Goal: Task Accomplishment & Management: Manage account settings

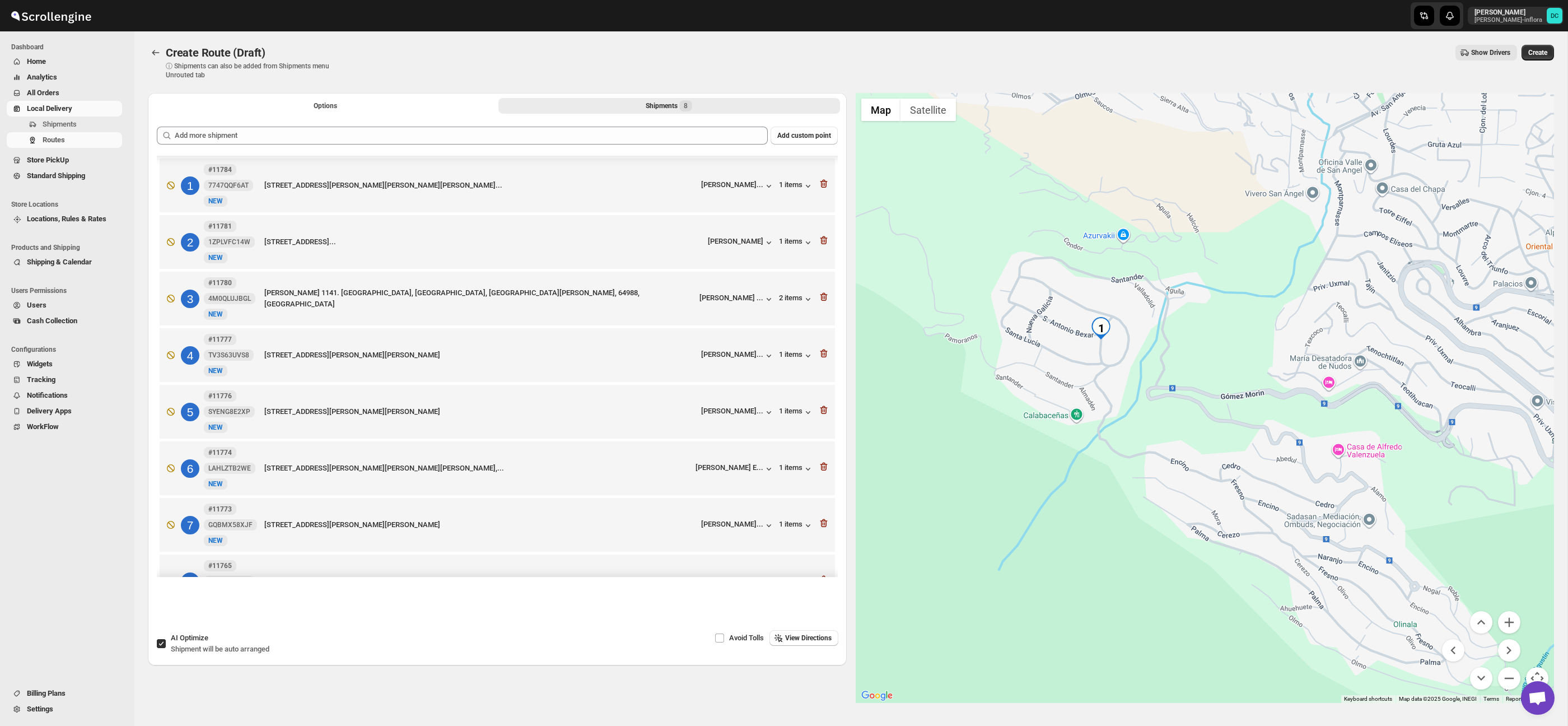
scroll to position [15, 0]
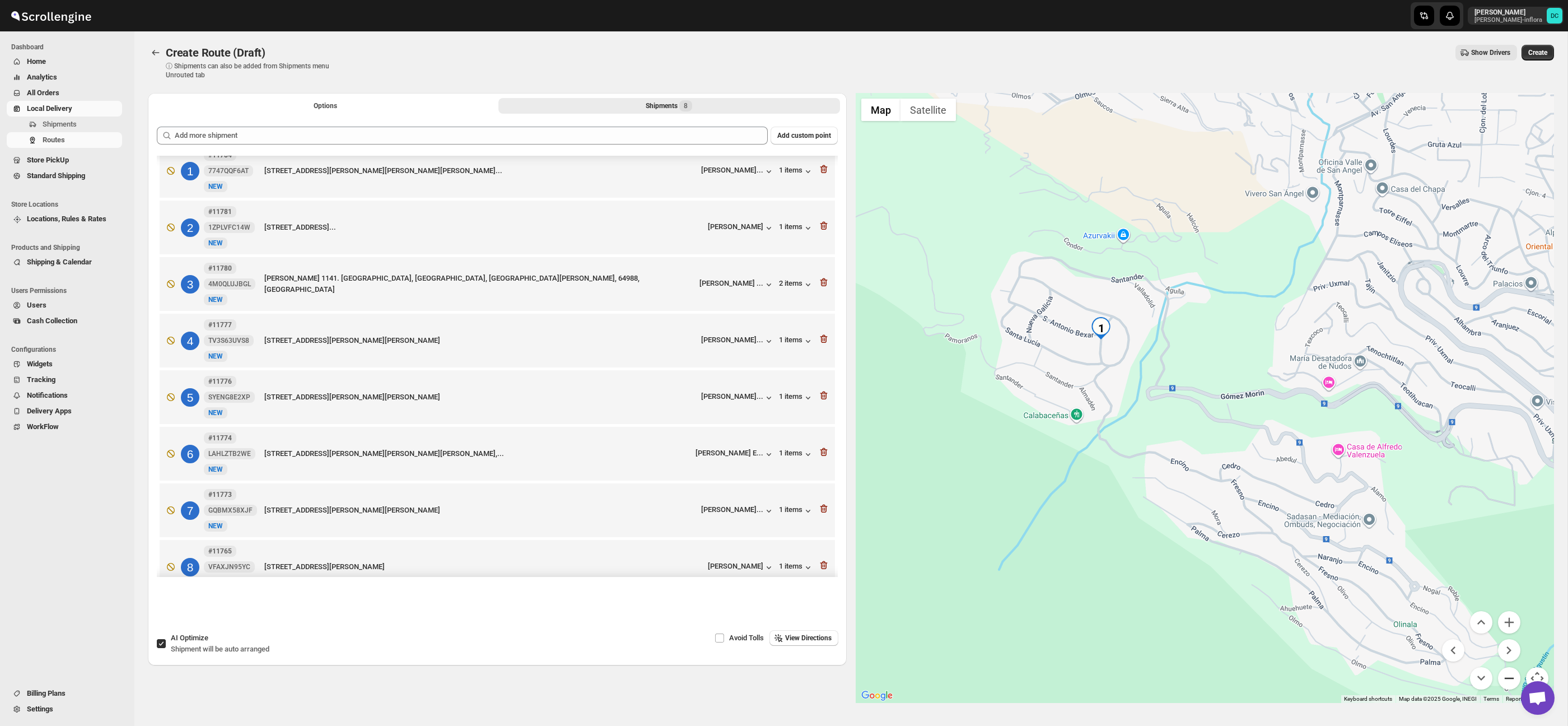
click at [1504, 672] on button "Zoom out" at bounding box center [1508, 678] width 23 height 23
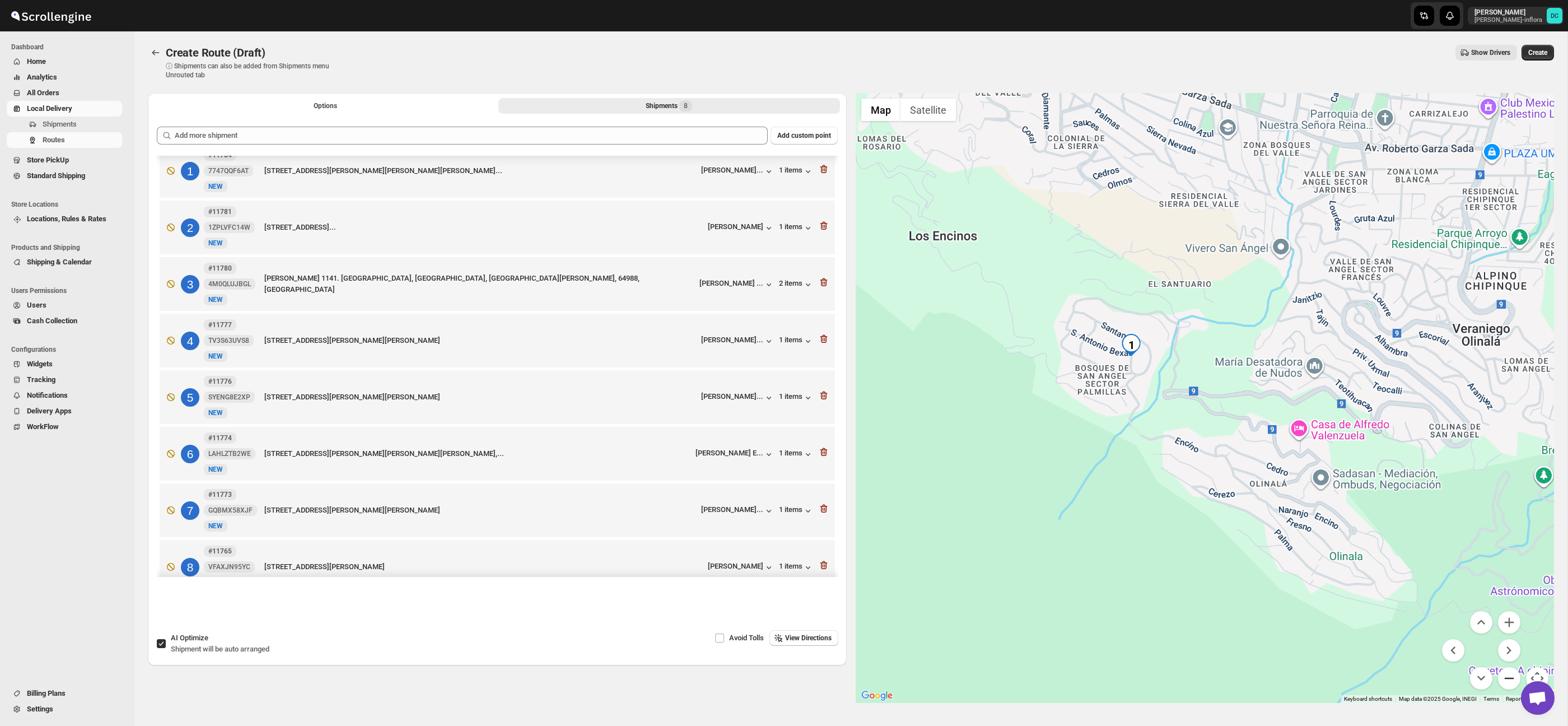
click at [1504, 672] on button "Zoom out" at bounding box center [1508, 678] width 23 height 23
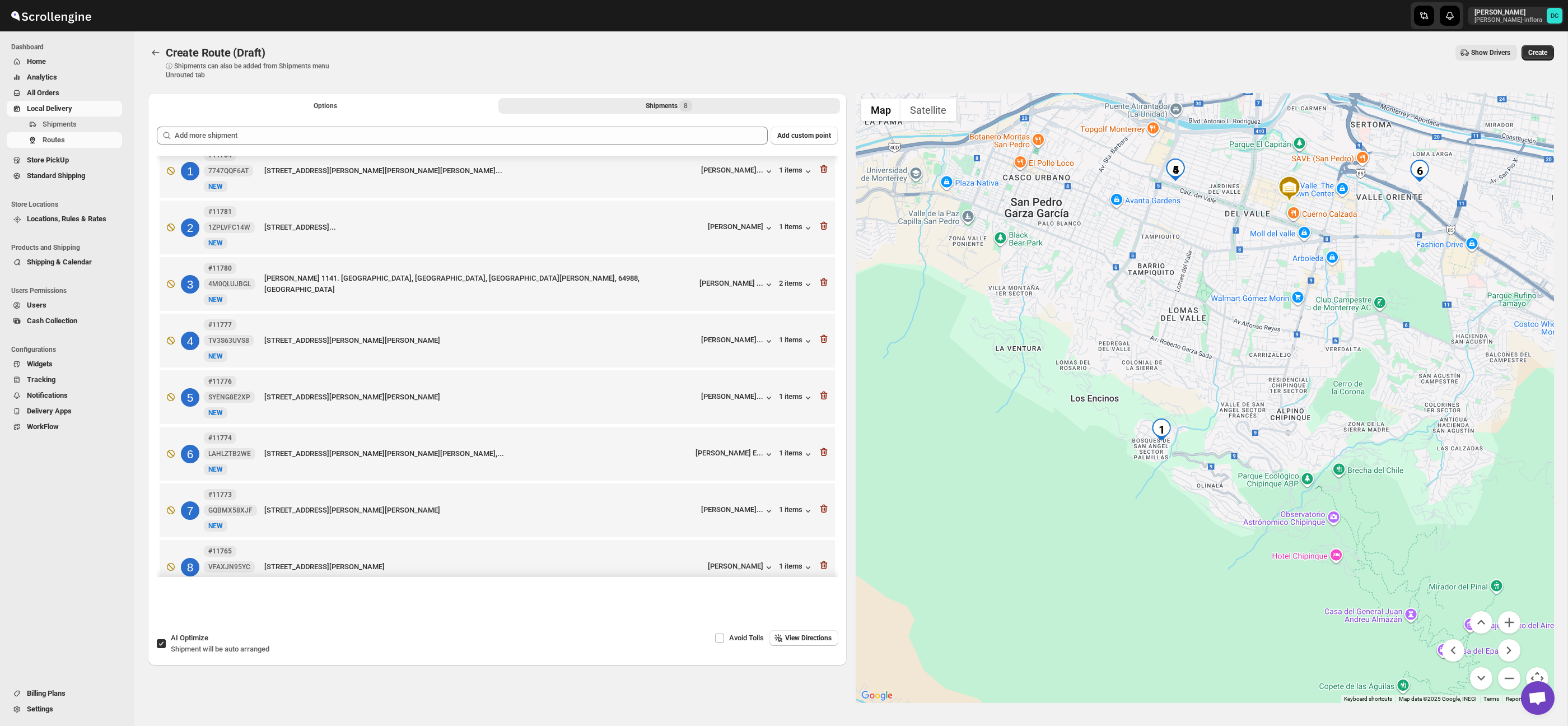
drag, startPoint x: 1313, startPoint y: 363, endPoint x: 1250, endPoint y: 508, distance: 158.1
click at [1255, 528] on div at bounding box center [1206, 398] width 699 height 610
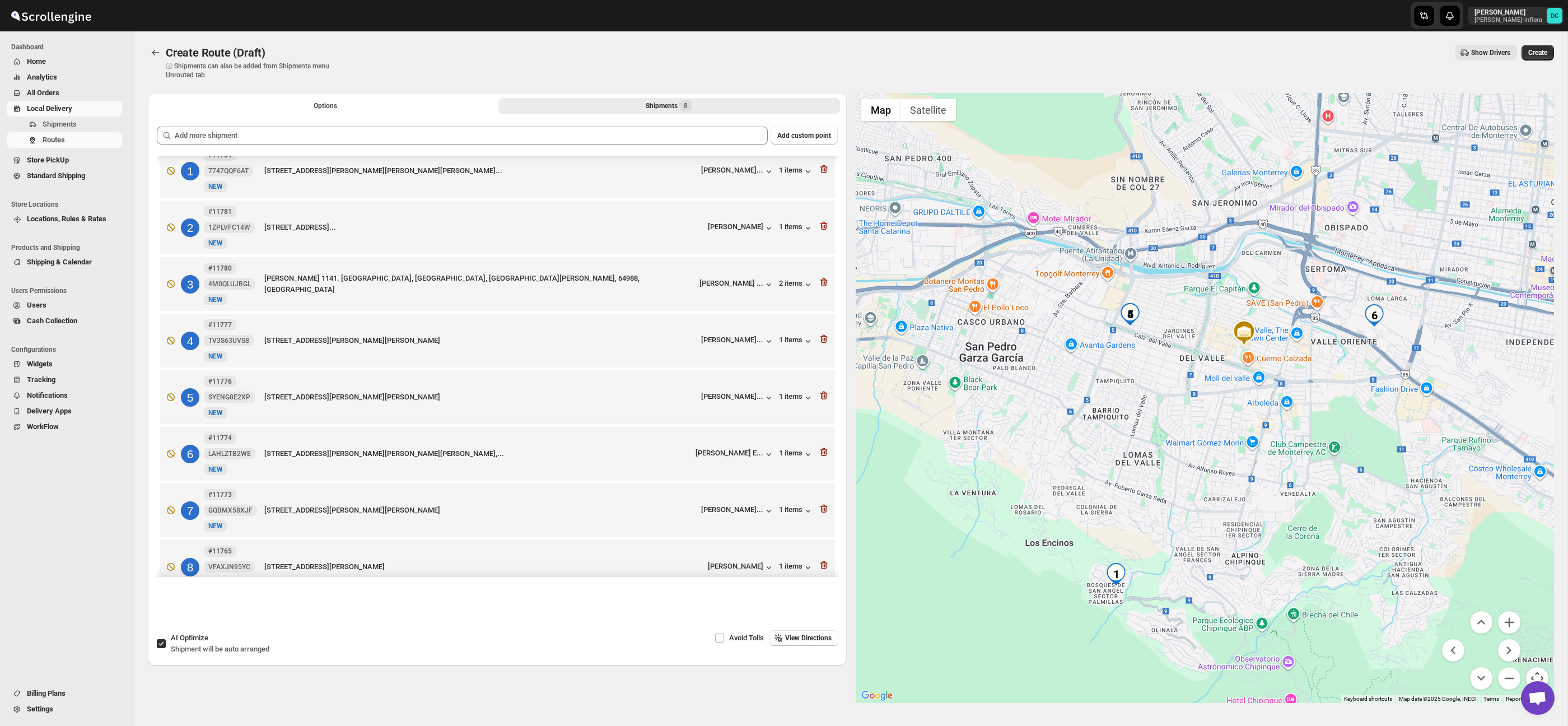
drag, startPoint x: 1238, startPoint y: 448, endPoint x: 1238, endPoint y: 474, distance: 26.0
click at [1238, 474] on div at bounding box center [1206, 398] width 699 height 610
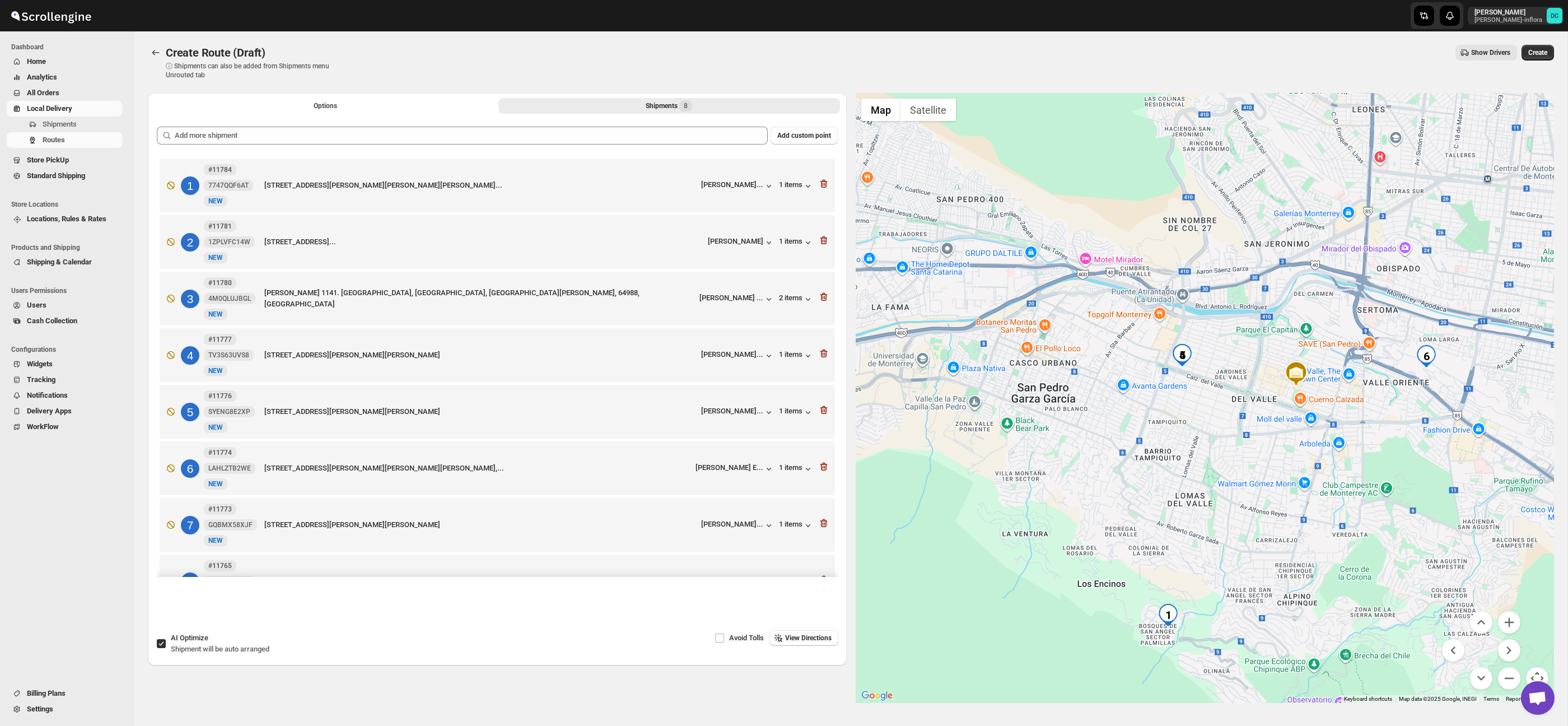
drag, startPoint x: 1121, startPoint y: 344, endPoint x: 1173, endPoint y: 383, distance: 65.0
click at [1173, 383] on div at bounding box center [1206, 398] width 699 height 610
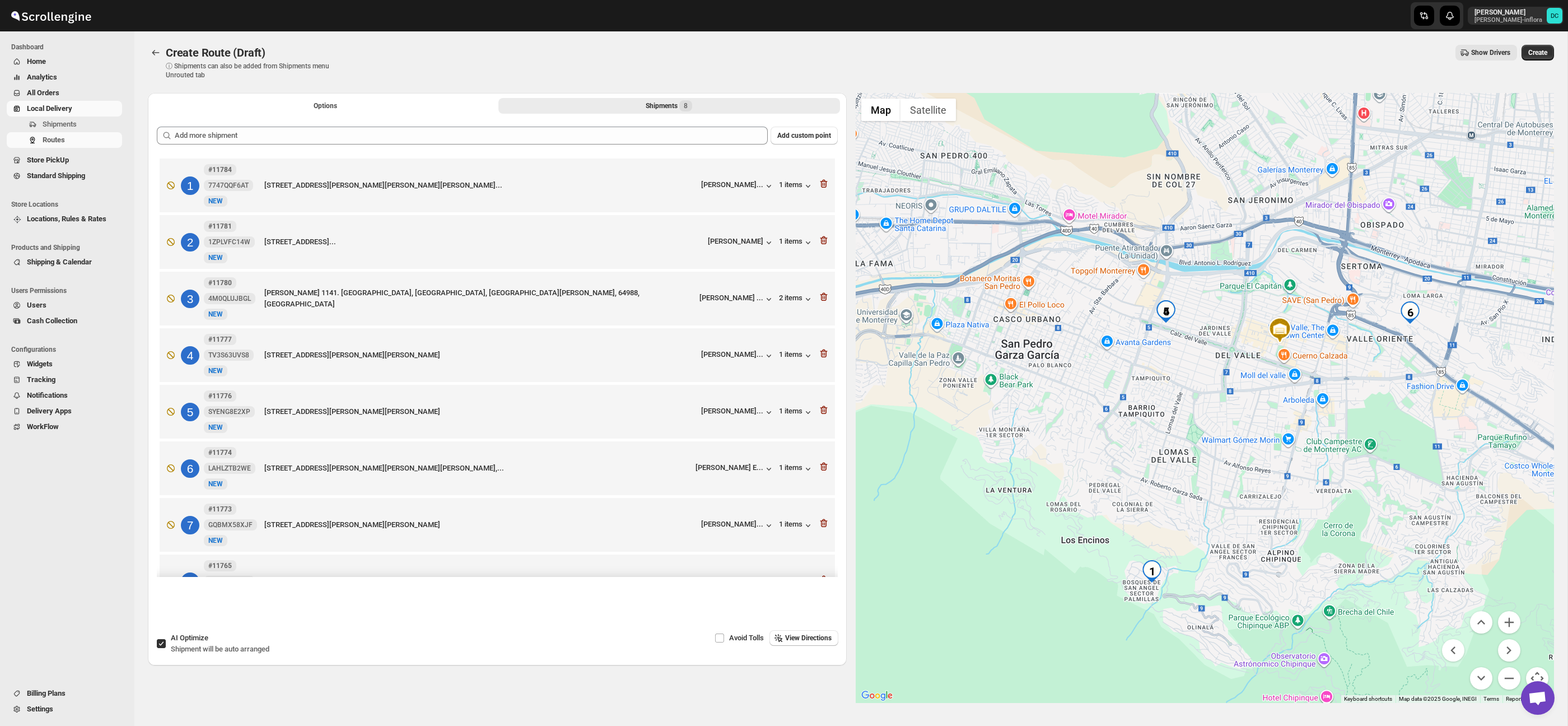
drag, startPoint x: 1173, startPoint y: 419, endPoint x: 1157, endPoint y: 375, distance: 46.8
click at [1157, 375] on div at bounding box center [1206, 398] width 699 height 610
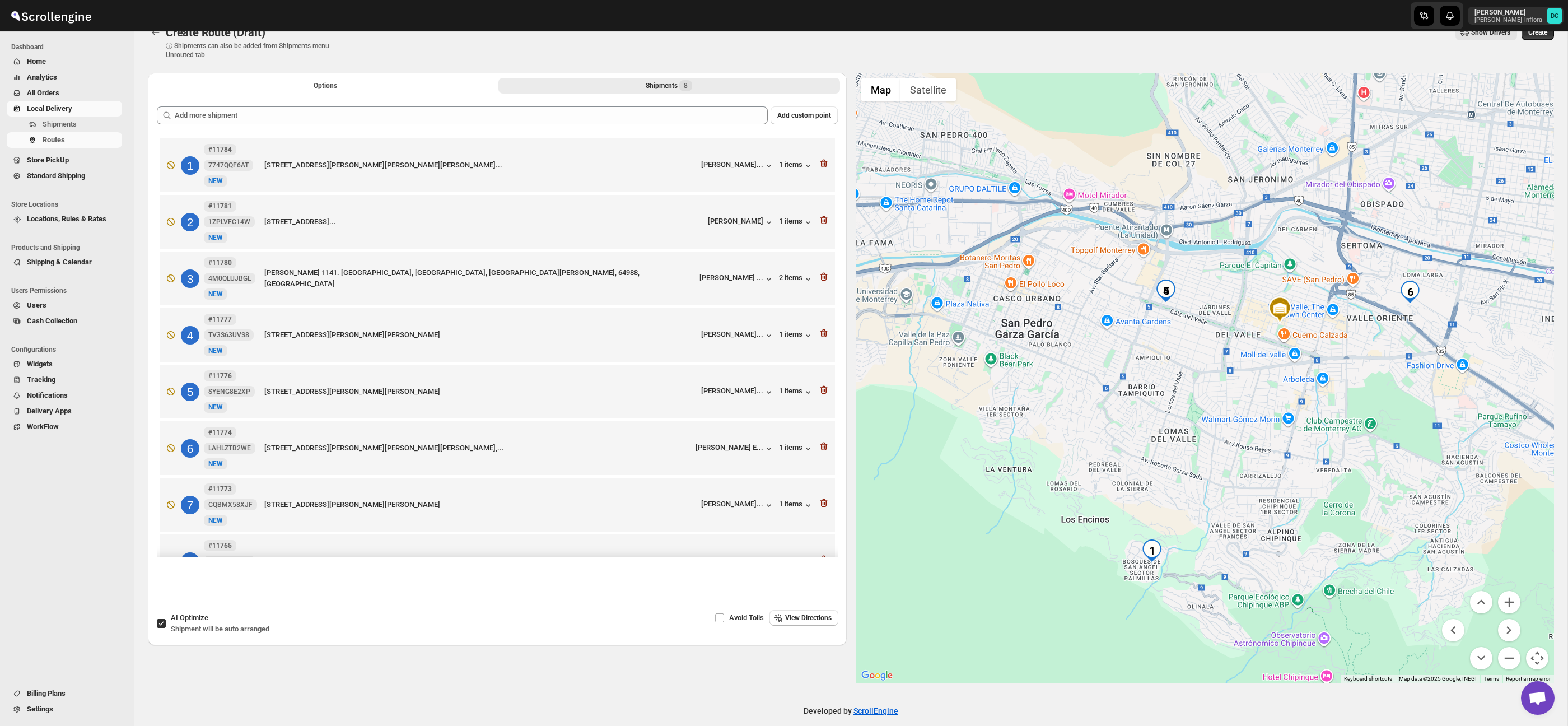
scroll to position [23, 0]
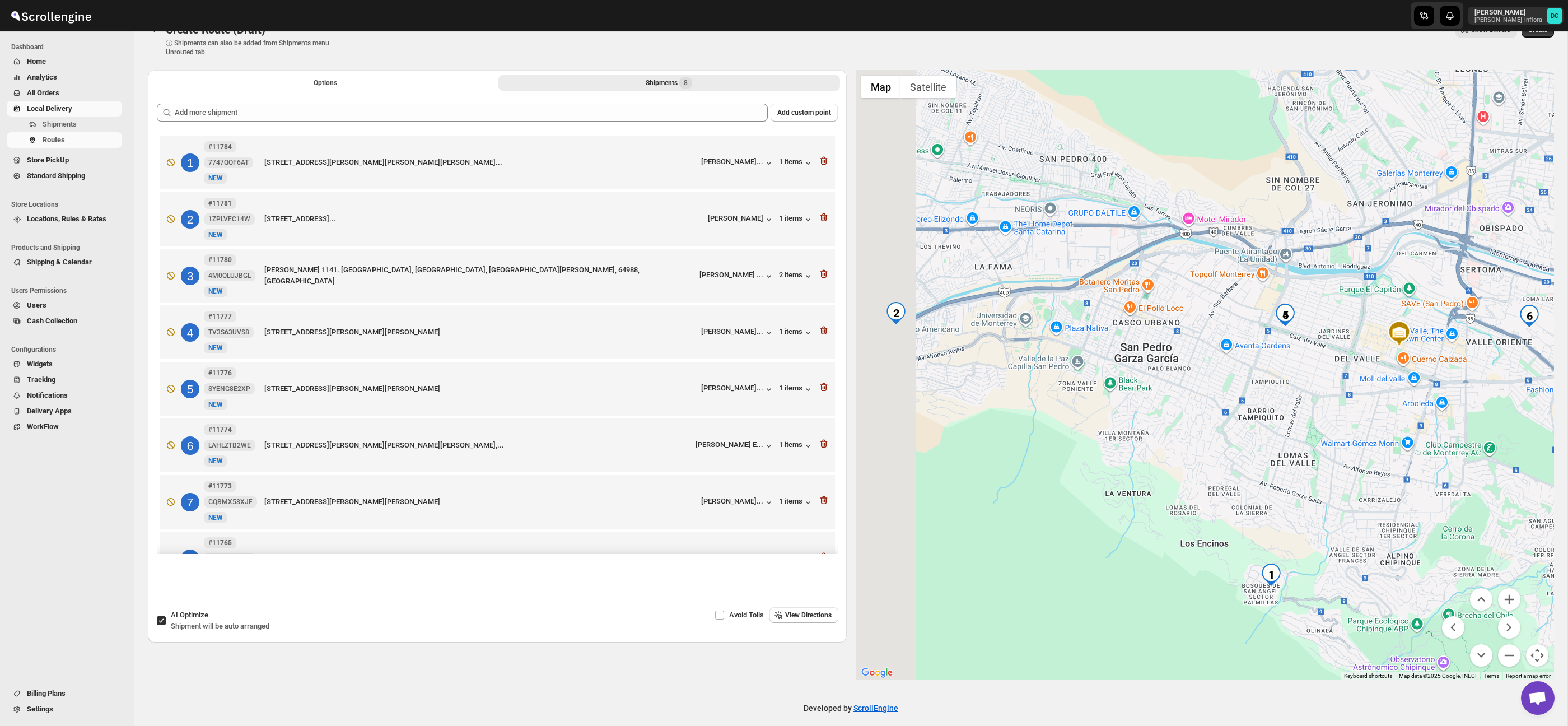
drag, startPoint x: 1144, startPoint y: 350, endPoint x: 1210, endPoint y: 372, distance: 69.6
click at [1279, 379] on div at bounding box center [1206, 374] width 699 height 610
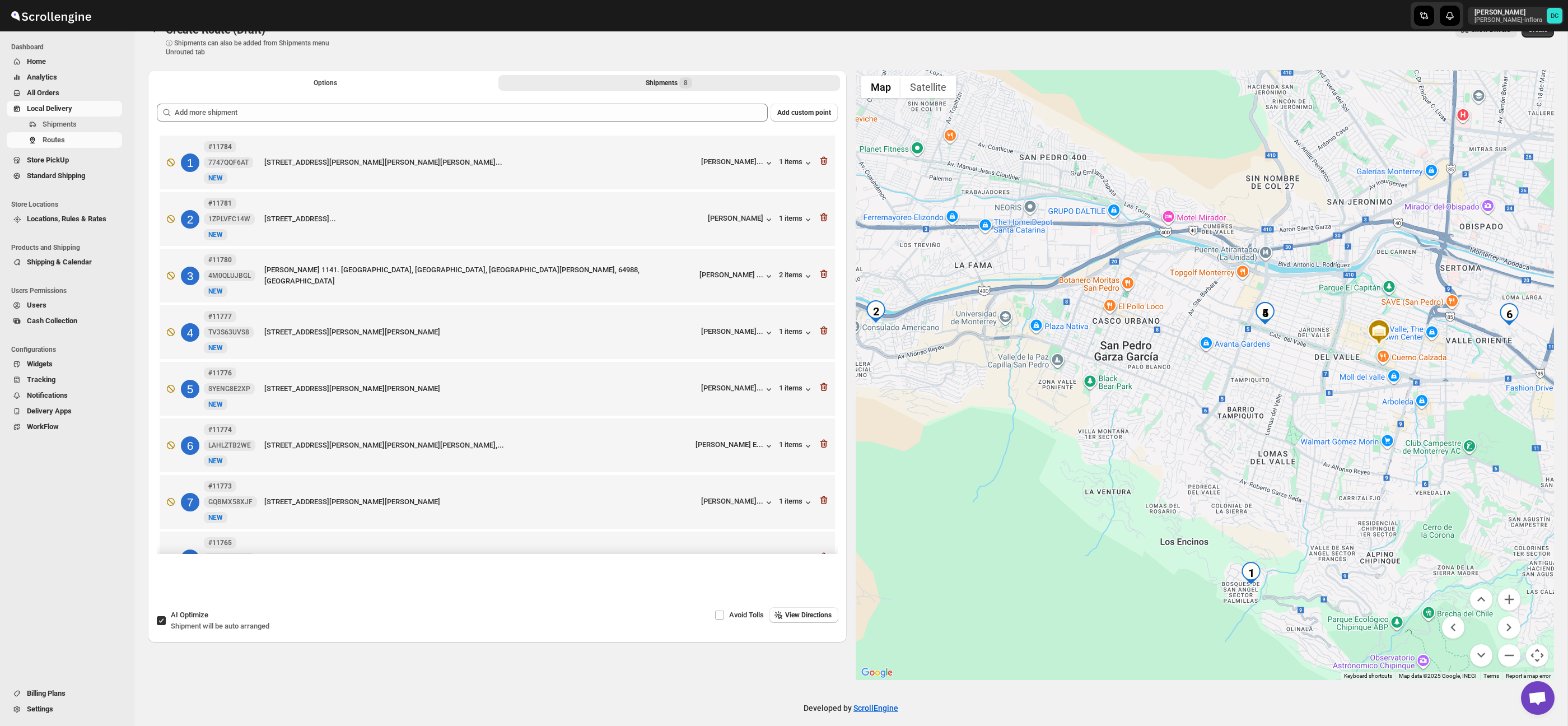
drag, startPoint x: 1295, startPoint y: 379, endPoint x: 1254, endPoint y: 375, distance: 41.2
click at [1254, 375] on div at bounding box center [1206, 374] width 699 height 610
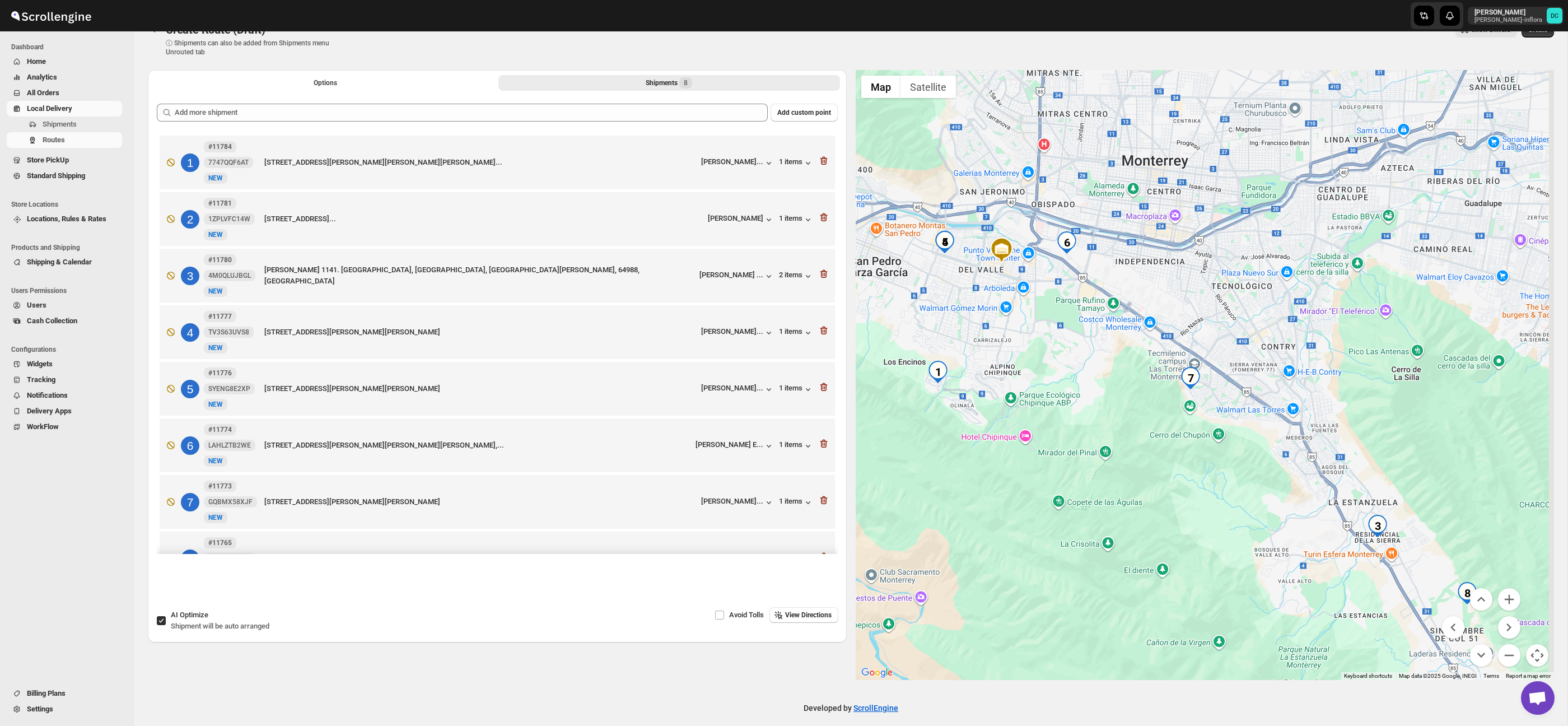
drag, startPoint x: 1305, startPoint y: 450, endPoint x: 1083, endPoint y: 321, distance: 256.8
click at [1083, 321] on div at bounding box center [1206, 374] width 699 height 610
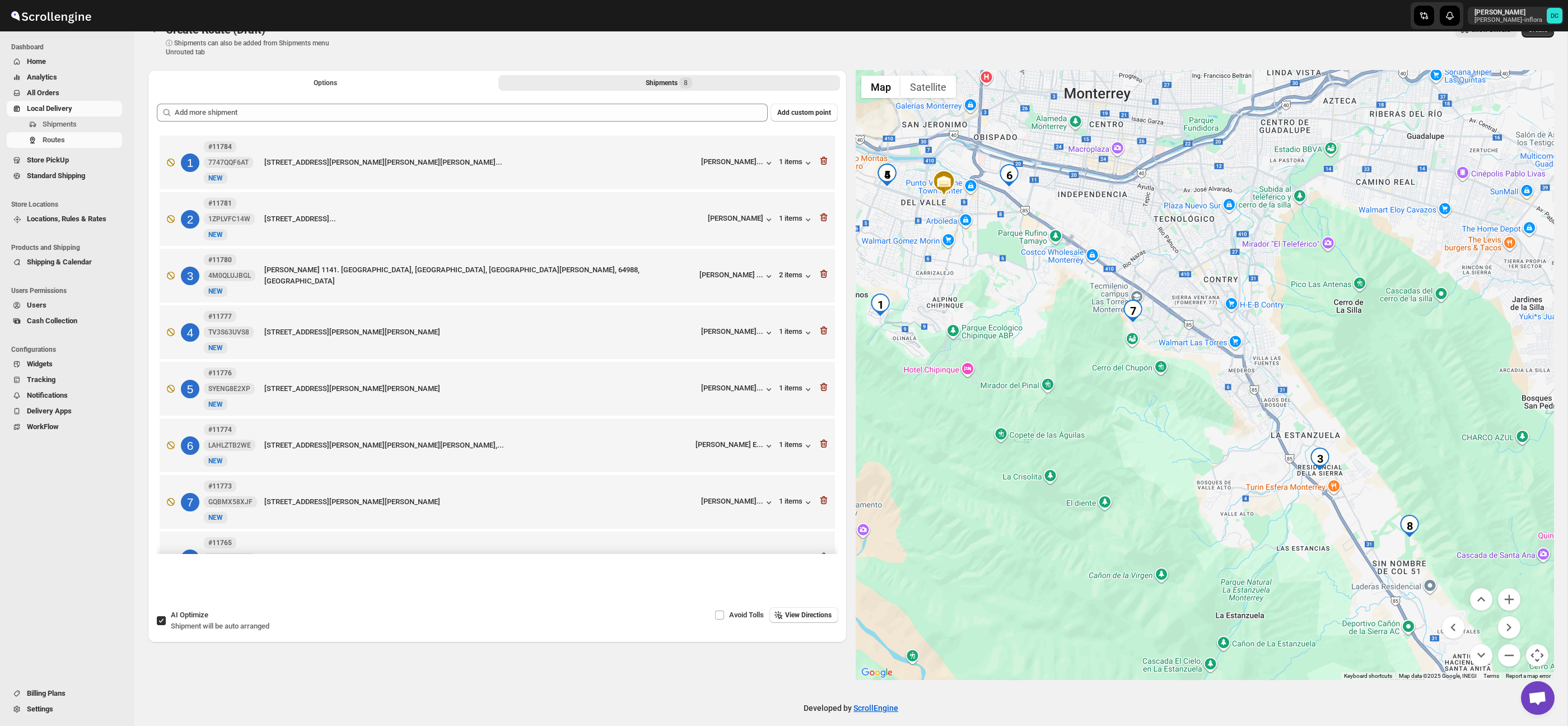
drag, startPoint x: 1349, startPoint y: 411, endPoint x: 1315, endPoint y: 361, distance: 60.5
click at [1315, 361] on div at bounding box center [1206, 374] width 699 height 610
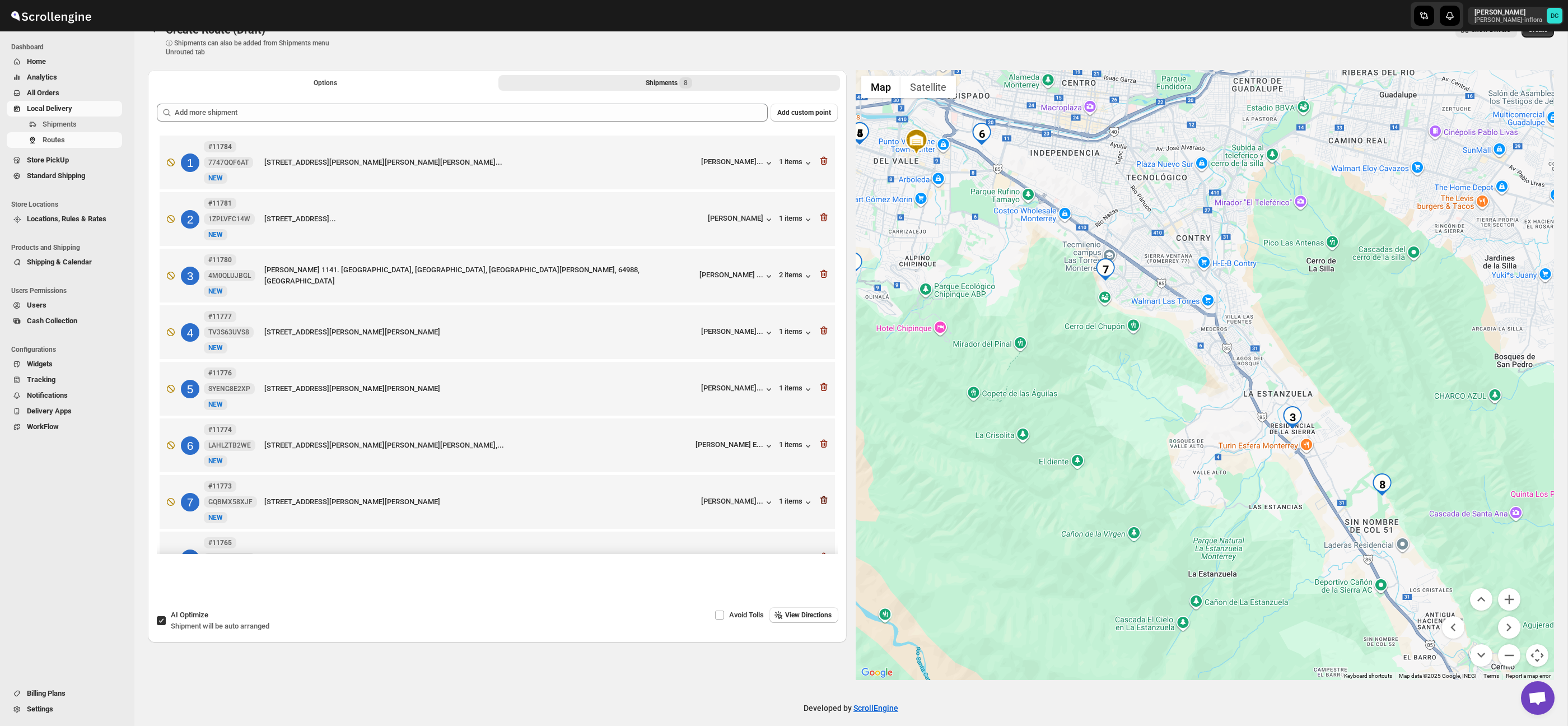
click at [820, 506] on icon "button" at bounding box center [823, 500] width 11 height 11
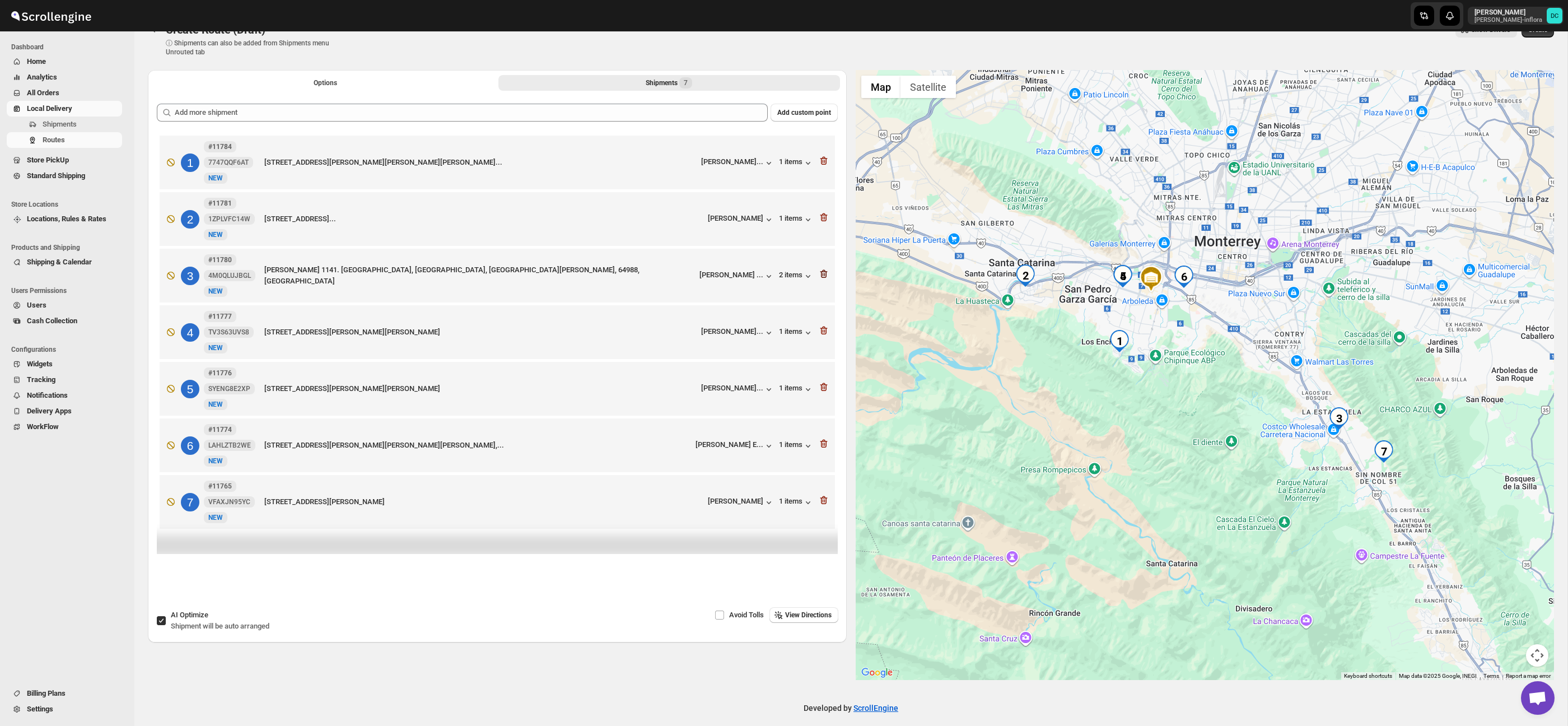
click at [821, 278] on icon "button" at bounding box center [823, 274] width 7 height 8
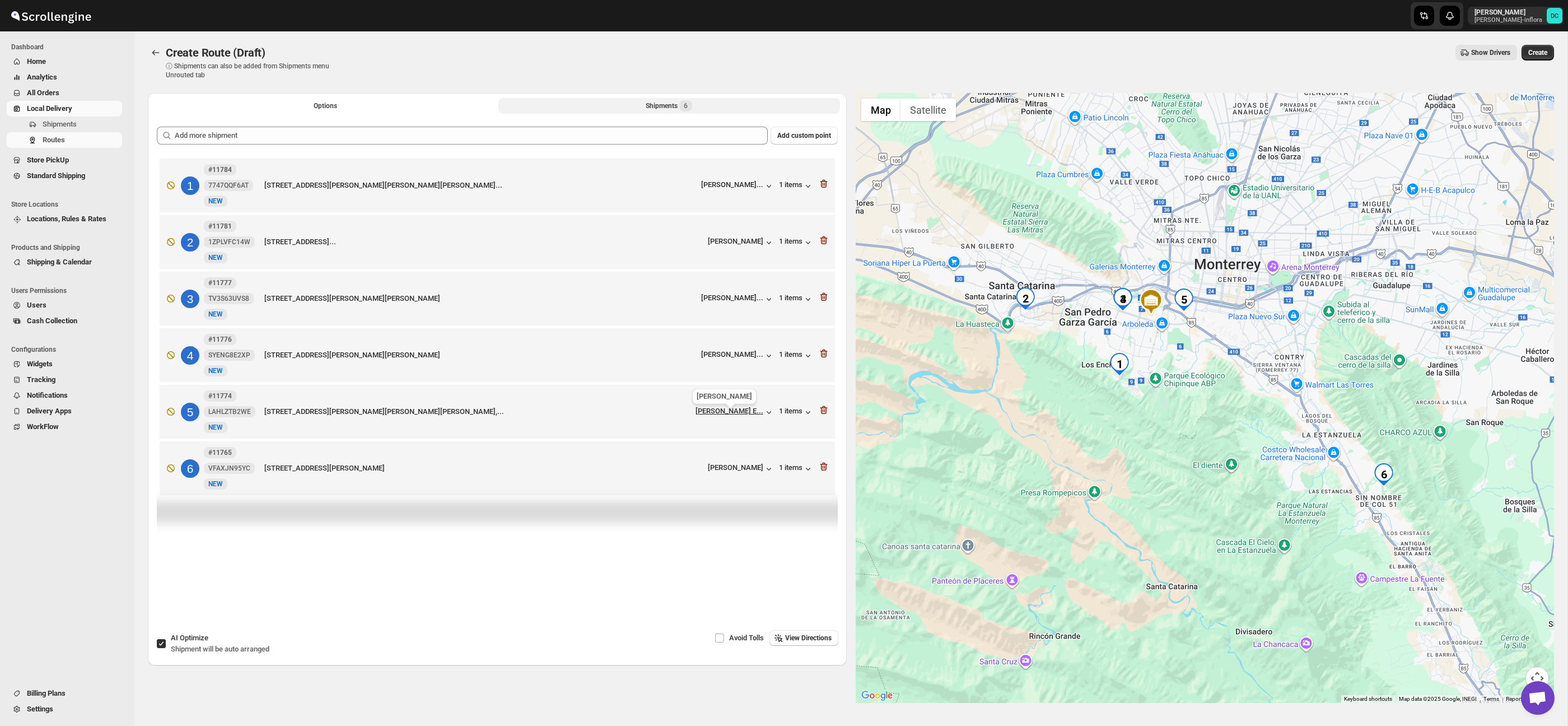
scroll to position [0, 0]
drag, startPoint x: 824, startPoint y: 472, endPoint x: 831, endPoint y: 472, distance: 7.0
click at [824, 469] on icon "button" at bounding box center [823, 467] width 1 height 3
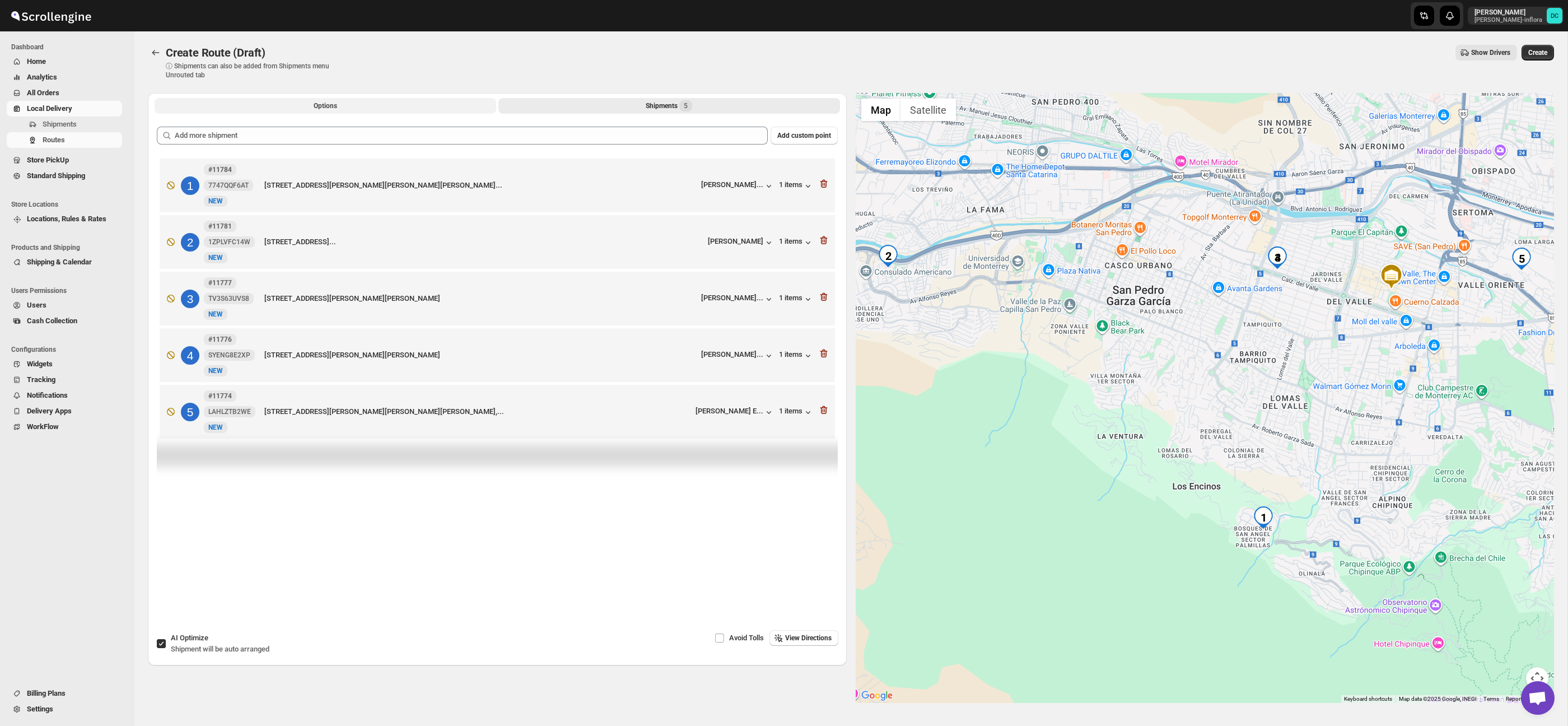
click at [380, 110] on button "Options" at bounding box center [326, 106] width 342 height 16
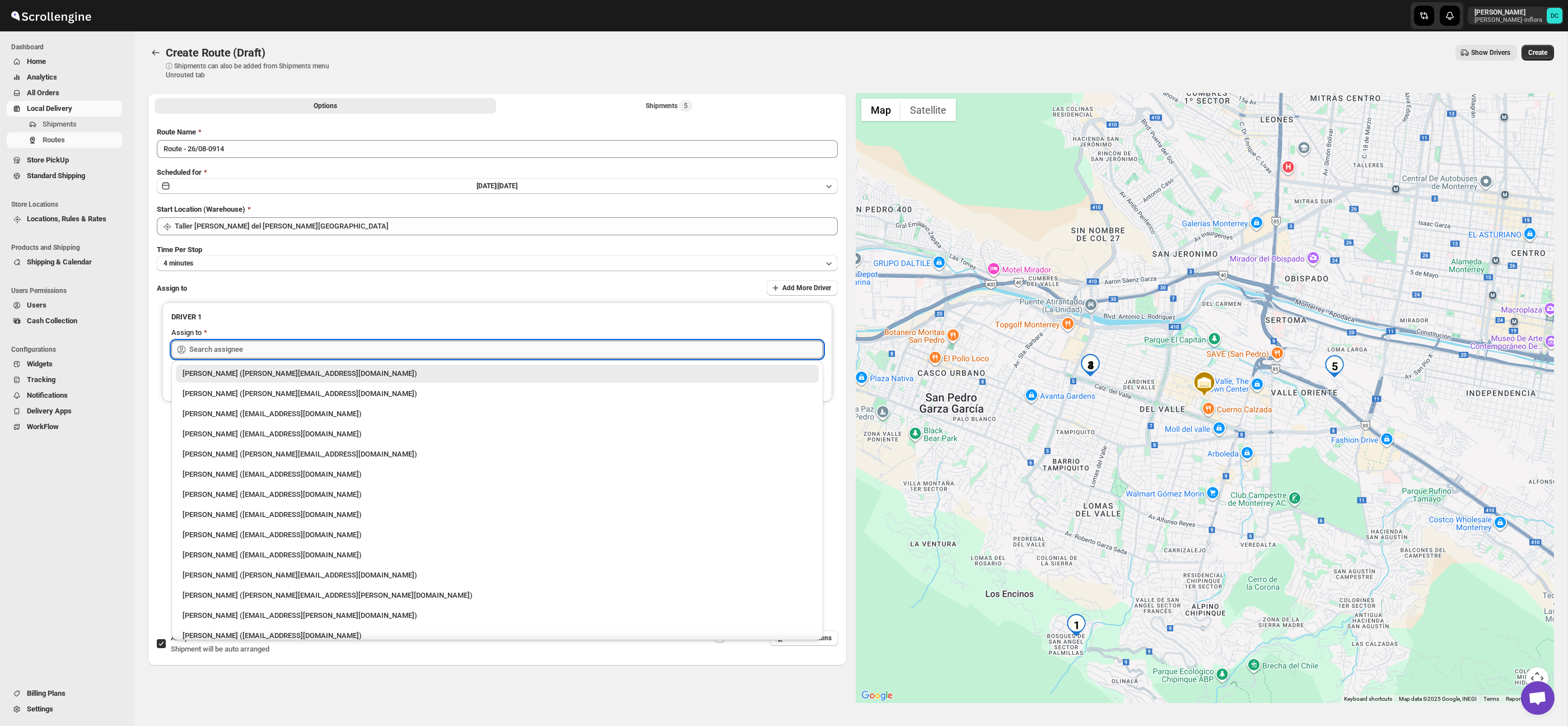
click at [277, 353] on input "text" at bounding box center [506, 350] width 634 height 18
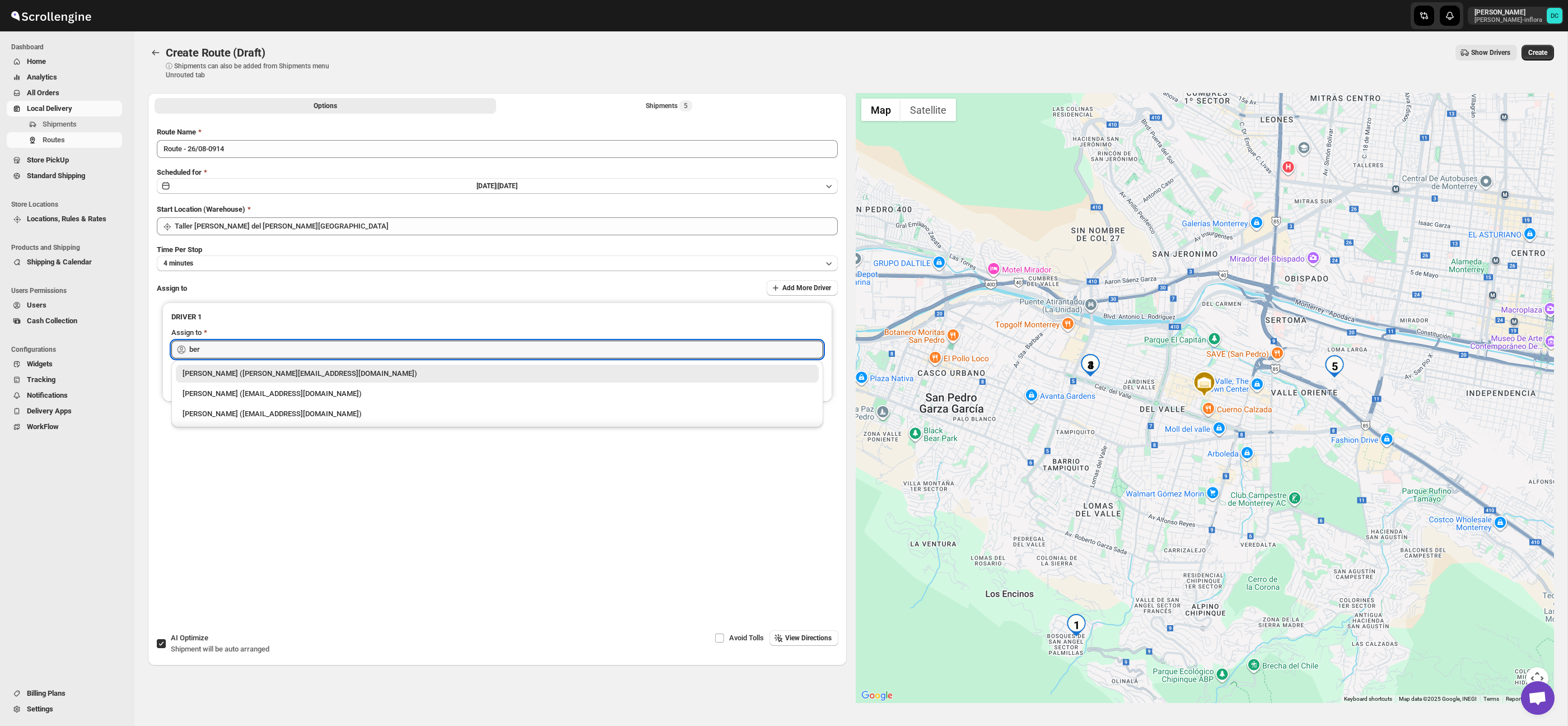
click at [273, 371] on div "Berna Quevedo (regala.inflora@icloud.com)" at bounding box center [498, 372] width 630 height 11
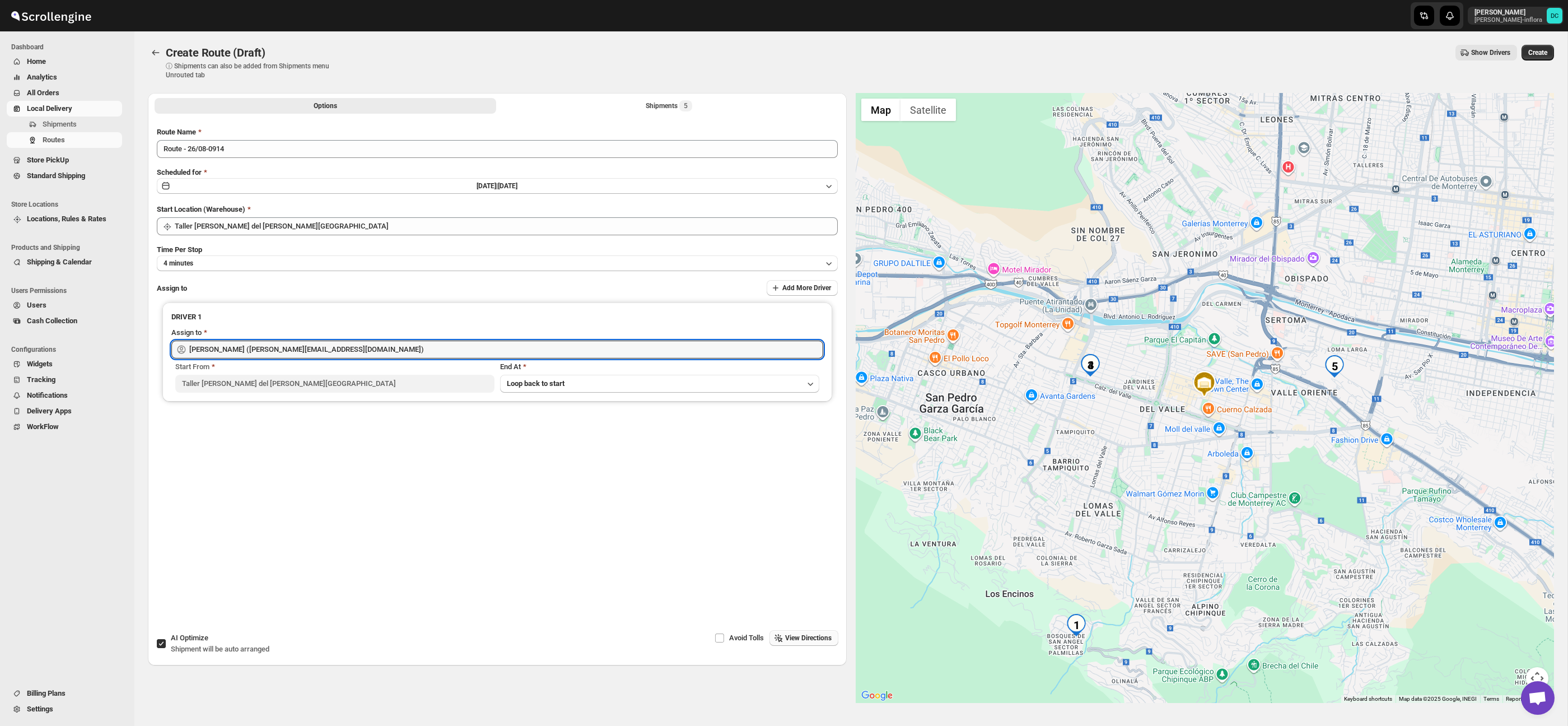
type input "Berna Quevedo (regala.inflora@icloud.com)"
click at [823, 641] on span "View Directions" at bounding box center [808, 638] width 47 height 9
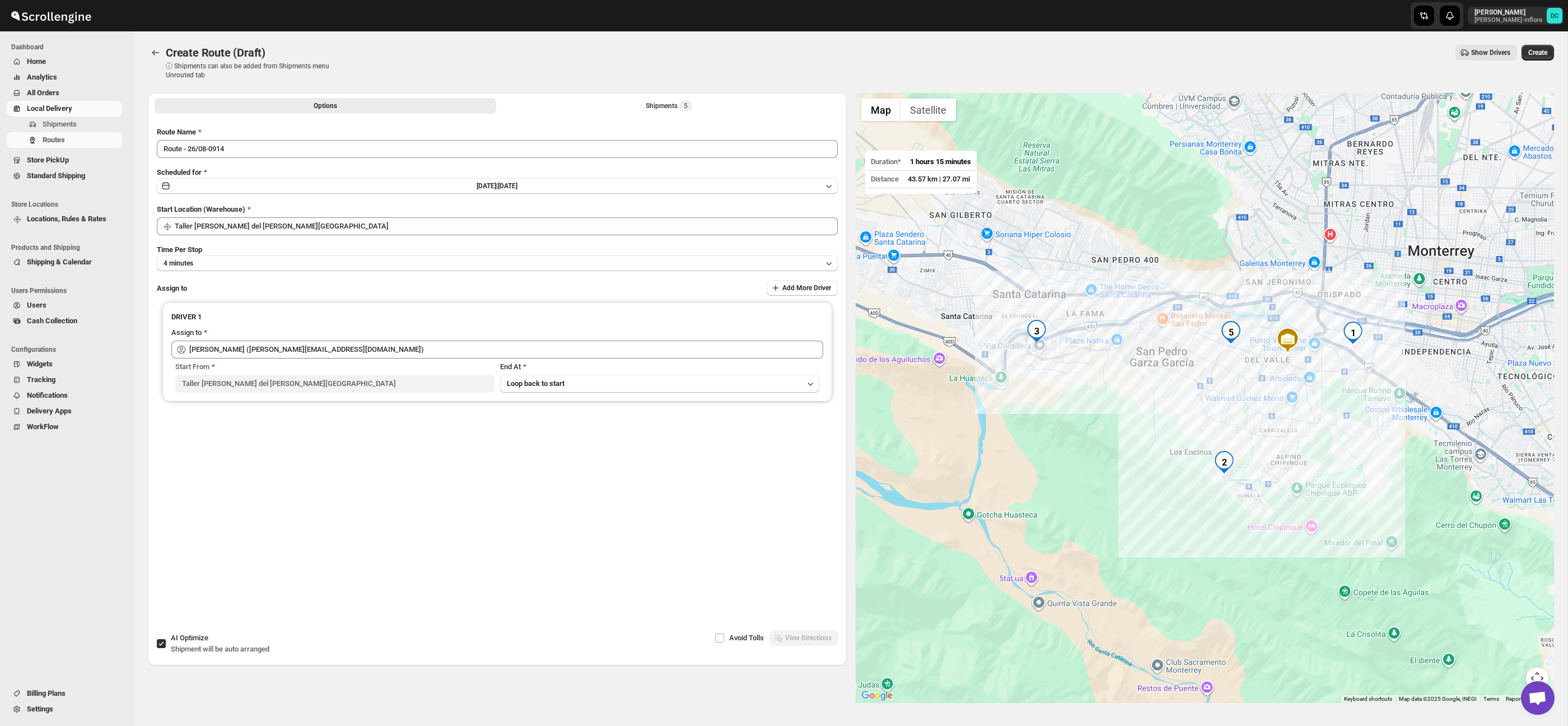
click at [1541, 56] on span "Create" at bounding box center [1537, 52] width 19 height 9
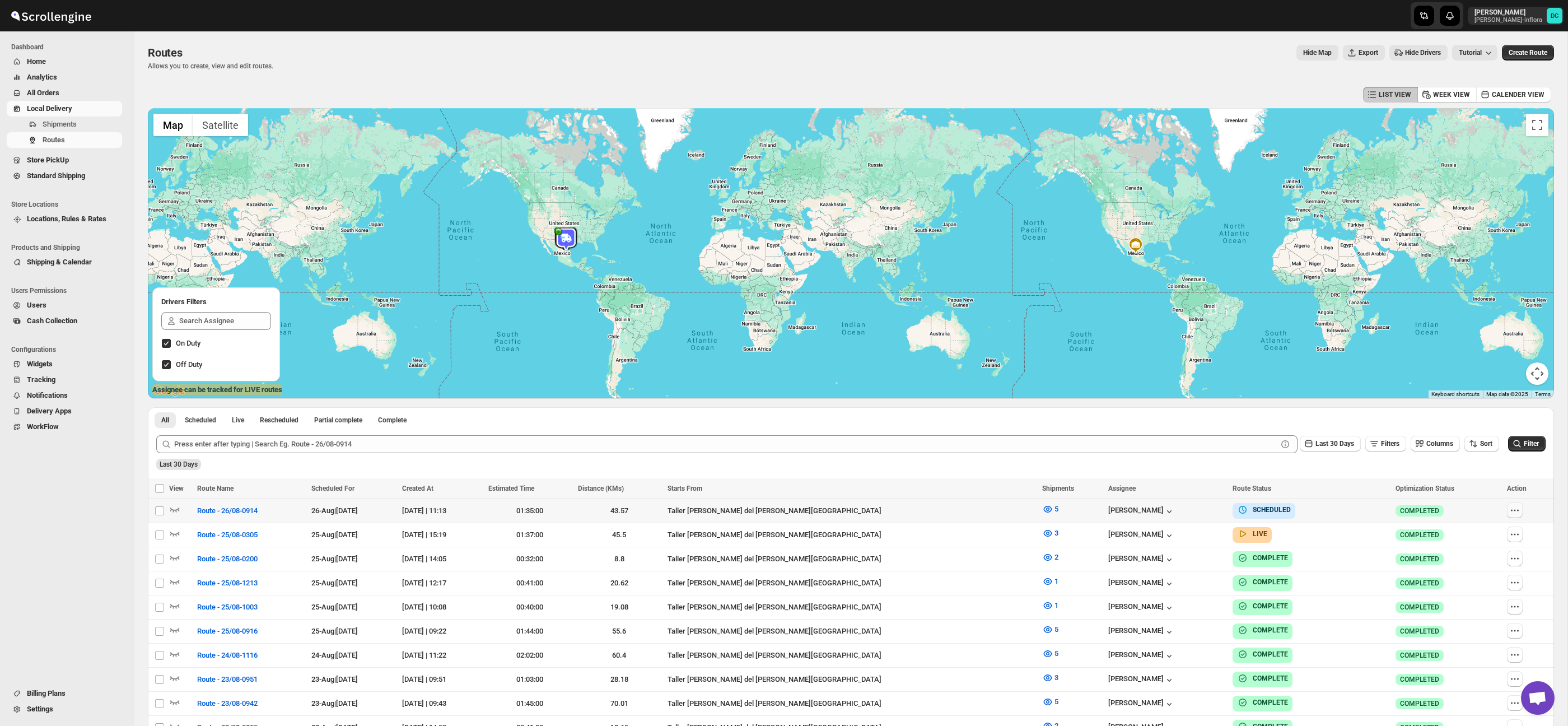
click at [1517, 510] on button "button" at bounding box center [1514, 510] width 16 height 16
click at [1488, 595] on span "Edit" at bounding box center [1486, 590] width 52 height 11
checkbox input "false"
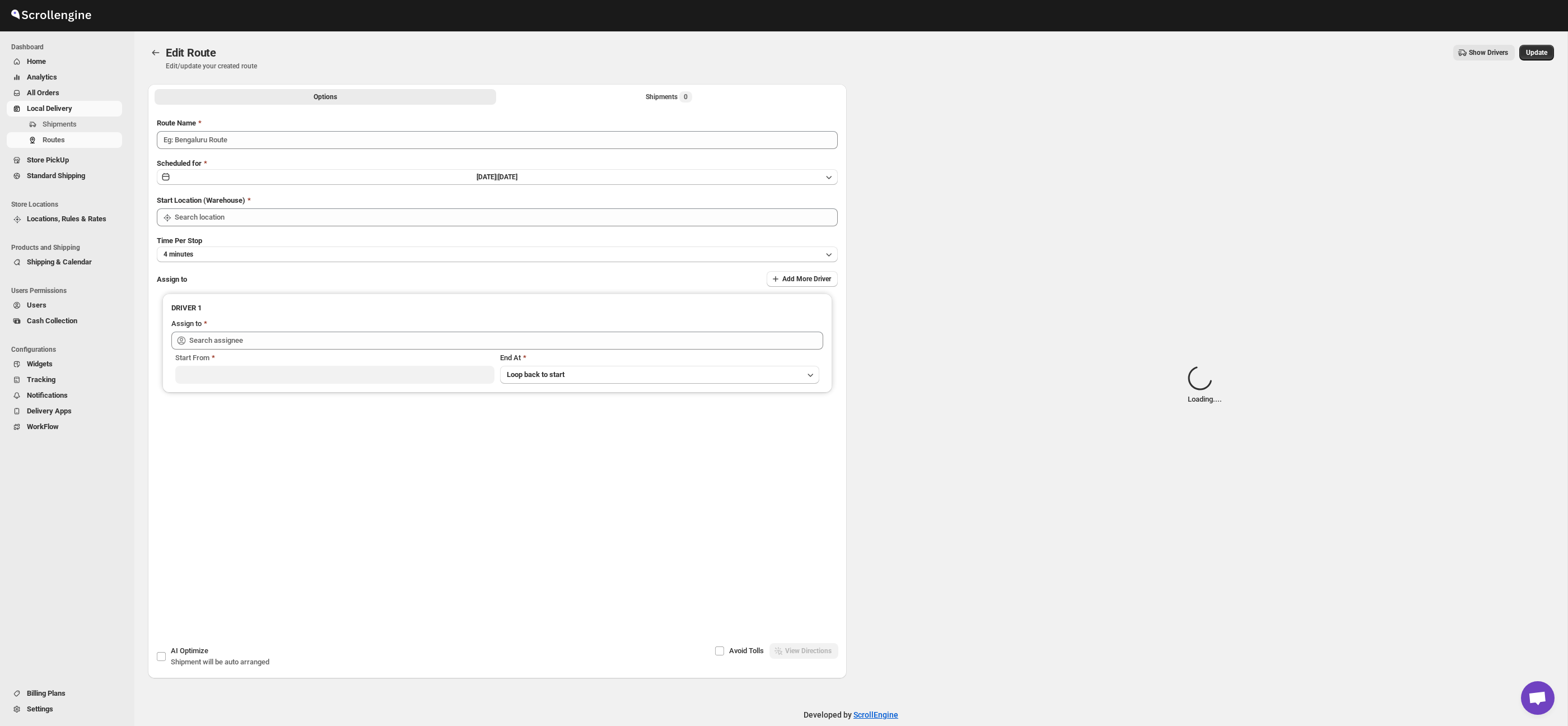
type input "Route - 26/08-0914"
type input "Taller [PERSON_NAME][GEOGRAPHIC_DATA]"
type input "Berna Quevedo (regala.inflora@icloud.com)"
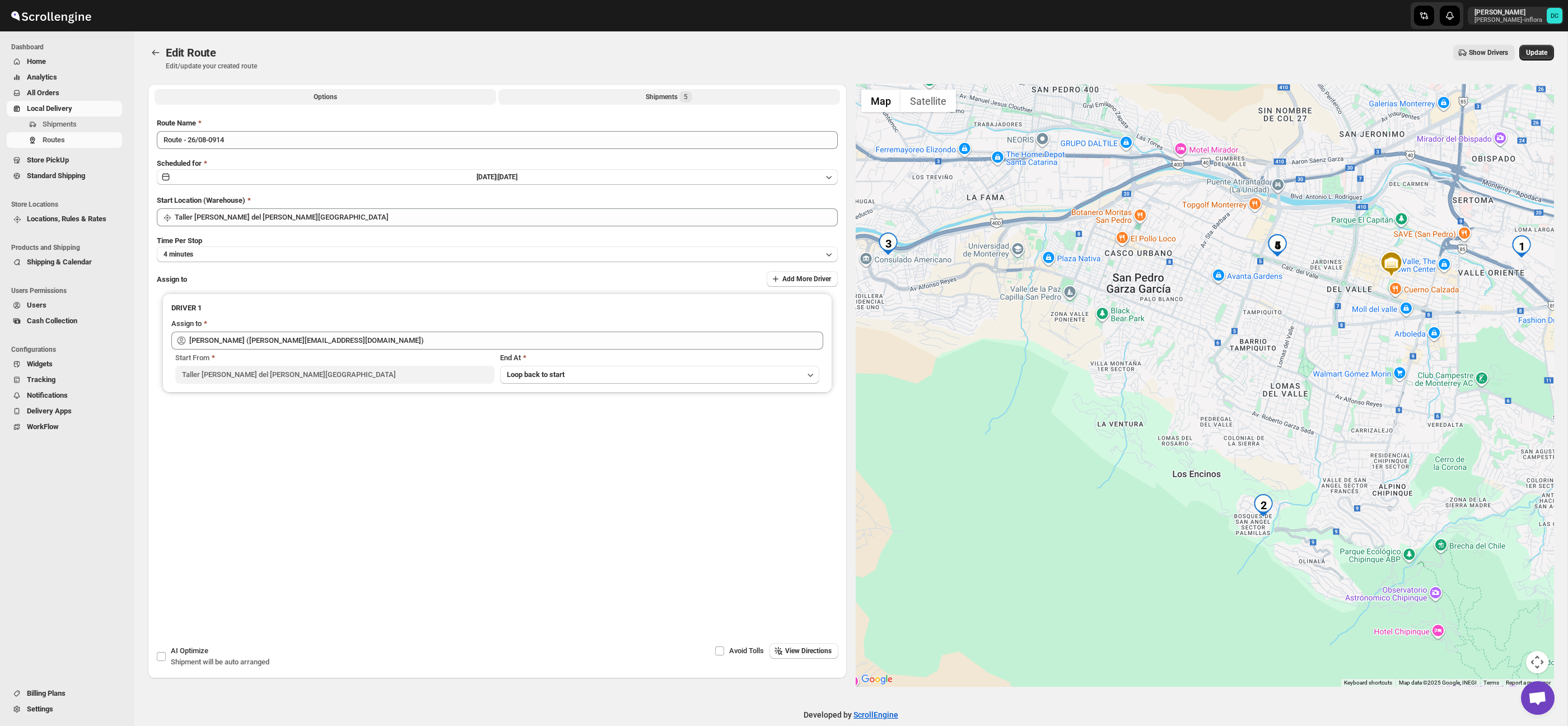
click at [698, 94] on button "Shipments 5" at bounding box center [669, 97] width 342 height 16
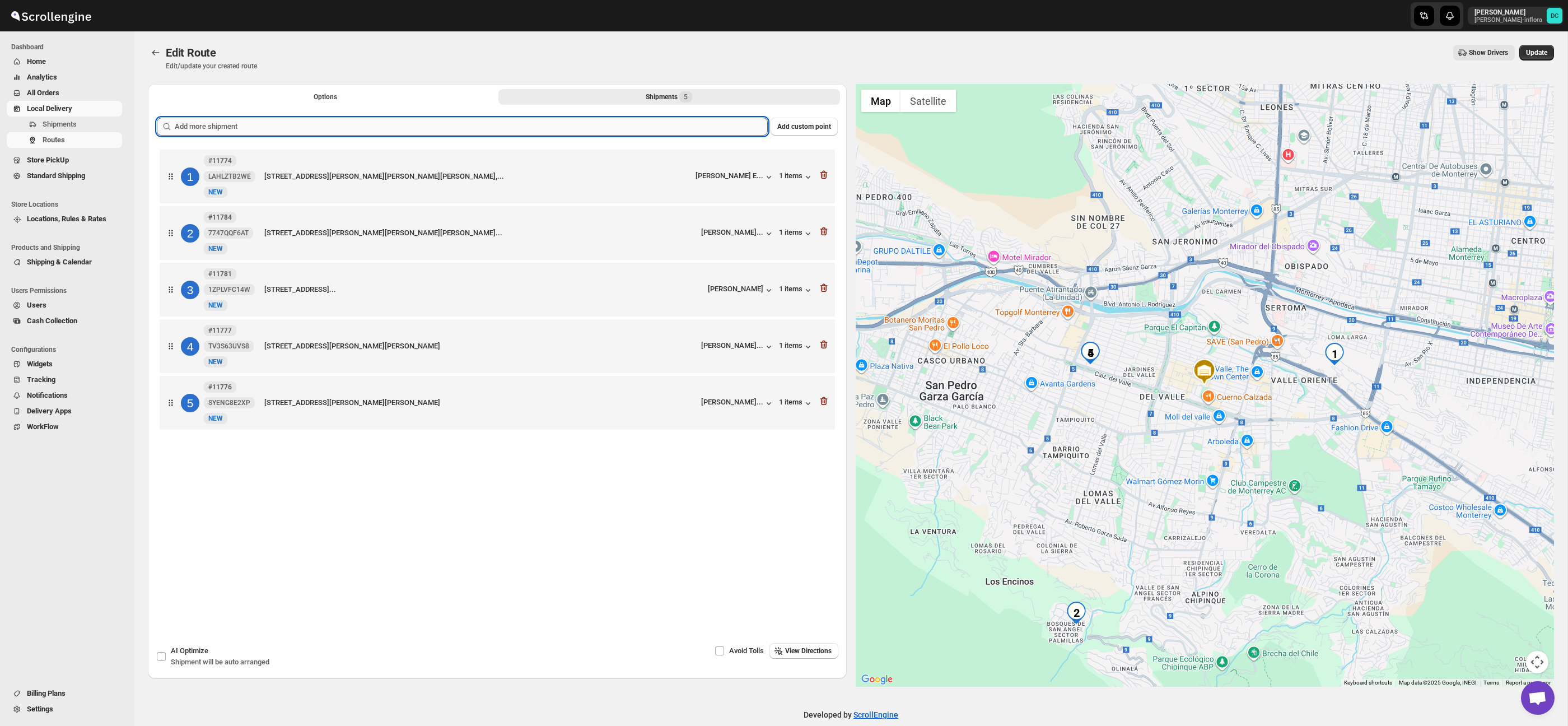
click at [687, 130] on input "text" at bounding box center [471, 126] width 593 height 18
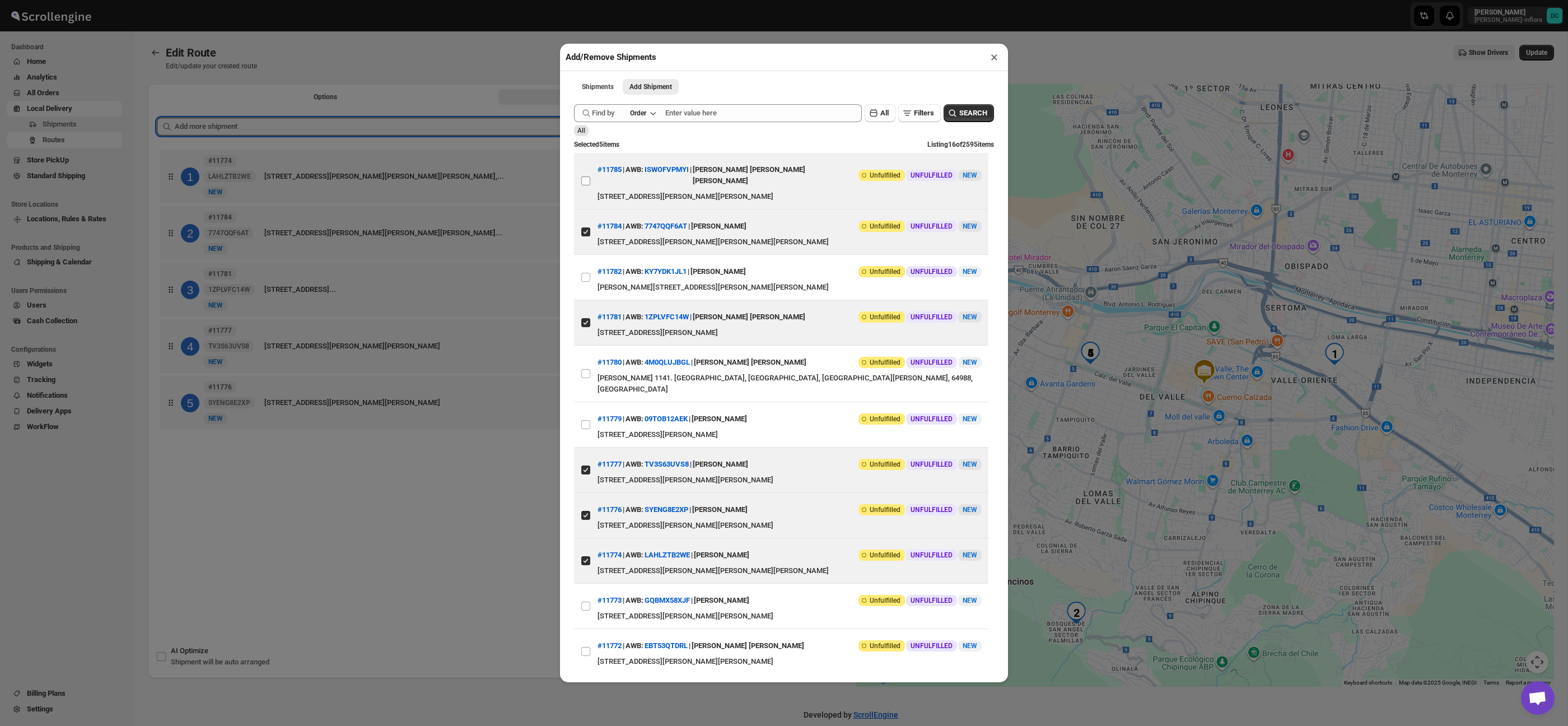
click at [586, 177] on input "View details for 68add9b7fc41024ff29d5d4c" at bounding box center [585, 181] width 9 height 9
checkbox input "true"
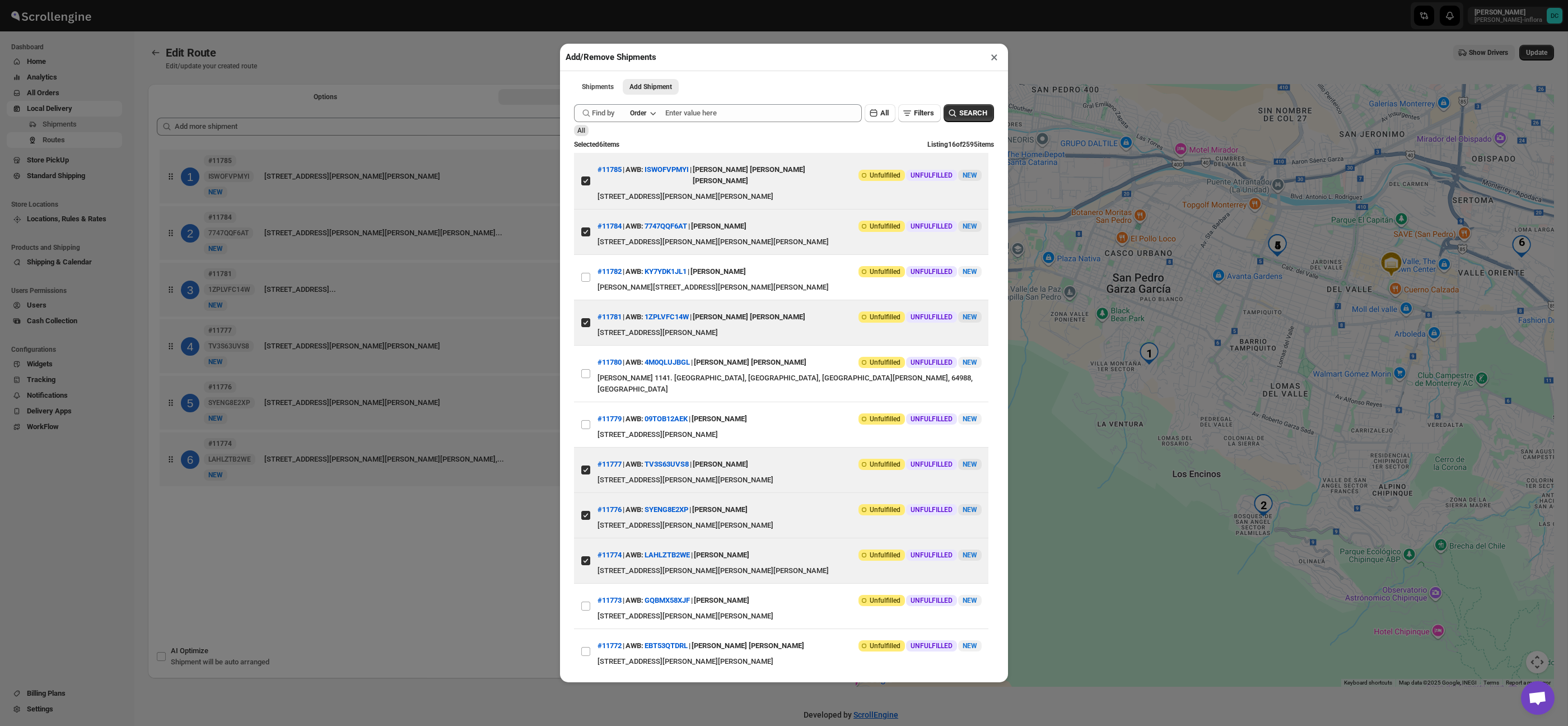
click at [519, 63] on div "Add/Remove Shipments × Shipments Add Shipment More views Shipments Add Shipment…" at bounding box center [784, 363] width 1568 height 726
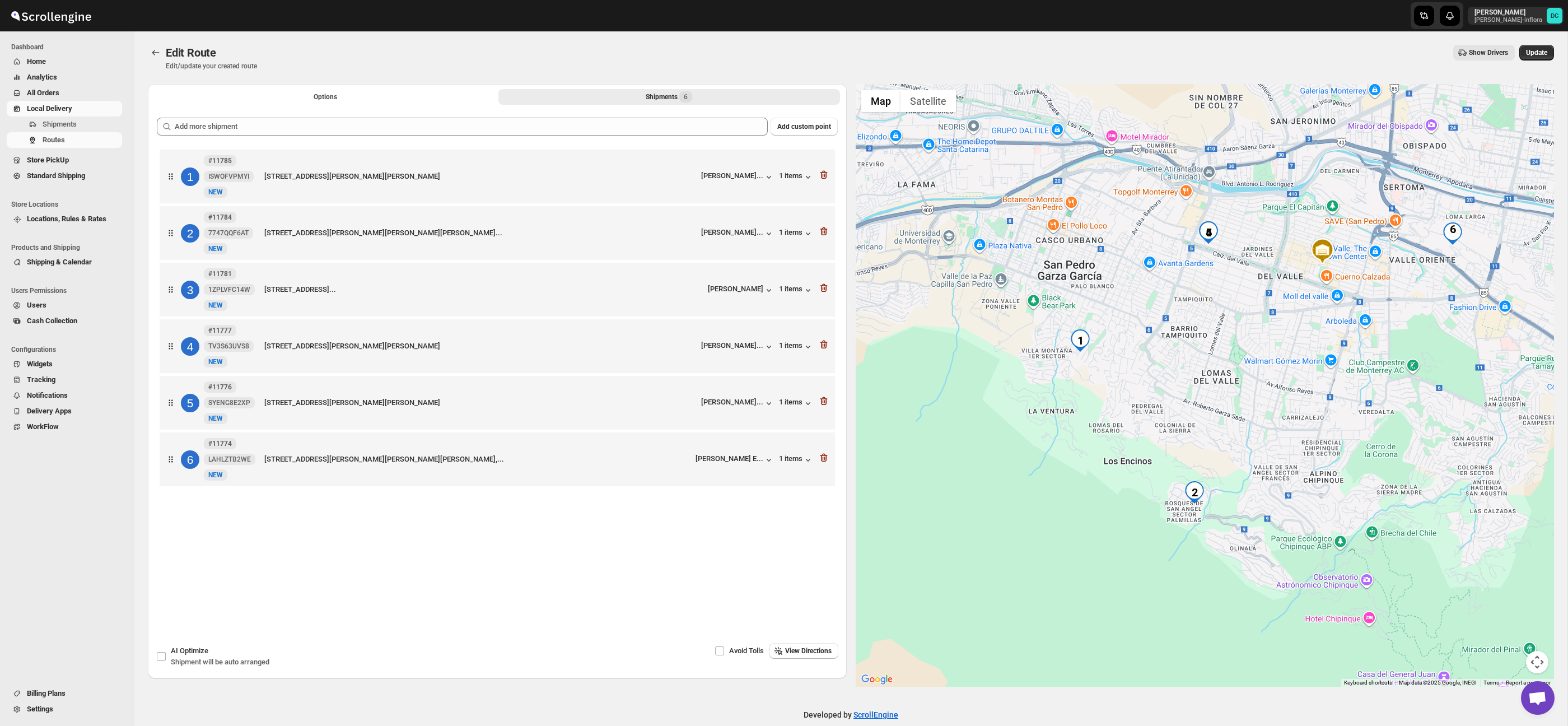
drag, startPoint x: 1245, startPoint y: 397, endPoint x: 1192, endPoint y: 387, distance: 53.9
click at [1192, 387] on div at bounding box center [1206, 385] width 699 height 603
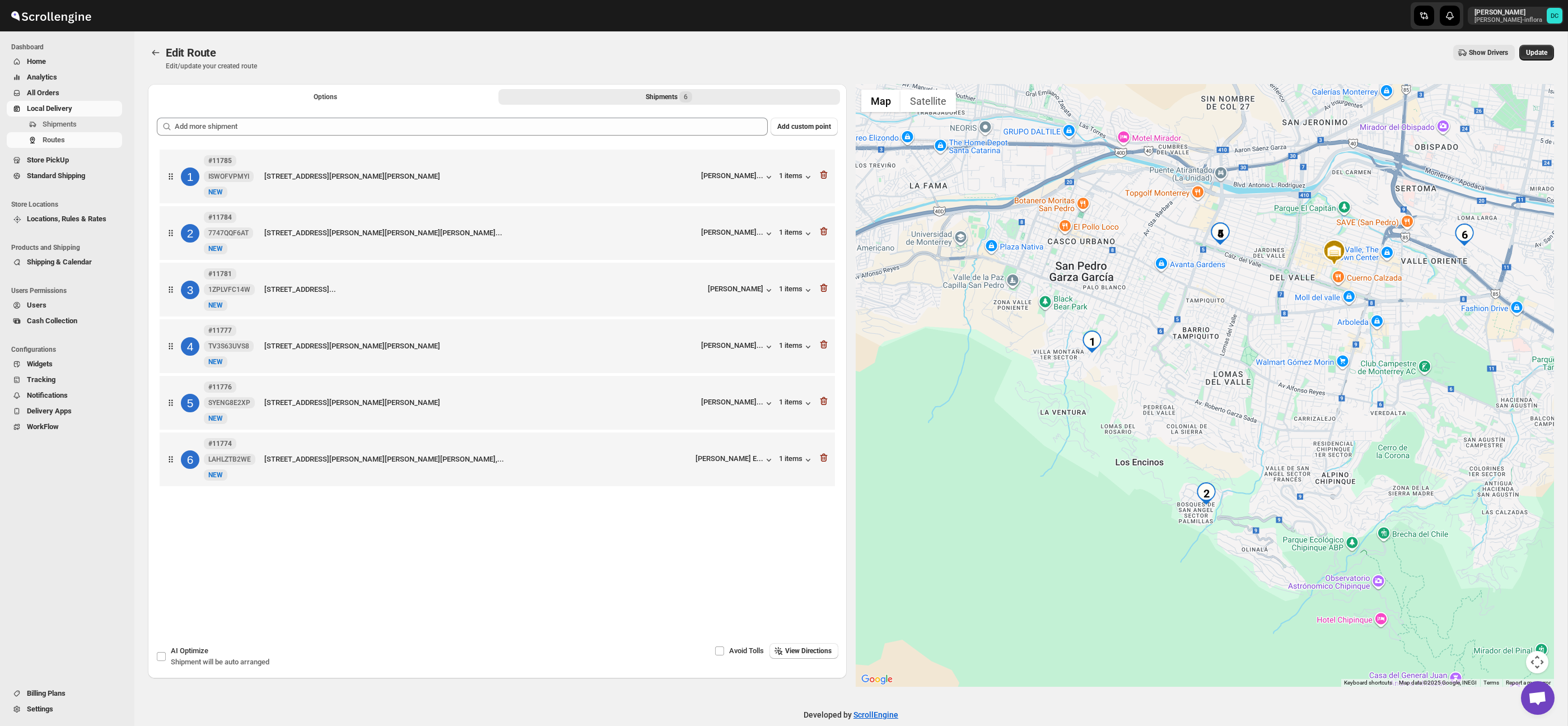
drag, startPoint x: 1151, startPoint y: 311, endPoint x: 1239, endPoint y: 315, distance: 88.1
click at [1238, 315] on div at bounding box center [1206, 385] width 699 height 603
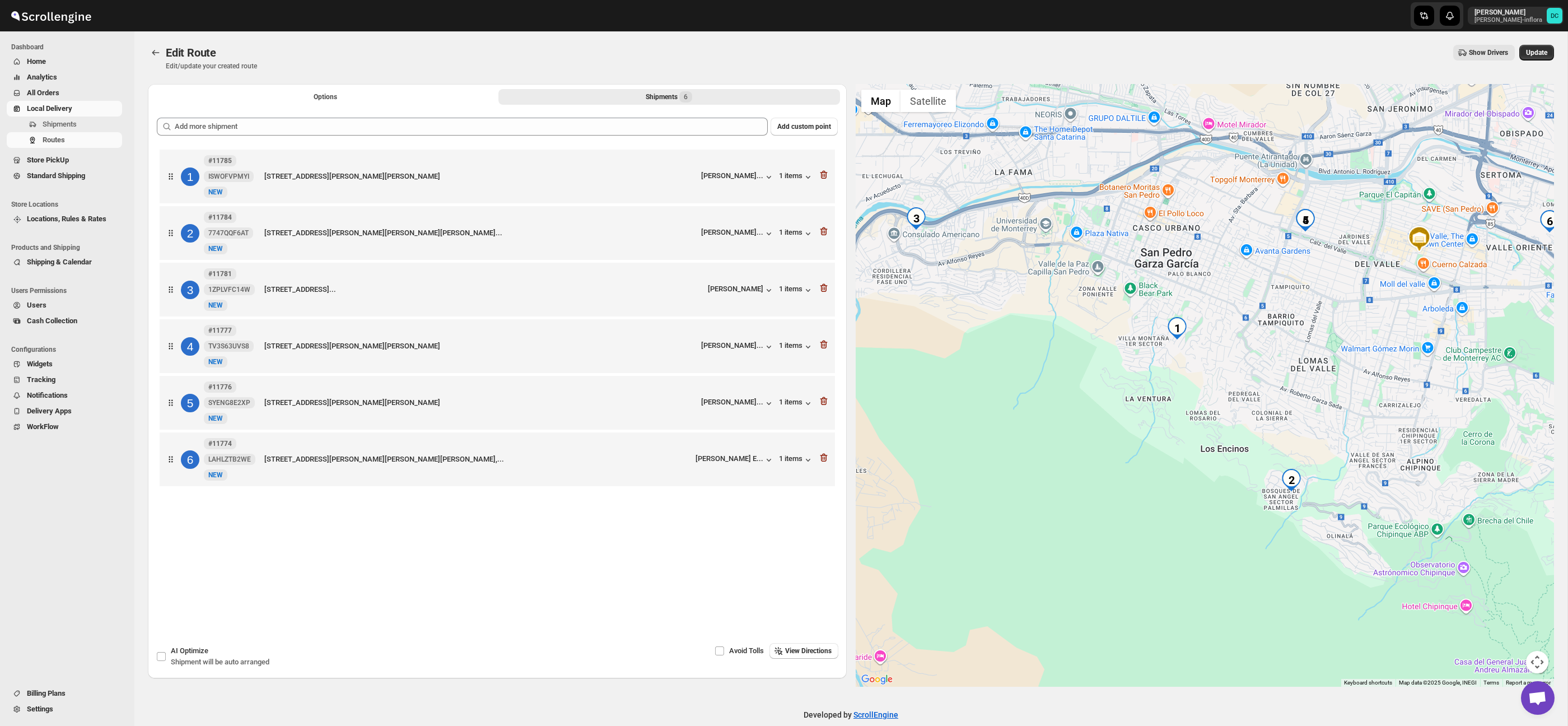
drag, startPoint x: 1191, startPoint y: 315, endPoint x: 1202, endPoint y: 297, distance: 21.1
click at [1202, 297] on div at bounding box center [1206, 385] width 699 height 603
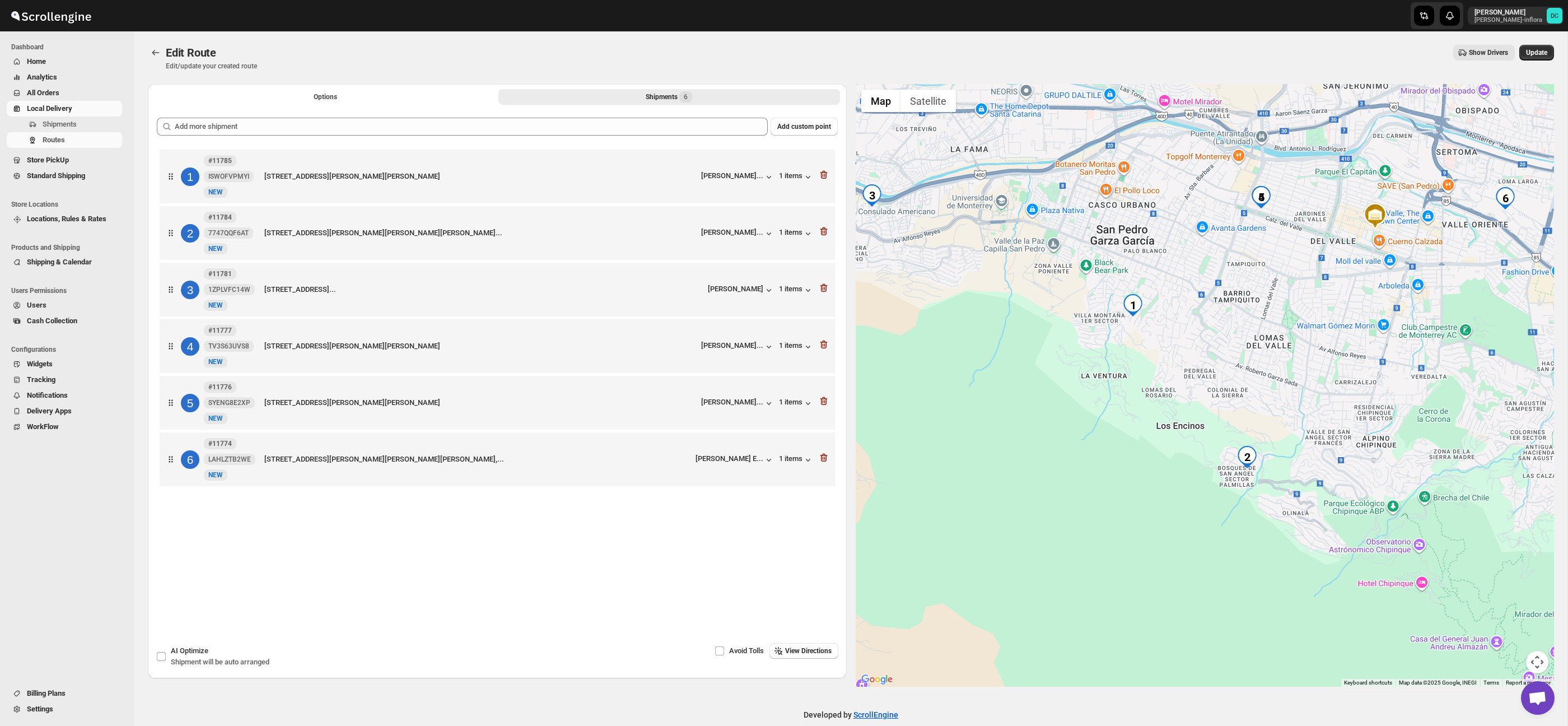
drag, startPoint x: 1225, startPoint y: 303, endPoint x: 1185, endPoint y: 283, distance: 44.7
click at [1185, 283] on div at bounding box center [1206, 385] width 699 height 603
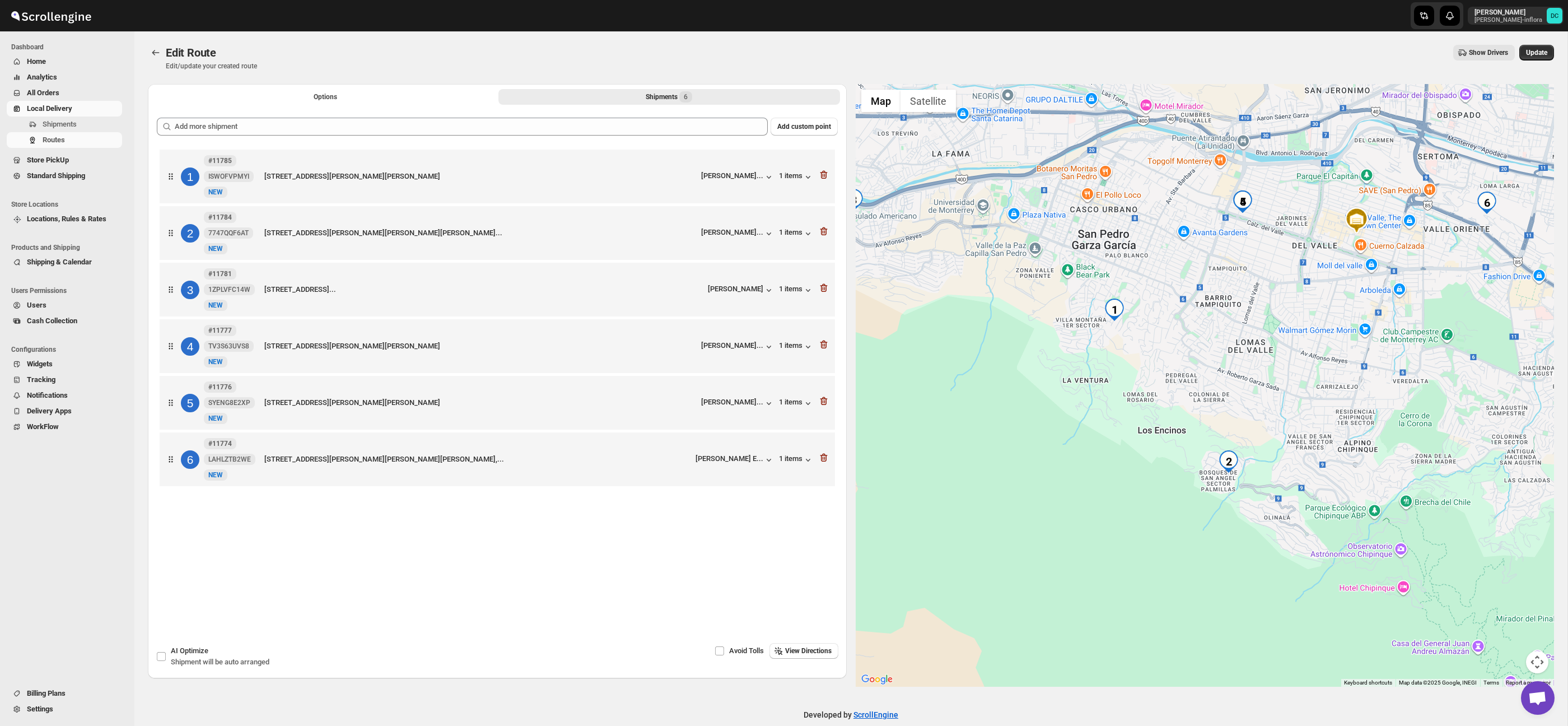
drag, startPoint x: 1286, startPoint y: 265, endPoint x: 1276, endPoint y: 267, distance: 10.2
click at [1276, 267] on div at bounding box center [1206, 385] width 699 height 603
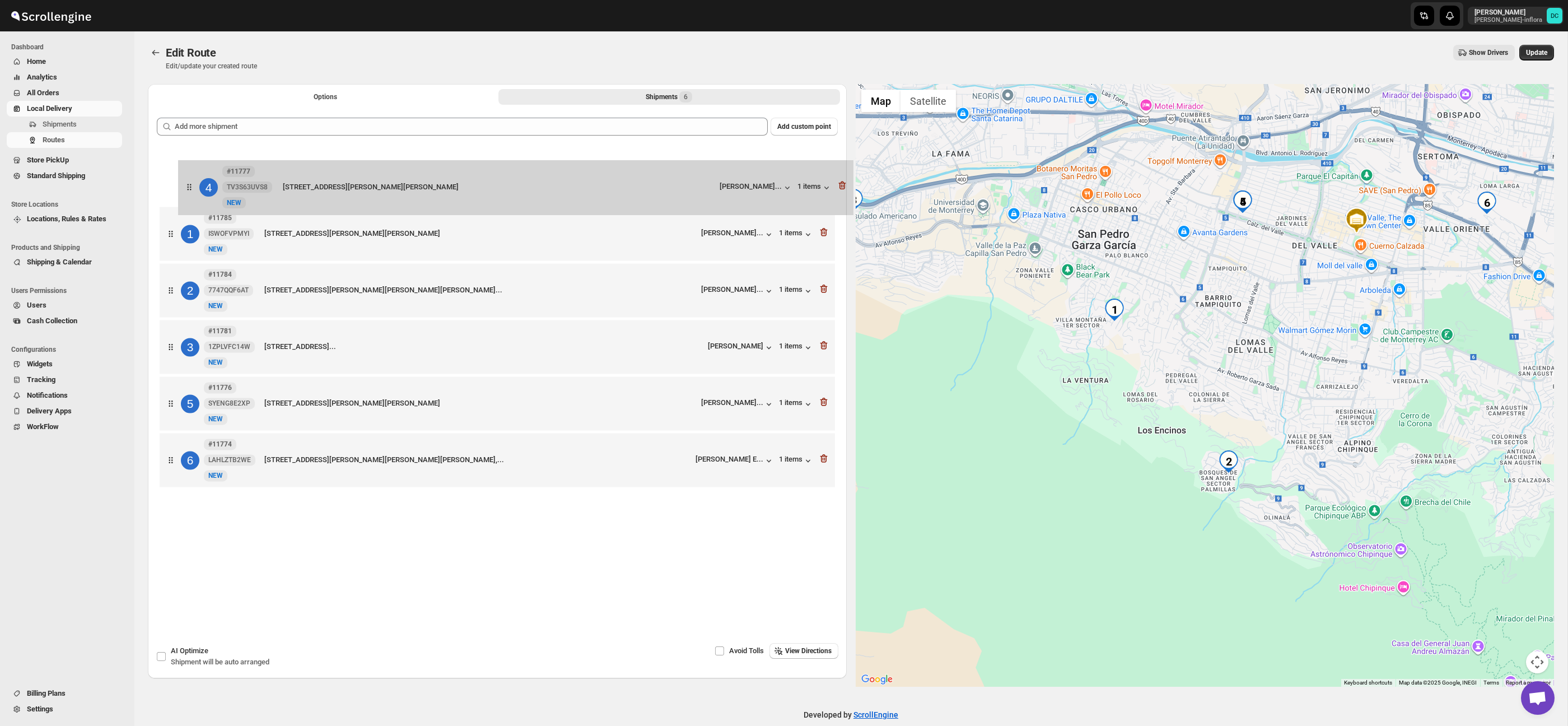
drag, startPoint x: 165, startPoint y: 352, endPoint x: 185, endPoint y: 177, distance: 176.1
click at [185, 177] on div "1 #11785 ISWOFVPMYI New NEW Misión de San Bernardino 80, San Pedro Garza García…" at bounding box center [498, 320] width 681 height 346
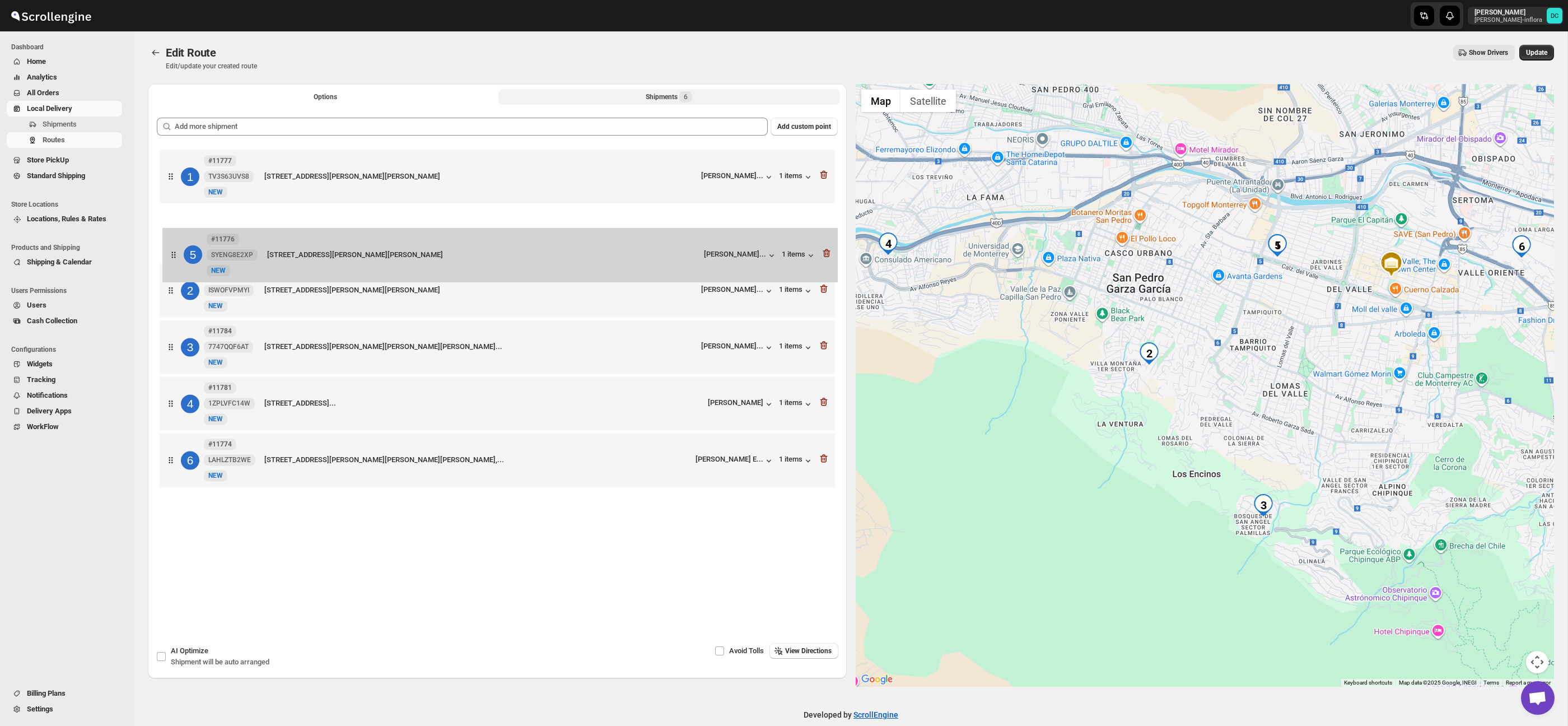
drag, startPoint x: 173, startPoint y: 412, endPoint x: 177, endPoint y: 249, distance: 163.0
click at [177, 249] on div "1 #11777 TV3S63UVS8 New NEW CALLE RÍO DE LA PLATA 480, SAN PEDRO GARZA GARCÍA, …" at bounding box center [498, 320] width 681 height 346
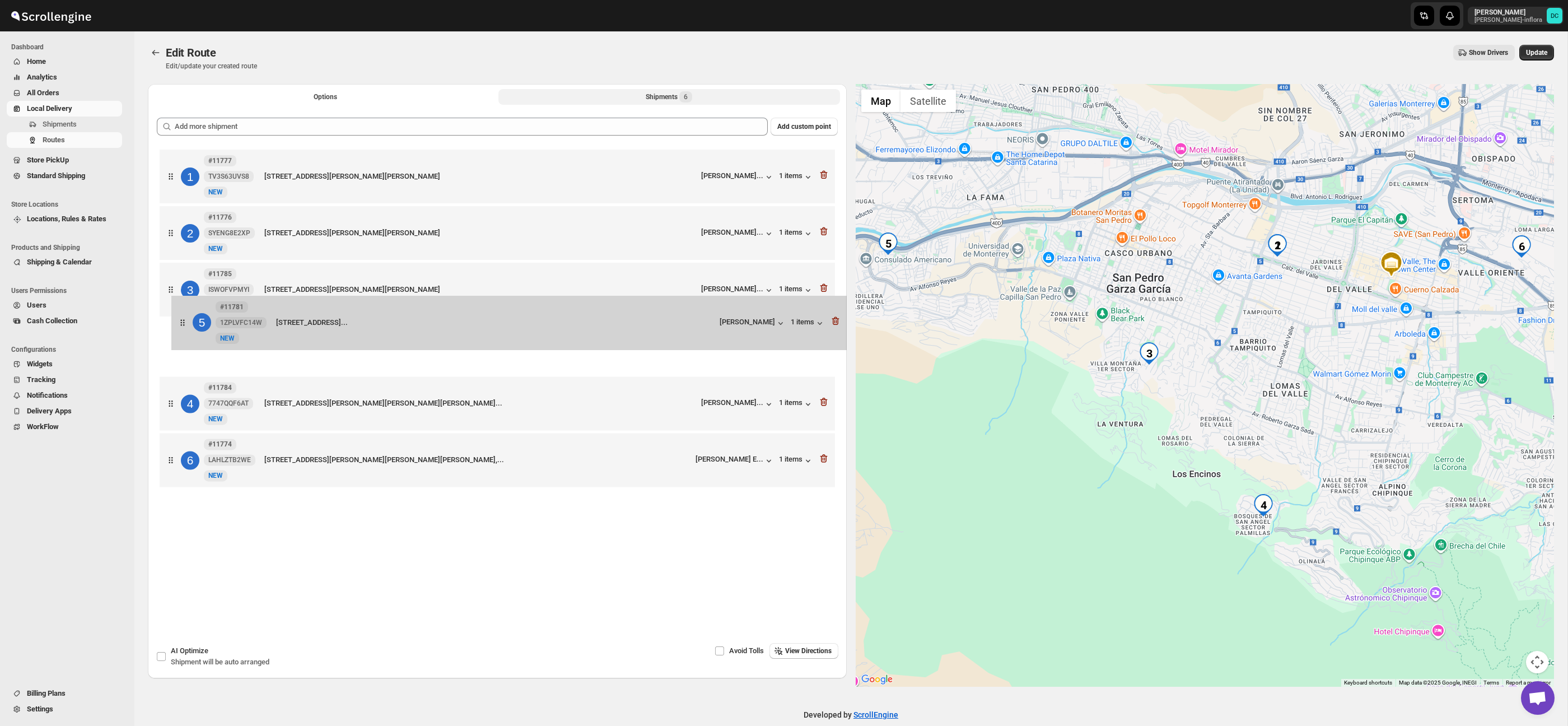
drag, startPoint x: 160, startPoint y: 406, endPoint x: 172, endPoint y: 290, distance: 116.6
click at [172, 290] on div "1 #11777 TV3S63UVS8 New NEW CALLE RÍO DE LA PLATA 480, SAN PEDRO GARZA GARCÍA, …" at bounding box center [498, 320] width 681 height 346
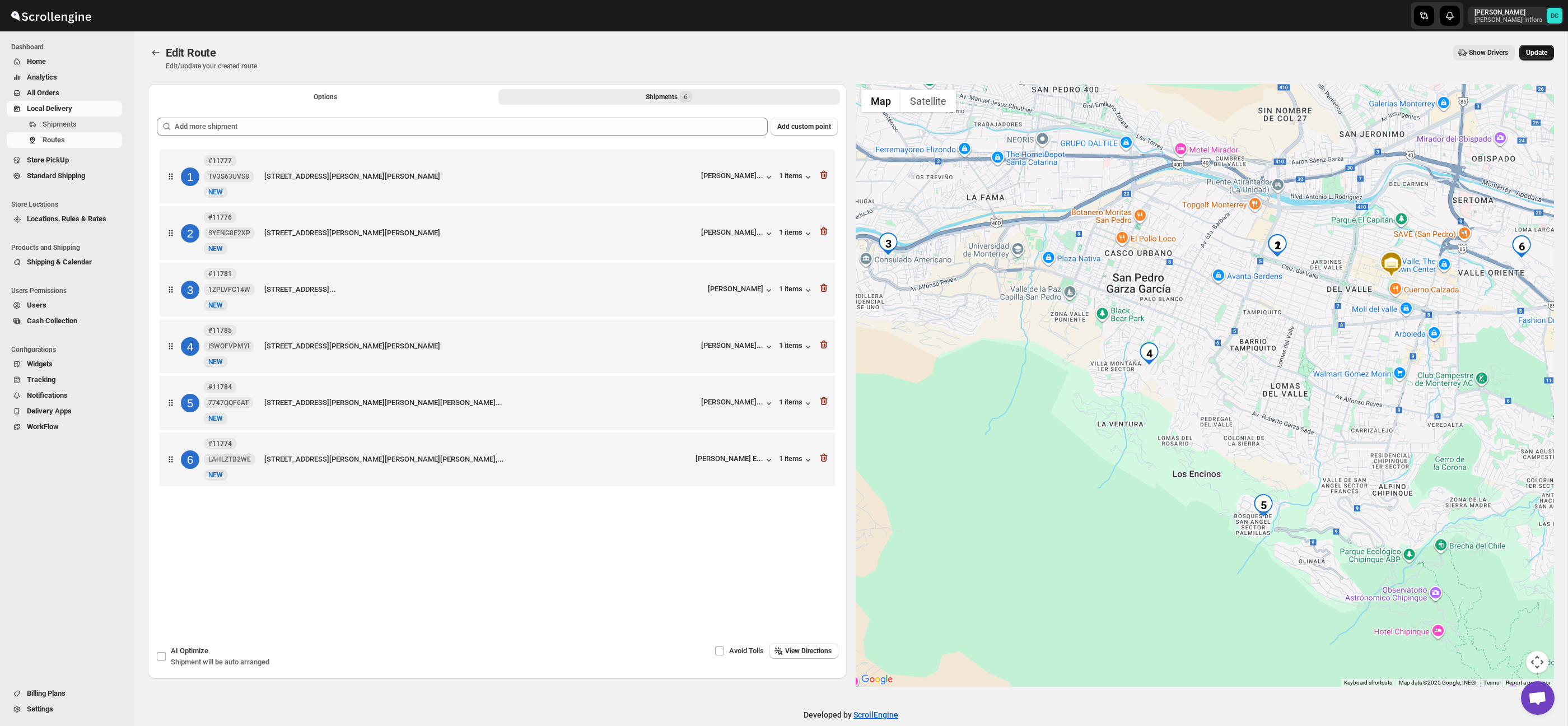
click at [1549, 53] on button "Update" at bounding box center [1536, 53] width 35 height 16
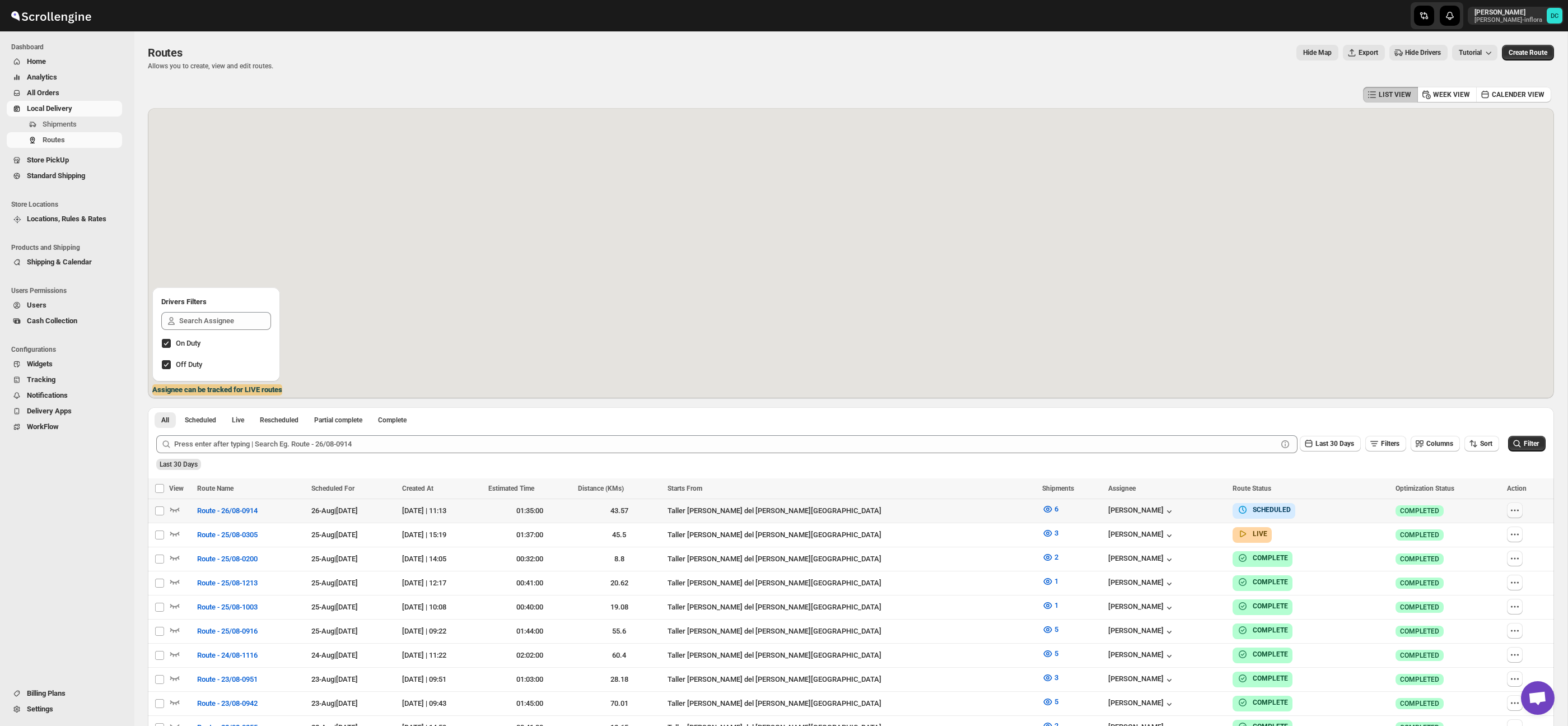
click at [1516, 508] on icon "button" at bounding box center [1514, 509] width 11 height 11
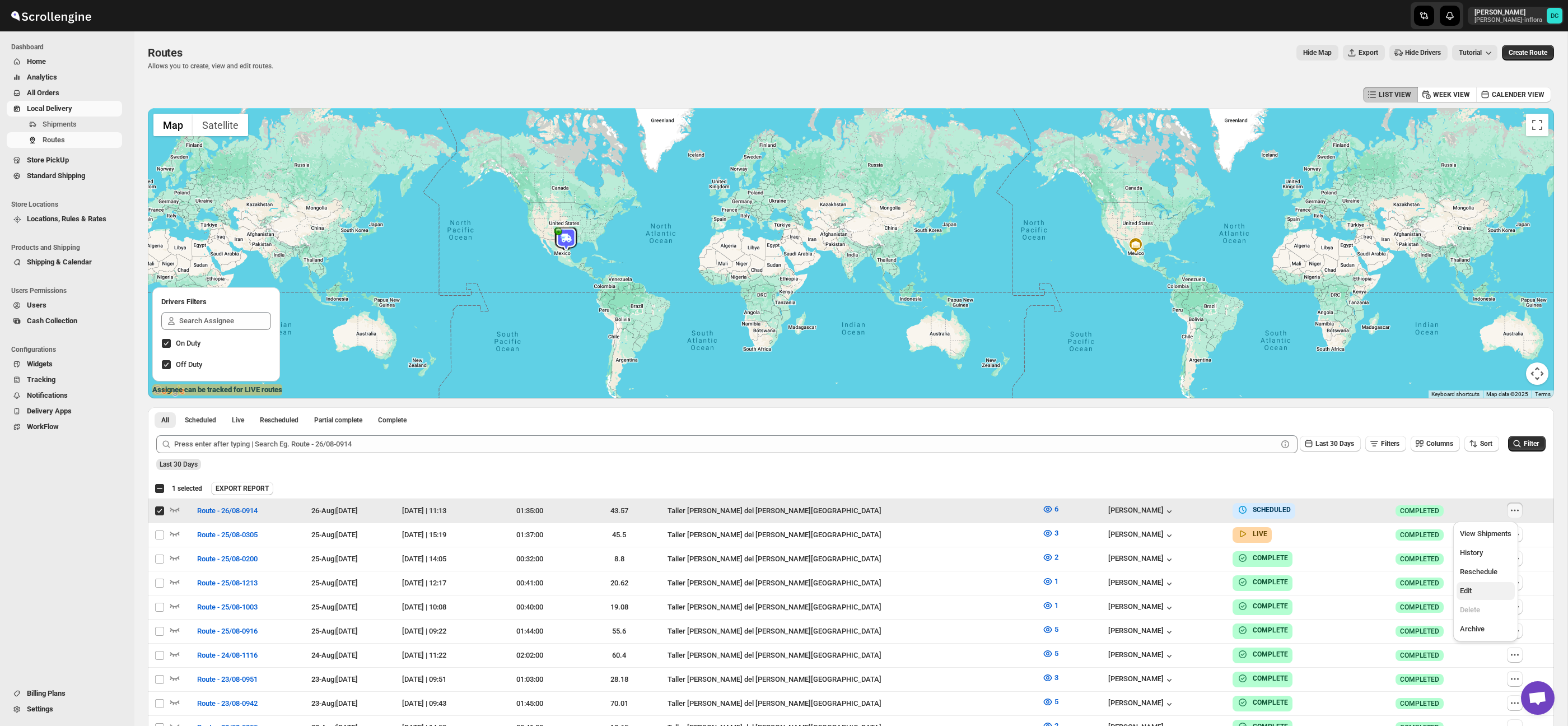
click at [1484, 589] on span "Edit" at bounding box center [1486, 590] width 52 height 11
checkbox input "false"
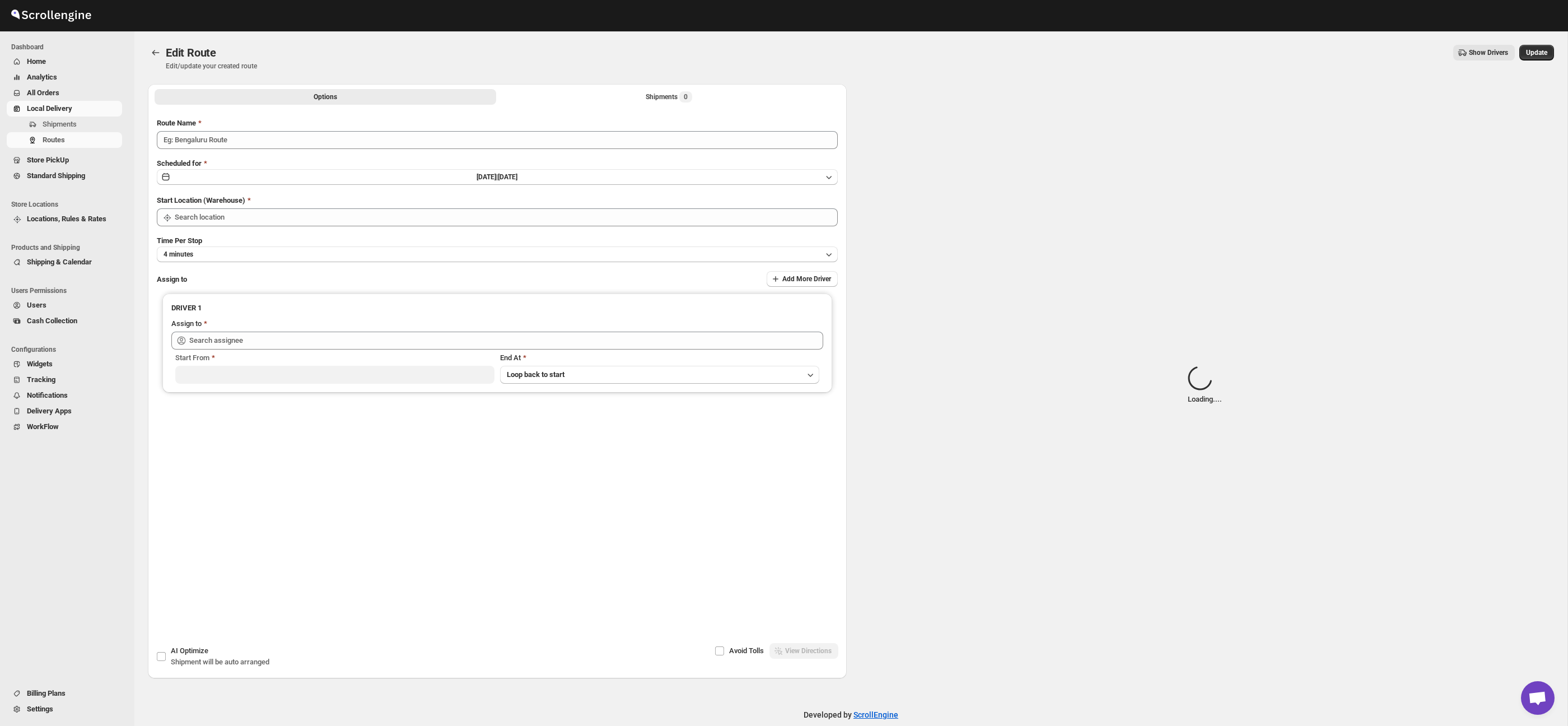
type input "Route - 26/08-0914"
type input "Taller [PERSON_NAME][GEOGRAPHIC_DATA]"
type input "Berna Quevedo (regala.inflora@icloud.com)"
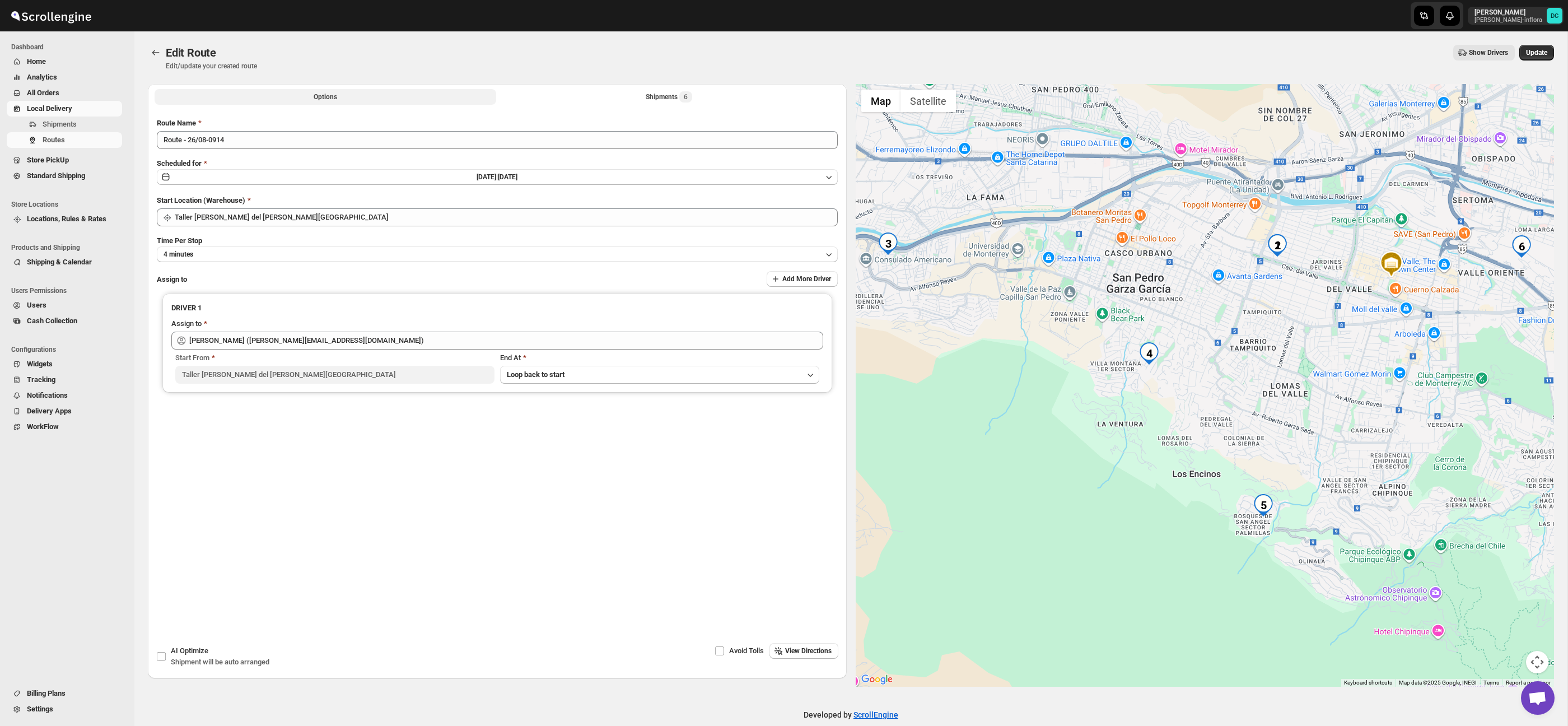
drag, startPoint x: 611, startPoint y: 98, endPoint x: 876, endPoint y: 182, distance: 278.0
click at [611, 98] on button "Shipments 6" at bounding box center [669, 97] width 342 height 16
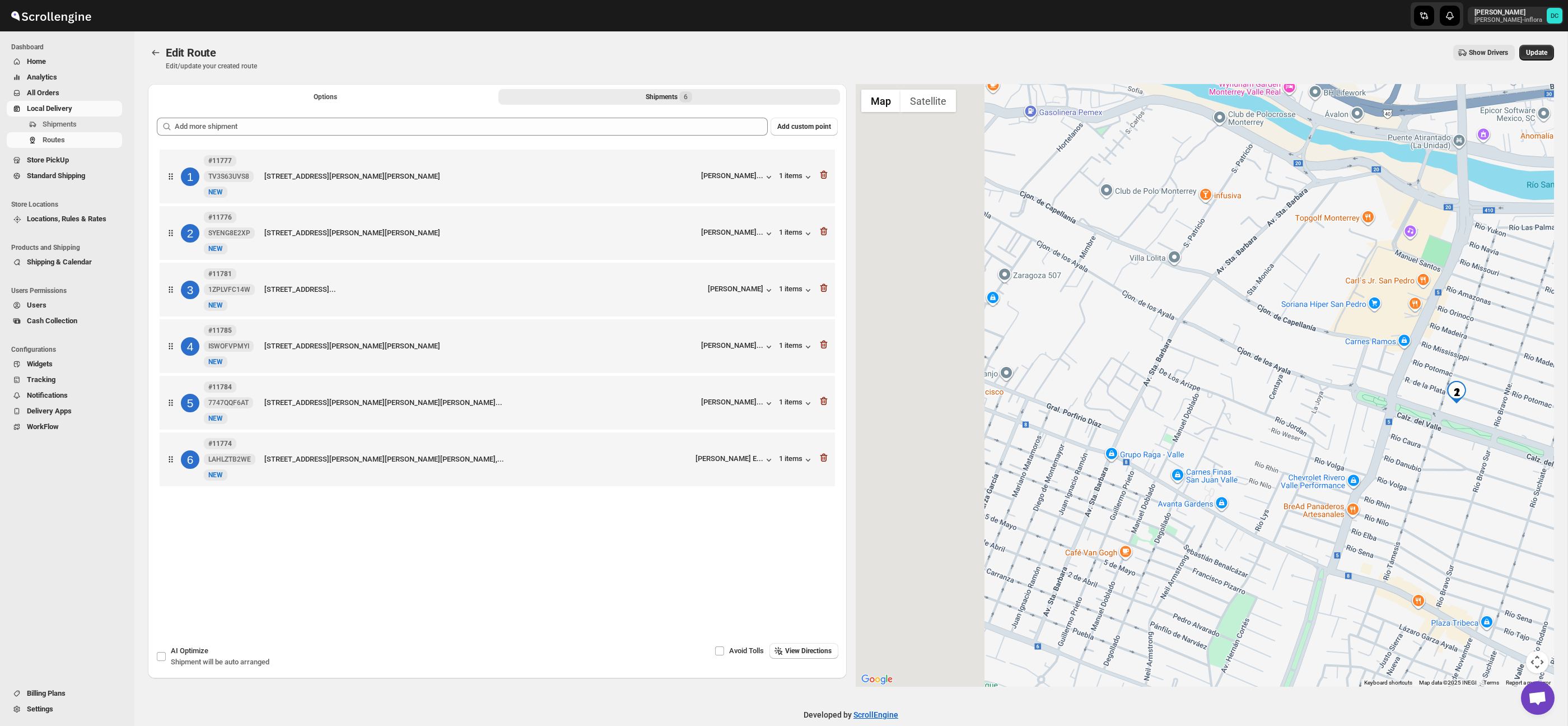
drag, startPoint x: 1158, startPoint y: 413, endPoint x: 1370, endPoint y: 412, distance: 212.0
click at [1359, 411] on div at bounding box center [1206, 385] width 699 height 603
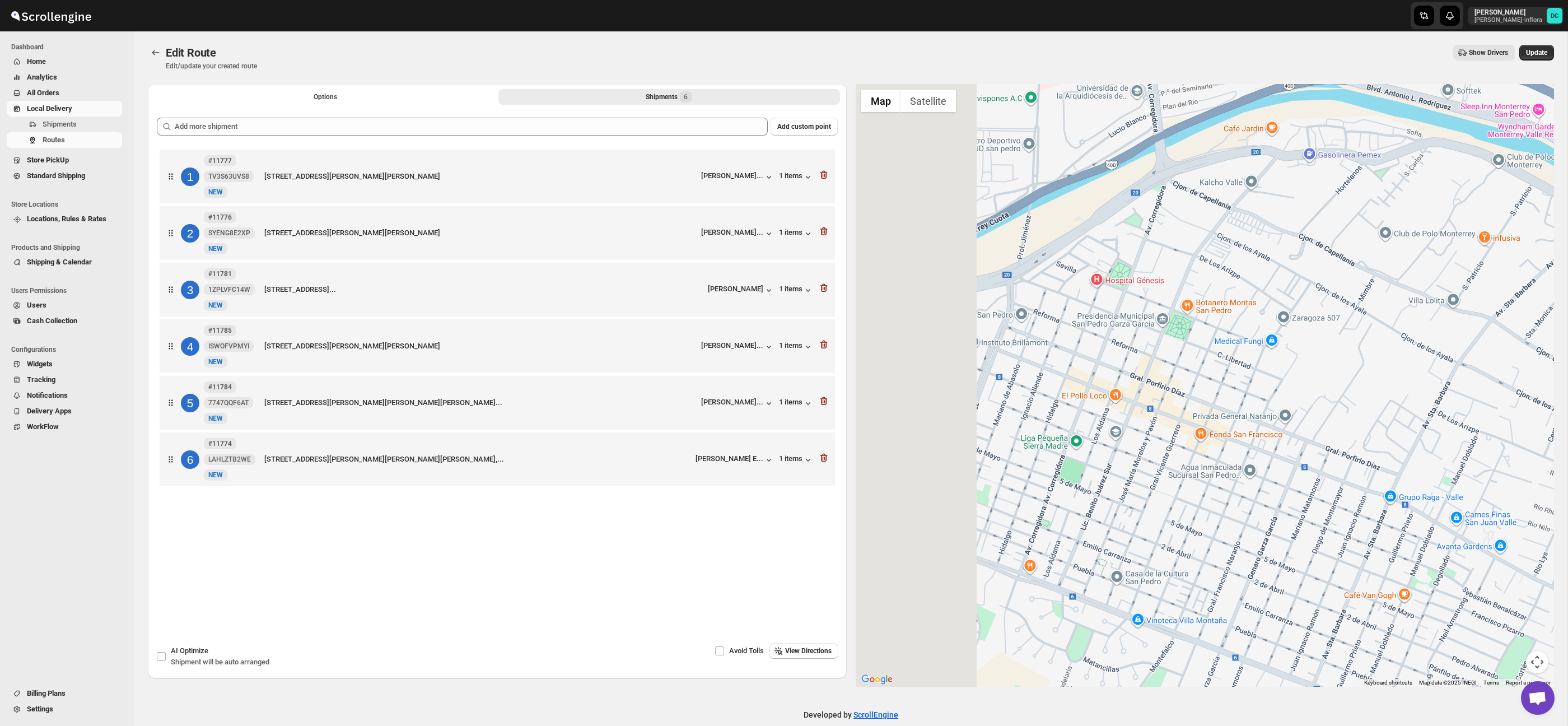
drag, startPoint x: 1177, startPoint y: 391, endPoint x: 1388, endPoint y: 429, distance: 214.4
click at [1388, 429] on div at bounding box center [1206, 385] width 699 height 603
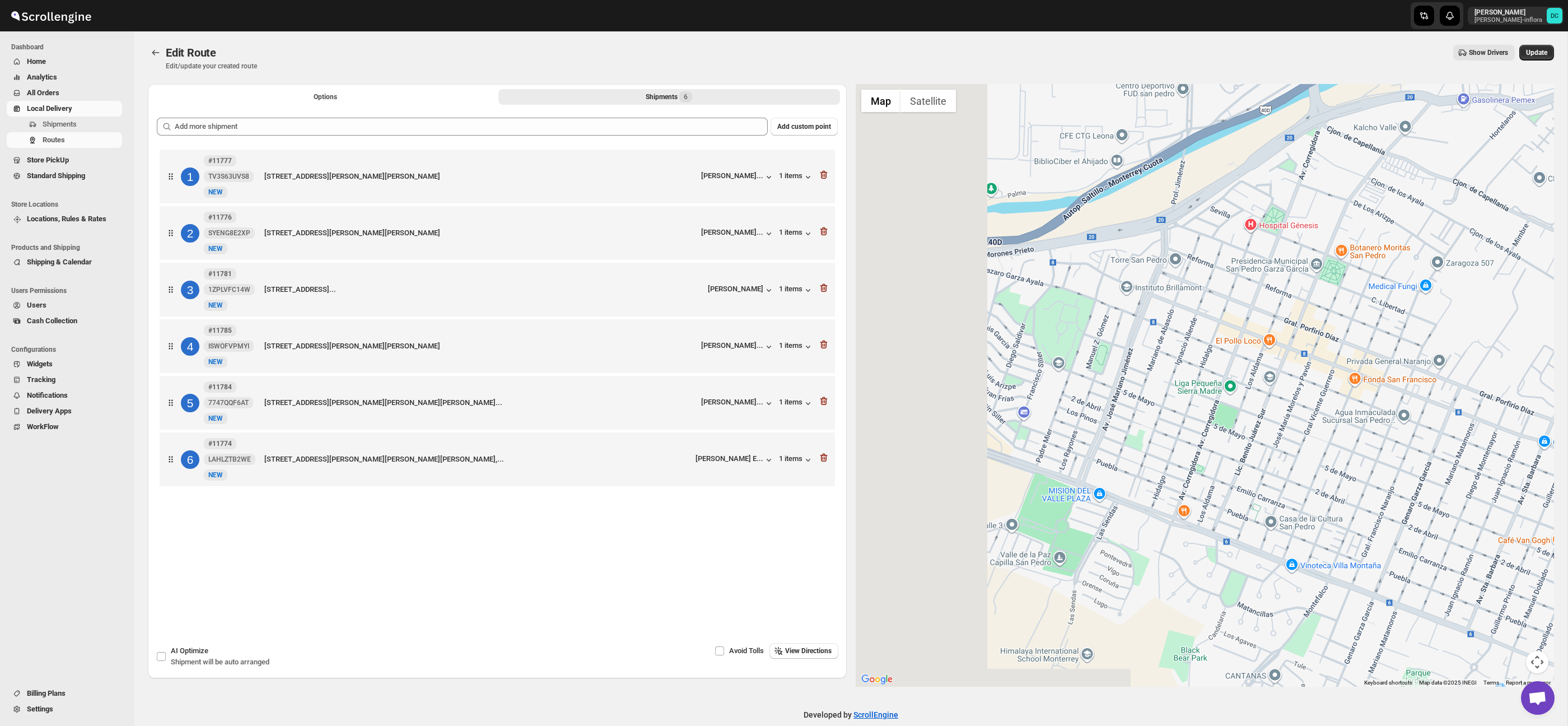
drag, startPoint x: 1108, startPoint y: 414, endPoint x: 1292, endPoint y: 353, distance: 193.8
click at [1292, 353] on div at bounding box center [1206, 385] width 699 height 603
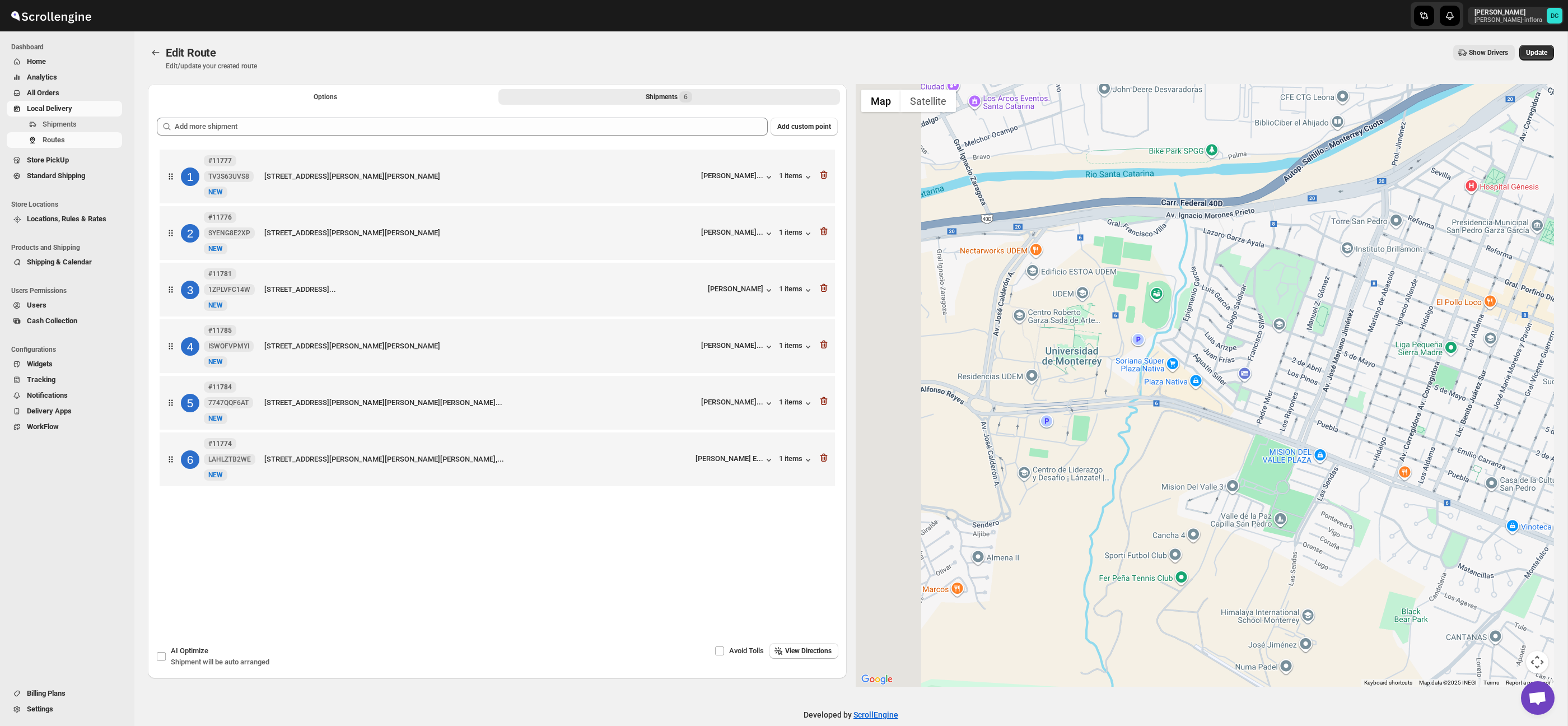
drag, startPoint x: 1230, startPoint y: 378, endPoint x: 1293, endPoint y: 382, distance: 63.1
click at [1350, 373] on div at bounding box center [1206, 385] width 699 height 603
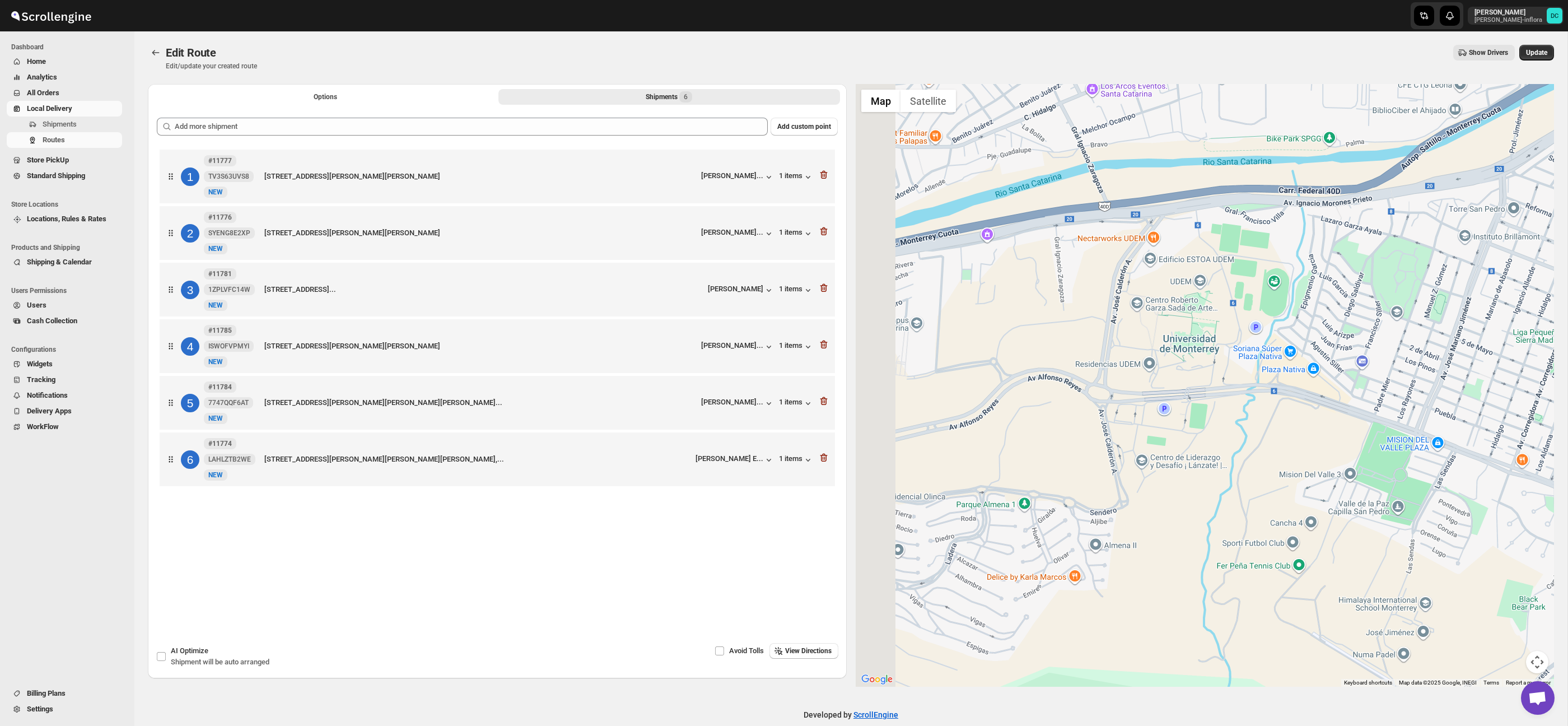
drag, startPoint x: 1114, startPoint y: 396, endPoint x: 1377, endPoint y: 351, distance: 266.8
click at [1377, 351] on div at bounding box center [1206, 385] width 699 height 603
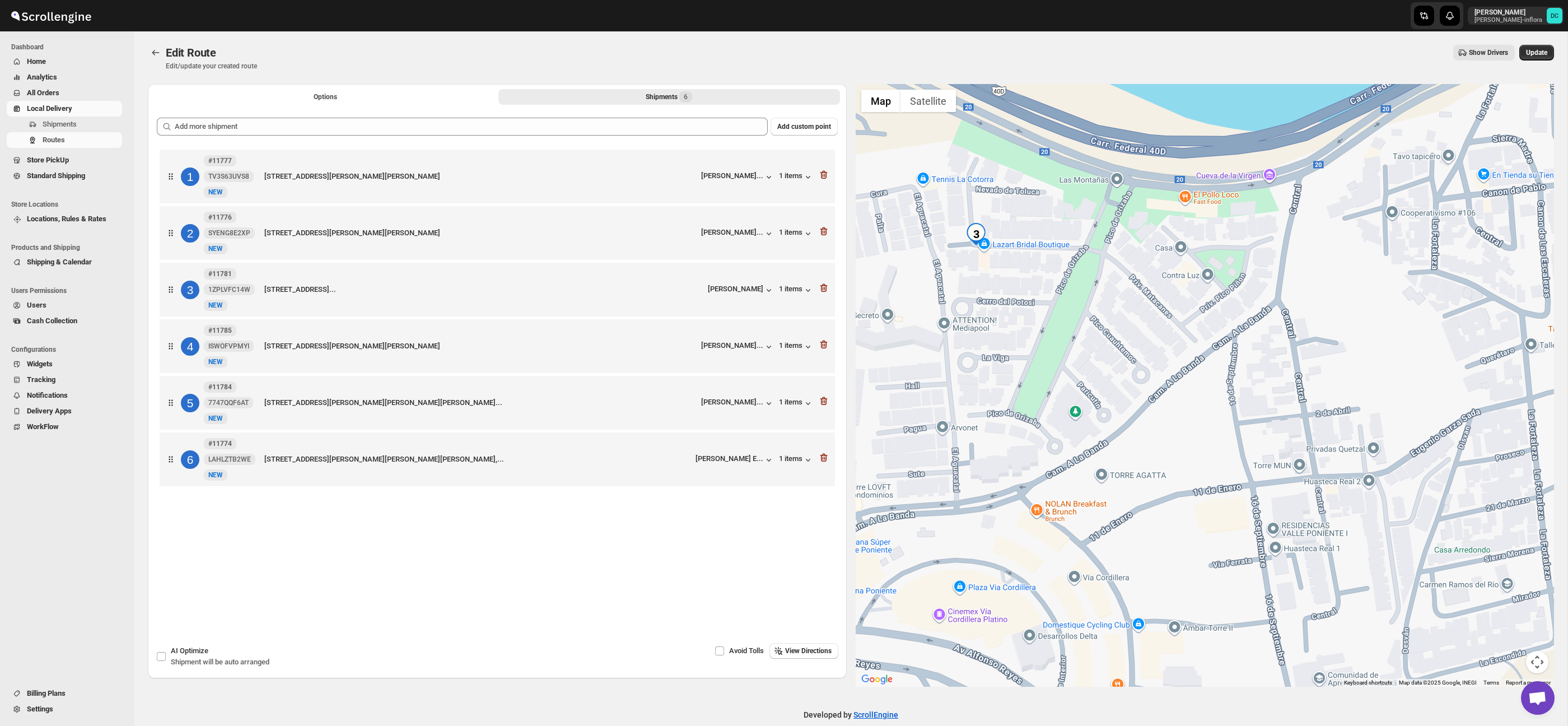
drag, startPoint x: 958, startPoint y: 273, endPoint x: 988, endPoint y: 279, distance: 30.6
click at [988, 279] on div at bounding box center [1206, 385] width 699 height 603
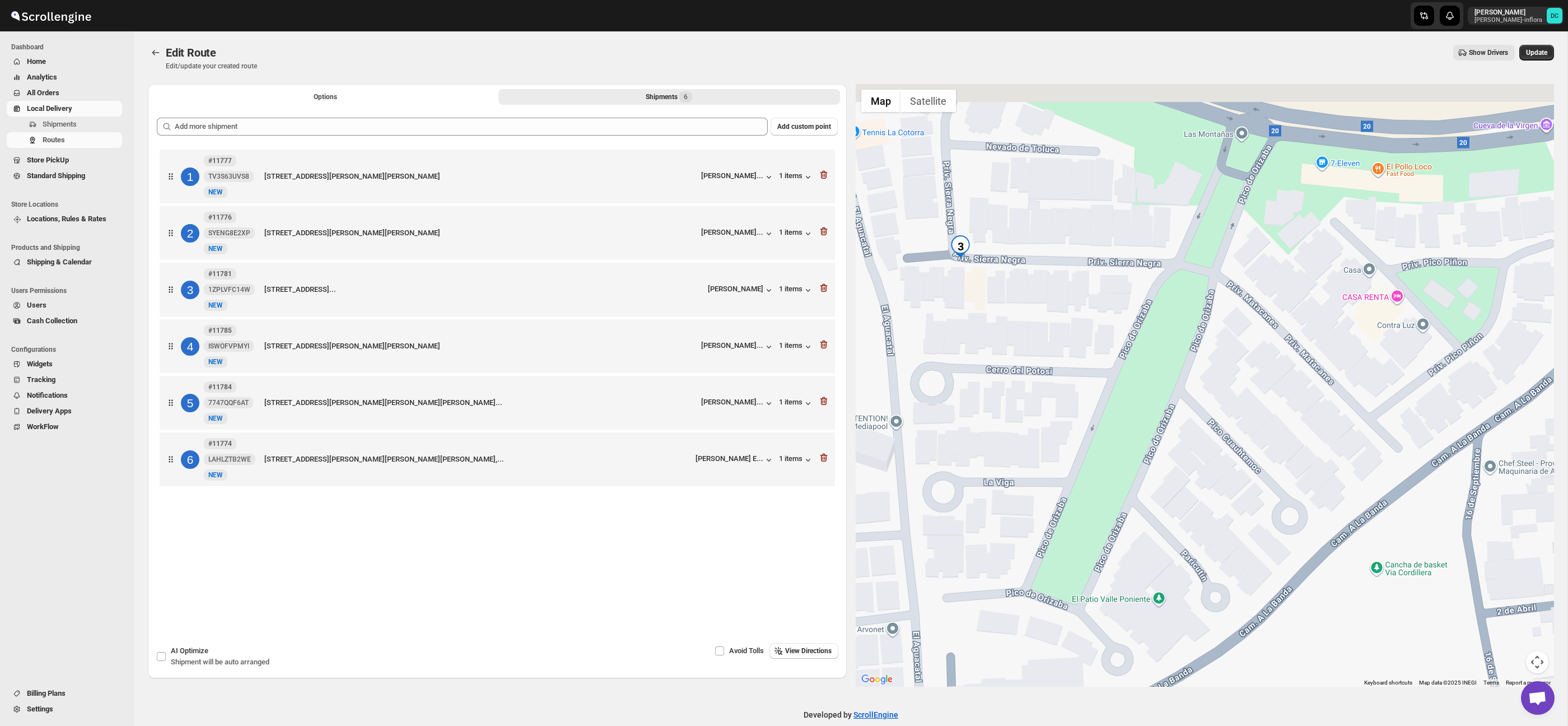
drag, startPoint x: 1056, startPoint y: 301, endPoint x: 1054, endPoint y: 312, distance: 11.2
click at [1054, 312] on div at bounding box center [1206, 385] width 699 height 603
click at [576, 53] on div "Show Drivers" at bounding box center [890, 53] width 1248 height 16
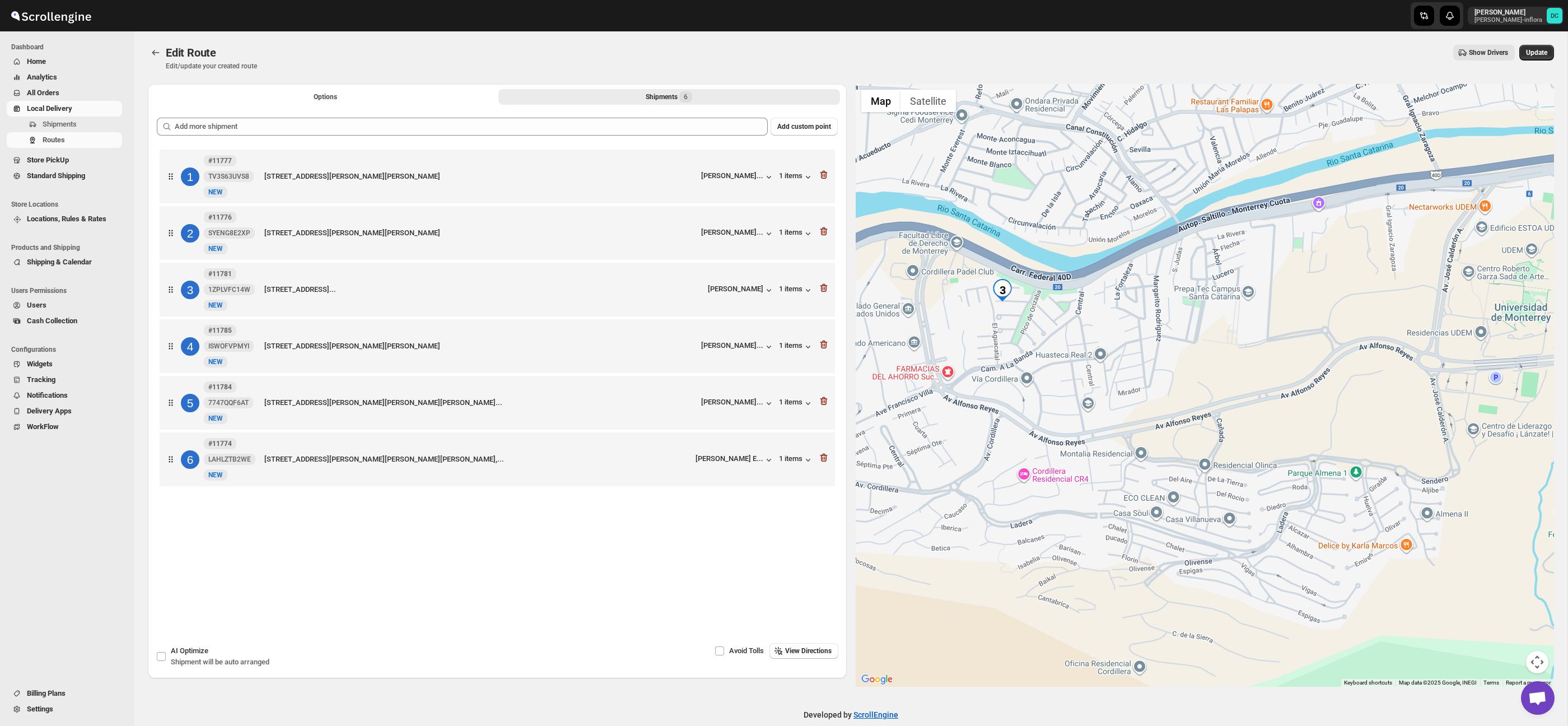
drag, startPoint x: 1318, startPoint y: 557, endPoint x: 1082, endPoint y: 333, distance: 325.4
click at [1076, 319] on div at bounding box center [1206, 385] width 699 height 603
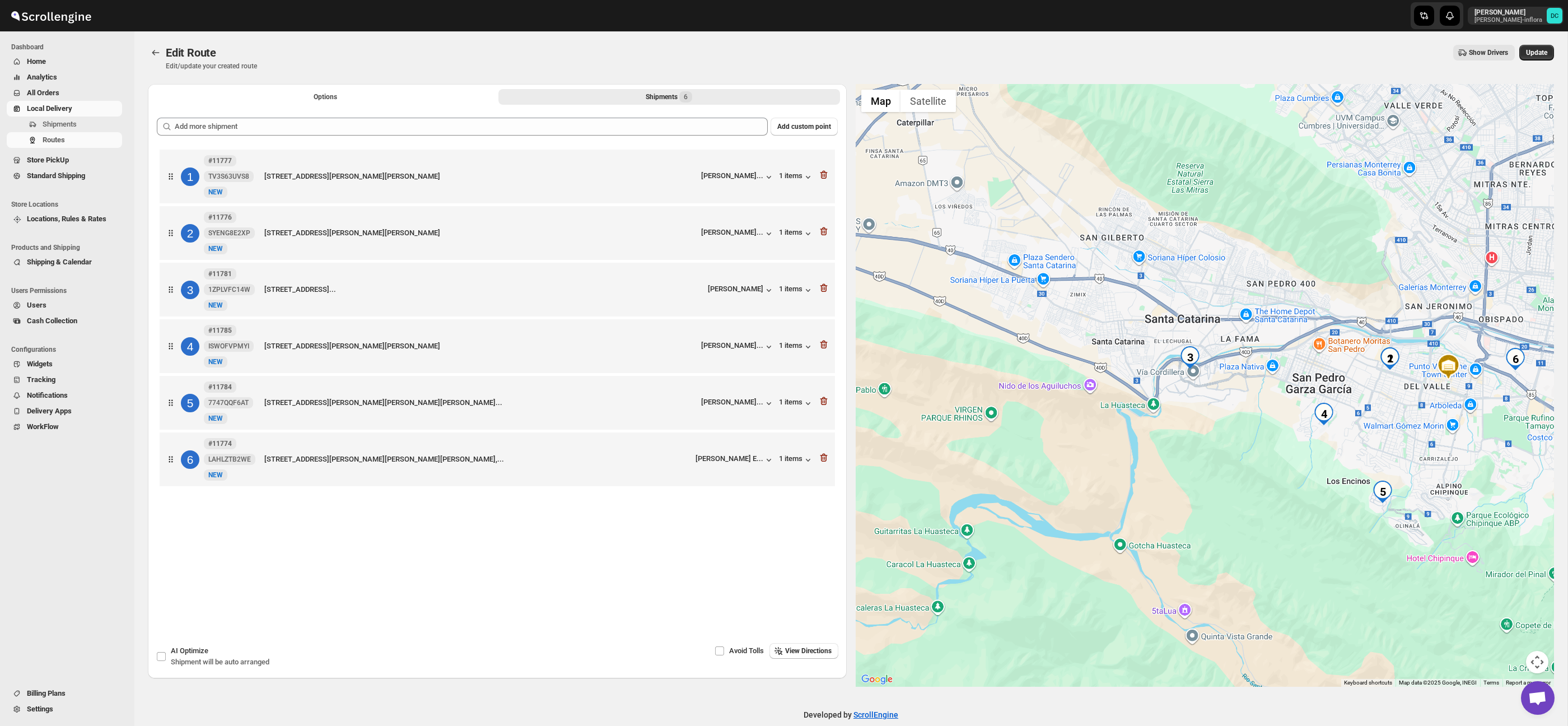
drag, startPoint x: 1372, startPoint y: 493, endPoint x: 1217, endPoint y: 392, distance: 185.0
click at [1209, 386] on div at bounding box center [1206, 385] width 699 height 603
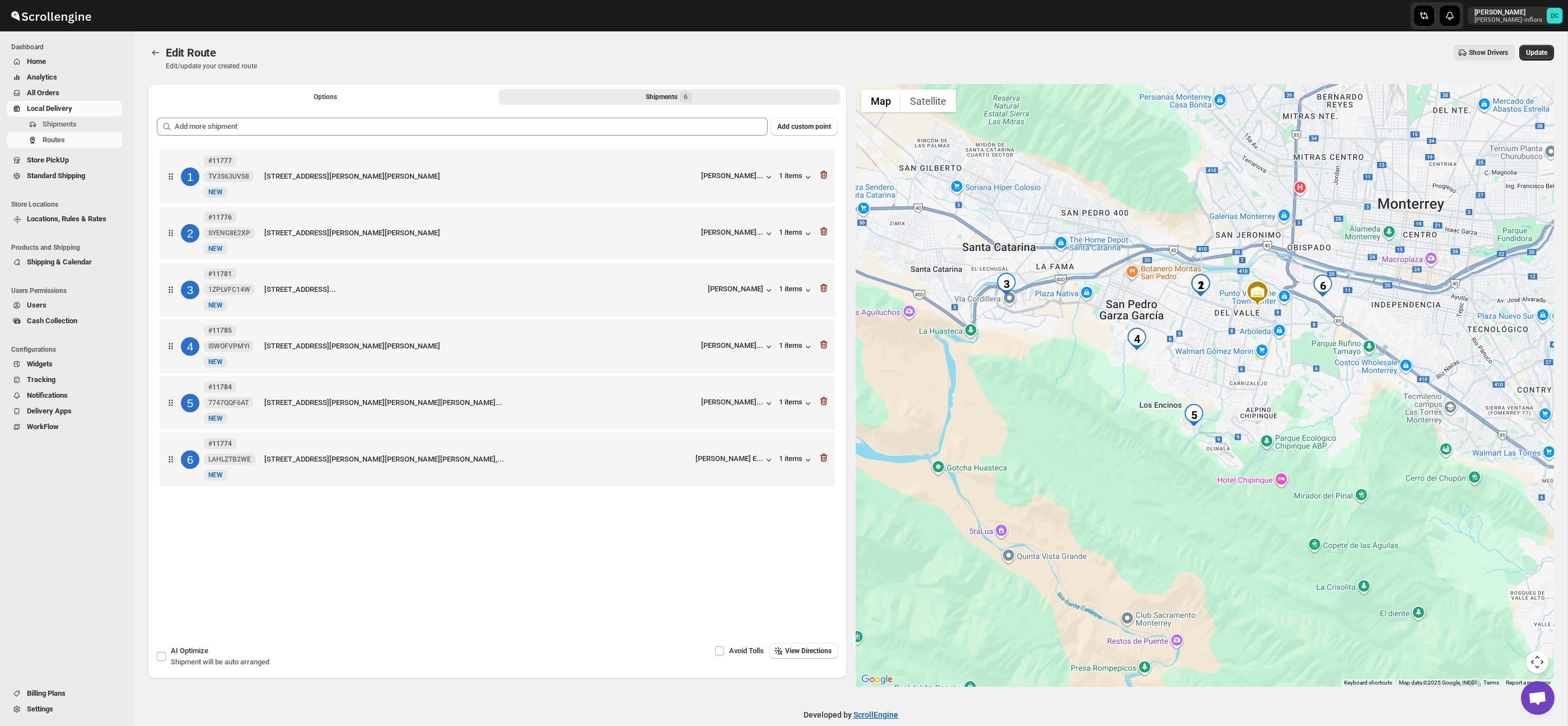
drag, startPoint x: 1372, startPoint y: 453, endPoint x: 1274, endPoint y: 410, distance: 107.0
click at [1274, 410] on div at bounding box center [1206, 385] width 699 height 603
click at [821, 461] on icon "button" at bounding box center [823, 458] width 7 height 8
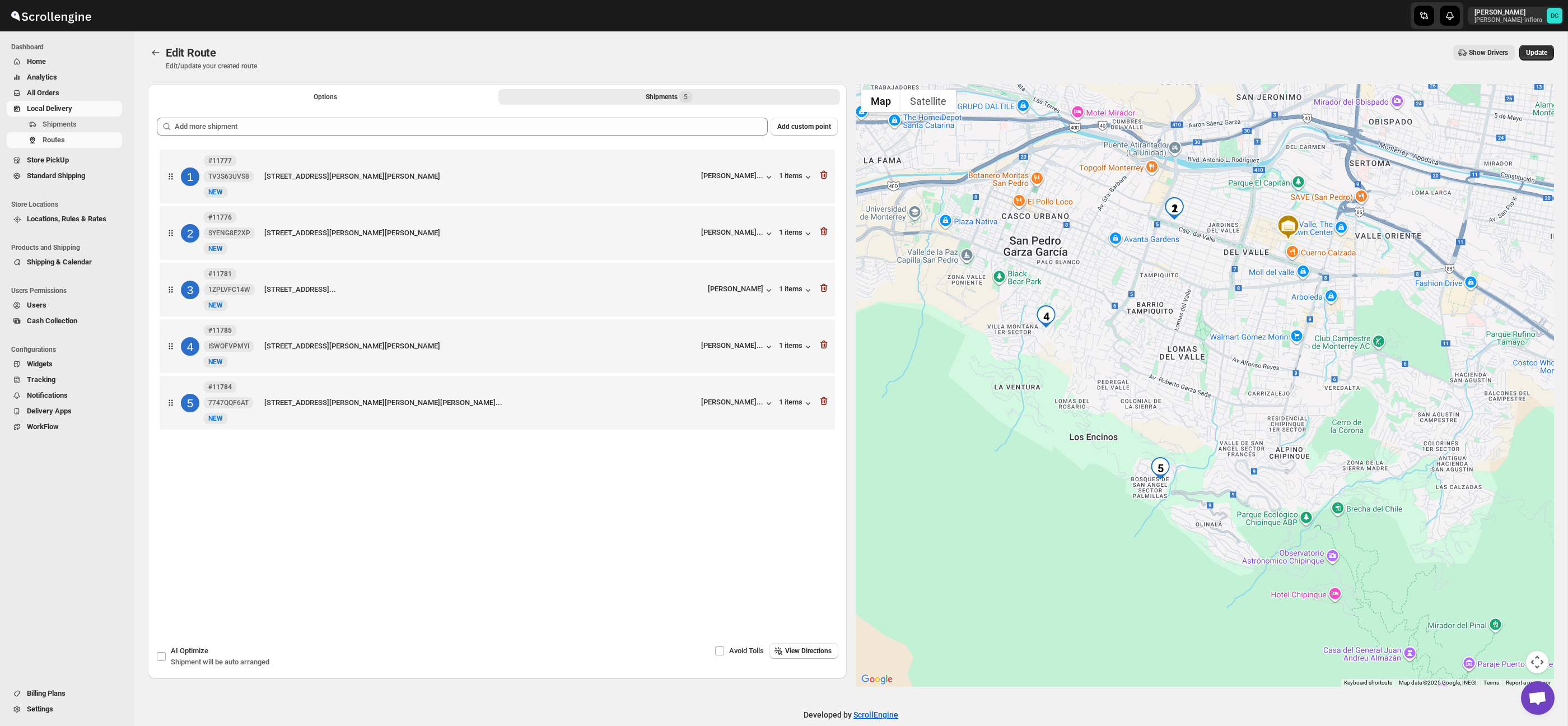
drag, startPoint x: 1370, startPoint y: 441, endPoint x: 1219, endPoint y: 407, distance: 154.8
click at [1203, 404] on div at bounding box center [1206, 385] width 699 height 603
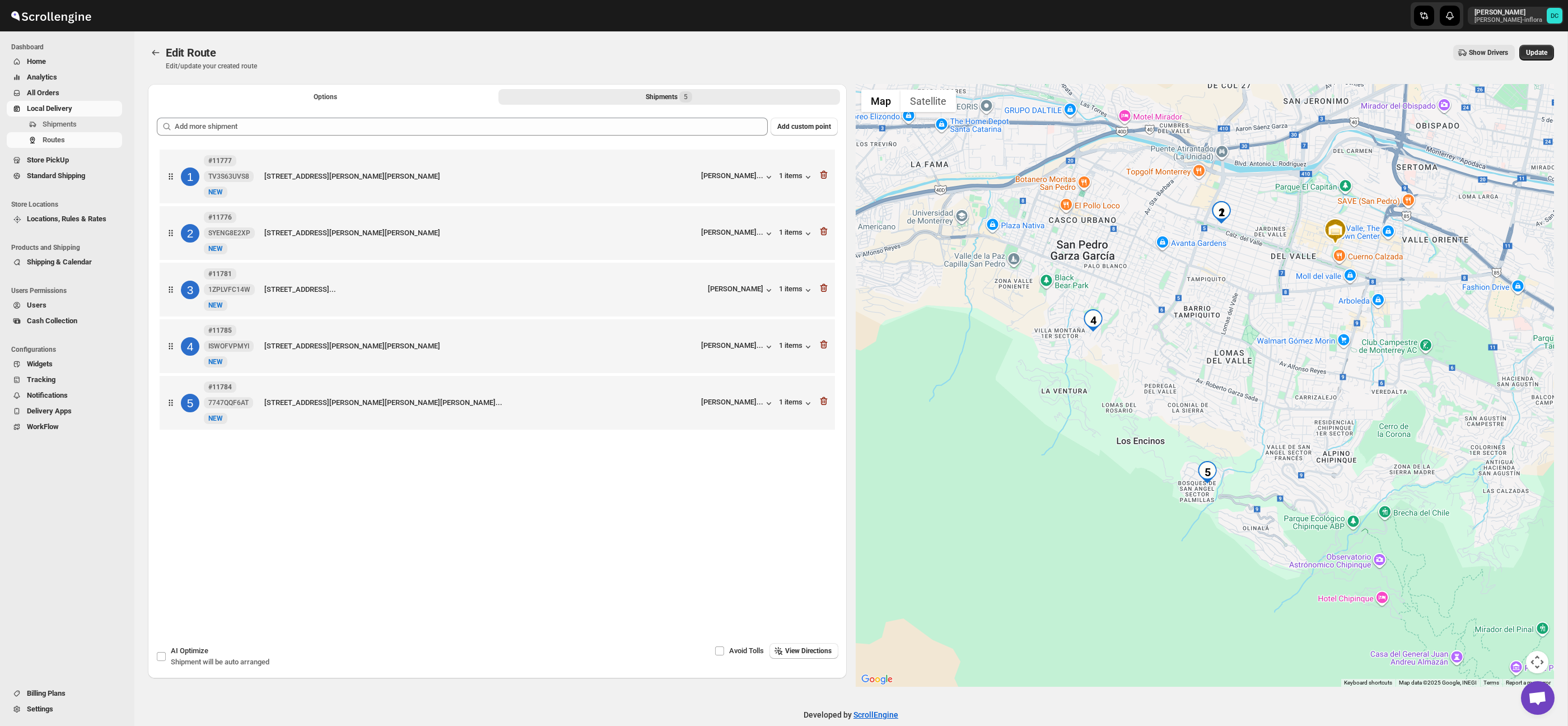
drag, startPoint x: 1190, startPoint y: 418, endPoint x: 1229, endPoint y: 394, distance: 45.8
click at [1228, 394] on div at bounding box center [1206, 385] width 699 height 603
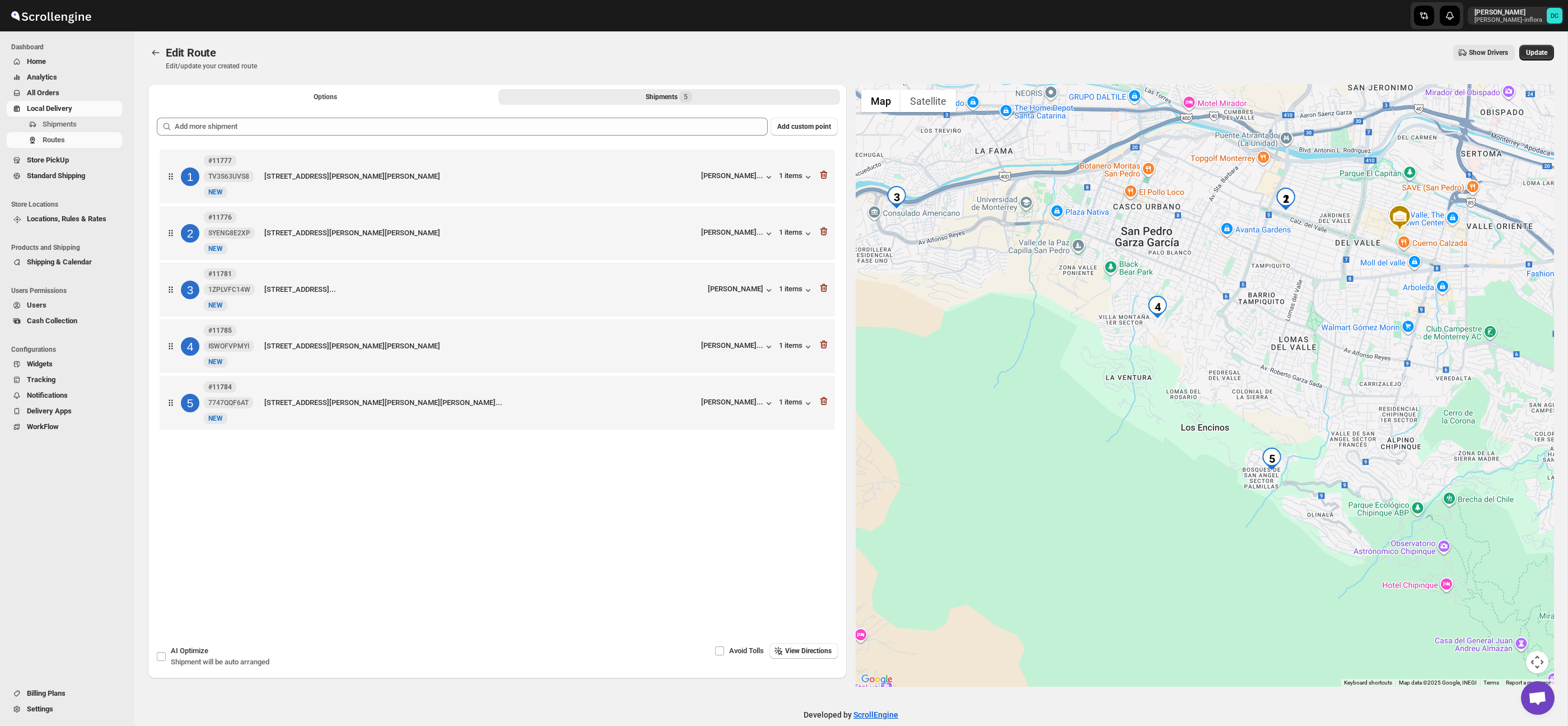
drag, startPoint x: 1178, startPoint y: 387, endPoint x: 1241, endPoint y: 375, distance: 64.1
click at [1241, 375] on div at bounding box center [1206, 385] width 699 height 603
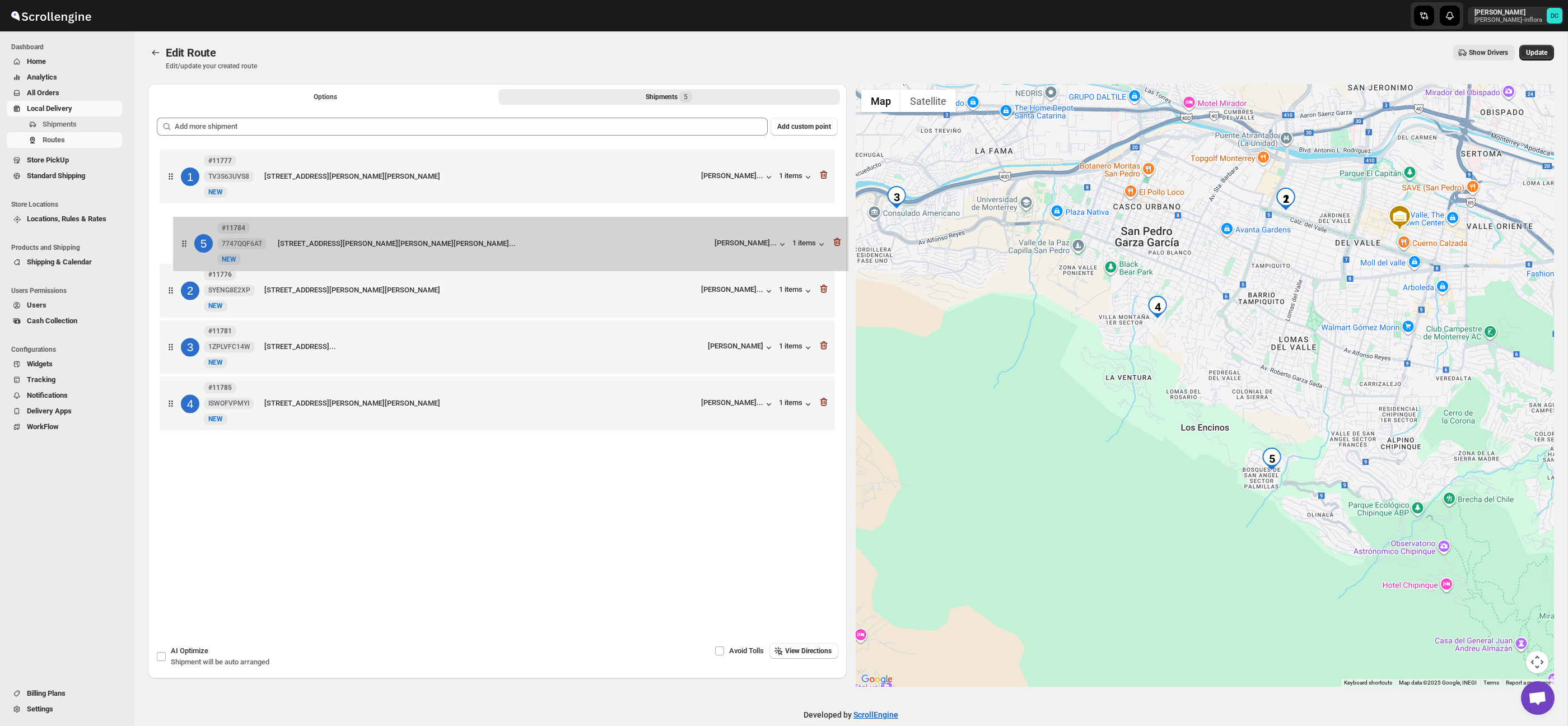
drag, startPoint x: 171, startPoint y: 404, endPoint x: 186, endPoint y: 228, distance: 176.6
click at [186, 228] on div "1 #11777 TV3S63UVS8 New NEW CALLE RÍO DE LA PLATA 480, SAN PEDRO GARZA GARCÍA, …" at bounding box center [498, 291] width 681 height 289
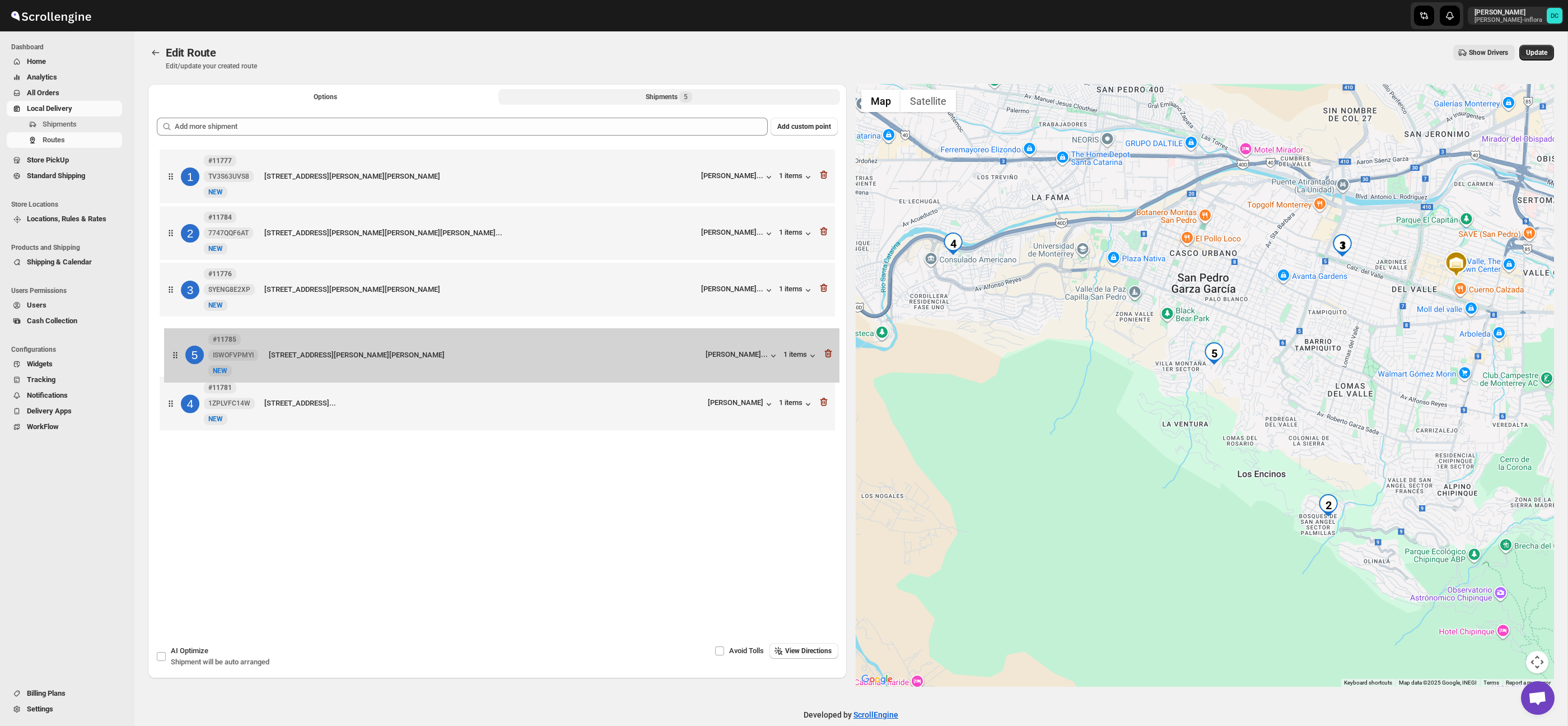
drag, startPoint x: 166, startPoint y: 403, endPoint x: 176, endPoint y: 346, distance: 57.9
click at [172, 348] on div "1 #11777 TV3S63UVS8 New NEW CALLE RÍO DE LA PLATA 480, SAN PEDRO GARZA GARCÍA, …" at bounding box center [498, 291] width 681 height 289
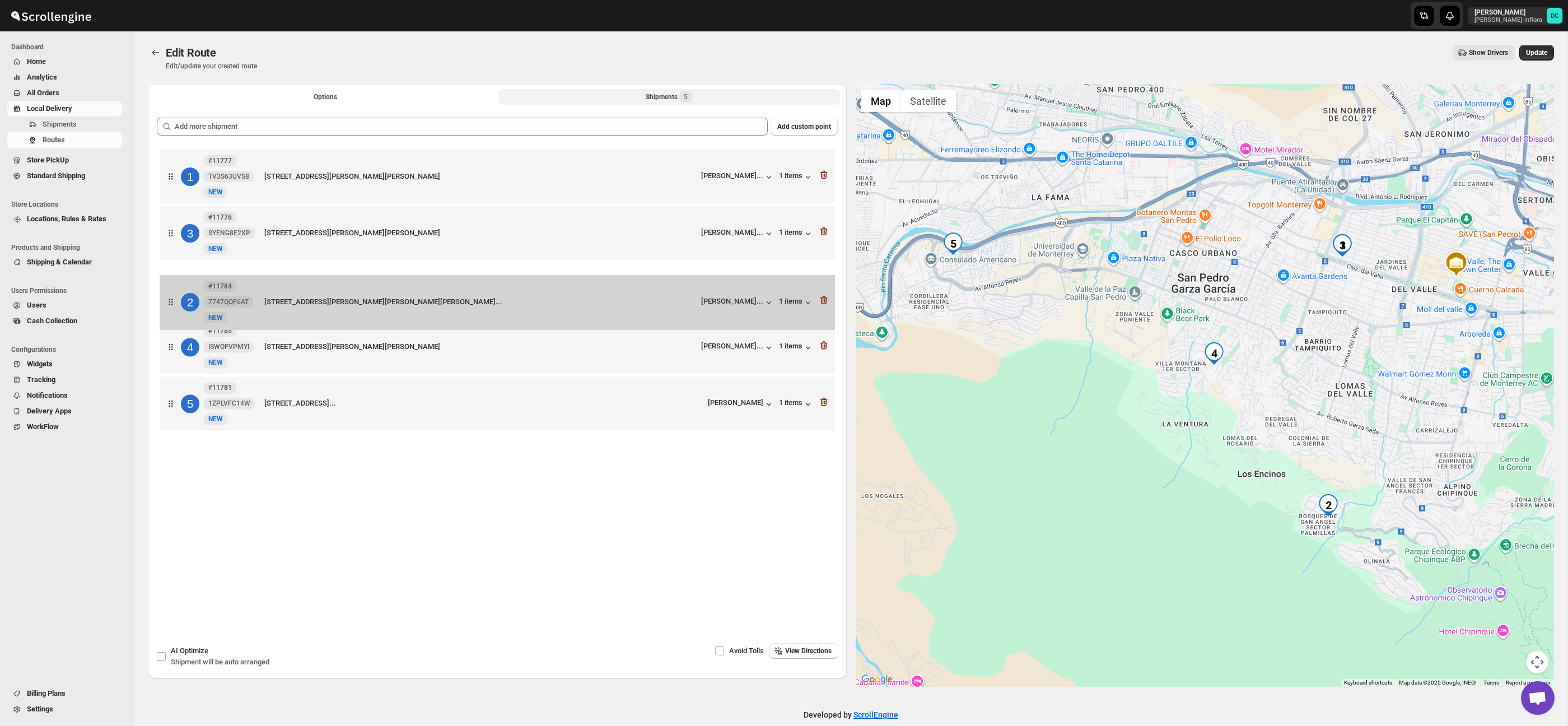
drag, startPoint x: 176, startPoint y: 230, endPoint x: 175, endPoint y: 304, distance: 74.0
click at [175, 304] on div "1 #11777 TV3S63UVS8 New NEW CALLE RÍO DE LA PLATA 480, SAN PEDRO GARZA GARCÍA, …" at bounding box center [498, 291] width 681 height 289
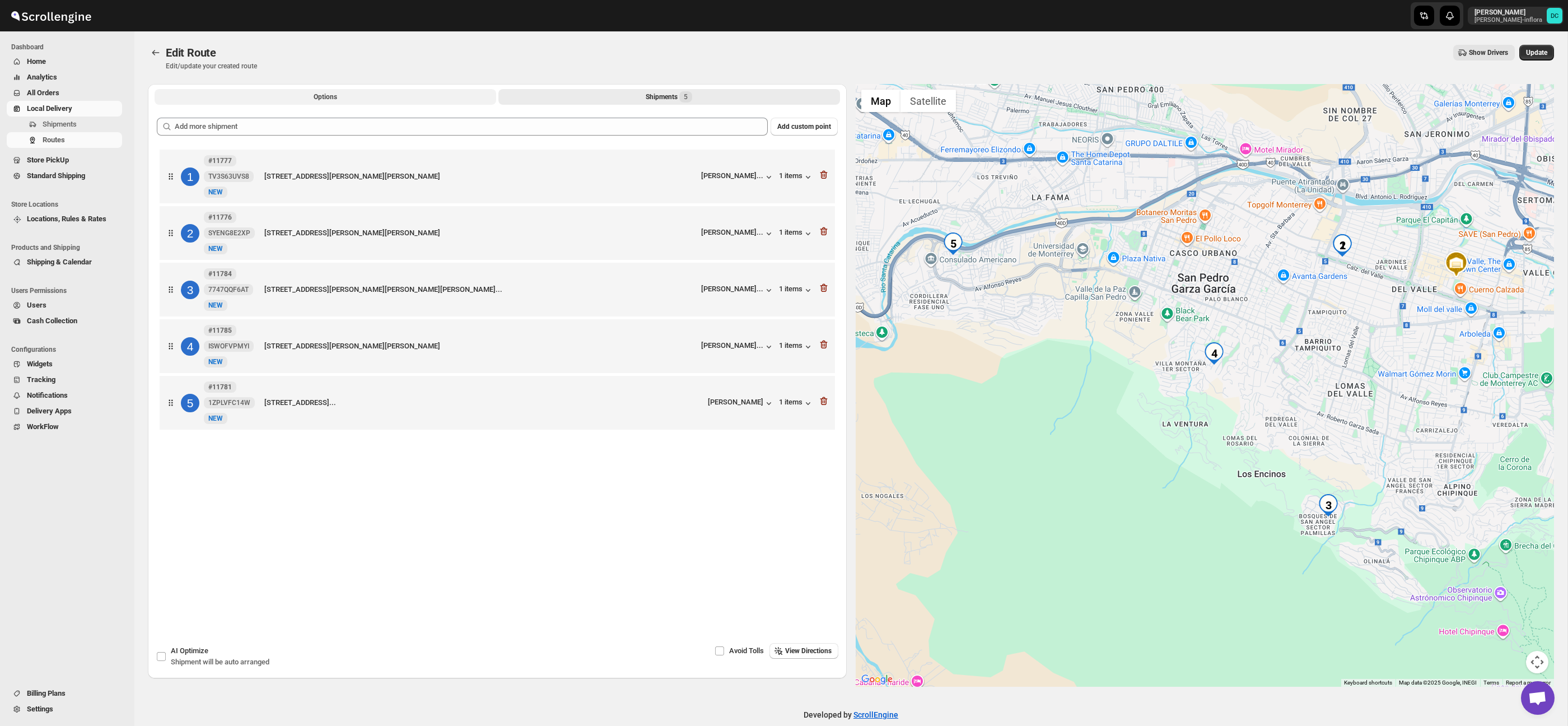
click at [330, 97] on span "Options" at bounding box center [326, 96] width 24 height 9
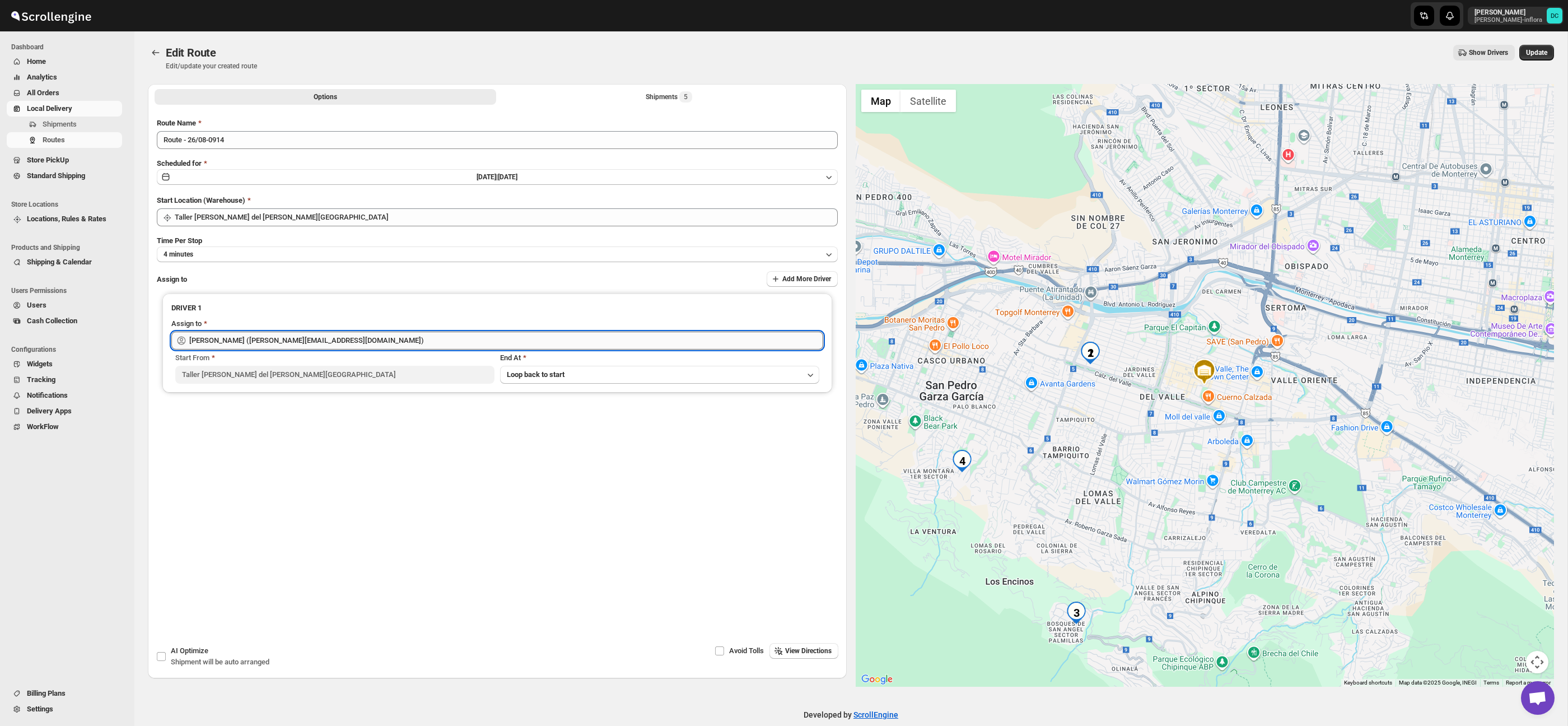
click at [362, 343] on input "Berna Quevedo (regala.inflora@icloud.com)" at bounding box center [506, 341] width 634 height 18
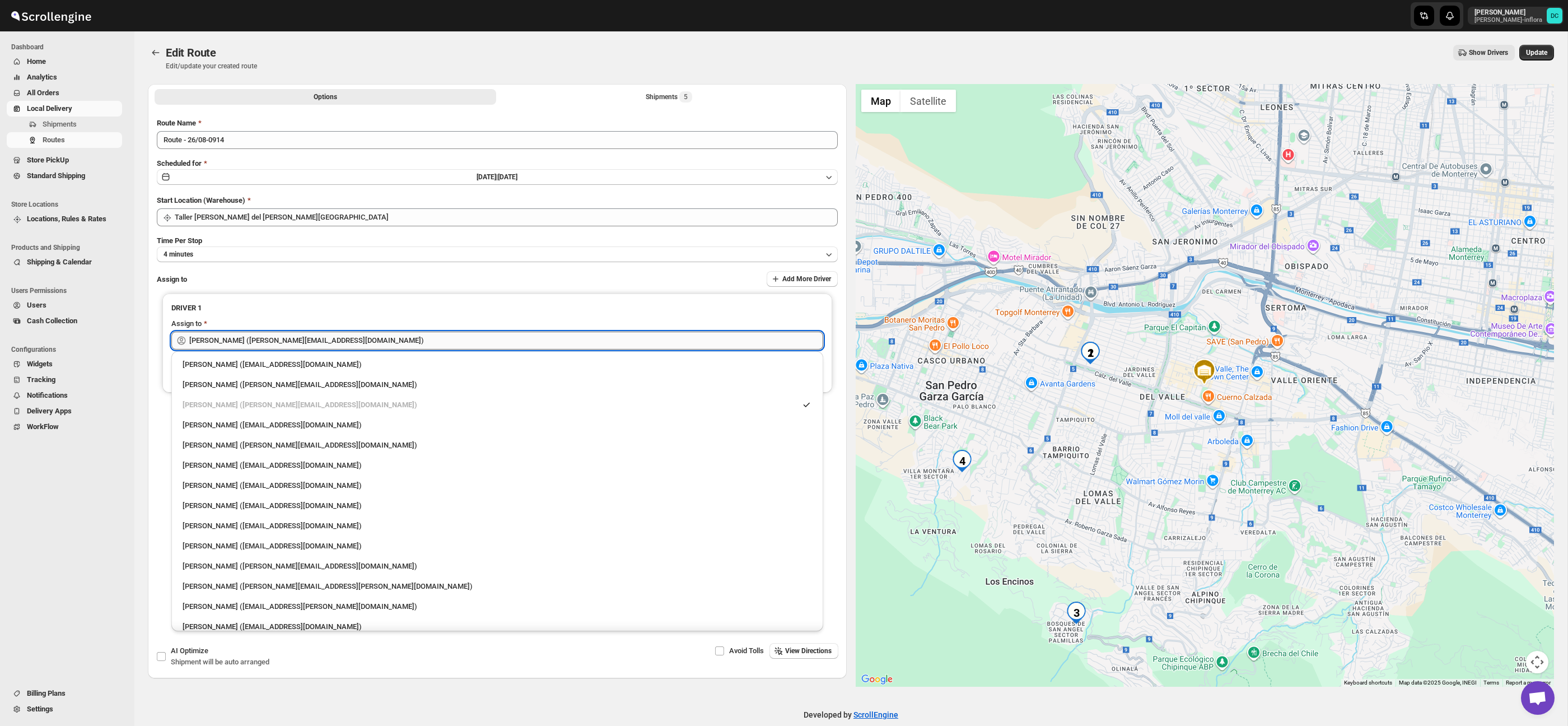
click at [362, 343] on input "Berna Quevedo (regala.inflora@icloud.com)" at bounding box center [506, 341] width 634 height 18
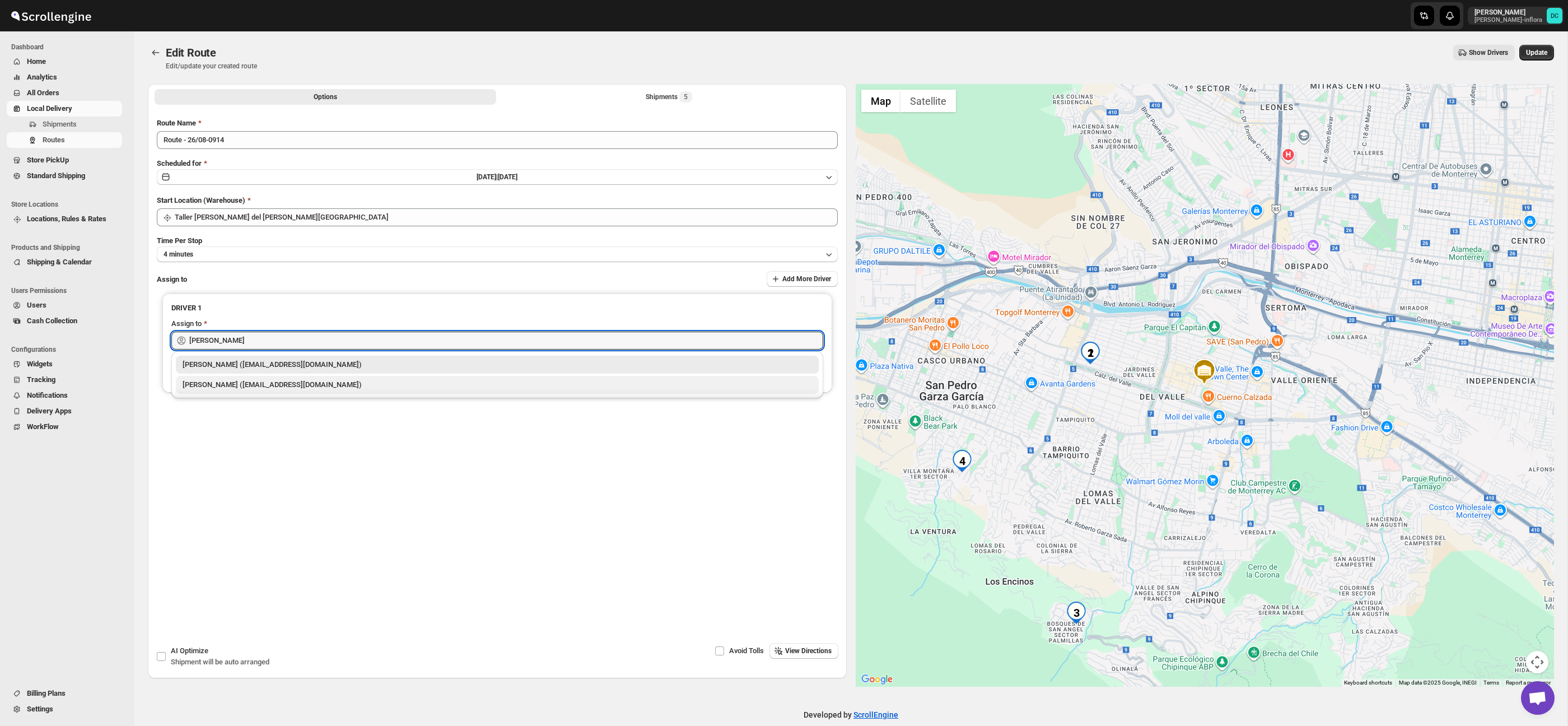
click at [357, 382] on div "[PERSON_NAME] ([EMAIL_ADDRESS][DOMAIN_NAME])" at bounding box center [498, 384] width 630 height 11
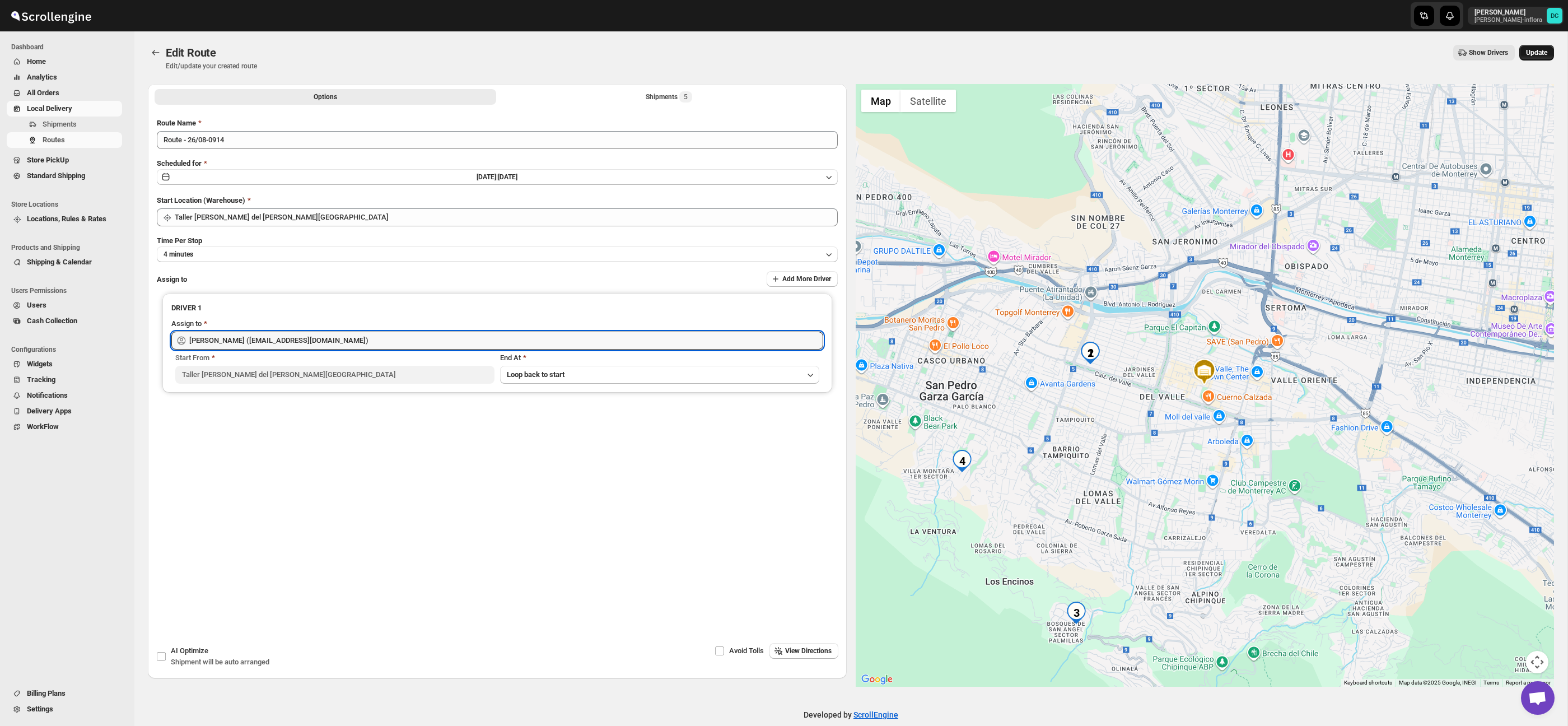
type input "[PERSON_NAME] ([EMAIL_ADDRESS][DOMAIN_NAME])"
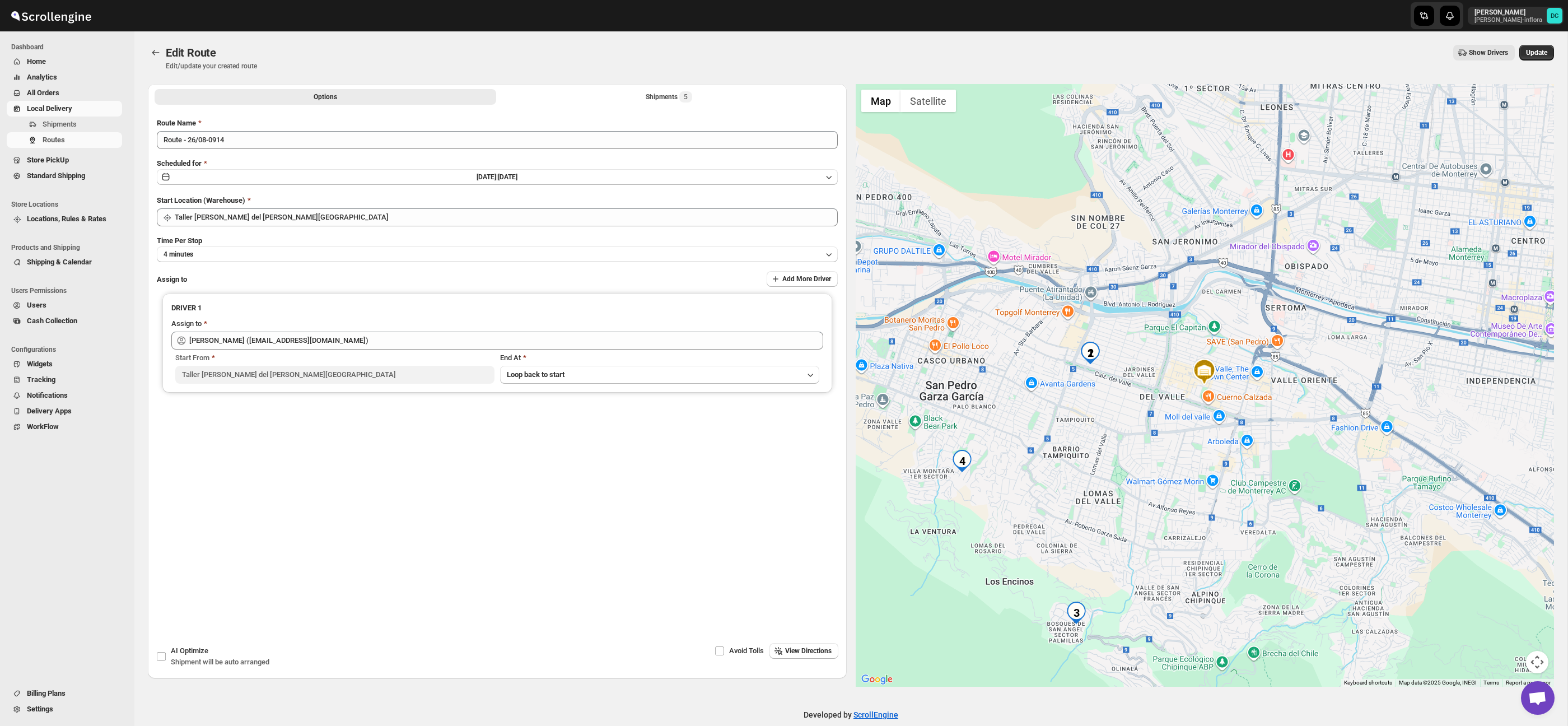
drag, startPoint x: 1525, startPoint y: 51, endPoint x: 1525, endPoint y: 79, distance: 28.0
click at [1526, 51] on span "Update" at bounding box center [1536, 52] width 21 height 9
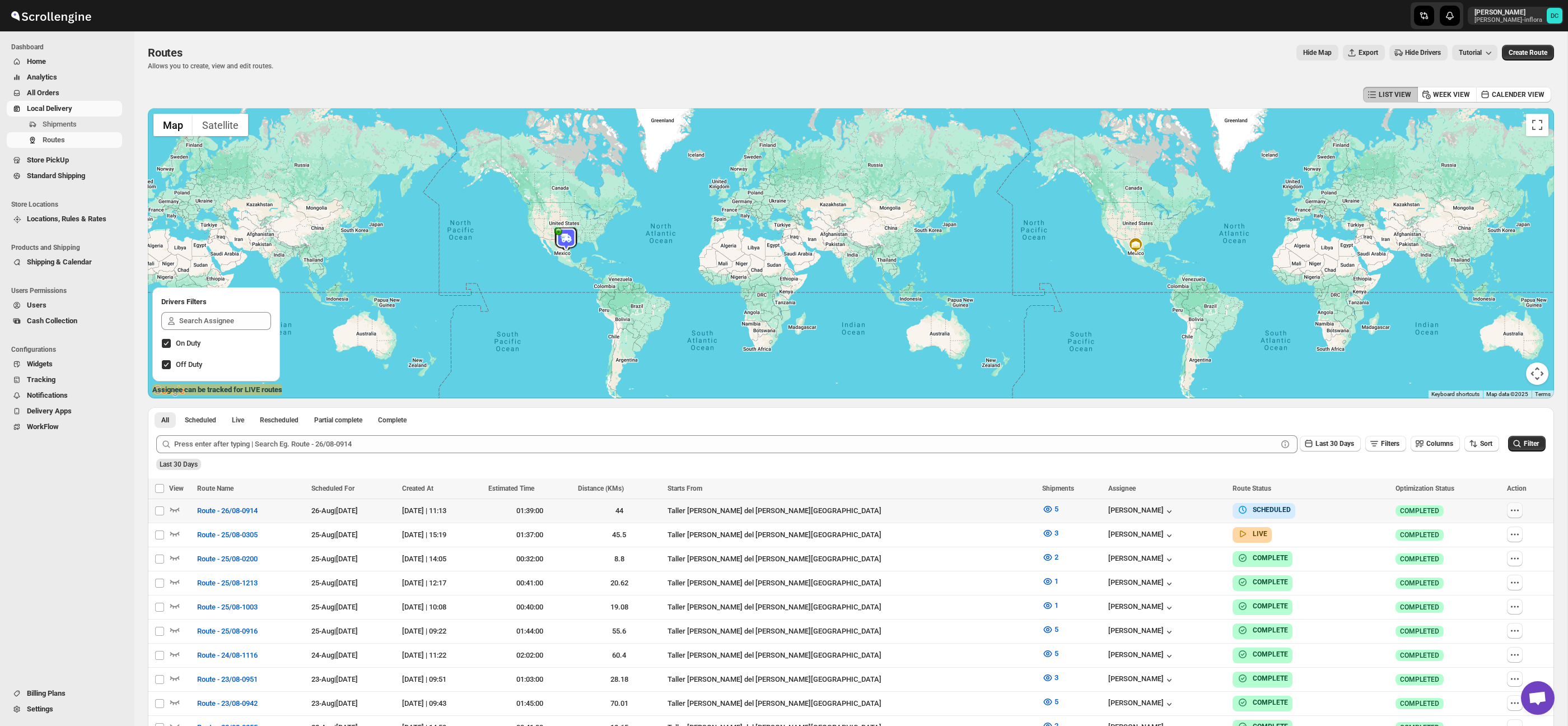
click at [1509, 513] on icon "button" at bounding box center [1514, 509] width 11 height 11
checkbox input "true"
click at [1492, 588] on span "Edit" at bounding box center [1486, 590] width 52 height 11
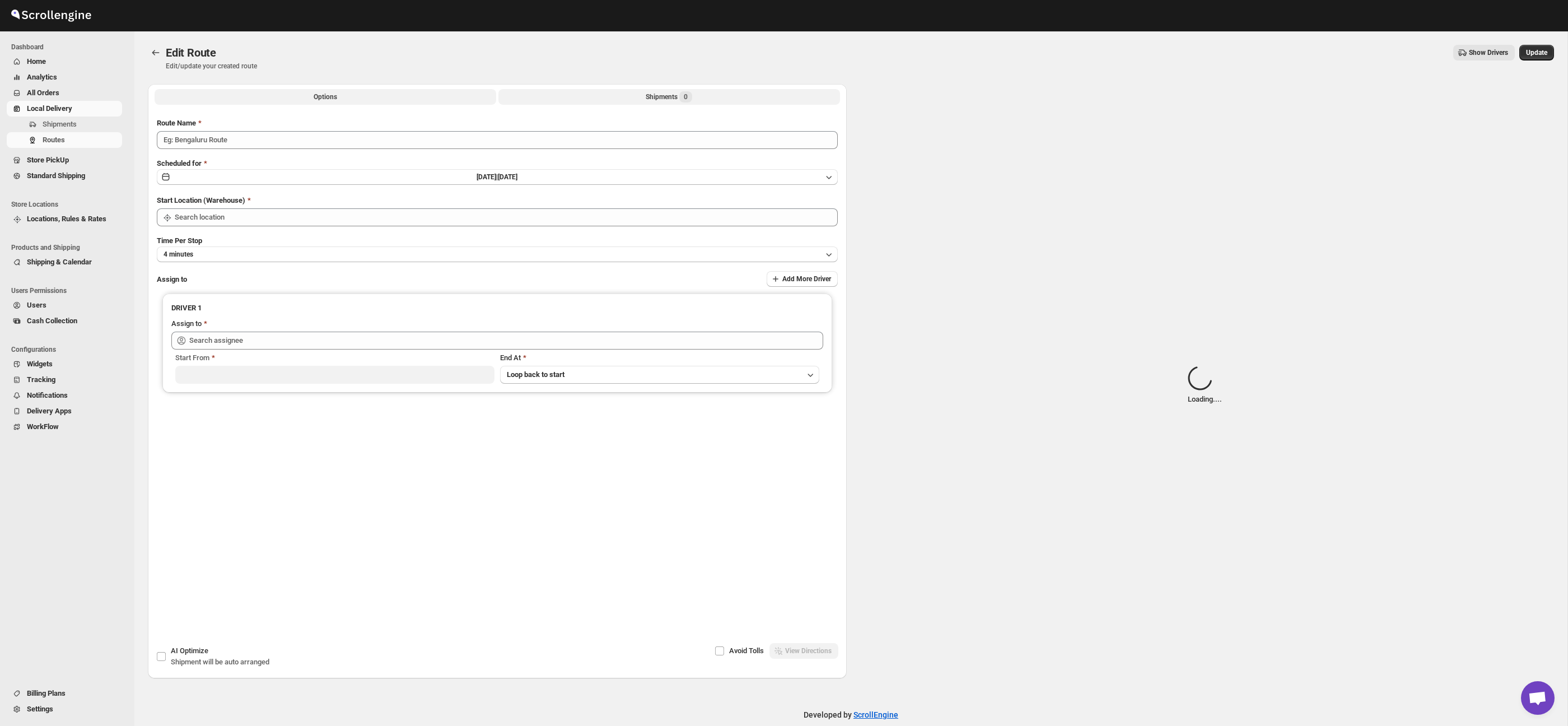
click at [671, 98] on div "Shipments 0" at bounding box center [668, 96] width 47 height 11
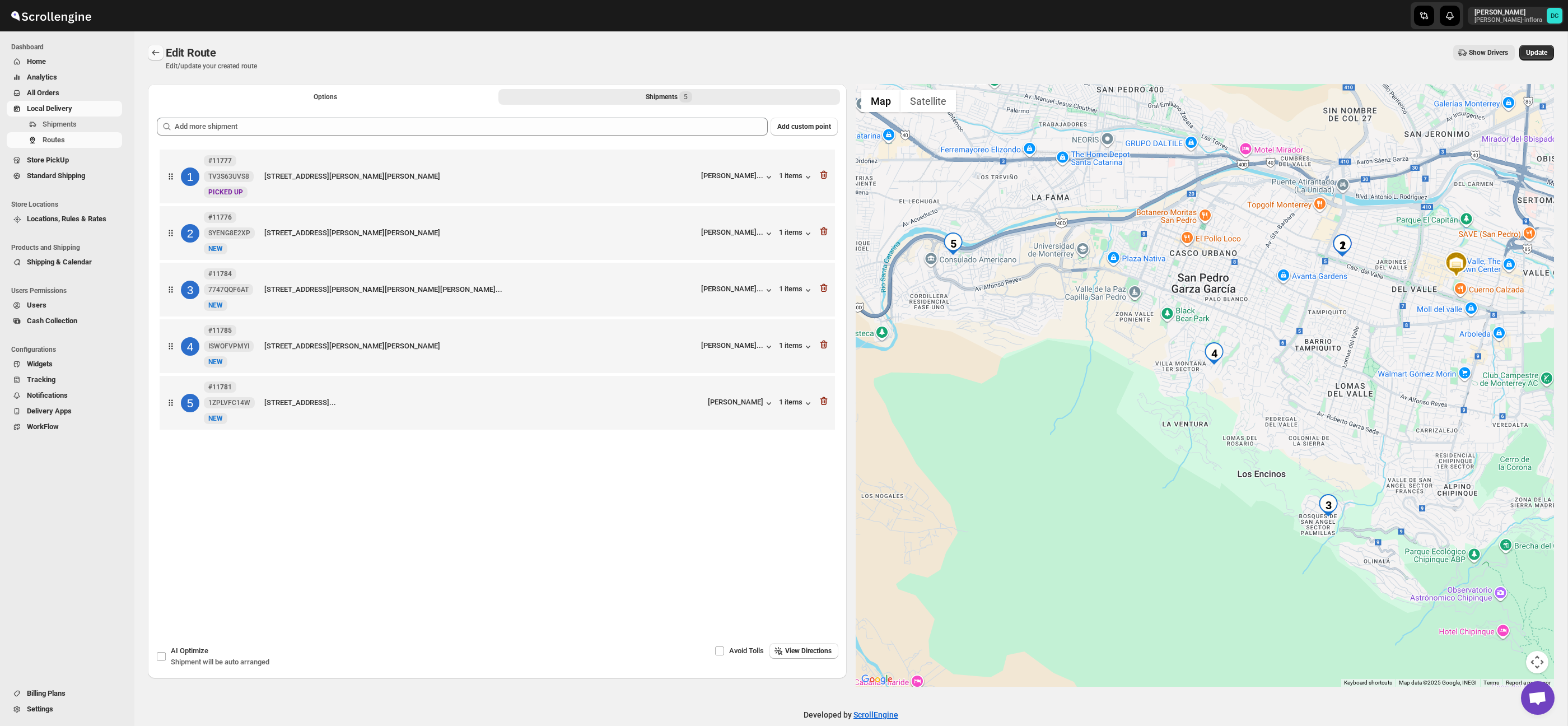
click at [150, 50] on icon "Routes" at bounding box center [155, 52] width 11 height 11
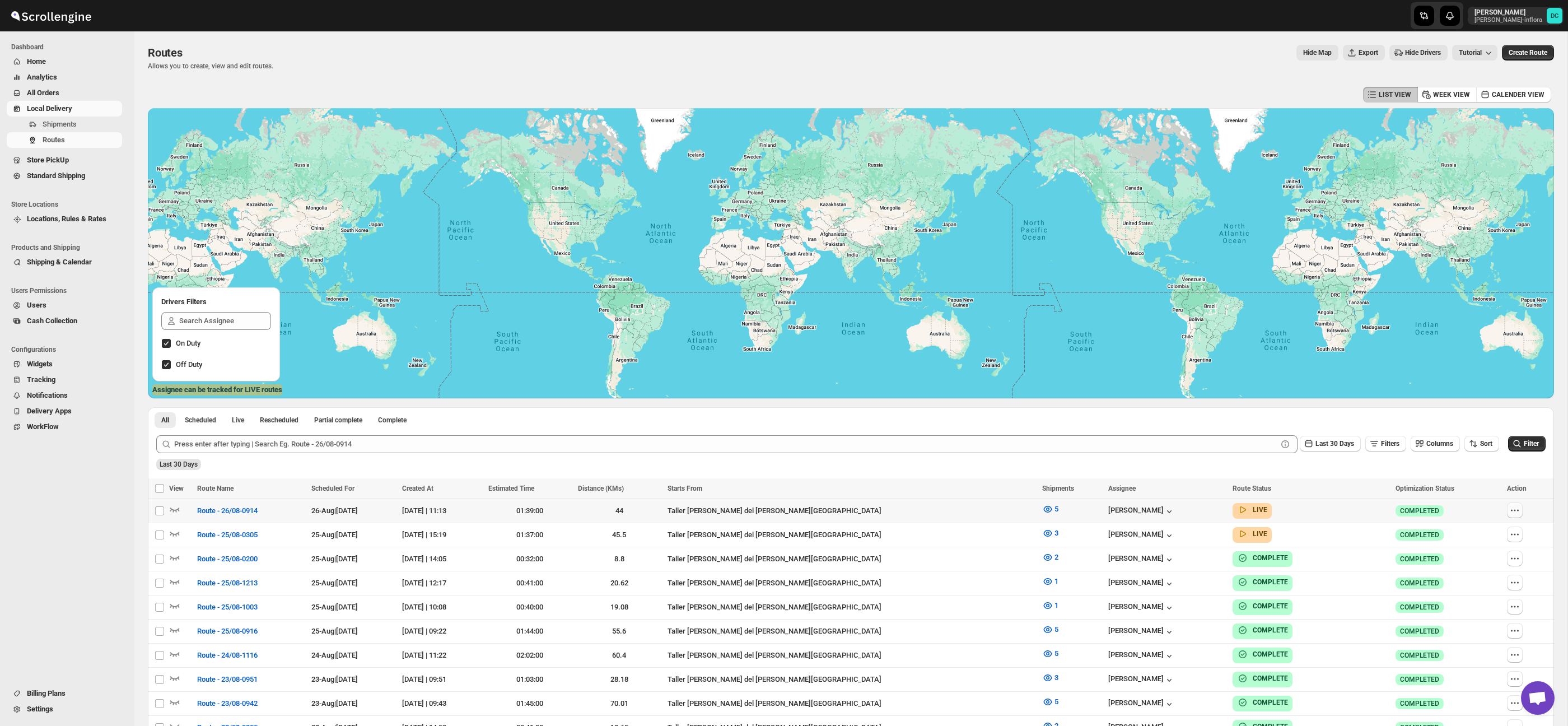
click at [1510, 513] on icon "button" at bounding box center [1514, 509] width 11 height 11
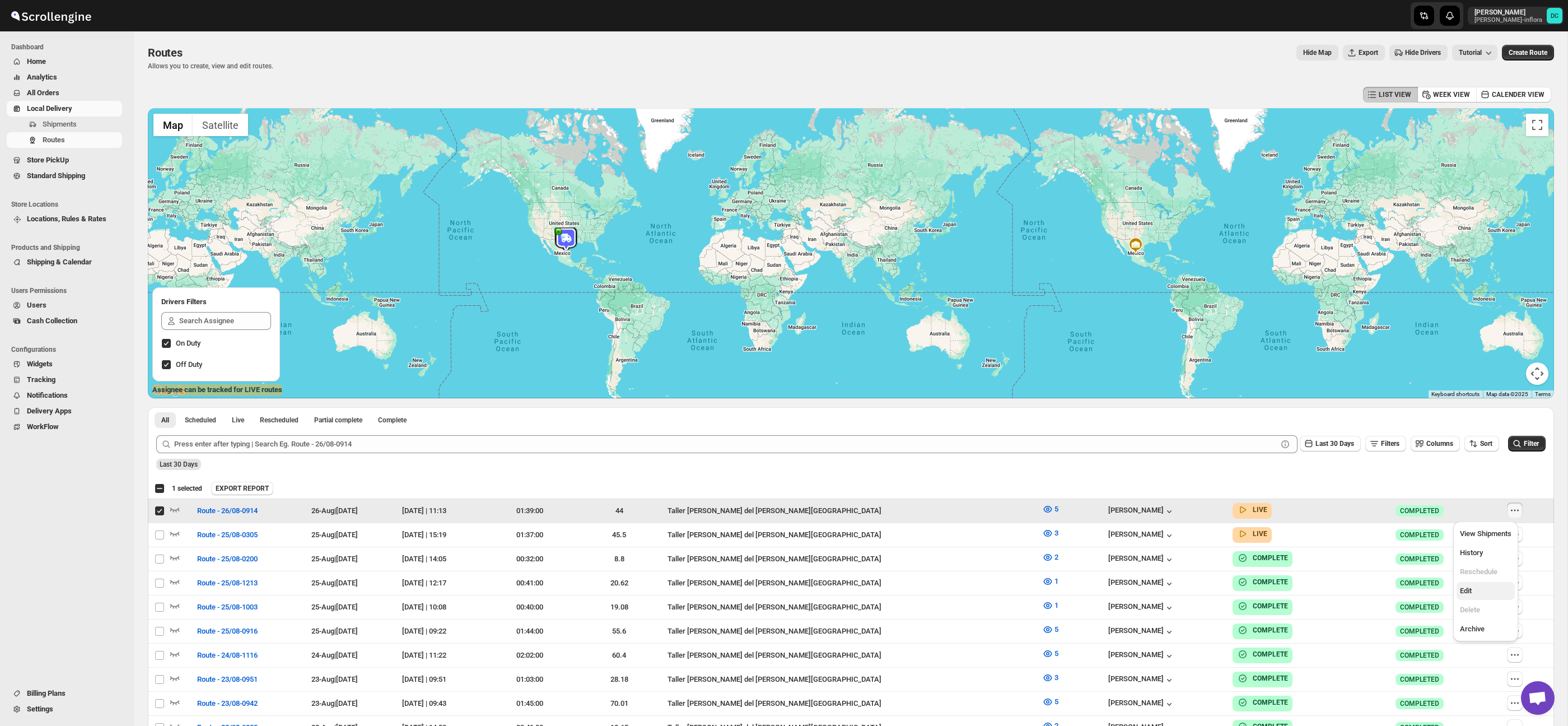
click at [1479, 590] on span "Edit" at bounding box center [1486, 590] width 52 height 11
checkbox input "false"
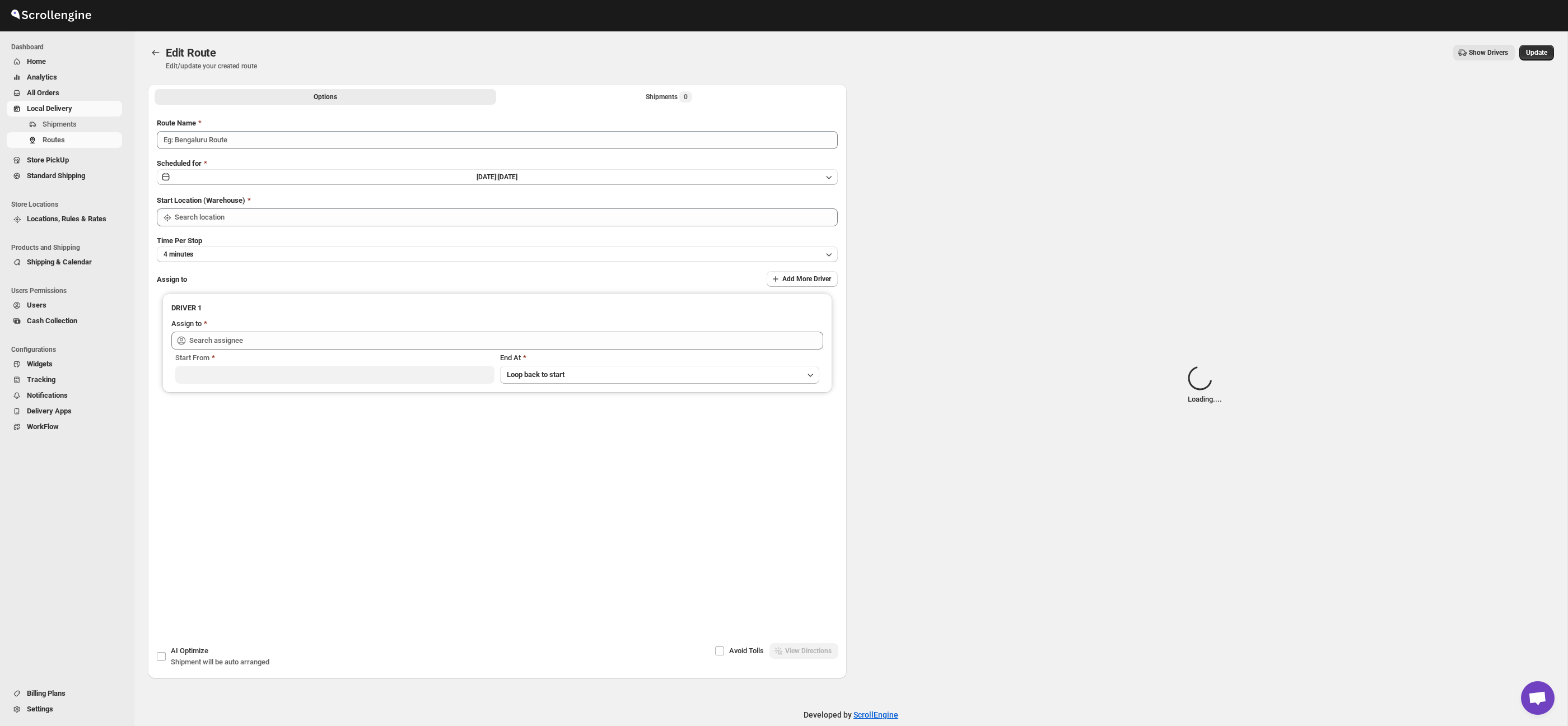
type input "Route - 26/08-0914"
type input "Taller [PERSON_NAME][GEOGRAPHIC_DATA]"
click at [662, 85] on div "Options Shipments Loading... More views Options Shipments Loading... More views" at bounding box center [498, 96] width 699 height 25
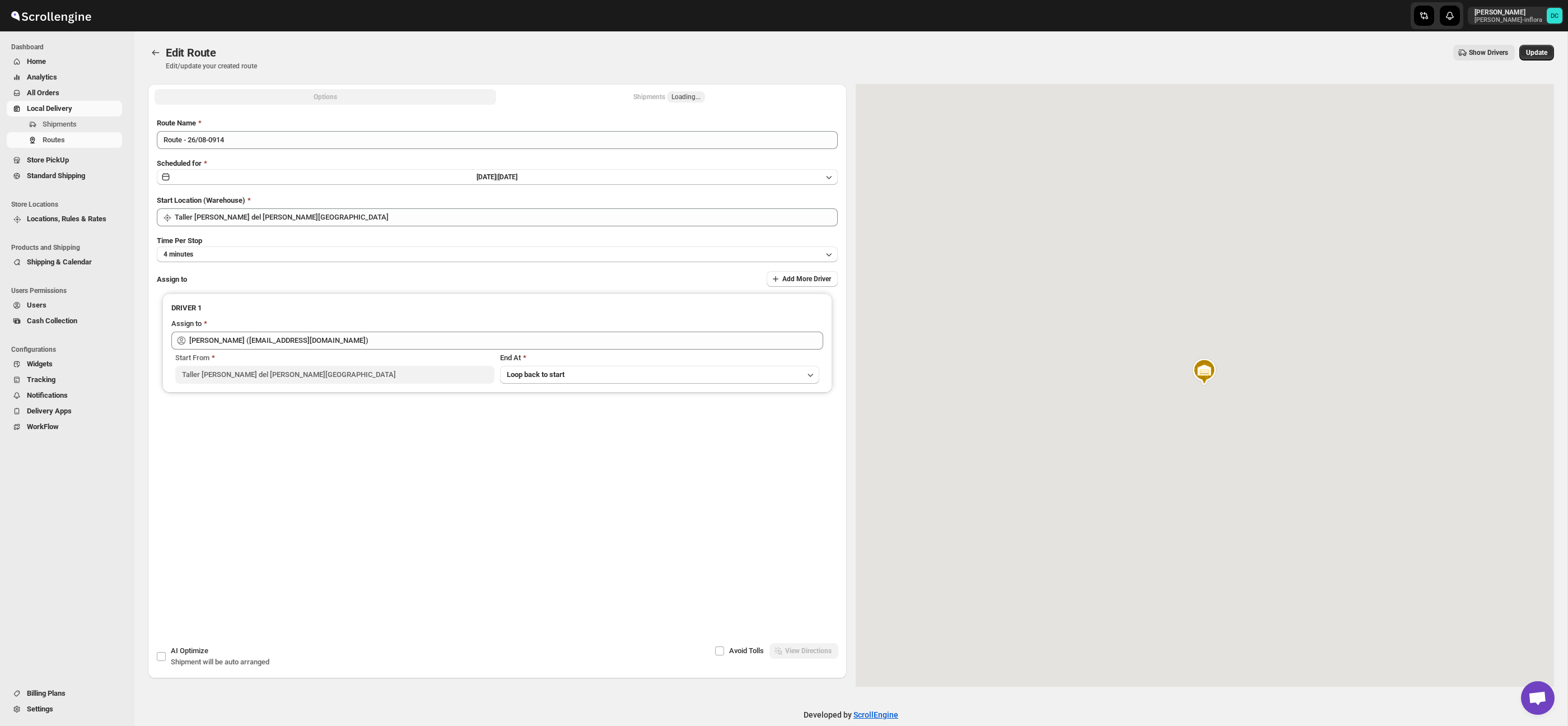
type input "[PERSON_NAME] ([EMAIL_ADDRESS][DOMAIN_NAME])"
click at [672, 96] on span "Loading..." at bounding box center [685, 96] width 29 height 9
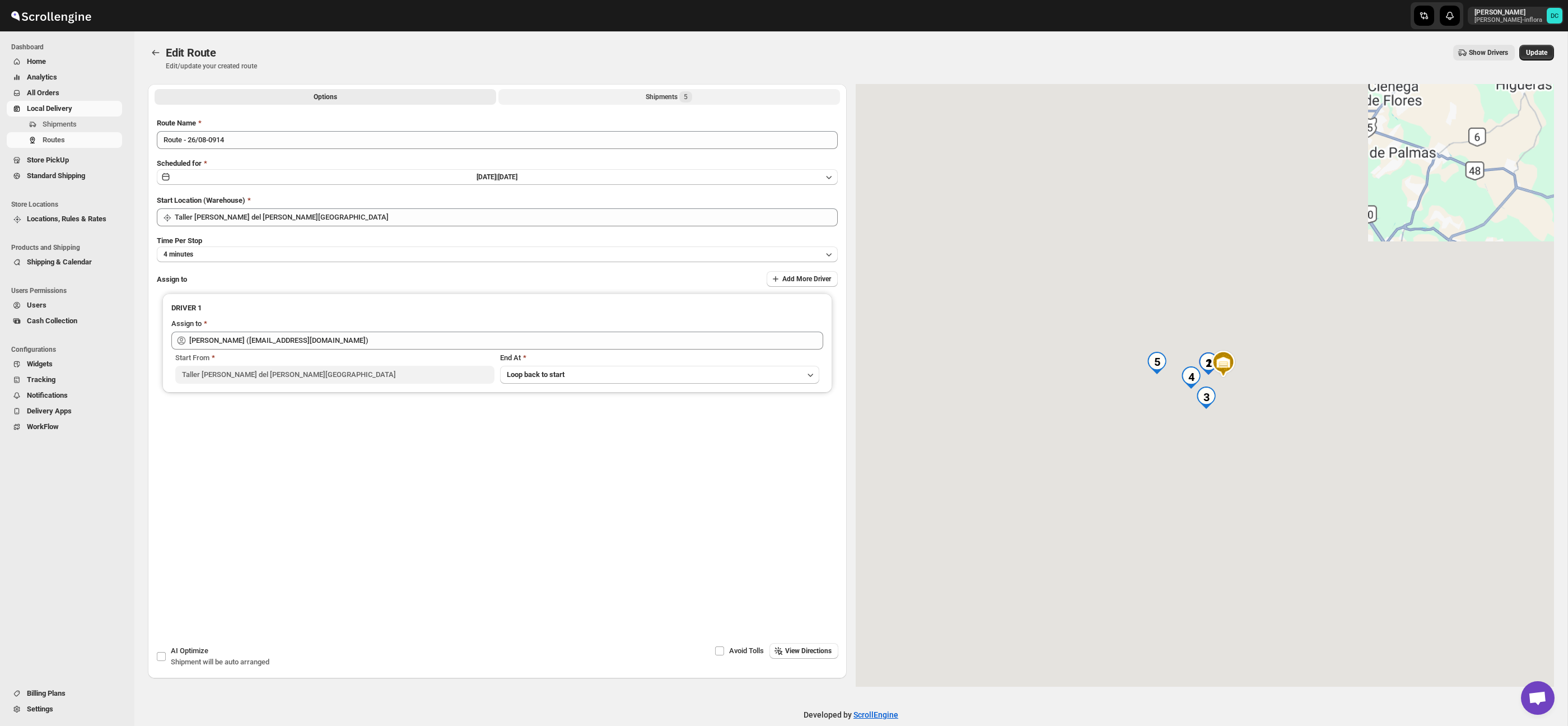
click at [713, 98] on button "Shipments 5" at bounding box center [669, 97] width 342 height 16
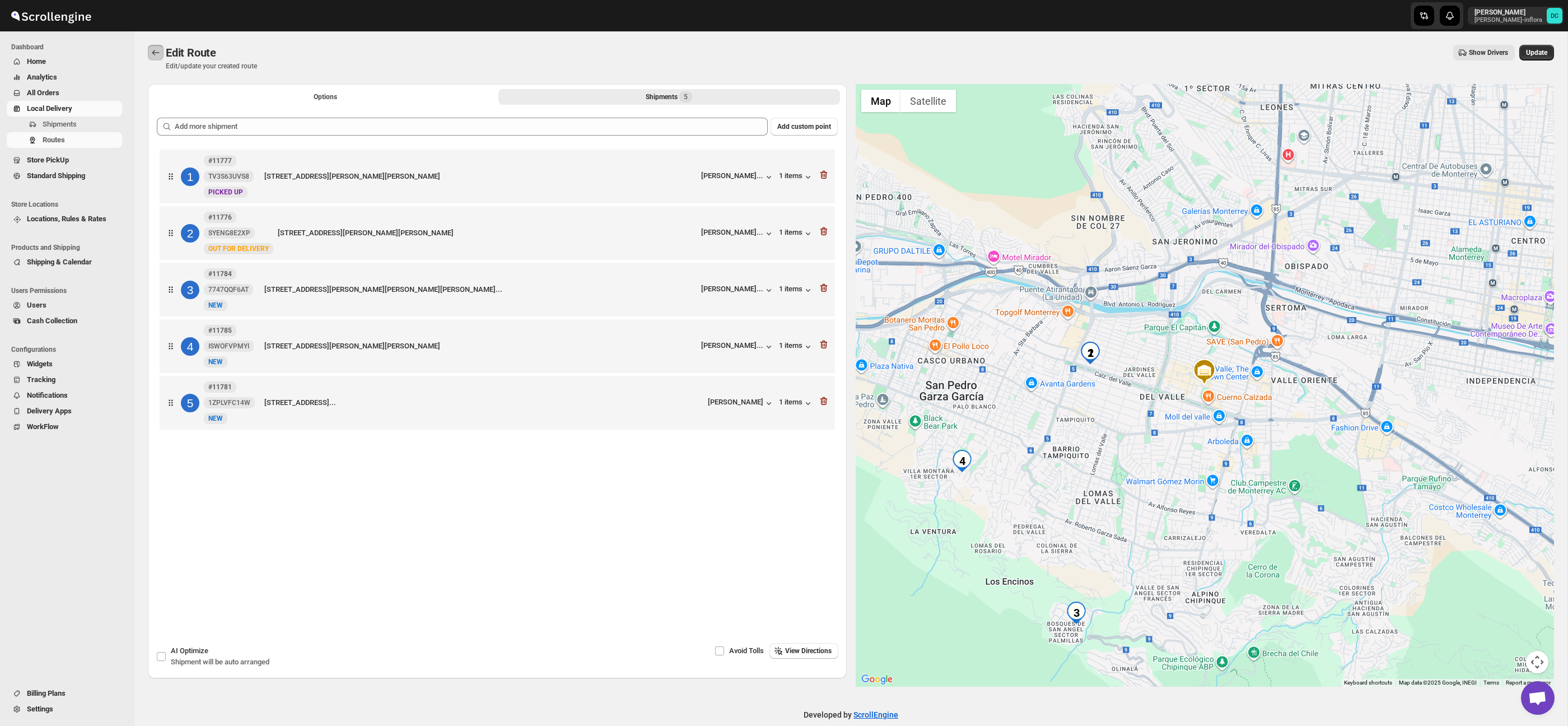
click at [158, 50] on icon "Routes" at bounding box center [155, 52] width 11 height 11
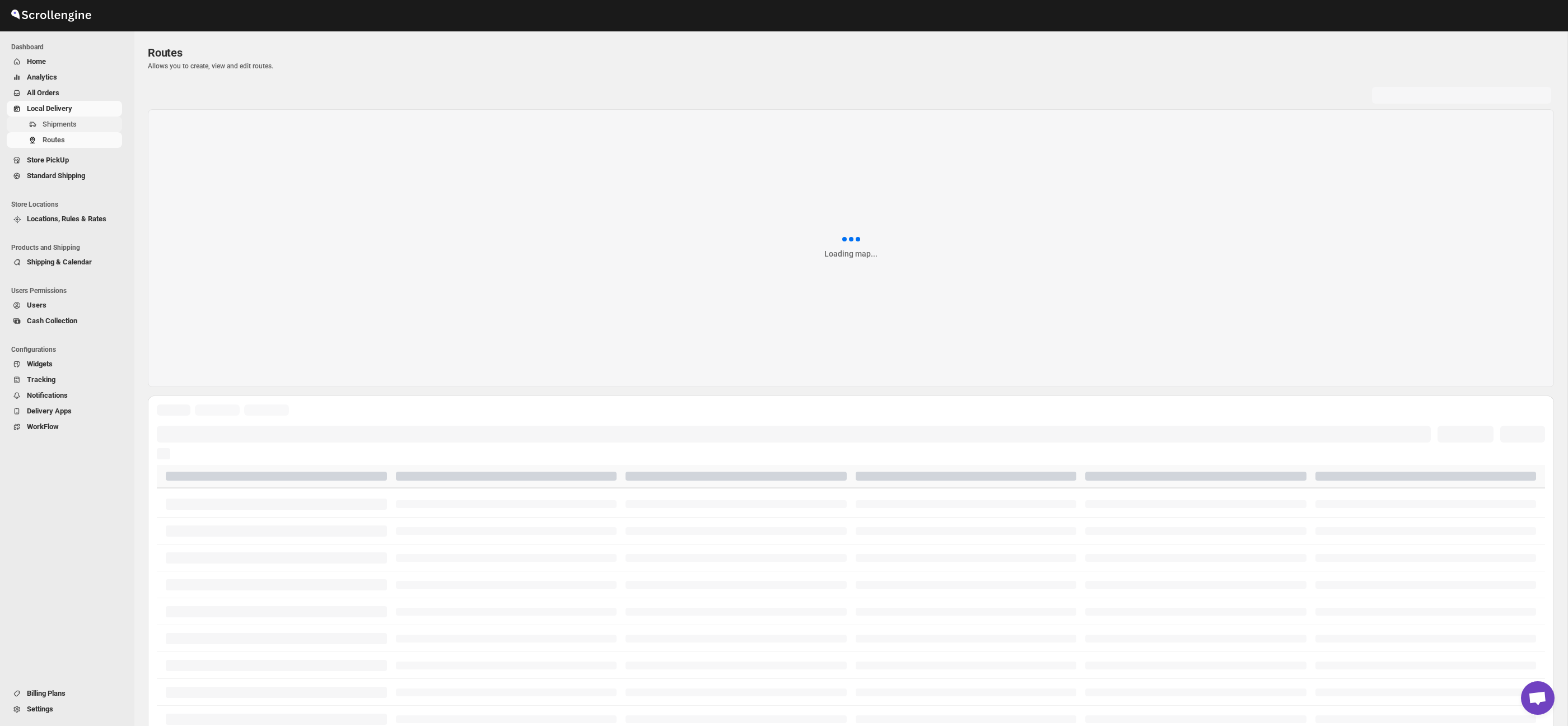
click at [63, 122] on span "Shipments" at bounding box center [60, 124] width 34 height 8
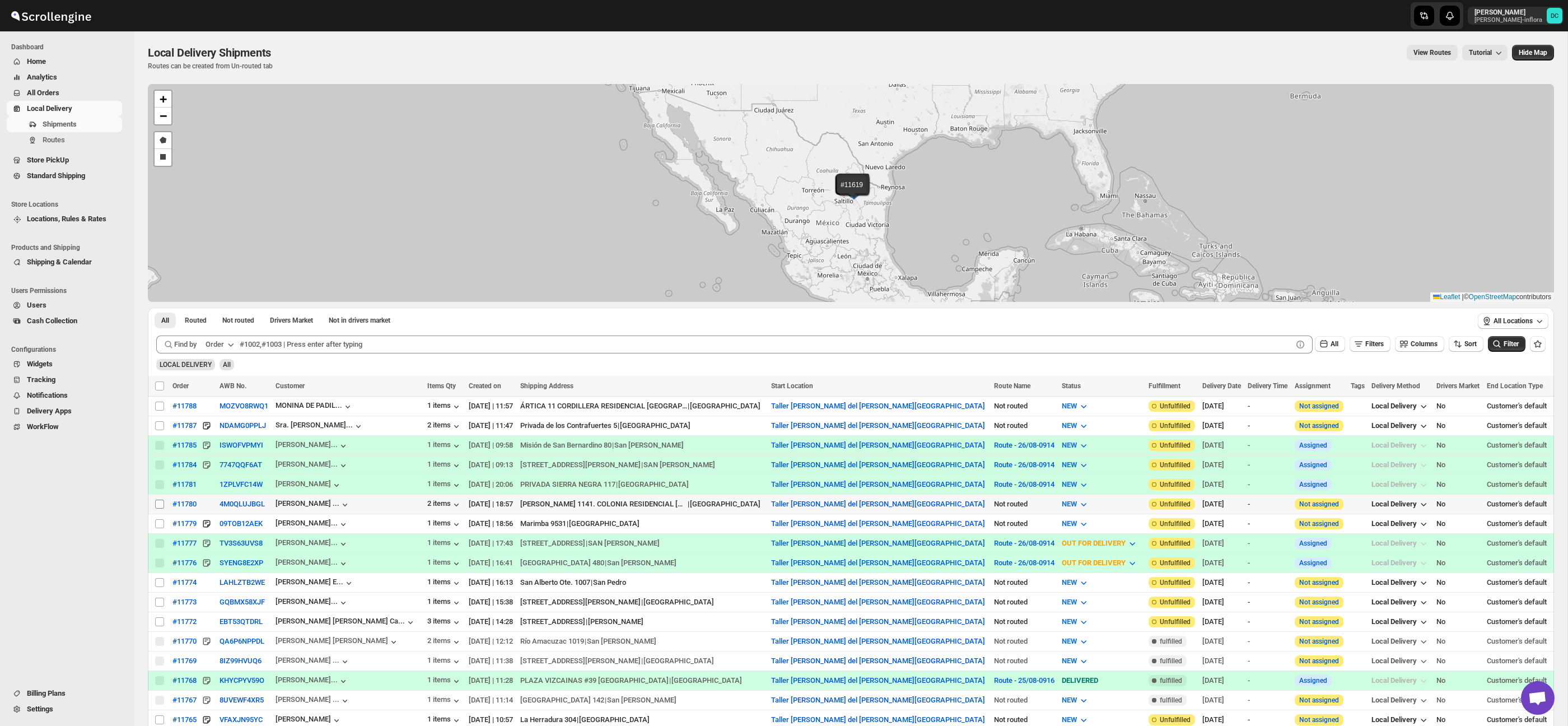
click at [160, 506] on input "Select shipment" at bounding box center [159, 504] width 9 height 9
checkbox input "true"
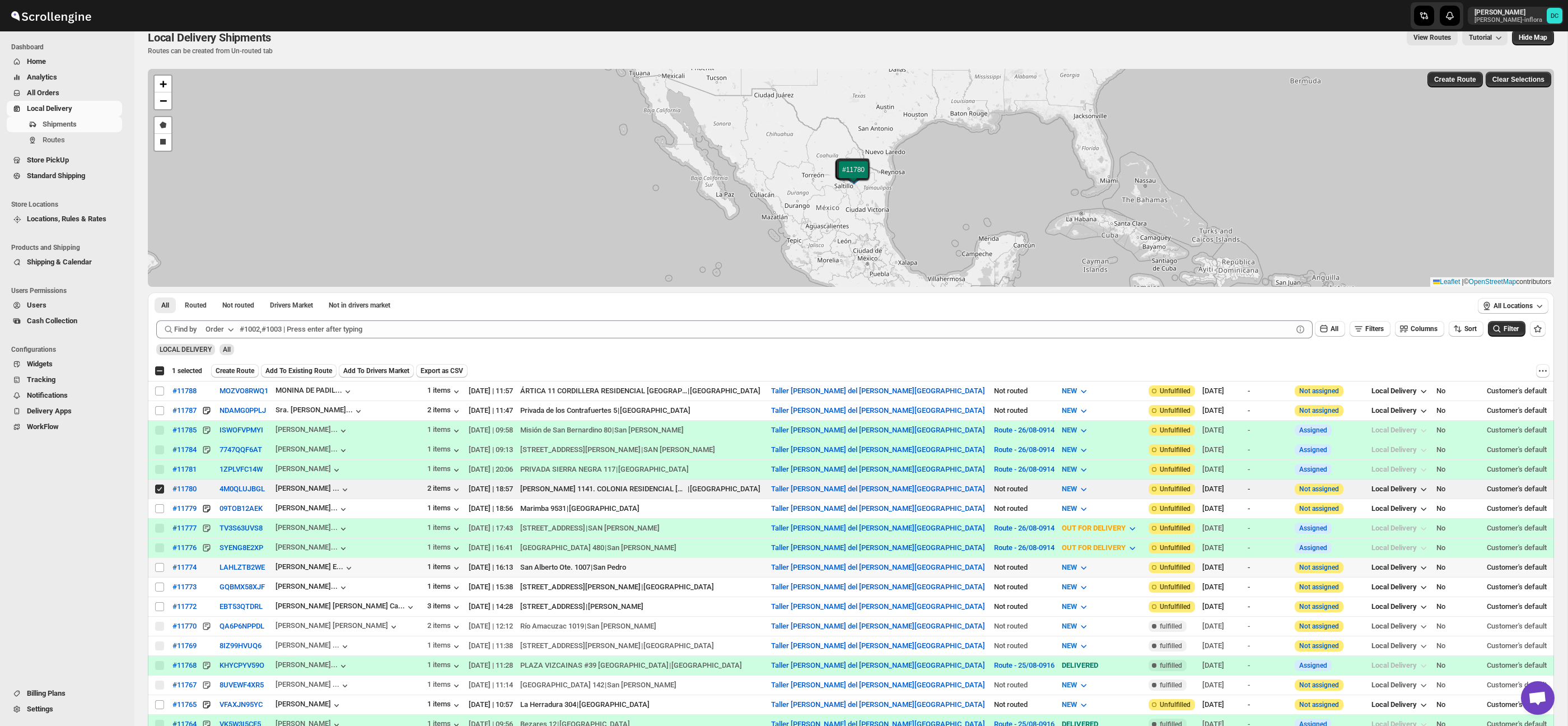
scroll to position [24, 0]
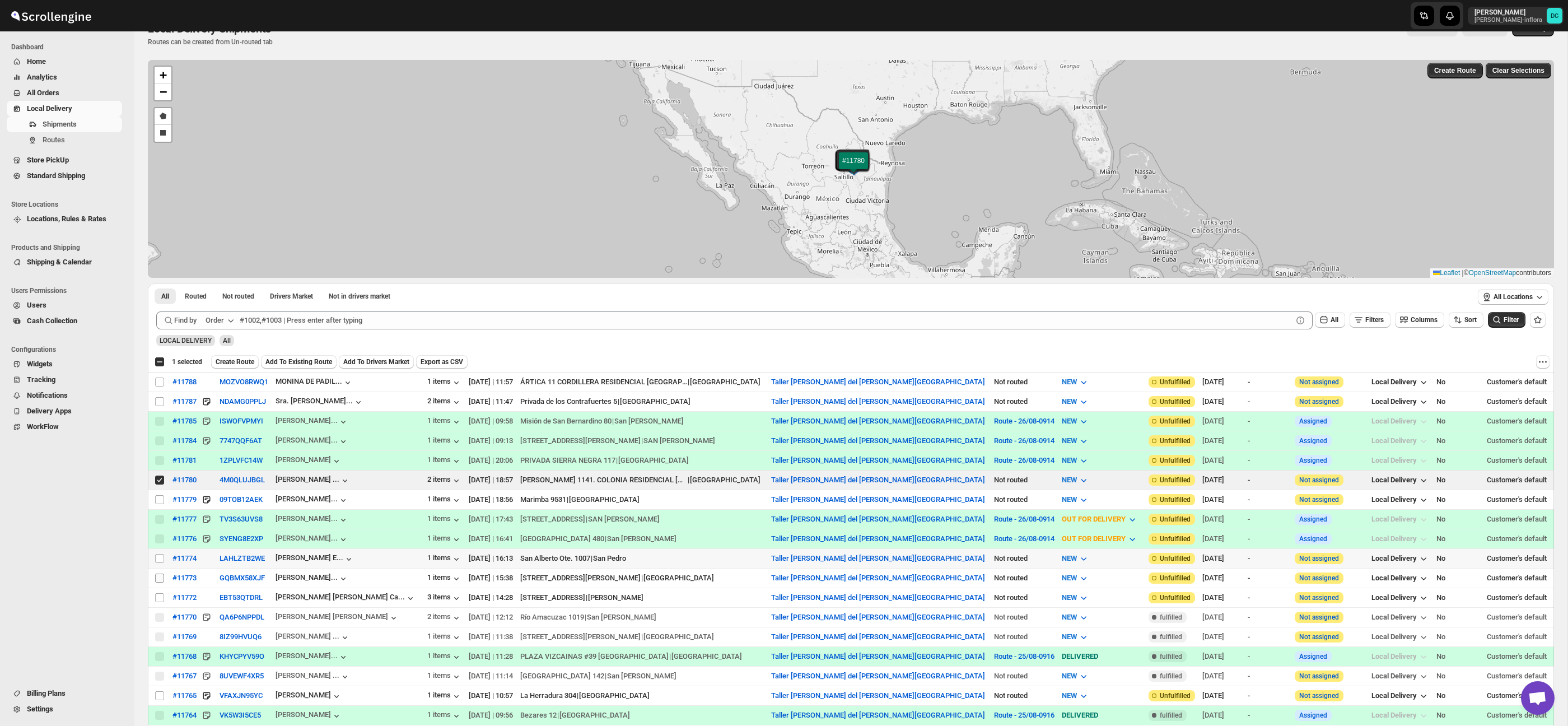
drag, startPoint x: 160, startPoint y: 558, endPoint x: 160, endPoint y: 576, distance: 18.0
click at [160, 559] on input "Select shipment" at bounding box center [159, 558] width 9 height 9
checkbox input "true"
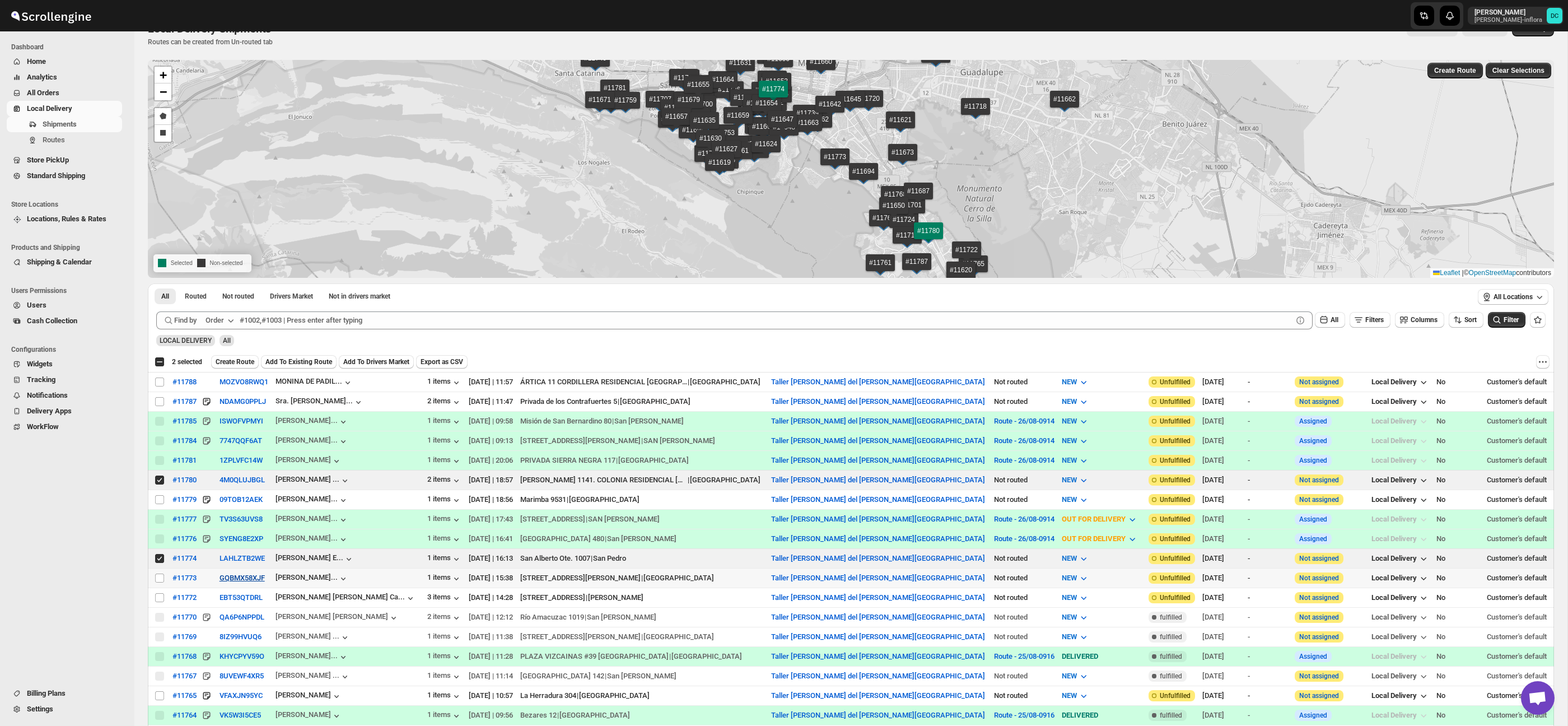
drag, startPoint x: 160, startPoint y: 578, endPoint x: 264, endPoint y: 577, distance: 104.0
click at [160, 578] on input "Select shipment" at bounding box center [159, 577] width 9 height 9
checkbox input "true"
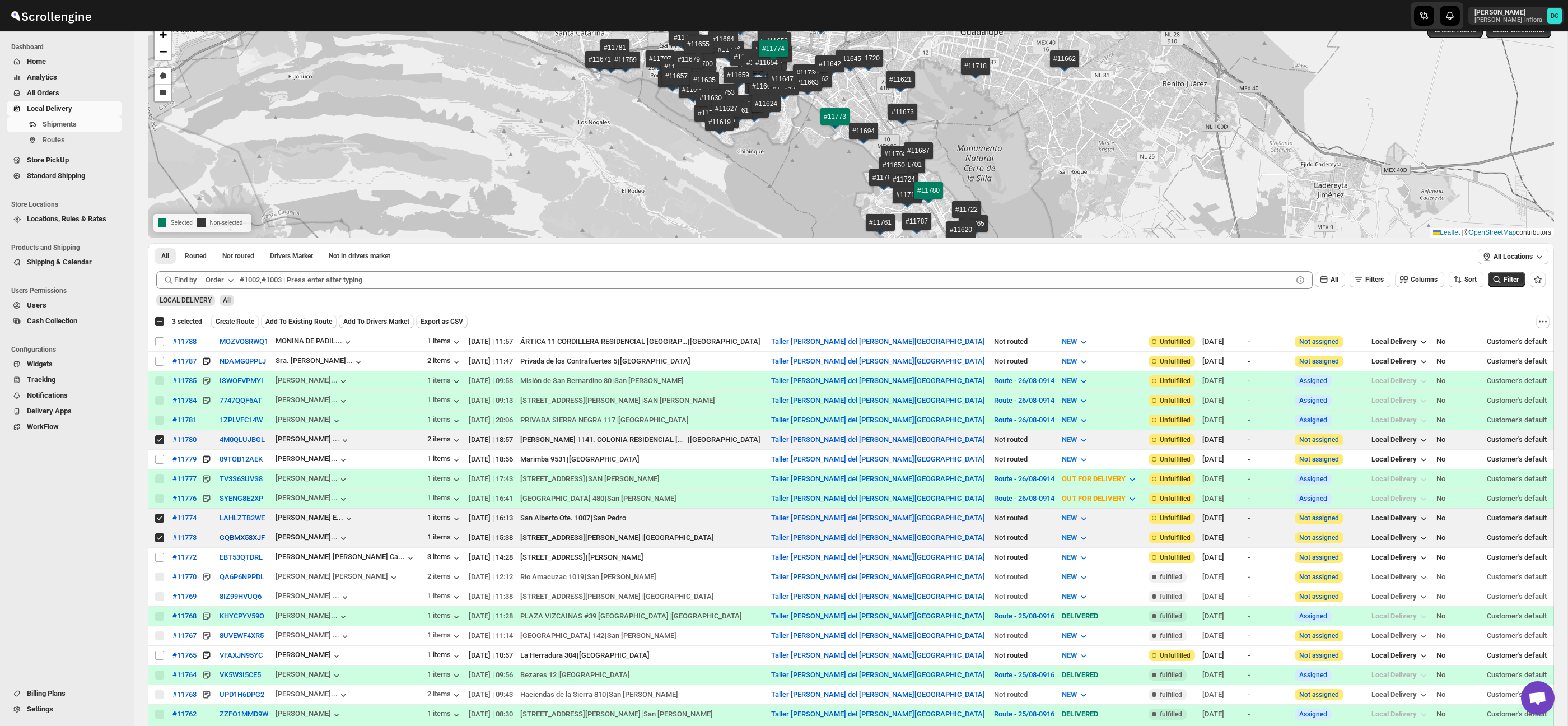
scroll to position [102, 0]
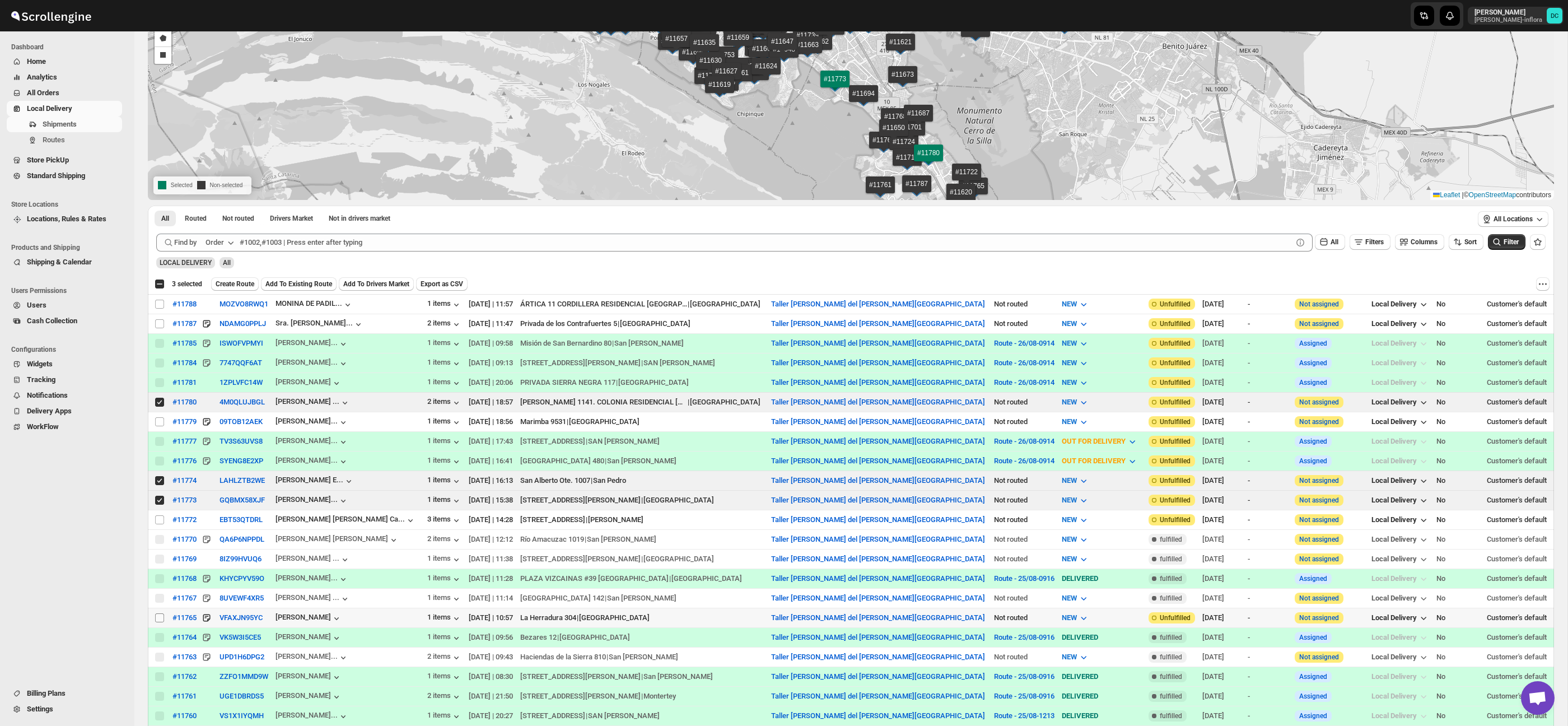
click at [157, 620] on input "Select shipment" at bounding box center [159, 617] width 9 height 9
checkbox input "true"
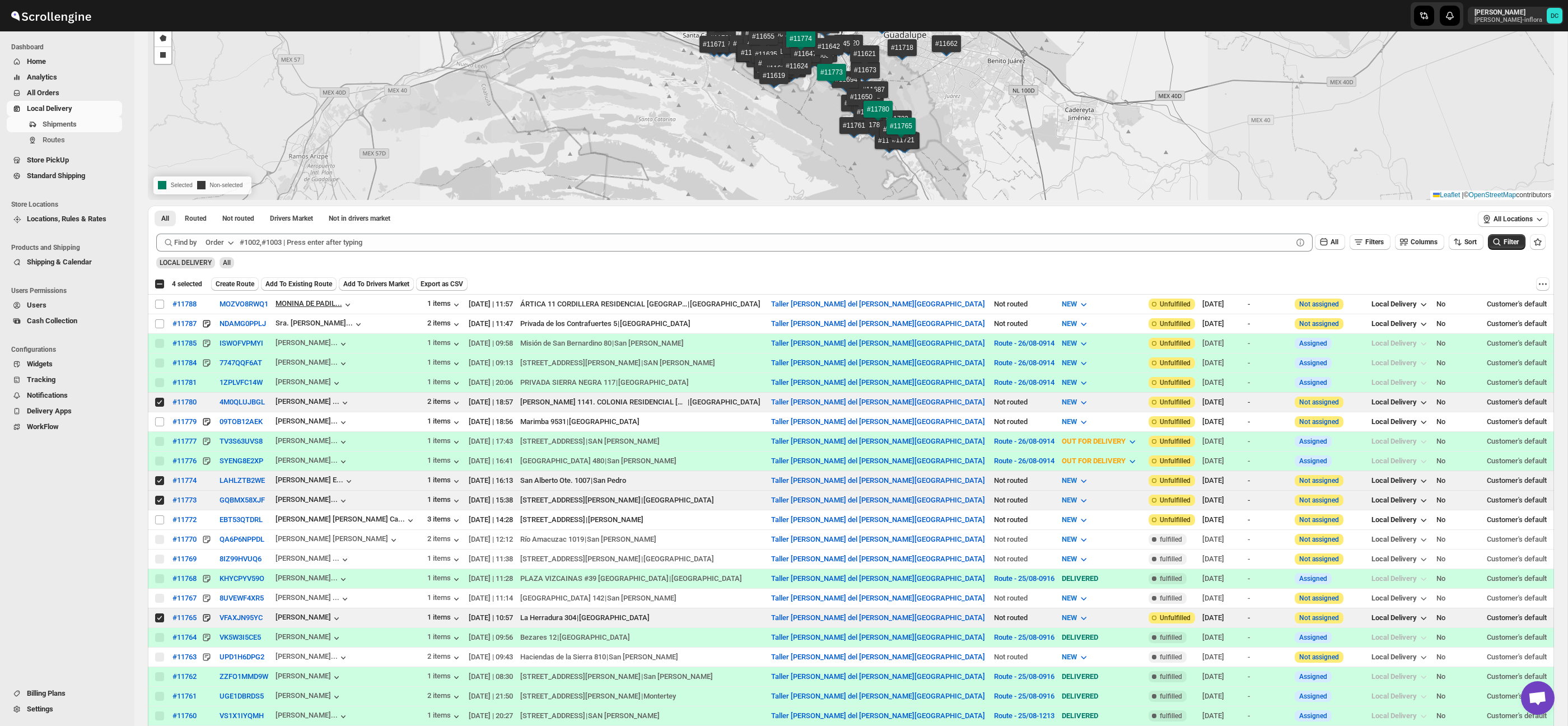
drag, startPoint x: 239, startPoint y: 286, endPoint x: 292, endPoint y: 298, distance: 54.3
click at [239, 286] on span "Create Route" at bounding box center [234, 283] width 39 height 9
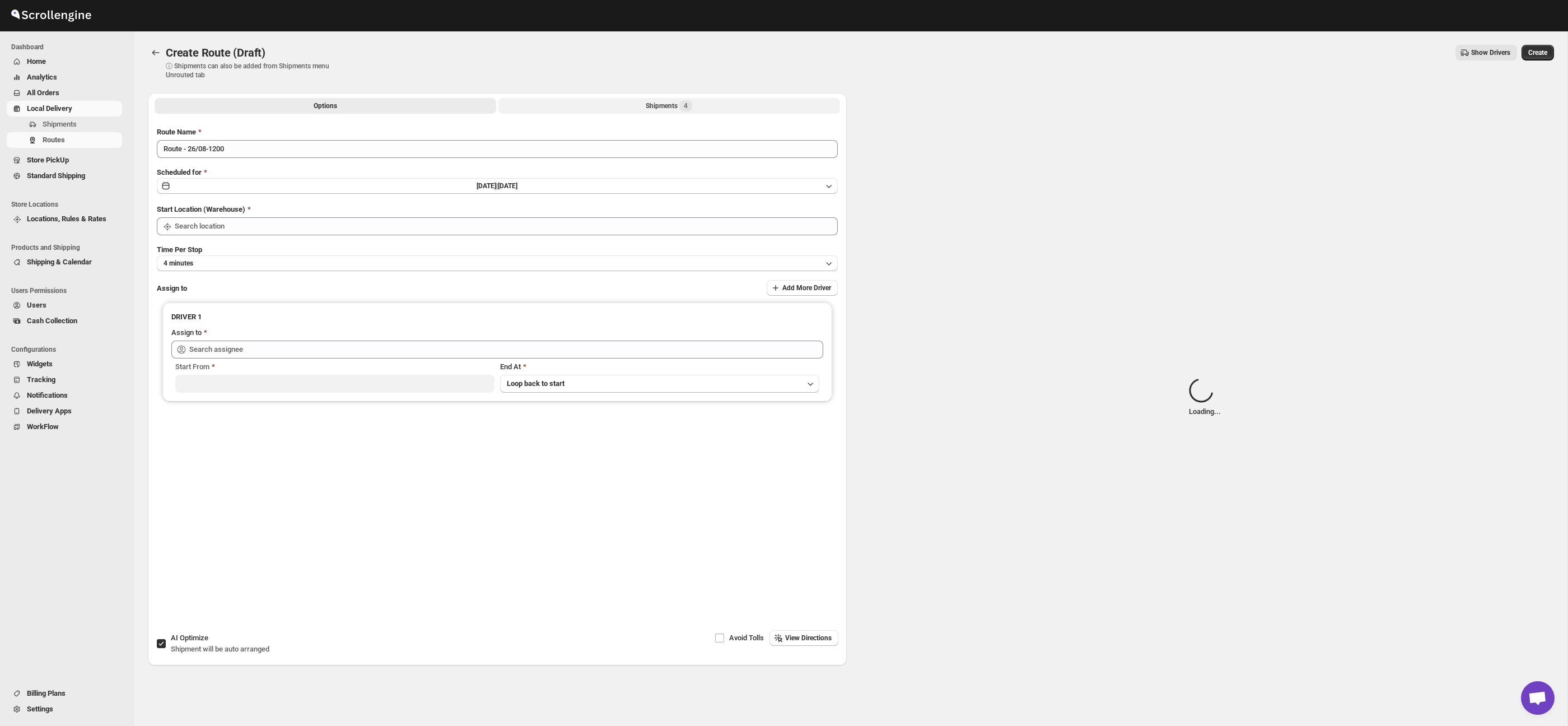
type input "Taller [PERSON_NAME][GEOGRAPHIC_DATA]"
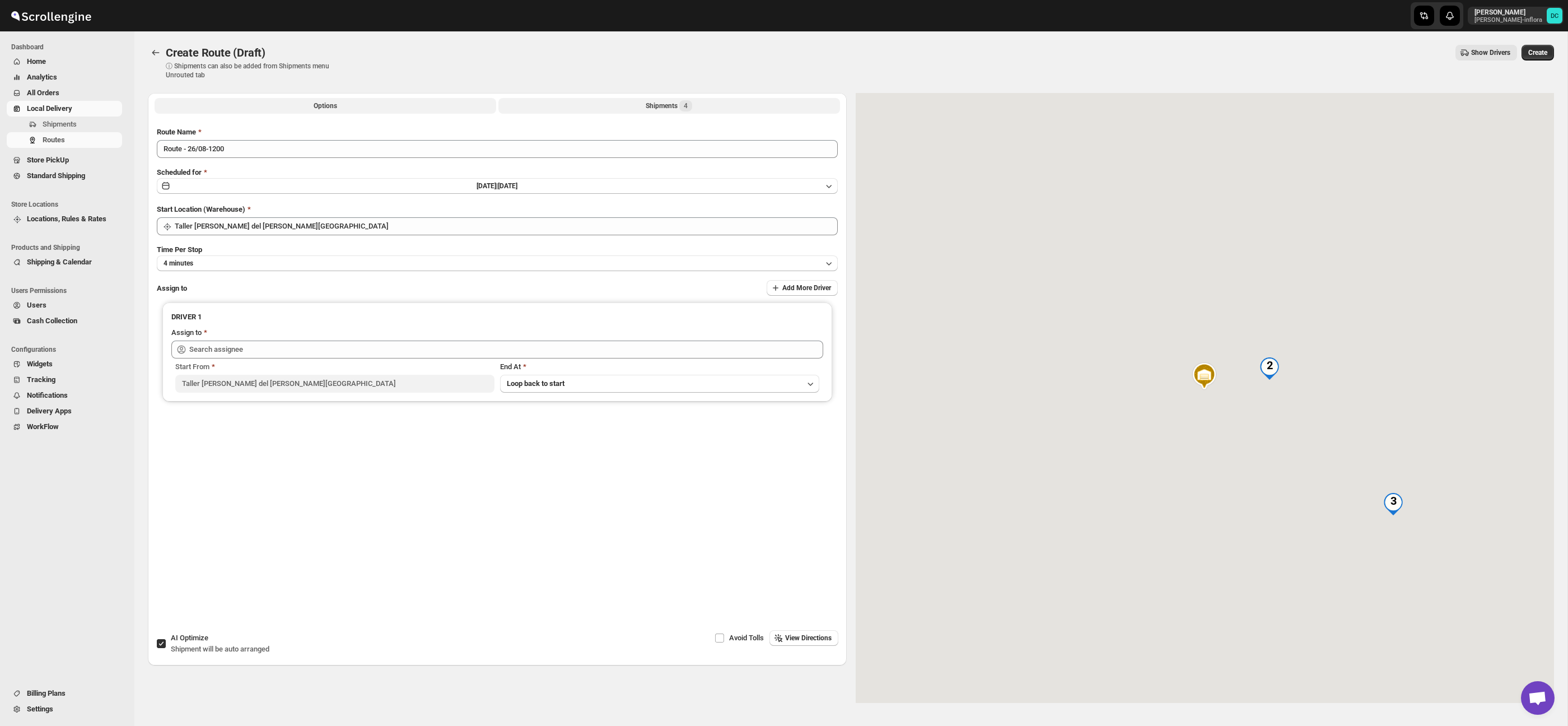
click at [702, 107] on button "Shipments 4" at bounding box center [669, 106] width 342 height 16
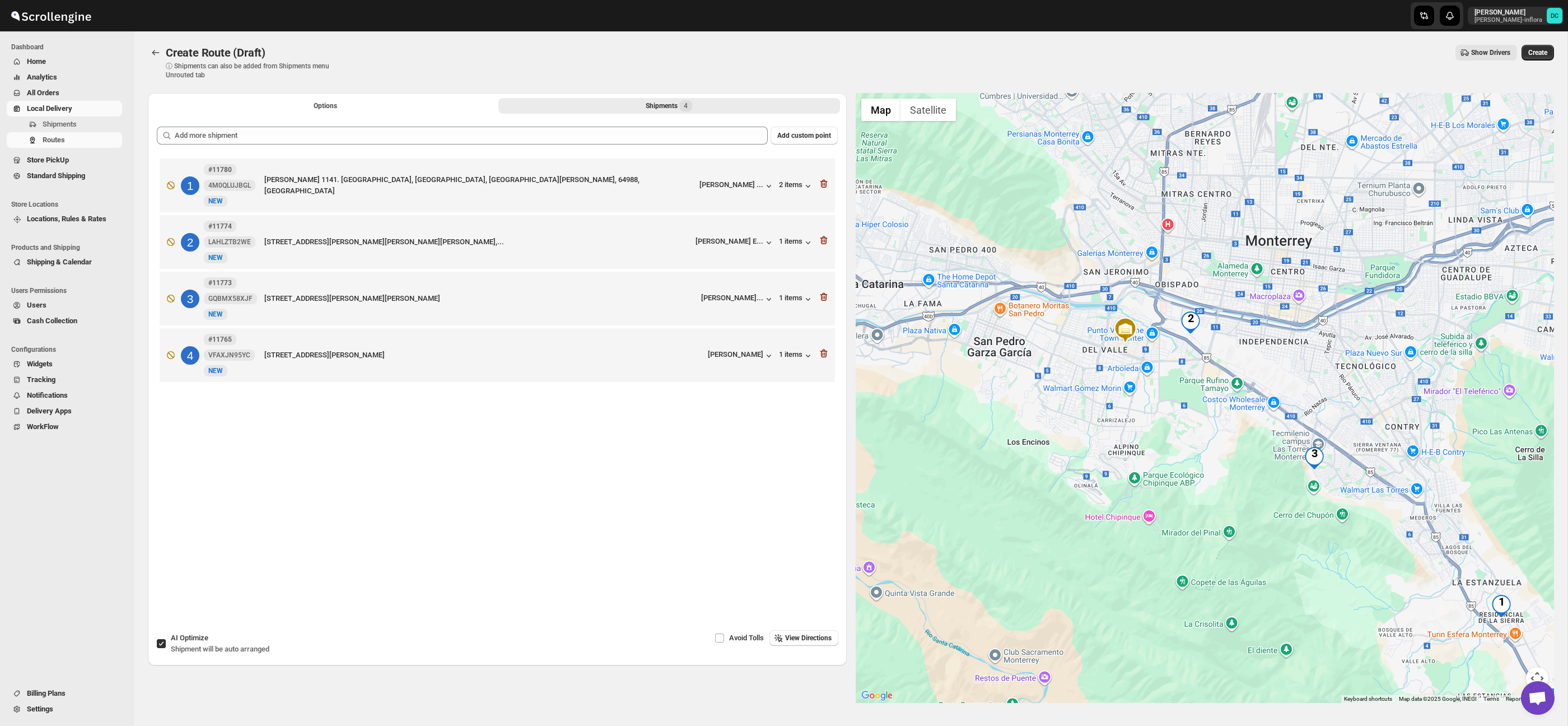
drag, startPoint x: 1458, startPoint y: 515, endPoint x: 1376, endPoint y: 461, distance: 98.2
click at [1376, 461] on div at bounding box center [1206, 398] width 699 height 610
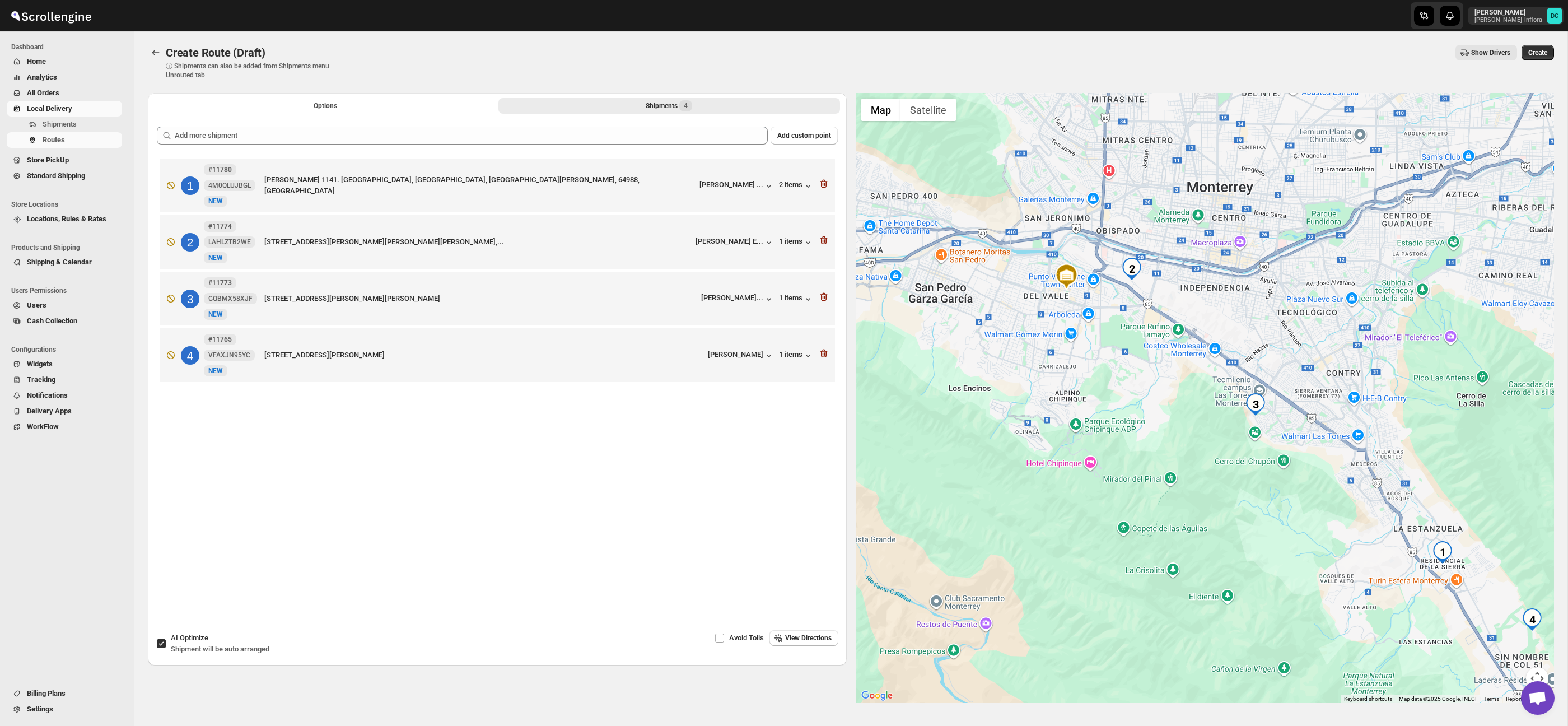
drag, startPoint x: 1429, startPoint y: 549, endPoint x: 1385, endPoint y: 507, distance: 60.8
click at [1385, 507] on div at bounding box center [1206, 398] width 699 height 610
click at [1535, 668] on button "Map camera controls" at bounding box center [1537, 678] width 23 height 23
click at [1516, 676] on button "Zoom out" at bounding box center [1508, 678] width 23 height 23
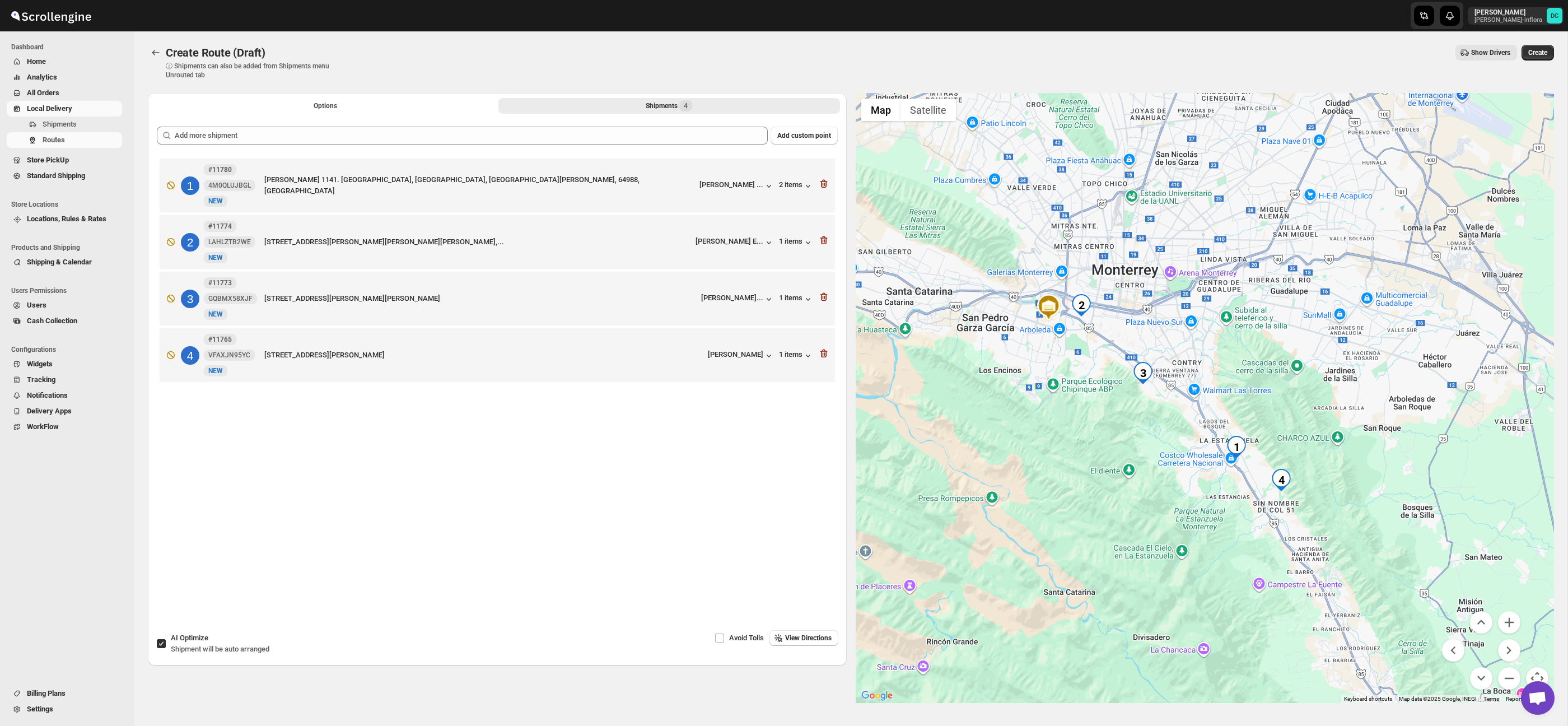
drag, startPoint x: 1336, startPoint y: 431, endPoint x: 1331, endPoint y: 439, distance: 9.4
click at [1321, 427] on div at bounding box center [1206, 398] width 699 height 610
click at [1504, 617] on button "Zoom in" at bounding box center [1508, 622] width 23 height 23
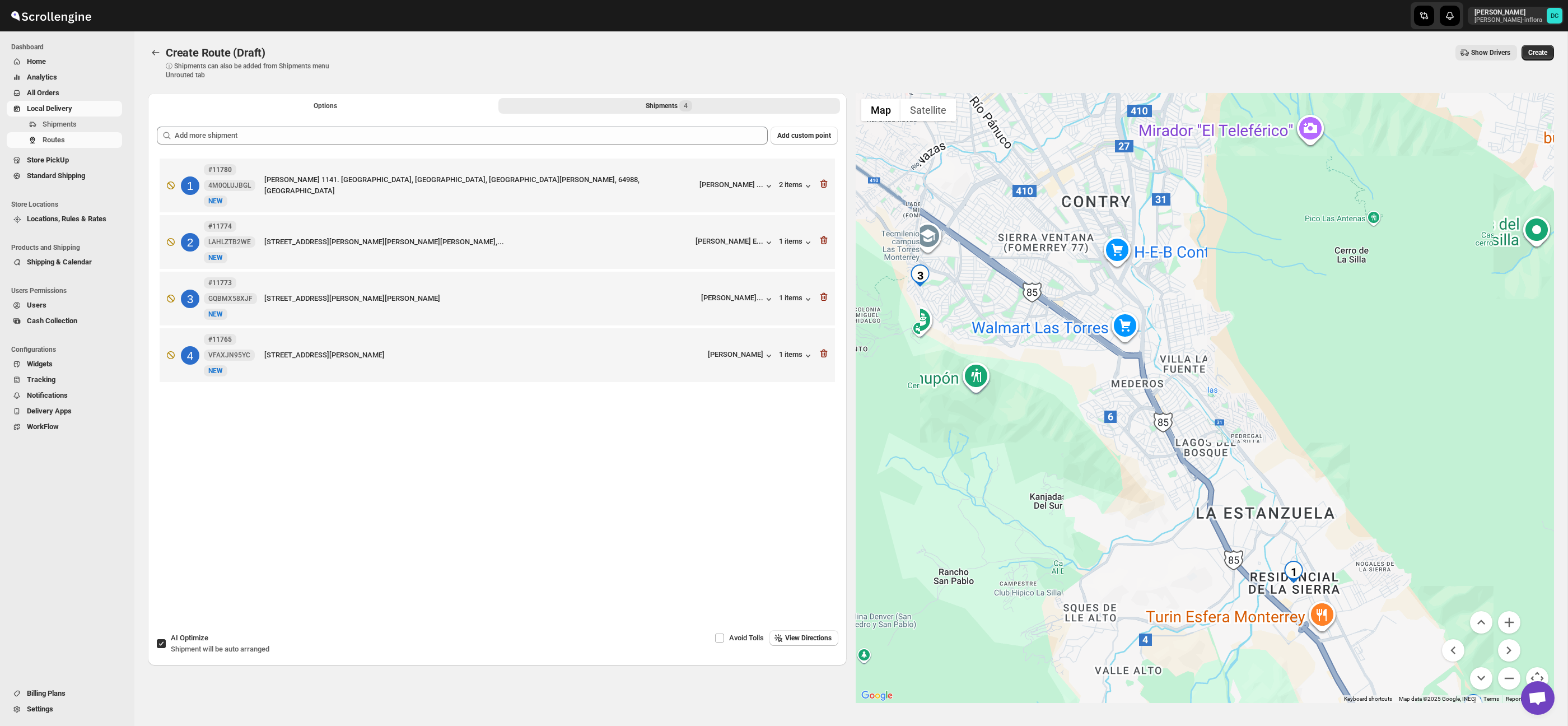
drag, startPoint x: 1388, startPoint y: 442, endPoint x: 1359, endPoint y: 364, distance: 83.2
click at [1359, 364] on div at bounding box center [1206, 398] width 699 height 610
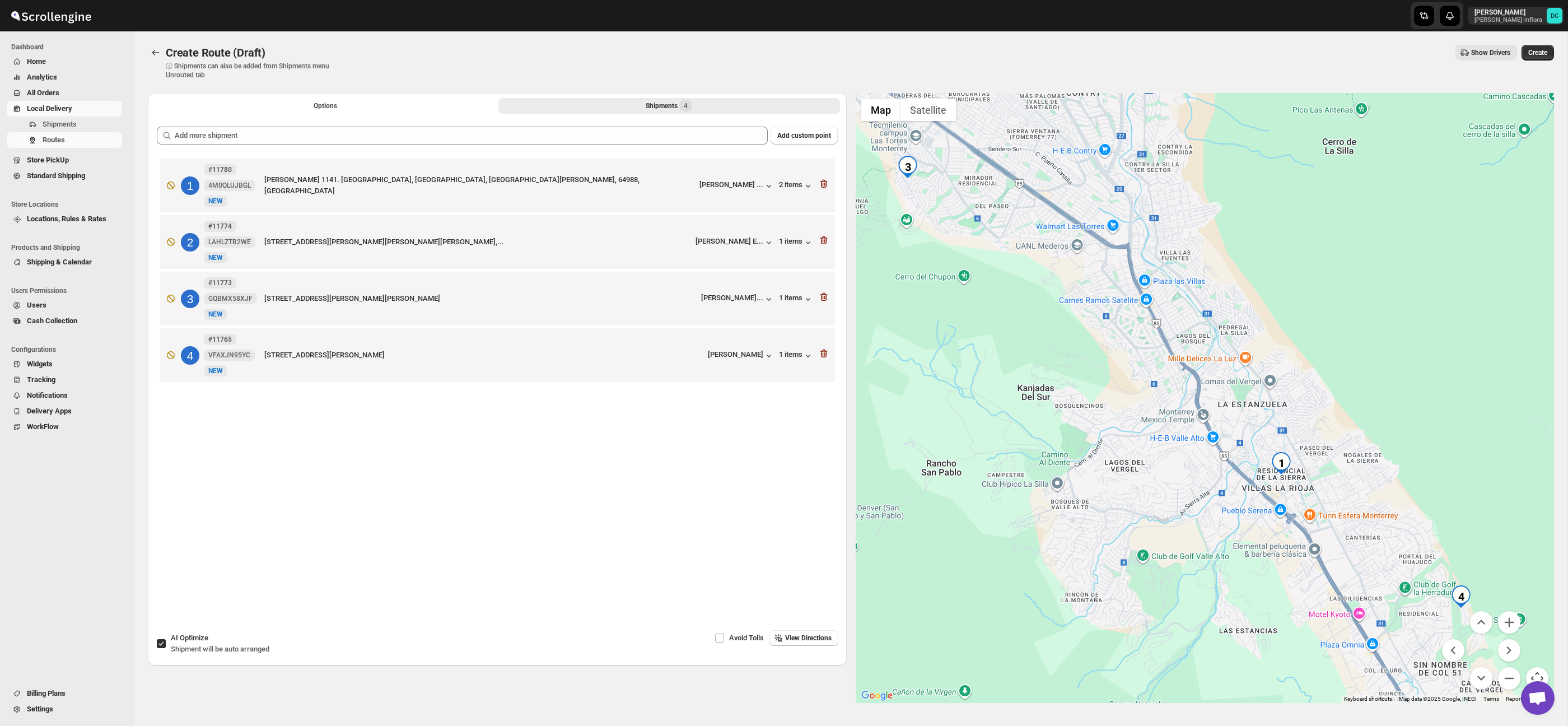
drag, startPoint x: 1400, startPoint y: 450, endPoint x: 1392, endPoint y: 404, distance: 46.7
click at [1413, 408] on div at bounding box center [1206, 398] width 699 height 610
drag, startPoint x: 163, startPoint y: 642, endPoint x: 172, endPoint y: 616, distance: 27.5
click at [163, 642] on input "AI Optimize Shipment will be auto arranged" at bounding box center [161, 643] width 9 height 9
checkbox input "false"
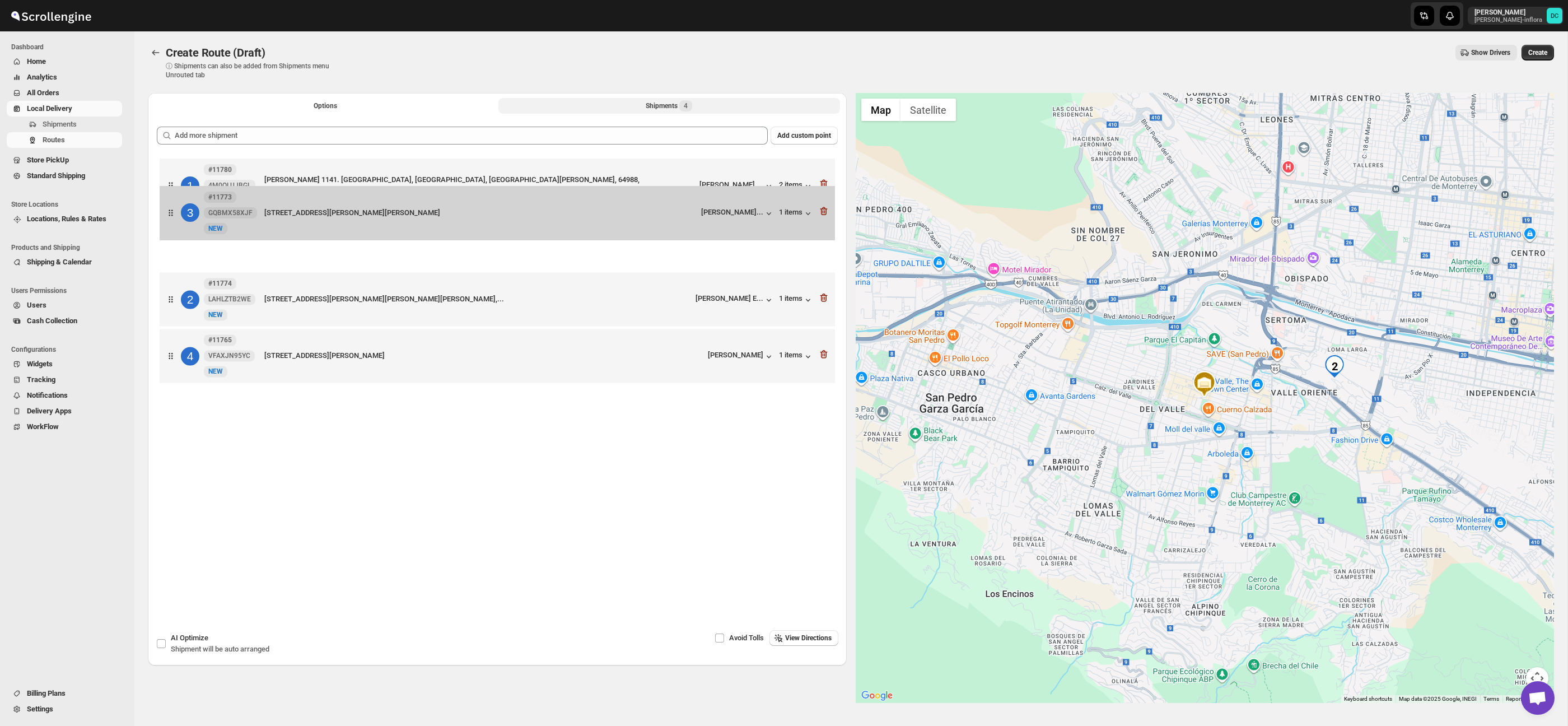
drag, startPoint x: 173, startPoint y: 309, endPoint x: 174, endPoint y: 199, distance: 110.0
click at [174, 199] on div "1 #11780 4M0QLUJBGL New NEW PLIEGO 1141. COLONIA RESIDENCIAL LA SIERRA, MONTERR…" at bounding box center [498, 272] width 681 height 232
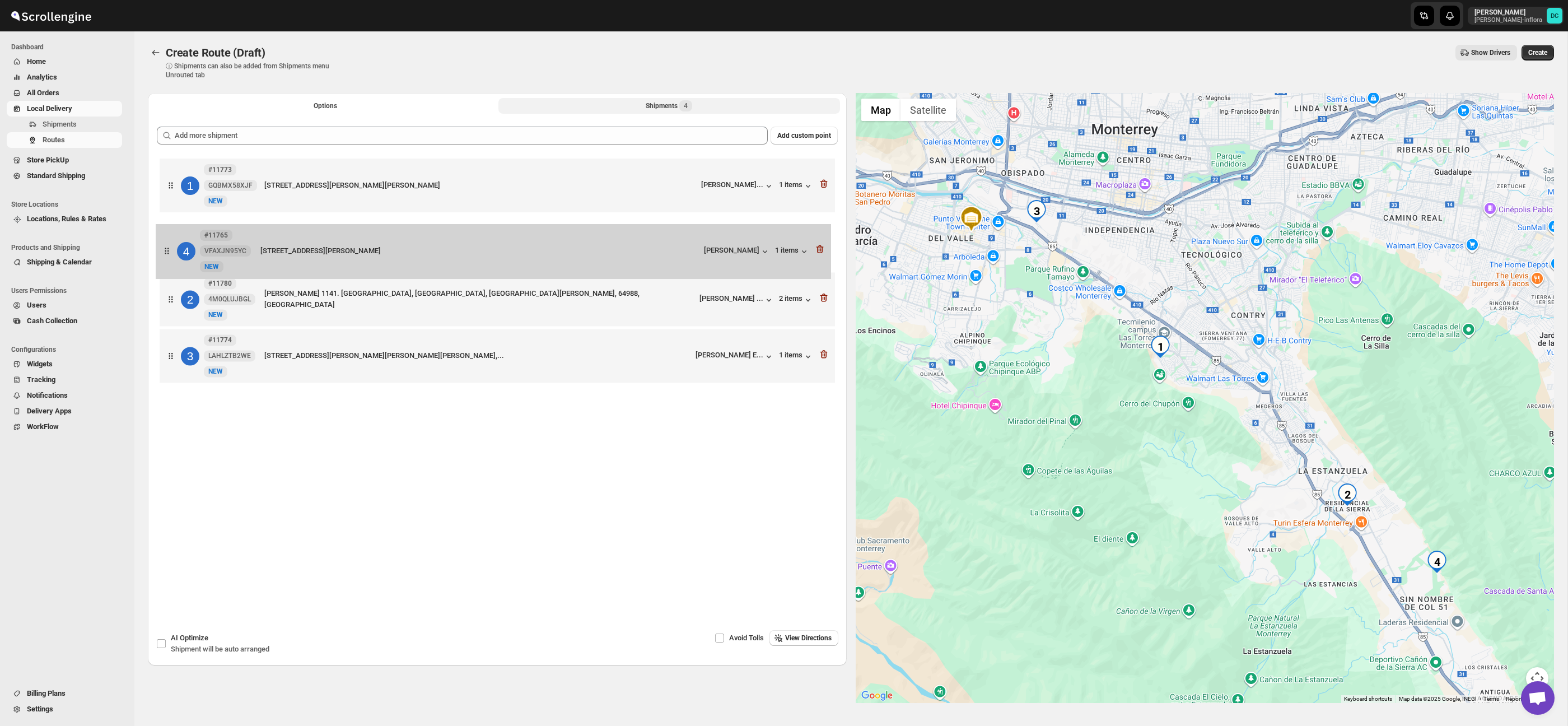
drag, startPoint x: 170, startPoint y: 357, endPoint x: 165, endPoint y: 240, distance: 117.1
click at [165, 241] on div "1 #11773 GQBMX58XJF New NEW Plaza San Pedro 5517, 5517, Monterrey, Nuevo León, …" at bounding box center [498, 272] width 681 height 232
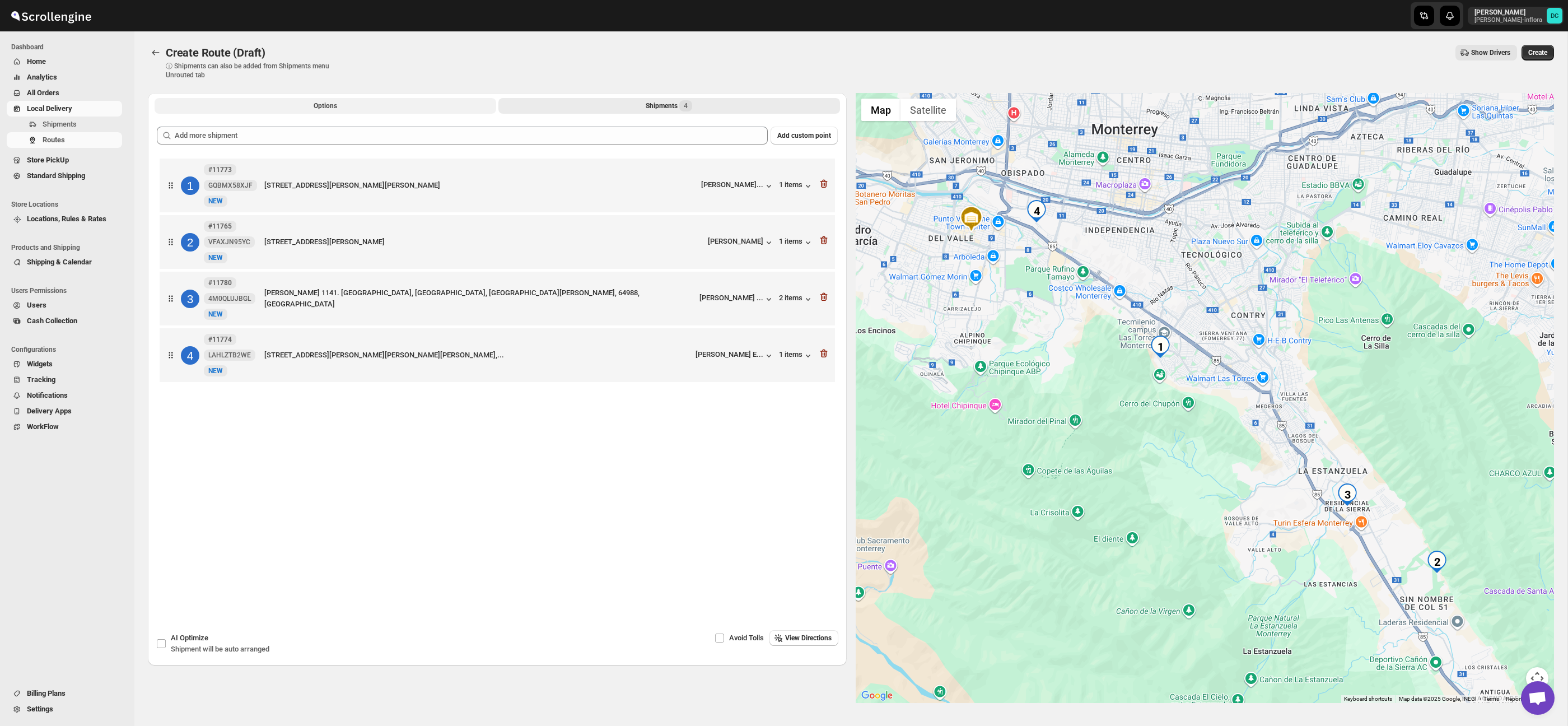
click at [353, 105] on button "Options" at bounding box center [326, 106] width 342 height 16
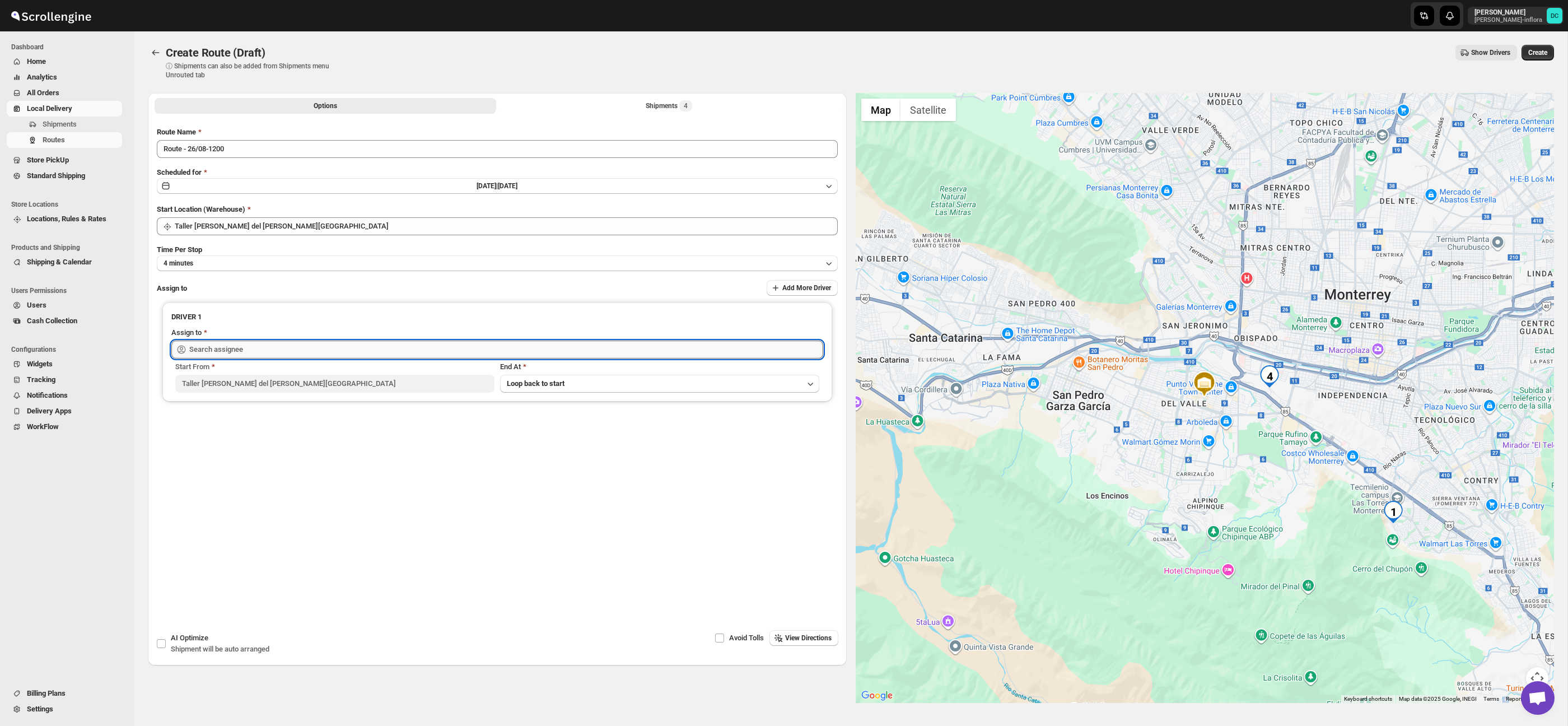
click at [372, 348] on input "text" at bounding box center [506, 350] width 634 height 18
click at [365, 367] on div "[PERSON_NAME] ([EMAIL_ADDRESS][DOMAIN_NAME])" at bounding box center [498, 372] width 630 height 11
type input "[PERSON_NAME] ([EMAIL_ADDRESS][DOMAIN_NAME])"
click at [1541, 59] on button "Create" at bounding box center [1537, 53] width 33 height 16
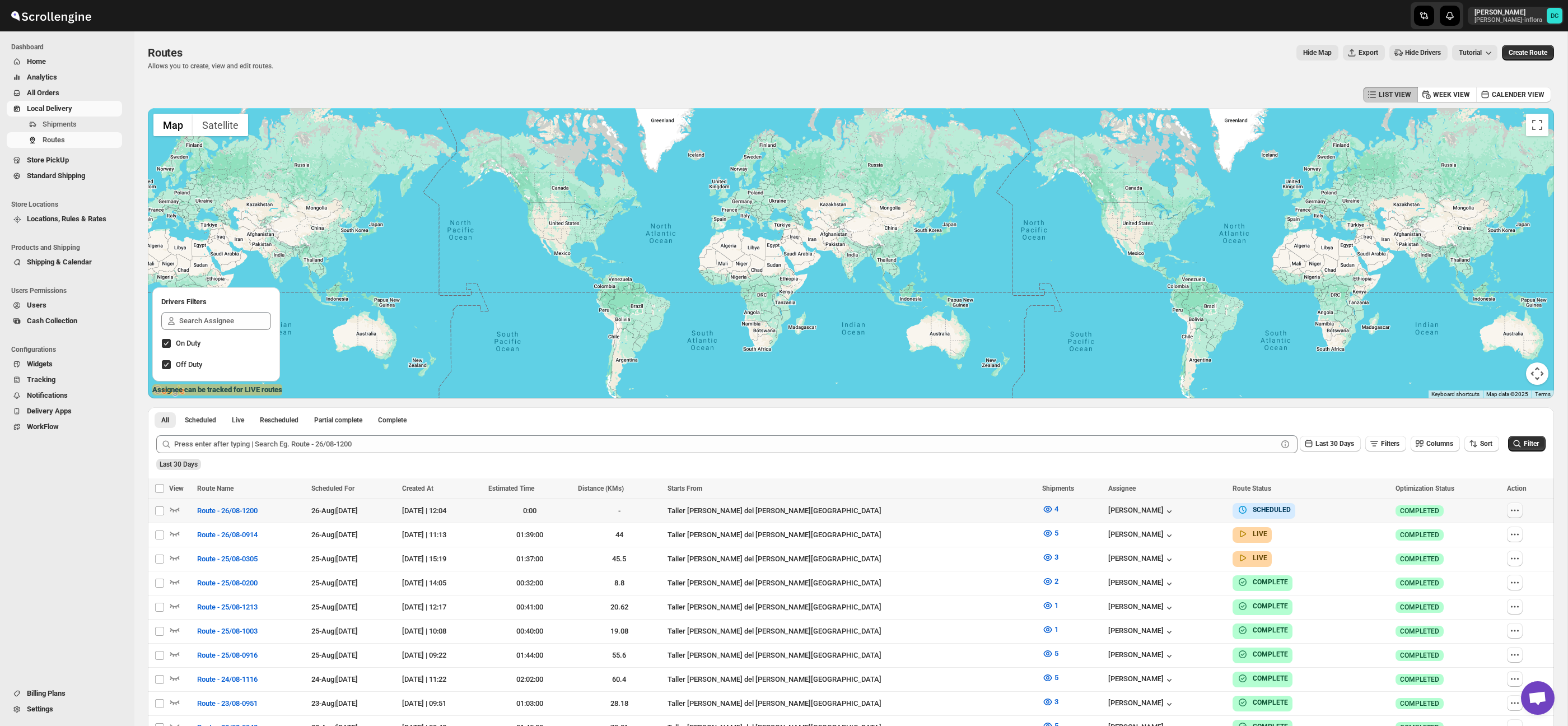
click at [1514, 513] on icon "button" at bounding box center [1514, 509] width 11 height 11
checkbox input "true"
click at [1490, 598] on button "Edit" at bounding box center [1486, 591] width 59 height 18
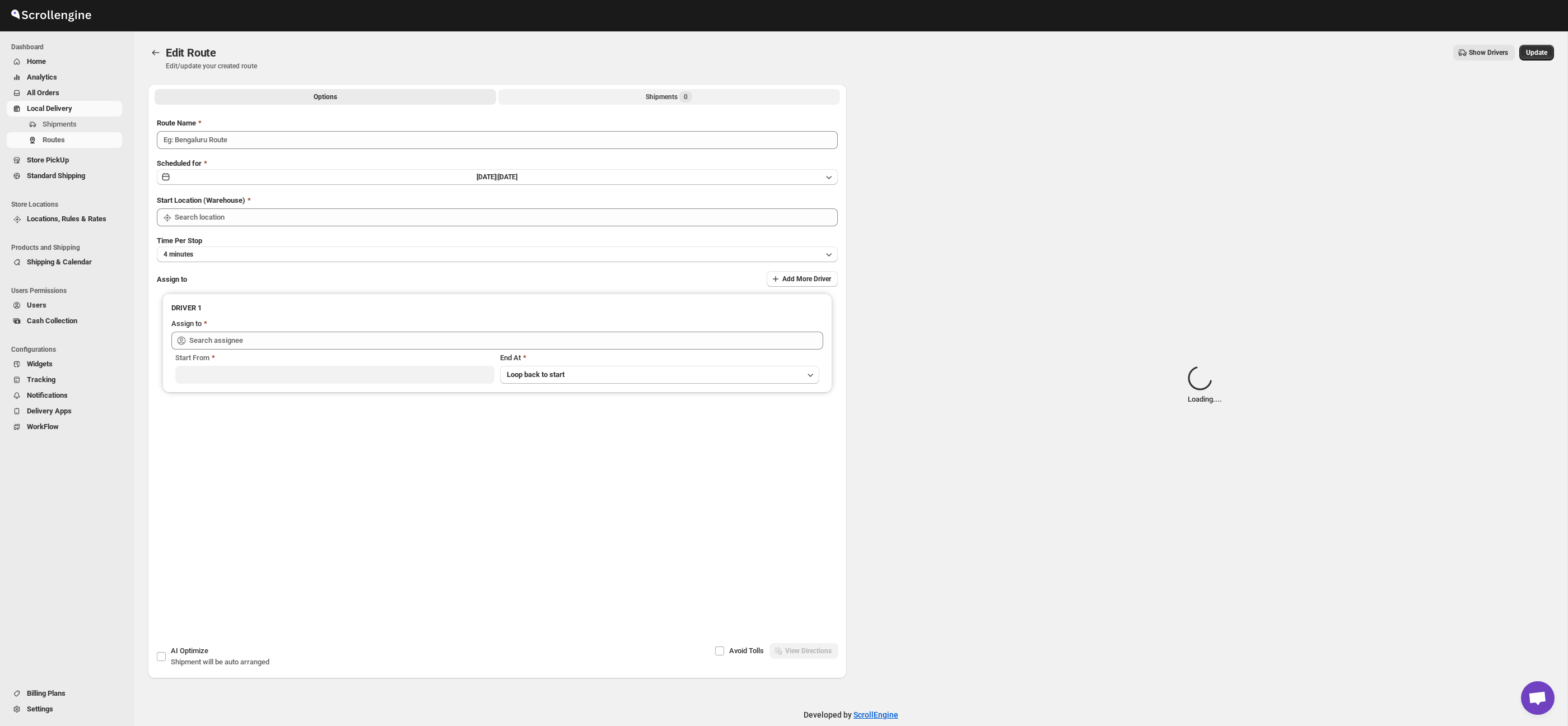
type input "Route - 26/08-1200"
click at [717, 97] on button "Shipments Loading..." at bounding box center [669, 97] width 342 height 16
type input "Taller [PERSON_NAME][GEOGRAPHIC_DATA]"
type input "[PERSON_NAME] ([EMAIL_ADDRESS][DOMAIN_NAME])"
type input "Taller [PERSON_NAME][GEOGRAPHIC_DATA]"
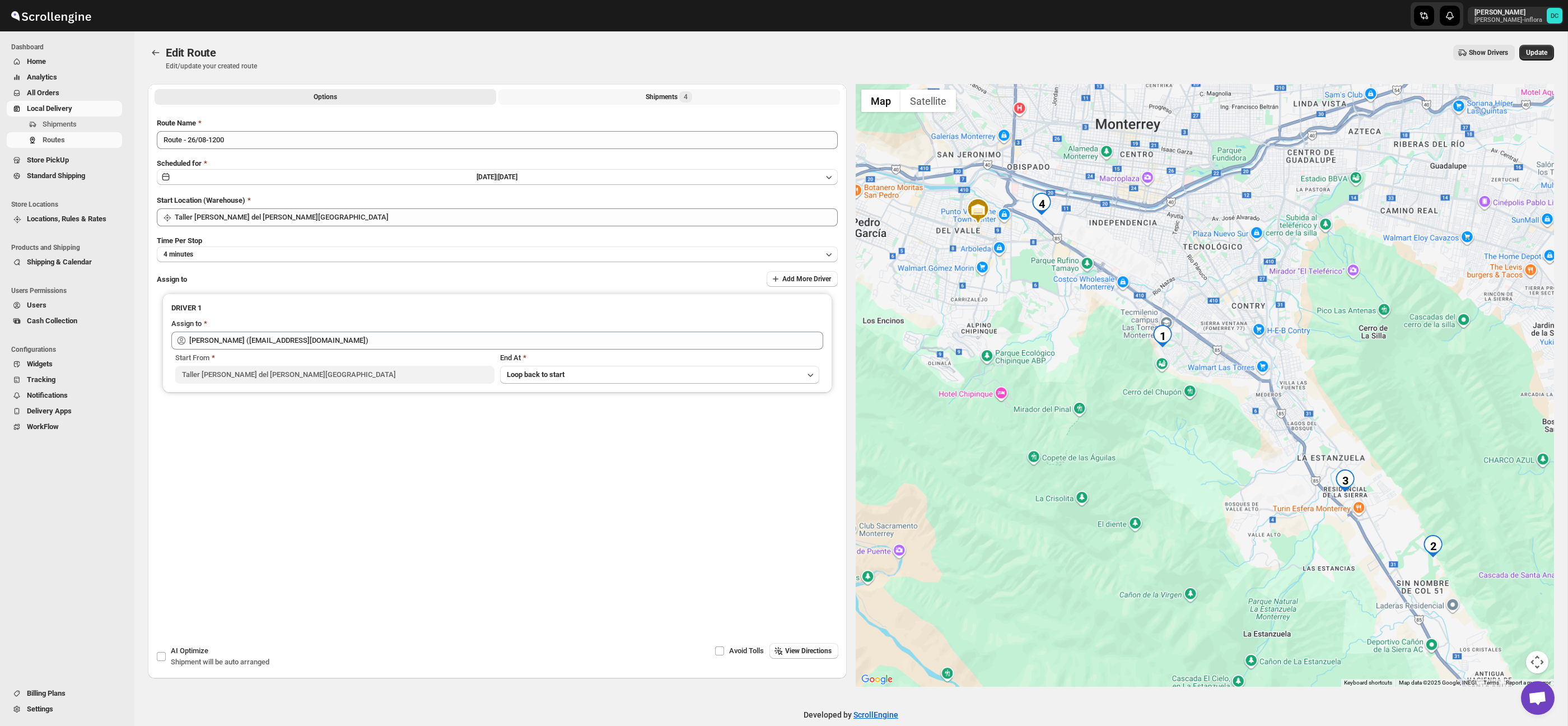
click at [702, 98] on button "Shipments 4" at bounding box center [669, 97] width 342 height 16
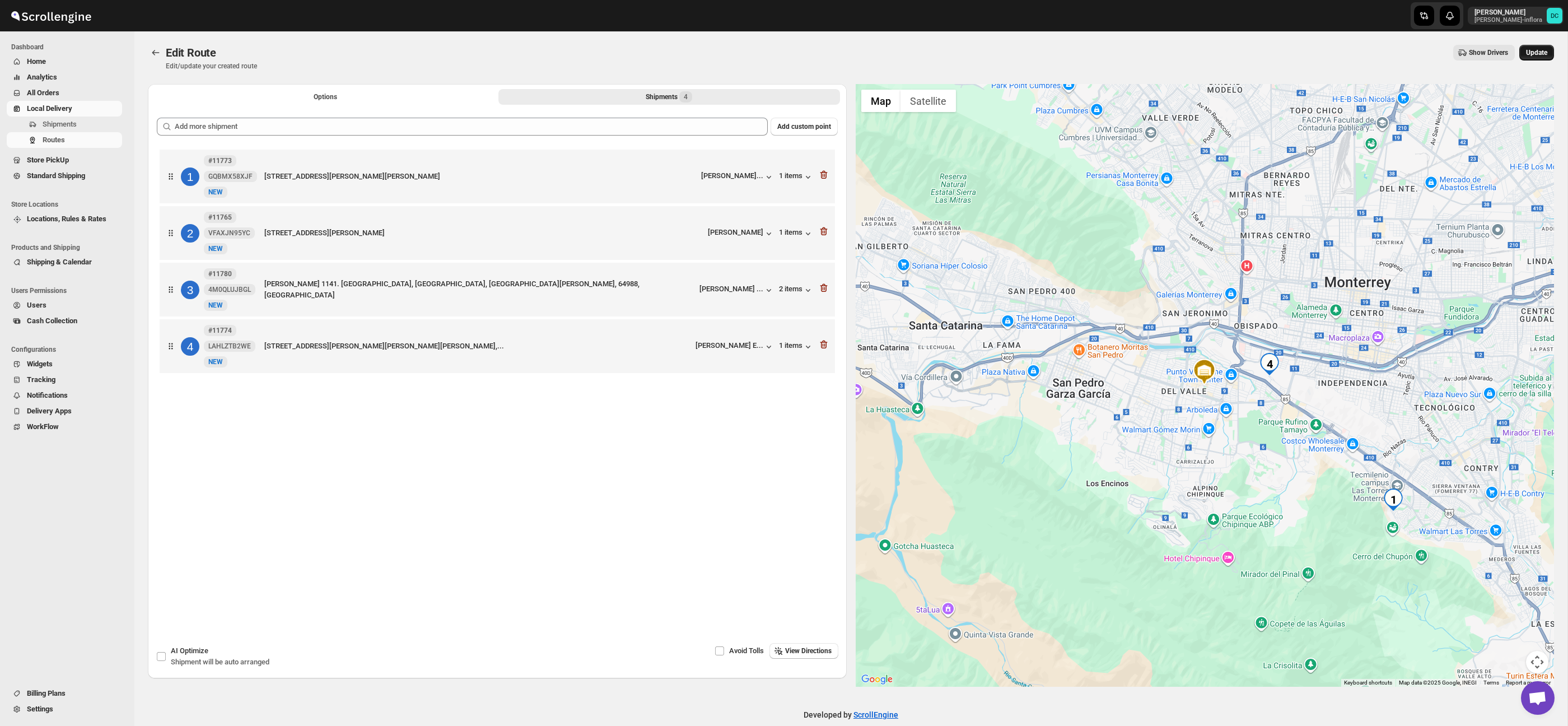
drag, startPoint x: 1549, startPoint y: 48, endPoint x: 1542, endPoint y: 50, distance: 7.3
click at [1549, 48] on button "Update" at bounding box center [1536, 53] width 35 height 16
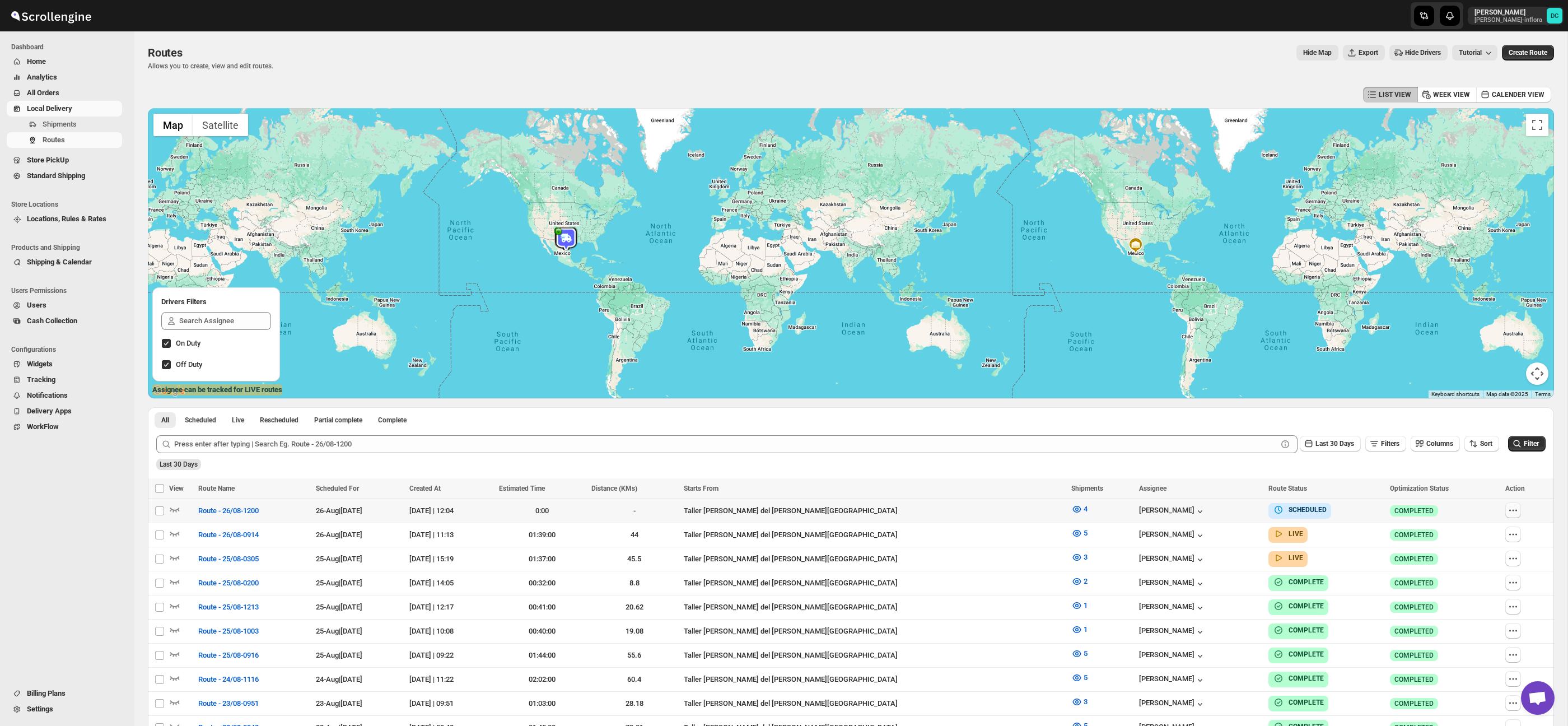
drag, startPoint x: 1508, startPoint y: 508, endPoint x: 1510, endPoint y: 513, distance: 5.4
click at [1508, 507] on icon "button" at bounding box center [1512, 509] width 11 height 11
checkbox input "true"
click at [1487, 591] on span "Edit" at bounding box center [1486, 590] width 52 height 11
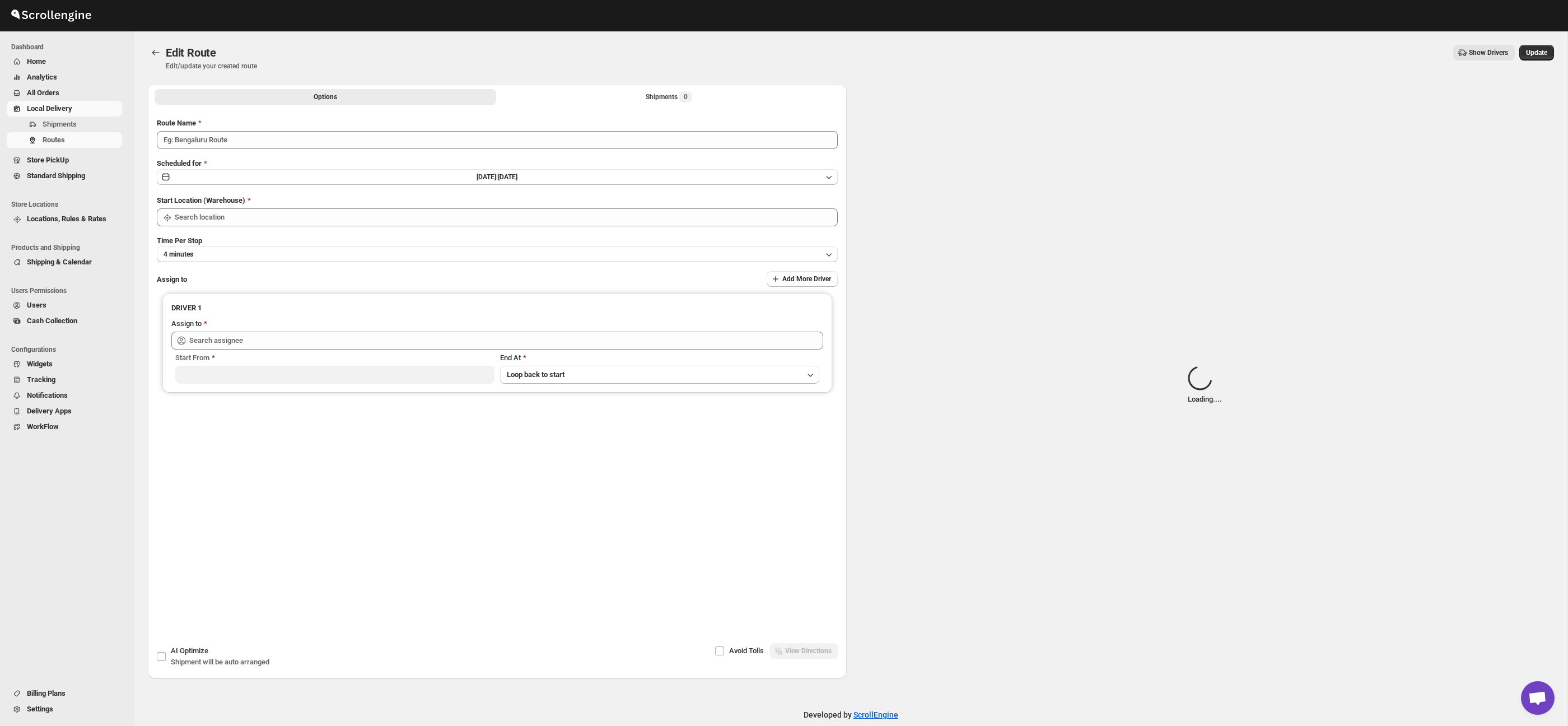
type input "Route - 26/08-1200"
type input "Taller [PERSON_NAME][GEOGRAPHIC_DATA]"
type input "[PERSON_NAME] ([EMAIL_ADDRESS][DOMAIN_NAME])"
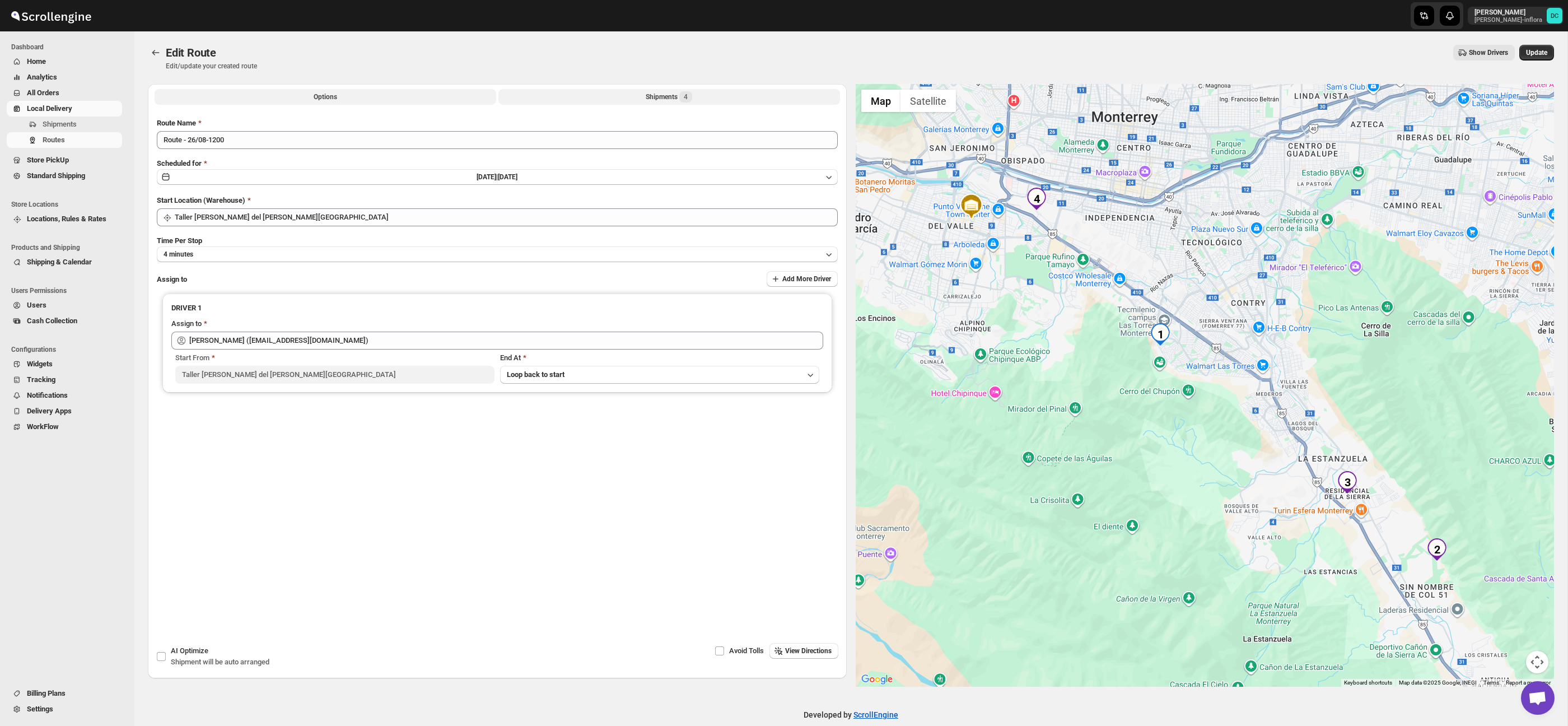
click at [639, 103] on button "Shipments 4" at bounding box center [669, 97] width 342 height 16
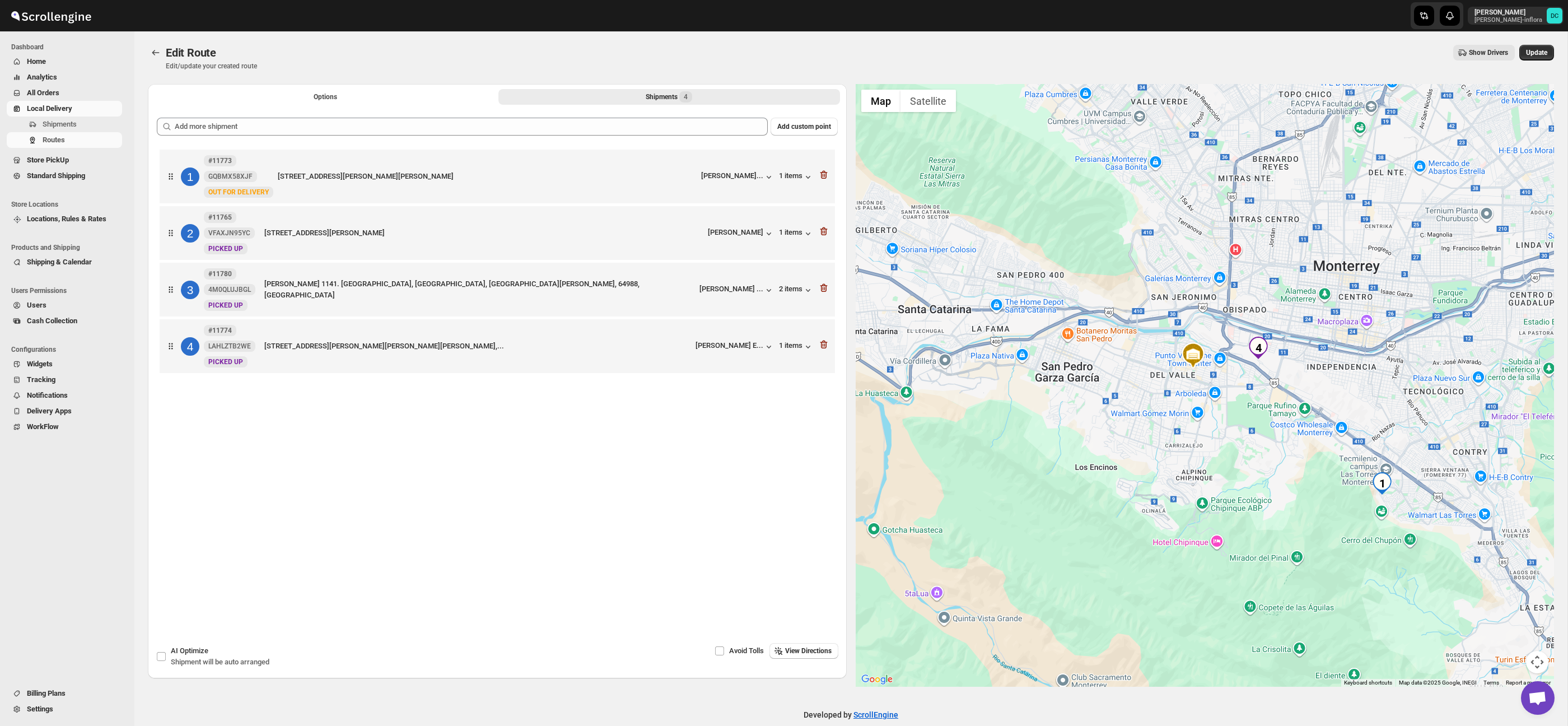
drag, startPoint x: 1286, startPoint y: 483, endPoint x: 1274, endPoint y: 466, distance: 20.8
click at [1274, 466] on div at bounding box center [1206, 385] width 699 height 603
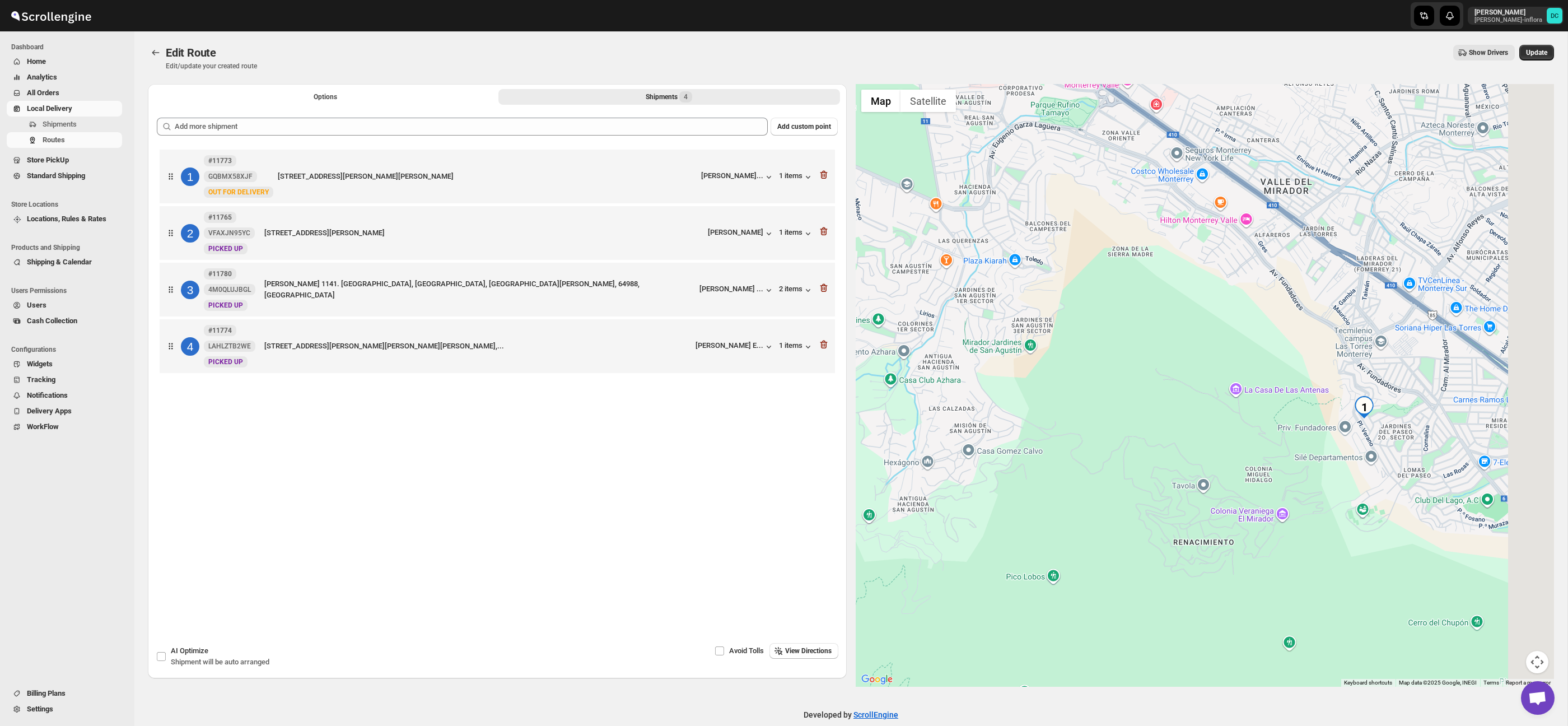
drag, startPoint x: 1348, startPoint y: 413, endPoint x: 1136, endPoint y: 314, distance: 234.0
click at [1132, 312] on div at bounding box center [1206, 385] width 699 height 603
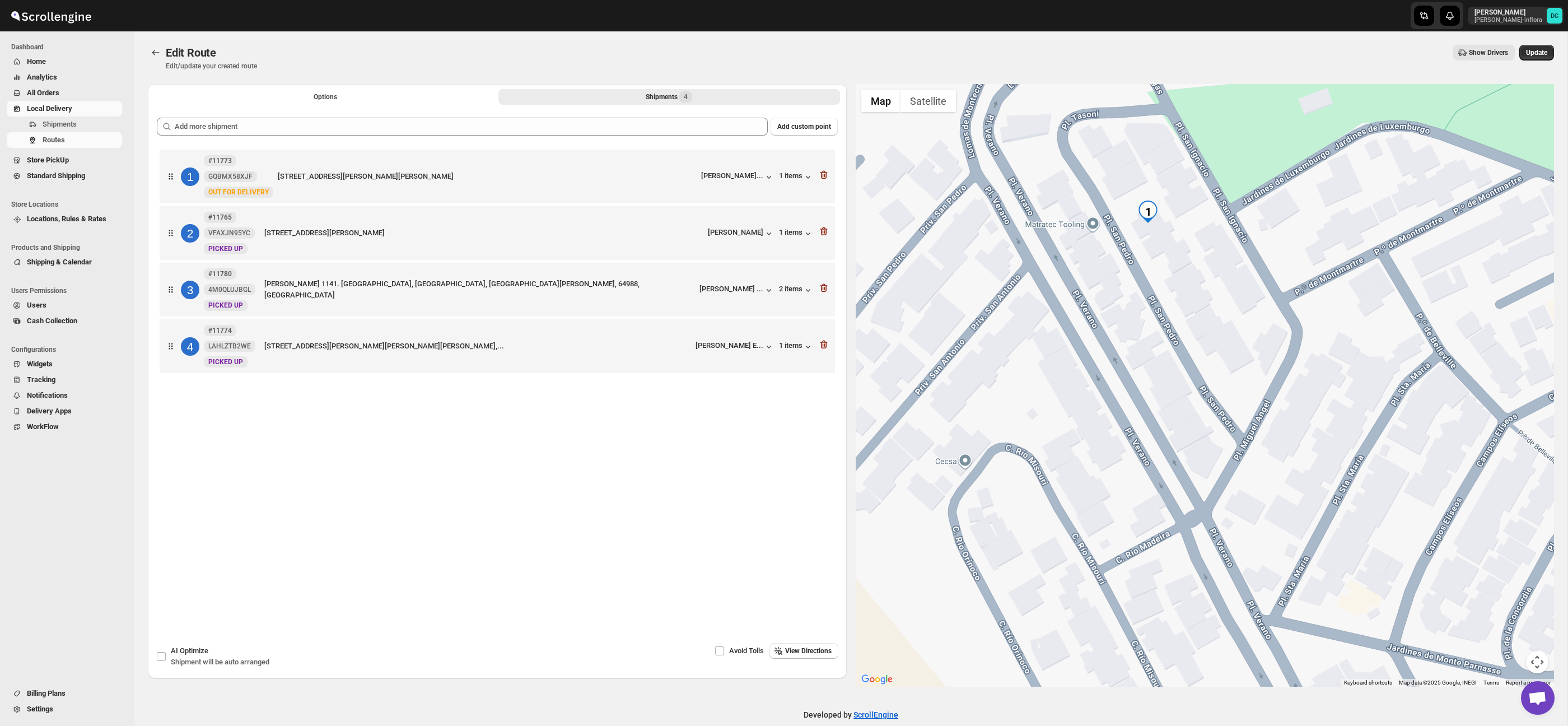
drag, startPoint x: 1216, startPoint y: 312, endPoint x: 1233, endPoint y: 330, distance: 24.8
click at [1233, 330] on div at bounding box center [1206, 385] width 699 height 603
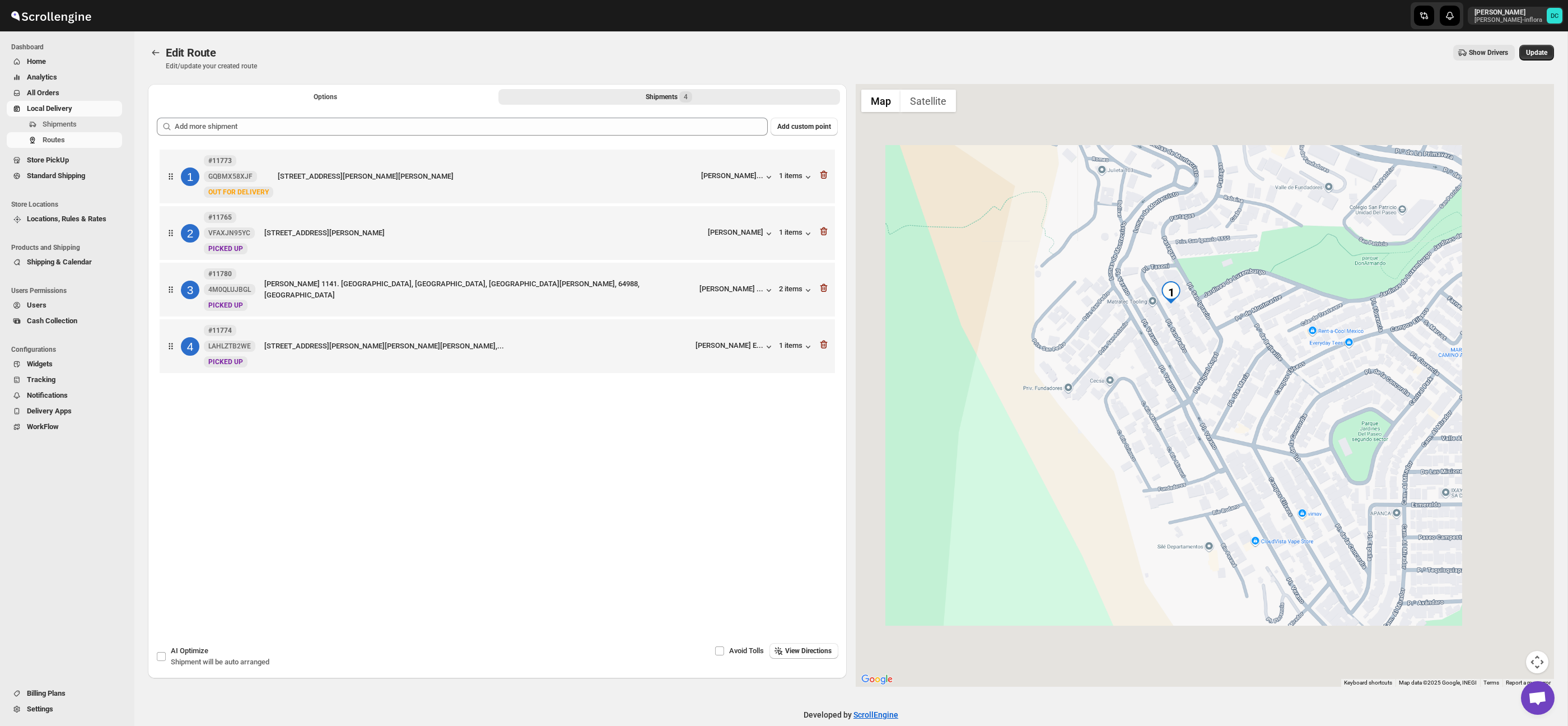
drag, startPoint x: 1305, startPoint y: 409, endPoint x: 1240, endPoint y: 330, distance: 102.3
click at [1192, 278] on div at bounding box center [1206, 385] width 699 height 603
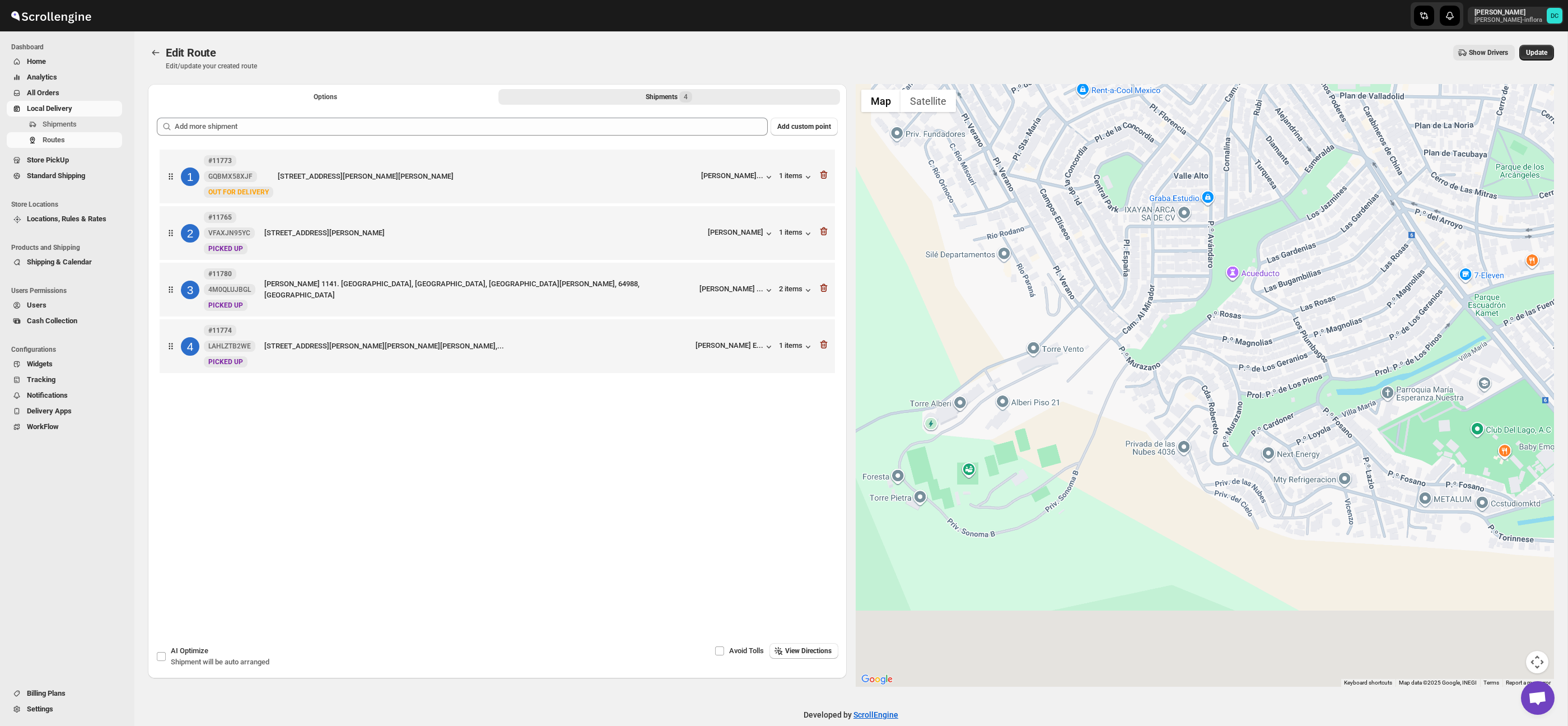
drag, startPoint x: 1256, startPoint y: 352, endPoint x: 1176, endPoint y: 234, distance: 142.6
click at [1176, 234] on div at bounding box center [1206, 385] width 699 height 603
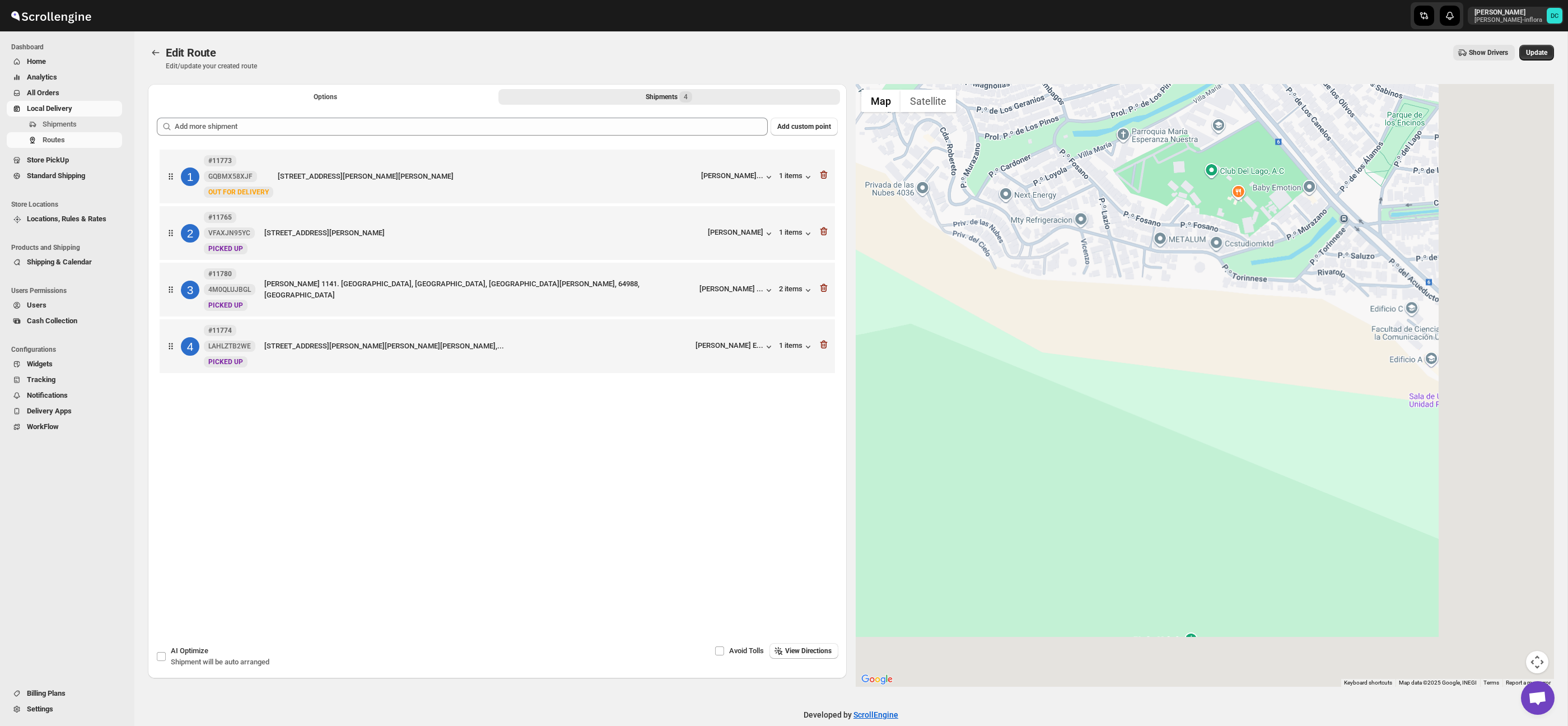
drag, startPoint x: 1202, startPoint y: 273, endPoint x: 1305, endPoint y: 330, distance: 117.7
click at [1116, 237] on div at bounding box center [1206, 385] width 699 height 603
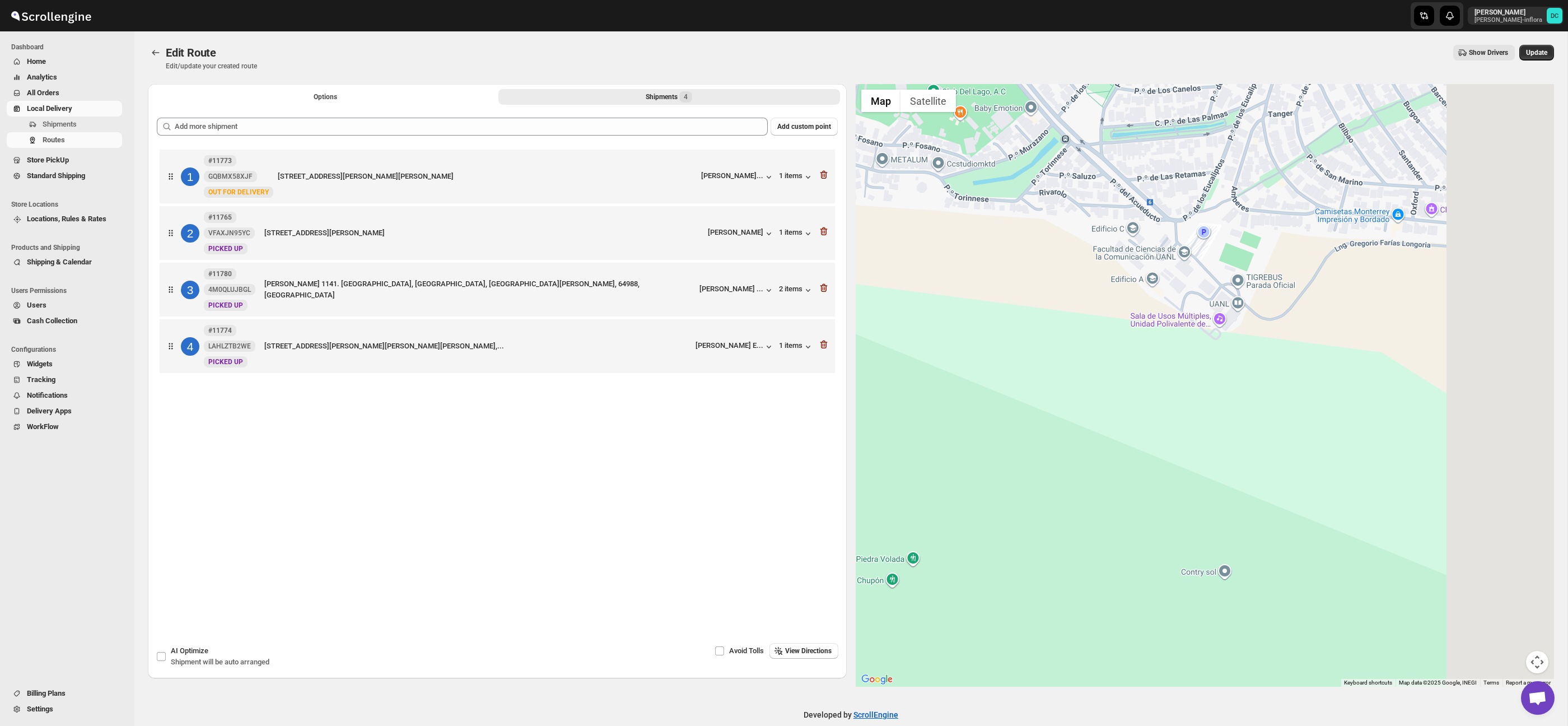
drag, startPoint x: 1231, startPoint y: 293, endPoint x: 1350, endPoint y: 384, distance: 149.8
click at [1103, 266] on div at bounding box center [1206, 385] width 699 height 603
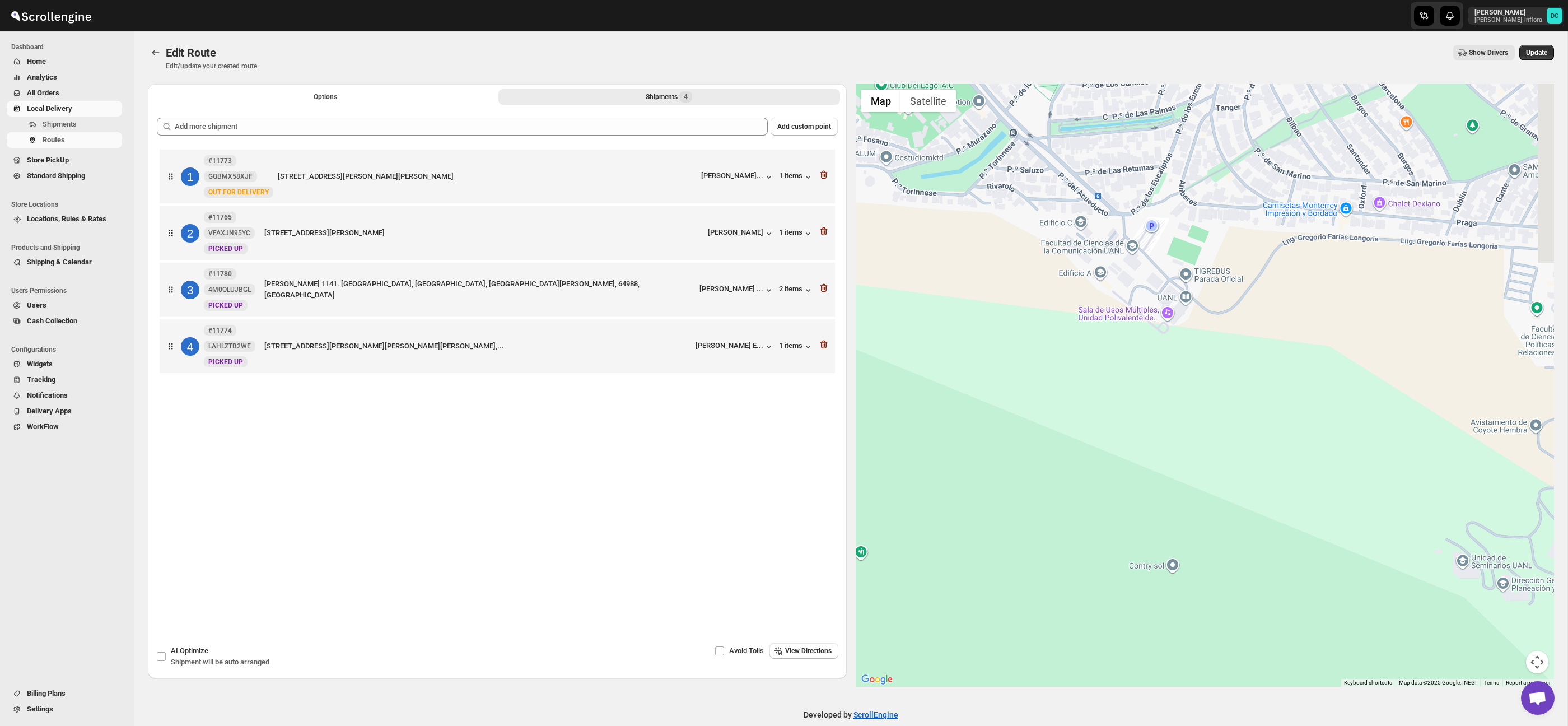
drag, startPoint x: 1381, startPoint y: 402, endPoint x: 1156, endPoint y: 344, distance: 232.4
click at [1151, 341] on div at bounding box center [1206, 385] width 699 height 603
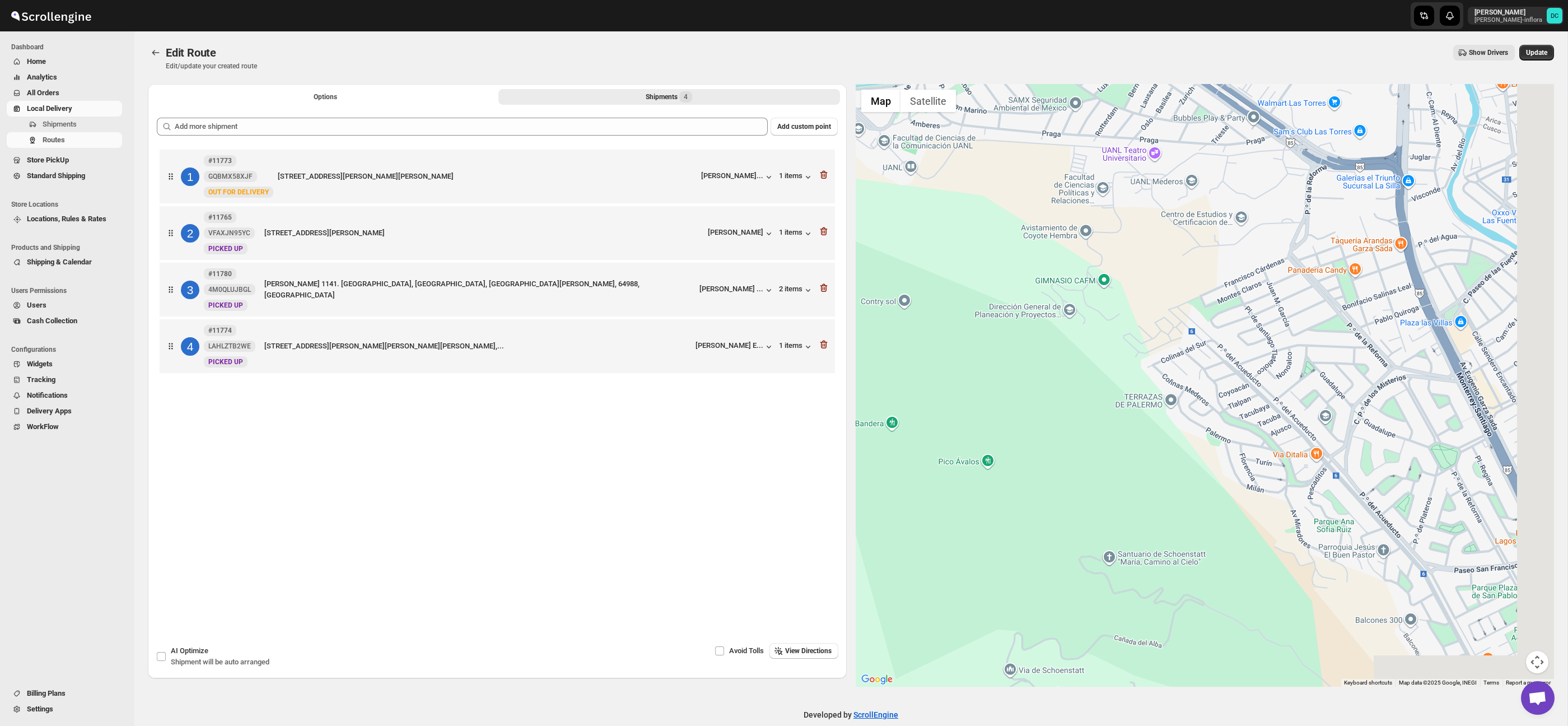
drag, startPoint x: 1350, startPoint y: 368, endPoint x: 1269, endPoint y: 287, distance: 114.6
click at [1269, 287] on div at bounding box center [1206, 385] width 699 height 603
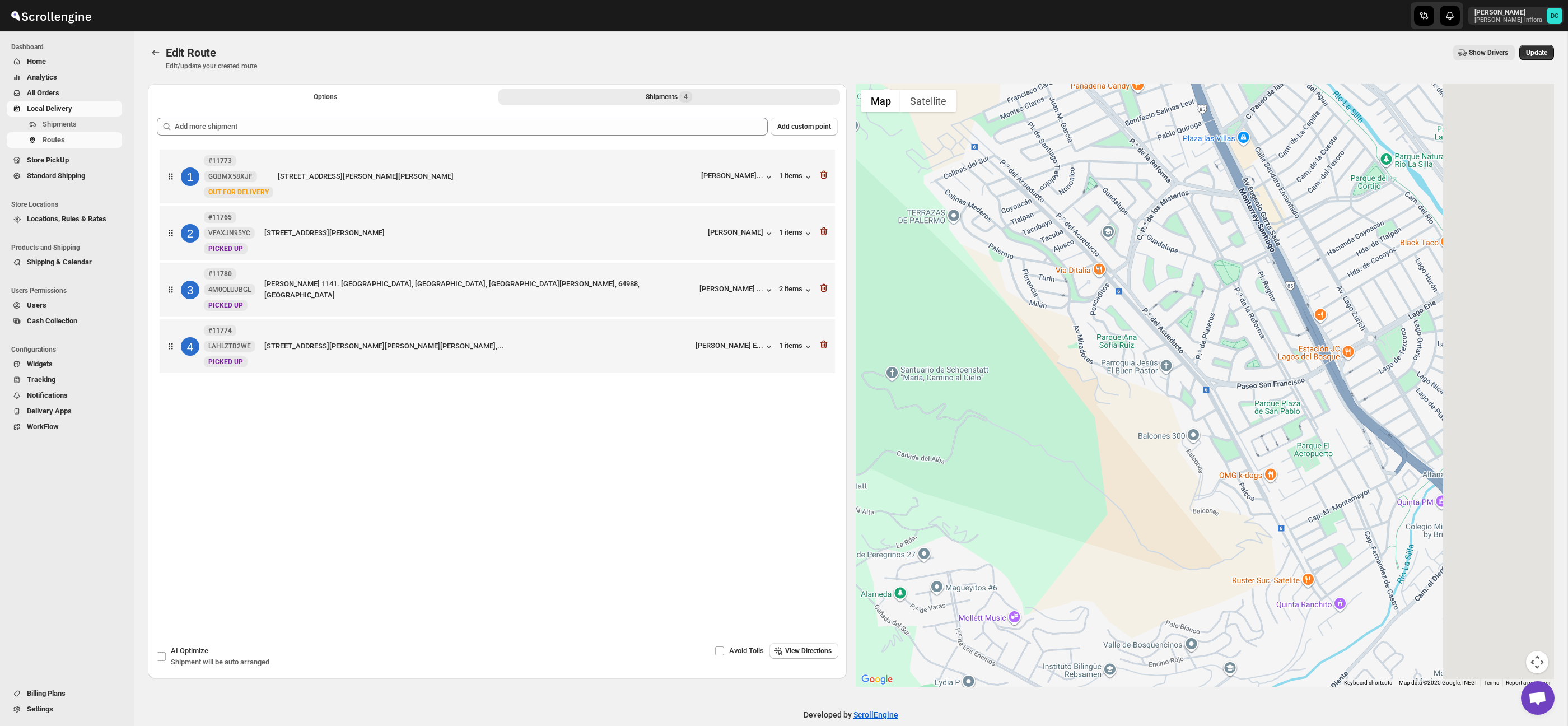
drag, startPoint x: 1374, startPoint y: 391, endPoint x: 1182, endPoint y: 233, distance: 248.7
click at [1182, 233] on div at bounding box center [1206, 385] width 699 height 603
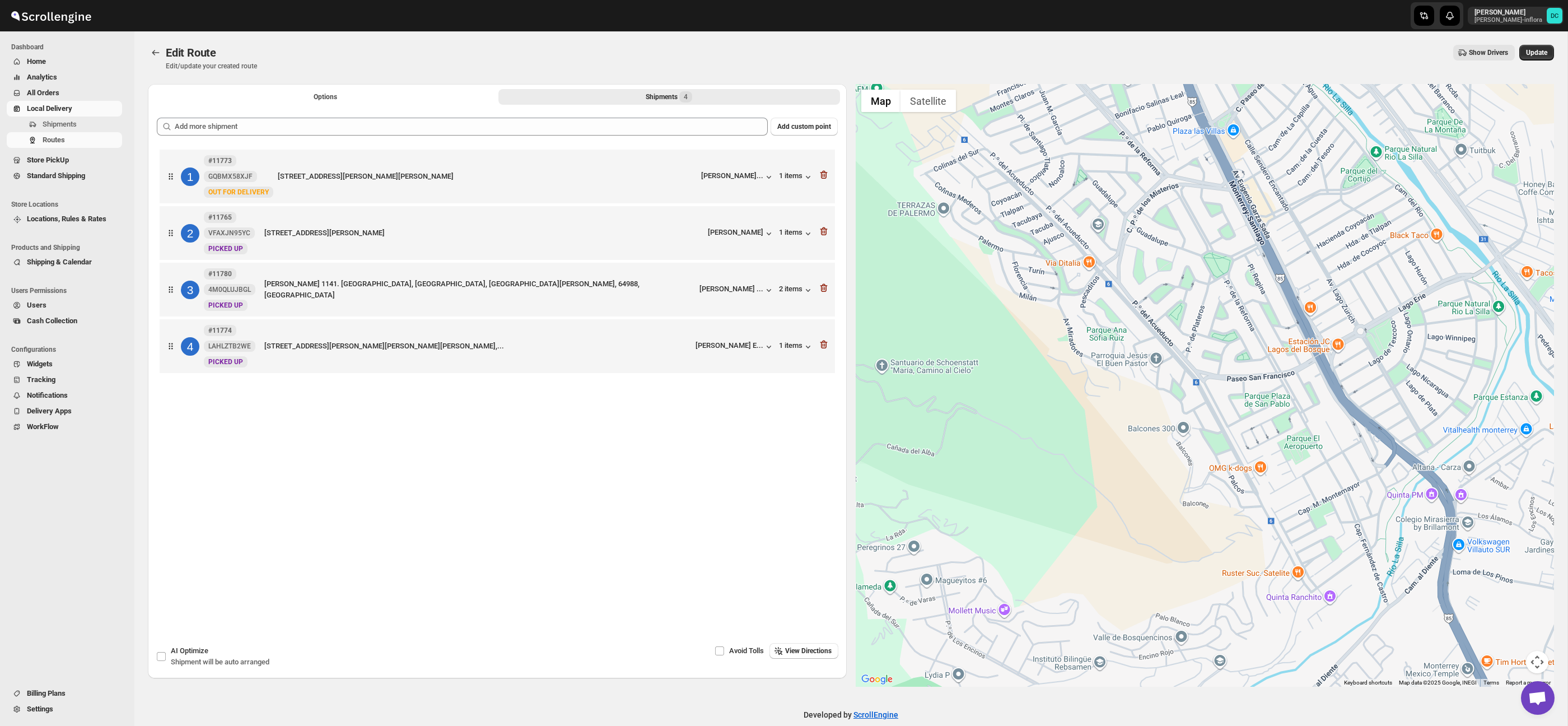
drag, startPoint x: 1320, startPoint y: 368, endPoint x: 1137, endPoint y: 164, distance: 274.1
click at [1137, 164] on div at bounding box center [1206, 385] width 699 height 603
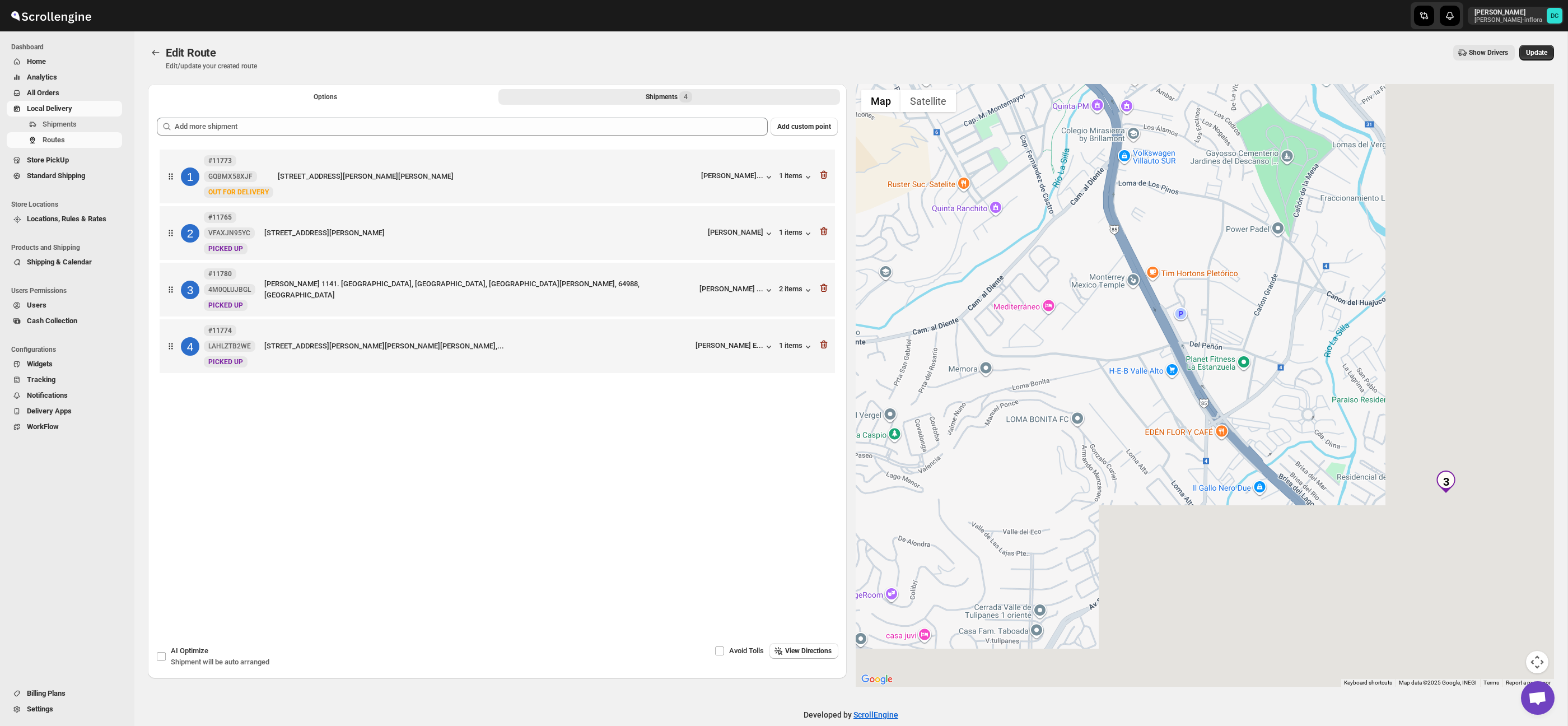
drag, startPoint x: 1237, startPoint y: 340, endPoint x: 1172, endPoint y: 235, distance: 123.5
click at [1172, 235] on div at bounding box center [1206, 385] width 699 height 603
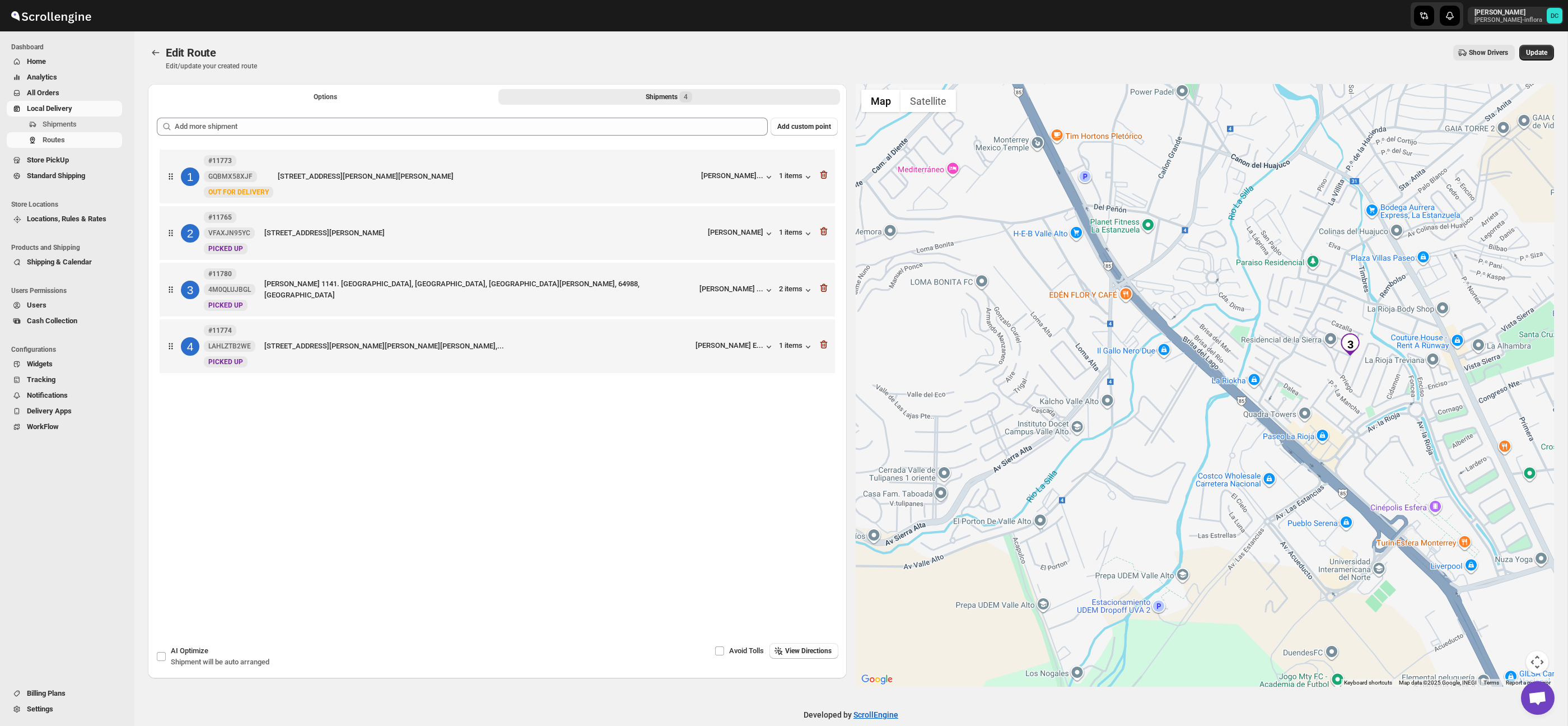
drag, startPoint x: 1446, startPoint y: 401, endPoint x: 1245, endPoint y: 139, distance: 330.2
click at [1243, 137] on div at bounding box center [1206, 385] width 699 height 603
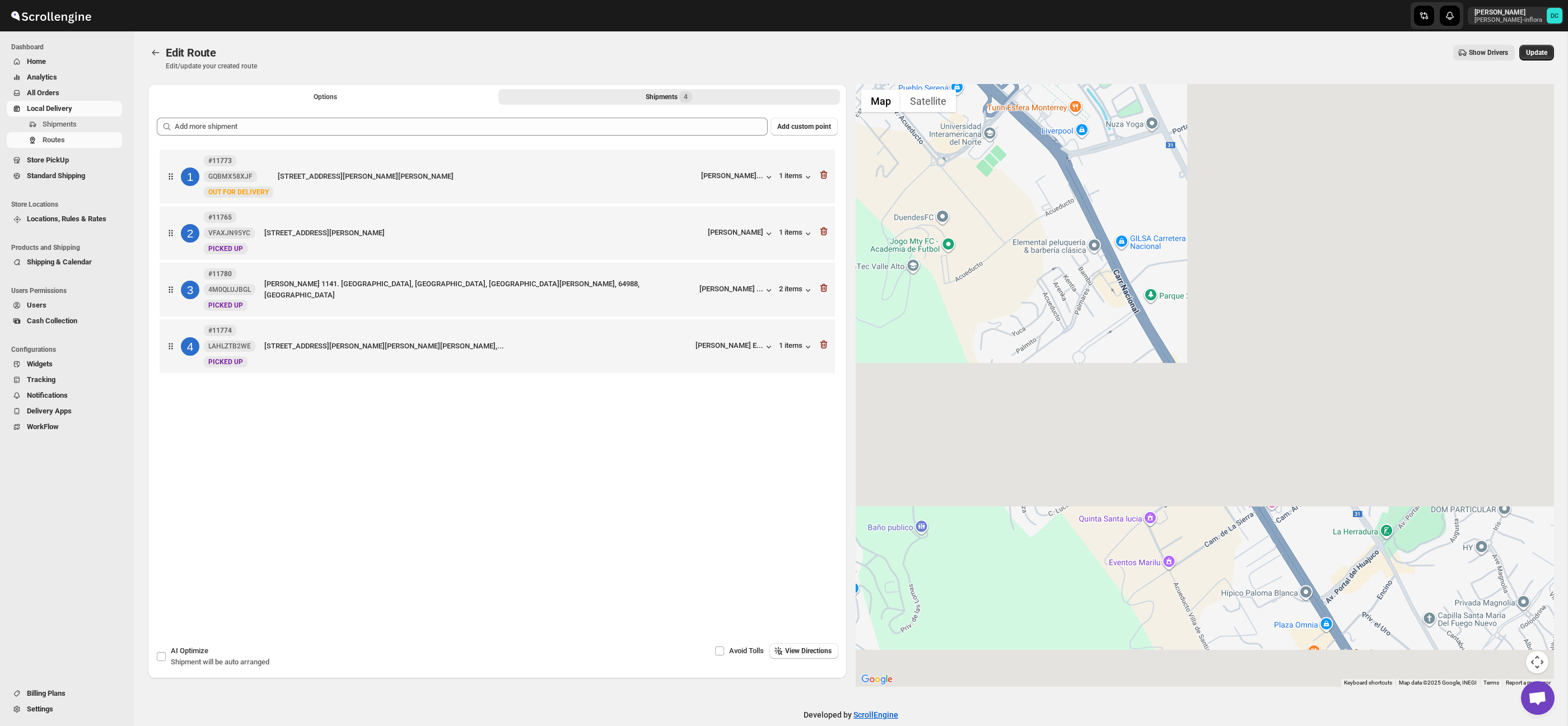
drag, startPoint x: 1269, startPoint y: 200, endPoint x: 1142, endPoint y: 111, distance: 155.1
click at [1139, 101] on div at bounding box center [1206, 385] width 699 height 603
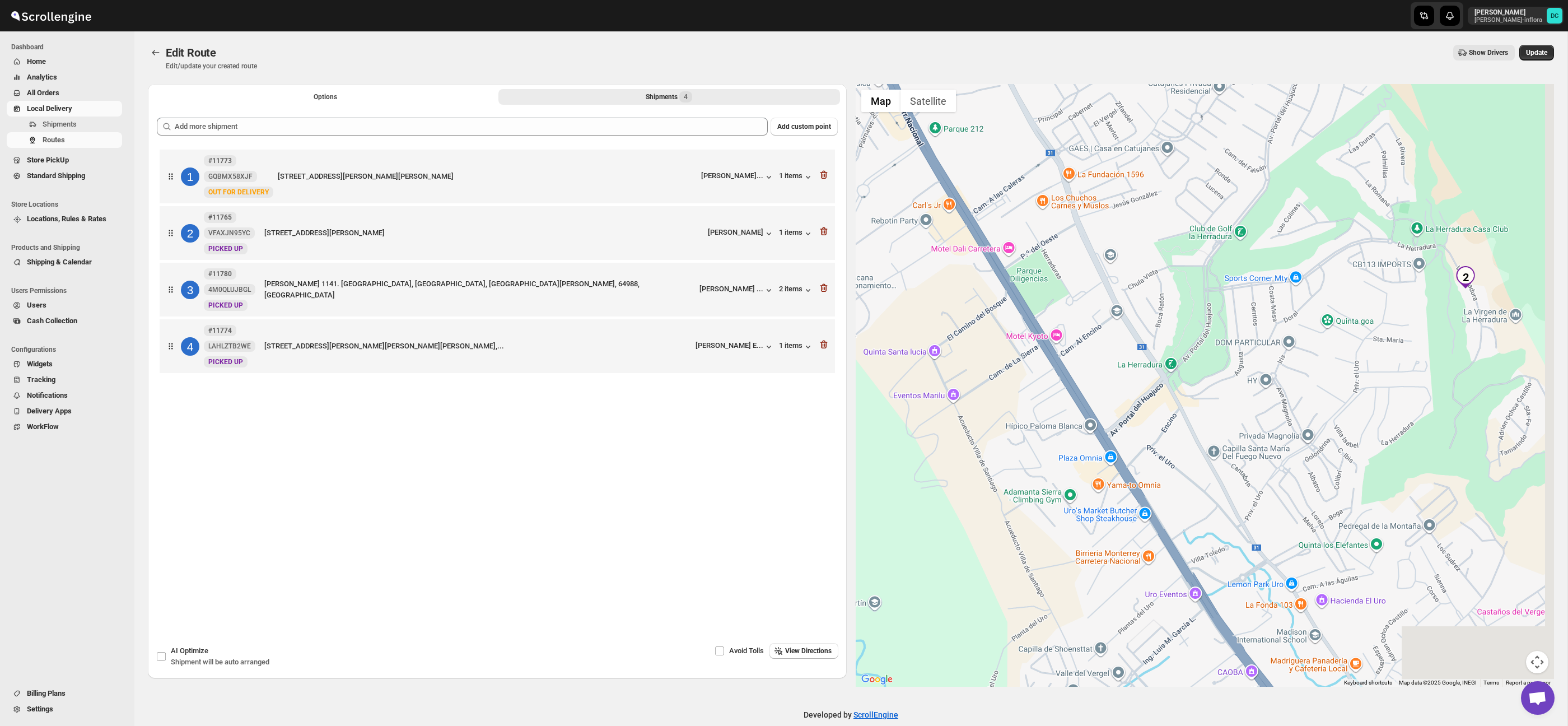
drag, startPoint x: 1283, startPoint y: 302, endPoint x: 1206, endPoint y: 237, distance: 100.8
click at [1176, 214] on div at bounding box center [1206, 385] width 699 height 603
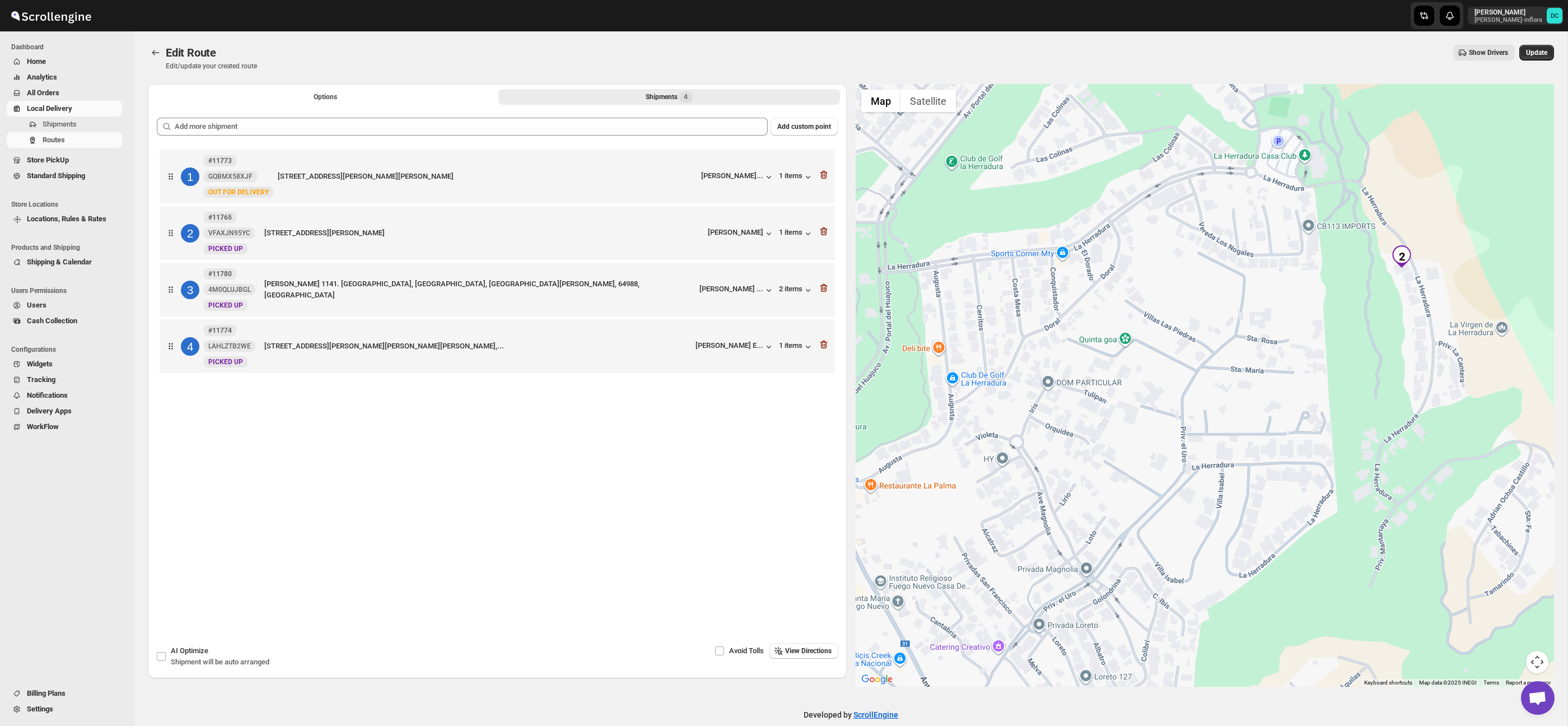
drag, startPoint x: 1387, startPoint y: 235, endPoint x: 1325, endPoint y: 353, distance: 133.3
click at [1325, 353] on div at bounding box center [1206, 385] width 699 height 603
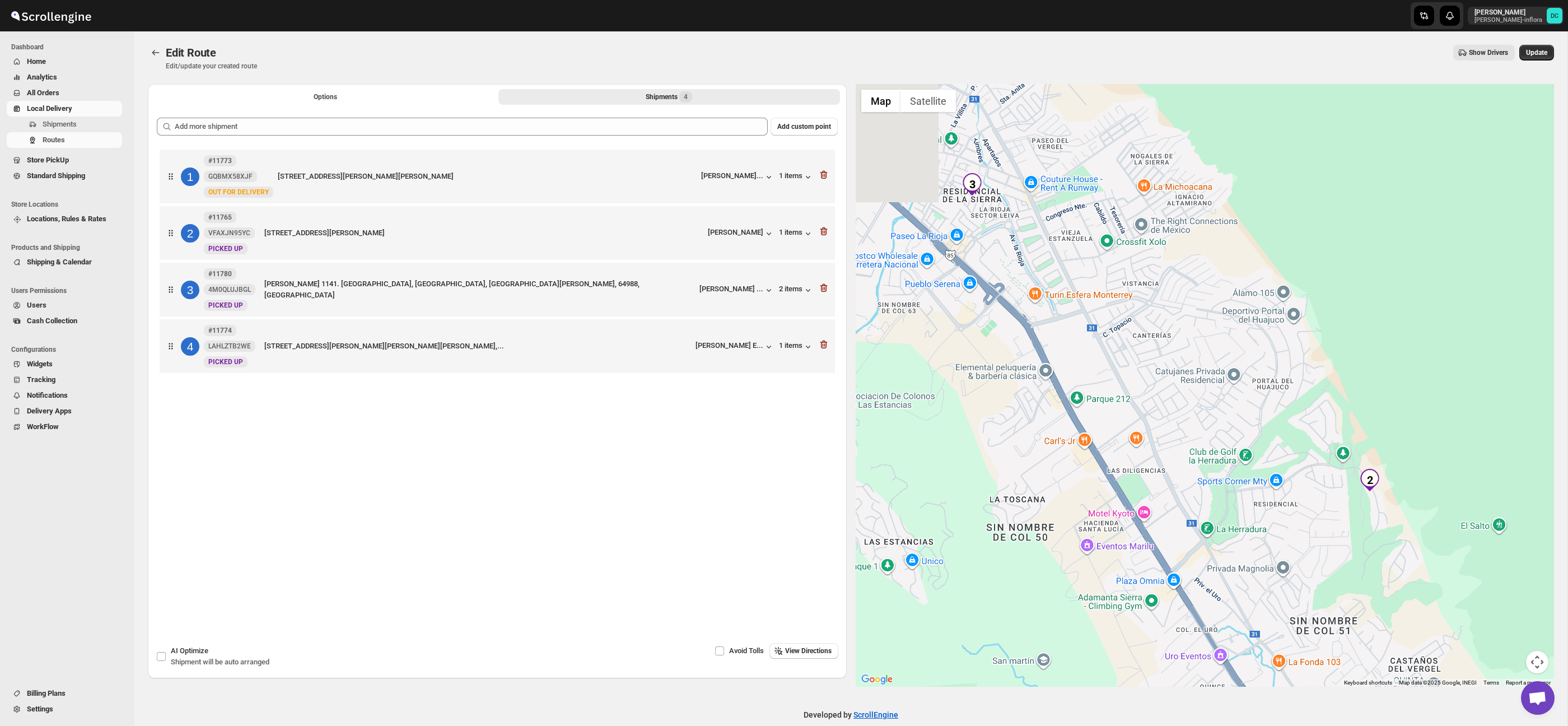
drag, startPoint x: 1067, startPoint y: 266, endPoint x: 1203, endPoint y: 415, distance: 201.7
click at [1238, 437] on div at bounding box center [1206, 385] width 699 height 603
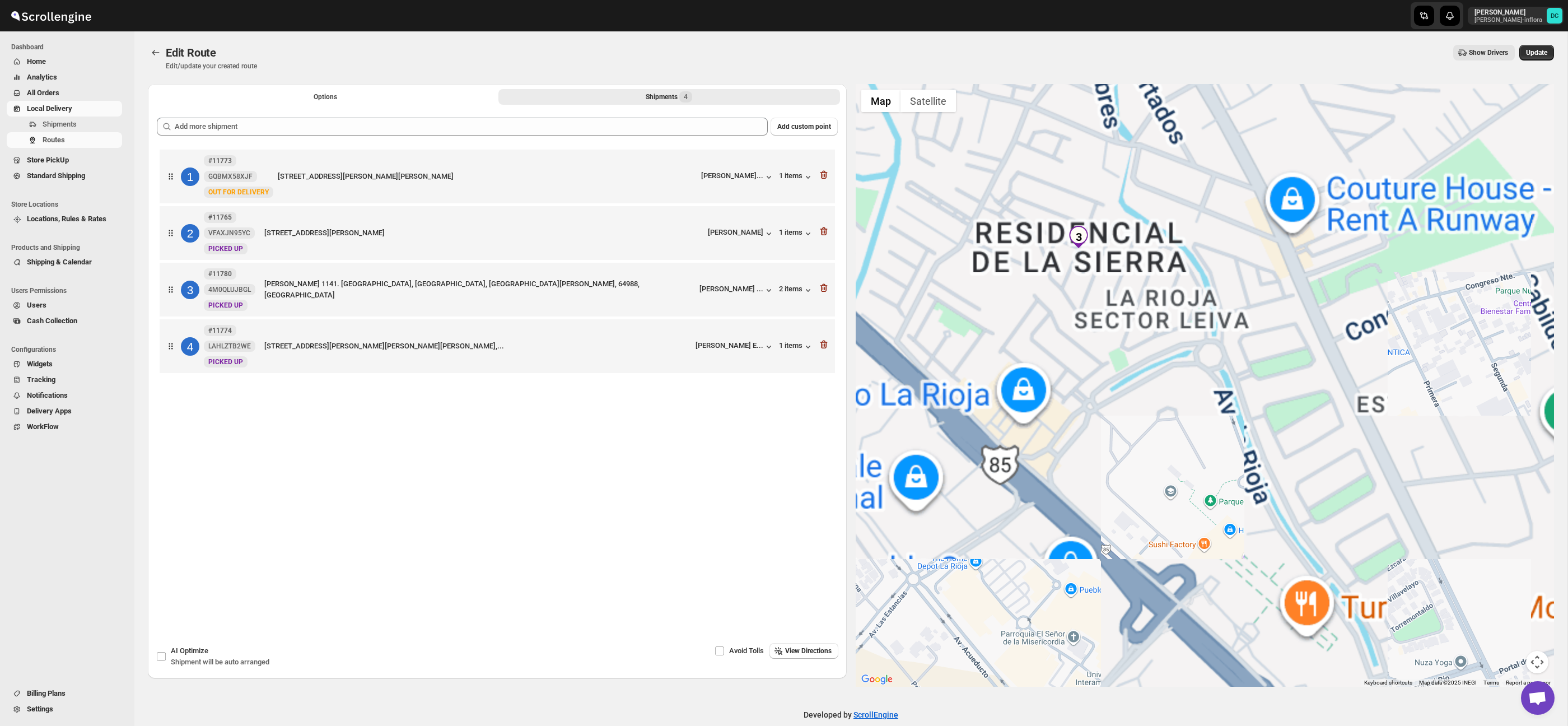
drag, startPoint x: 1081, startPoint y: 285, endPoint x: 1127, endPoint y: 369, distance: 95.8
click at [1125, 381] on div at bounding box center [1206, 385] width 699 height 603
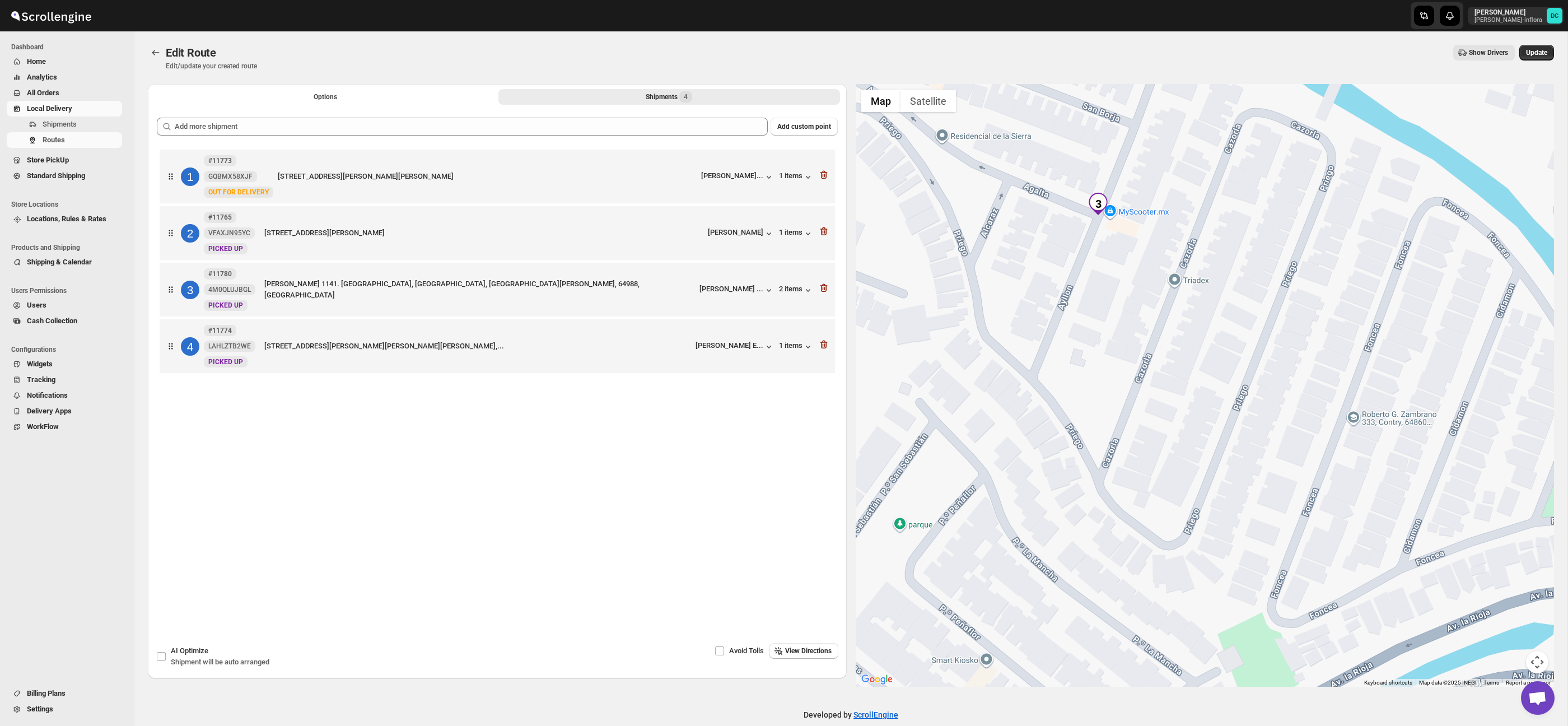
drag, startPoint x: 1085, startPoint y: 256, endPoint x: 1123, endPoint y: 300, distance: 58.1
click at [1123, 300] on div at bounding box center [1206, 385] width 699 height 603
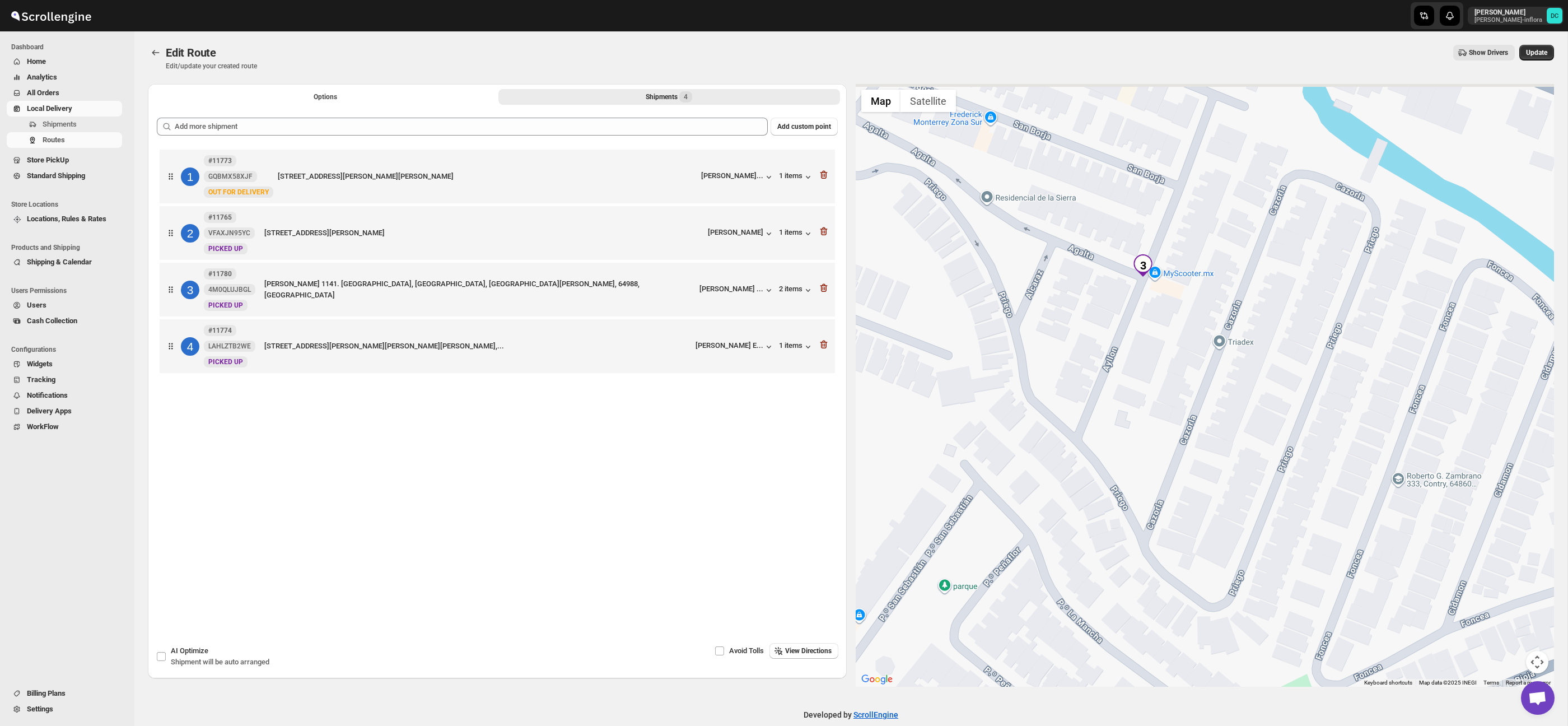
drag, startPoint x: 1122, startPoint y: 279, endPoint x: 1162, endPoint y: 337, distance: 70.5
click at [1162, 337] on div at bounding box center [1206, 385] width 699 height 603
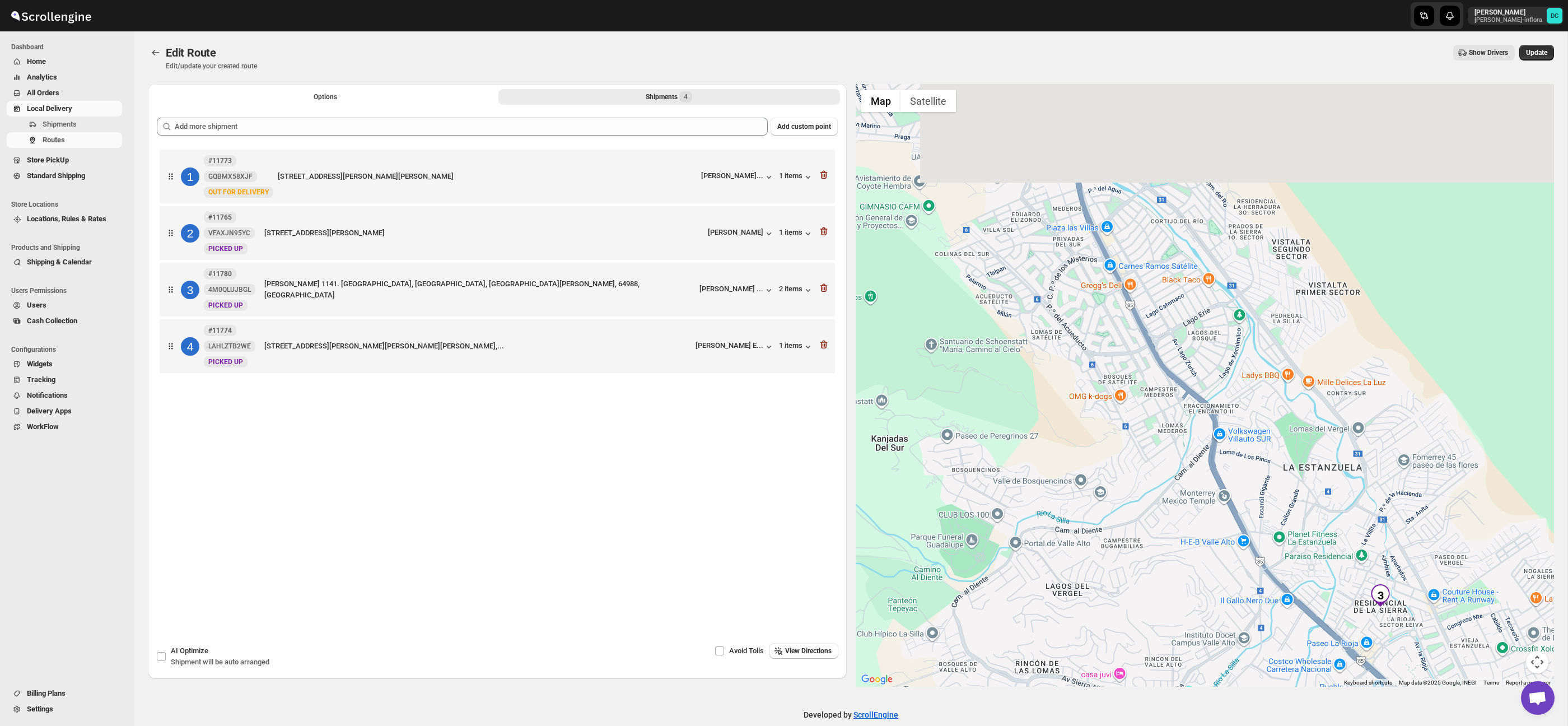
drag, startPoint x: 1111, startPoint y: 290, endPoint x: 1254, endPoint y: 466, distance: 226.8
click at [1292, 526] on div at bounding box center [1206, 385] width 699 height 603
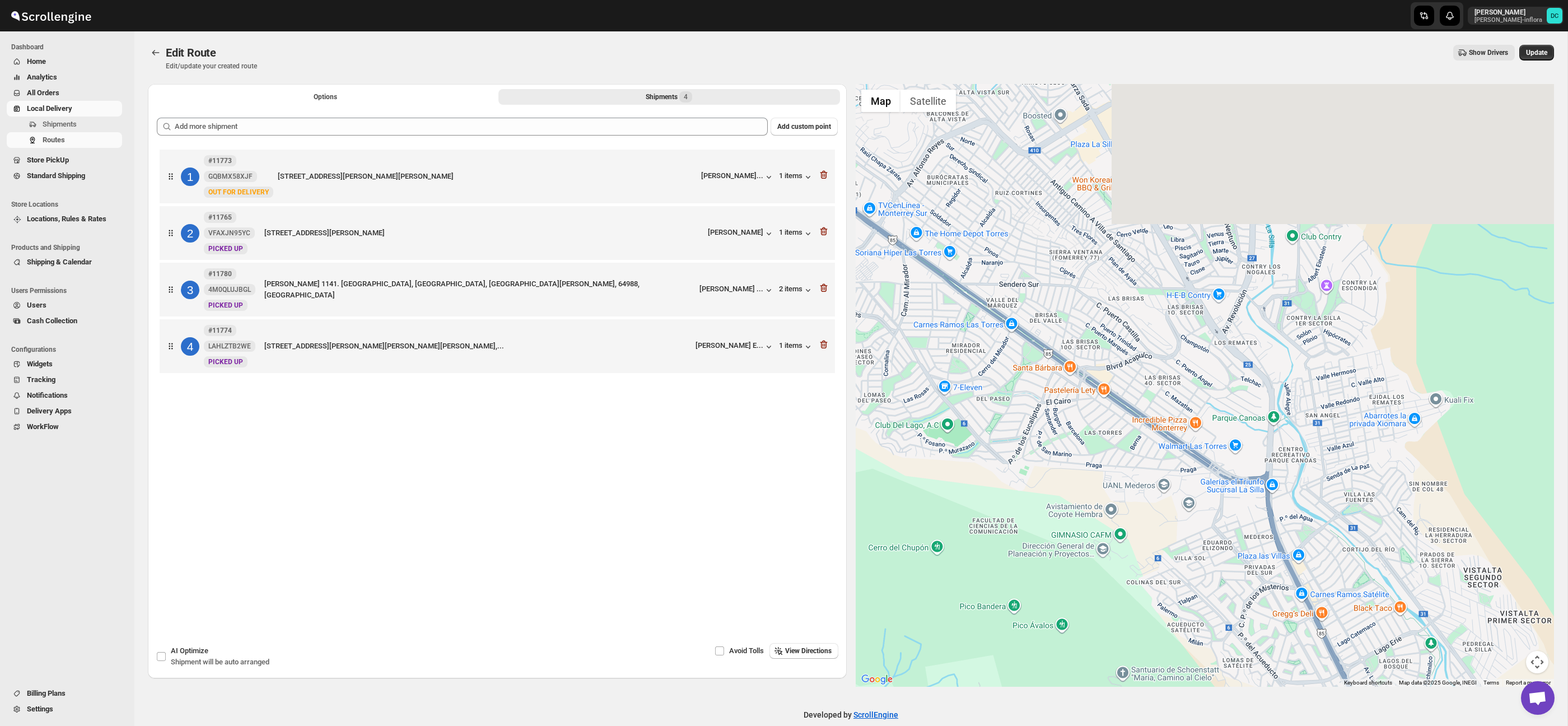
drag, startPoint x: 1178, startPoint y: 326, endPoint x: 1270, endPoint y: 541, distance: 233.9
click at [1304, 574] on div at bounding box center [1206, 385] width 699 height 603
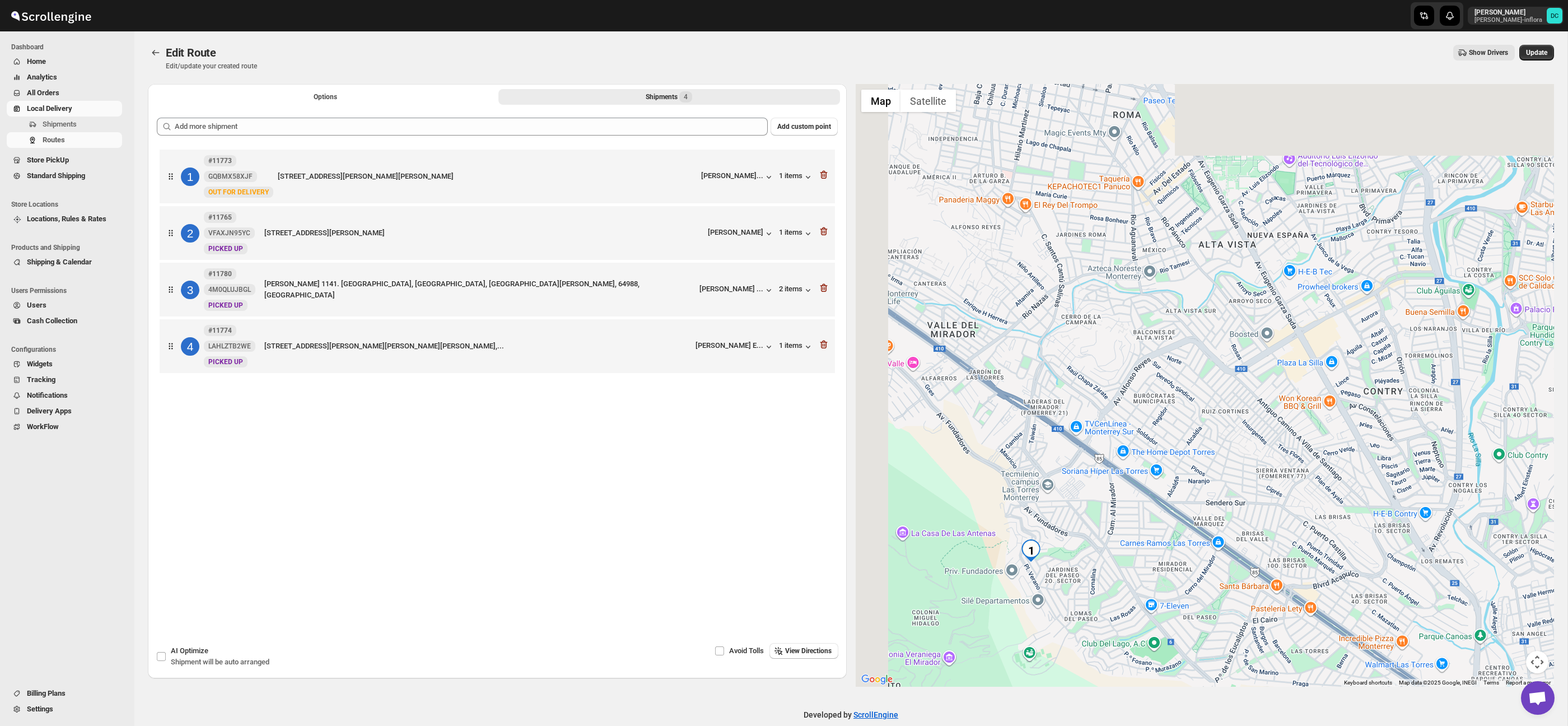
drag, startPoint x: 1142, startPoint y: 433, endPoint x: 1192, endPoint y: 432, distance: 50.0
click at [1298, 578] on div at bounding box center [1206, 385] width 699 height 603
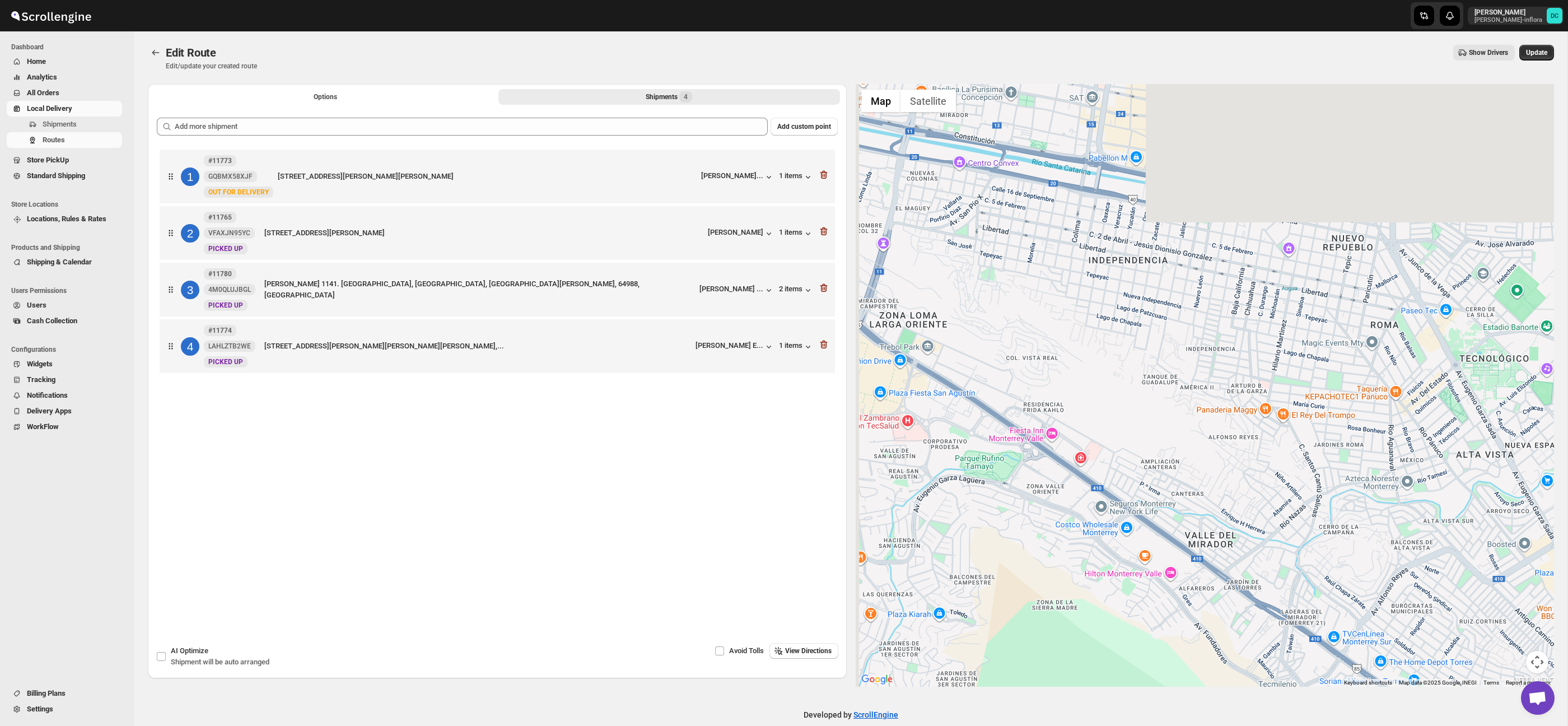
drag, startPoint x: 1184, startPoint y: 419, endPoint x: 1287, endPoint y: 500, distance: 131.0
click at [1385, 579] on div at bounding box center [1206, 385] width 699 height 603
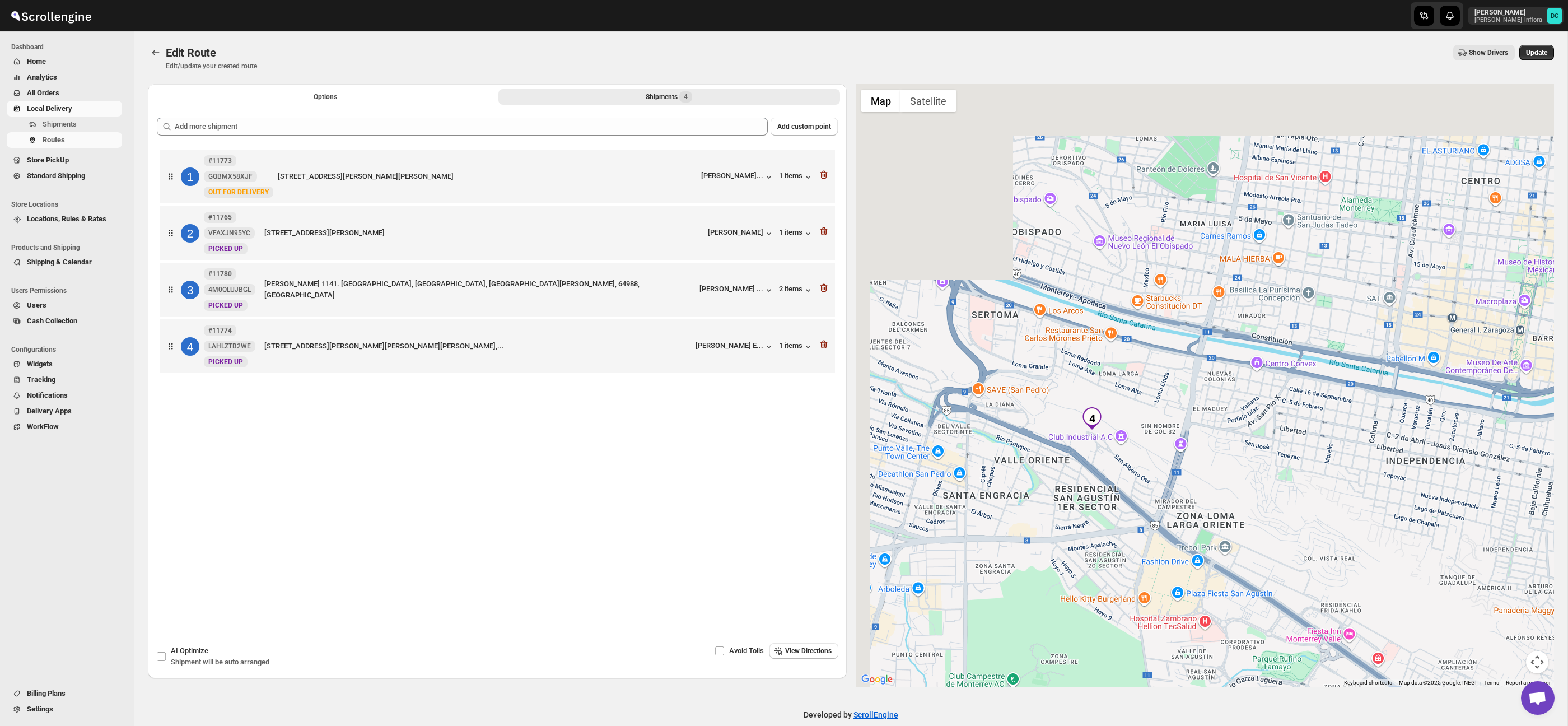
drag, startPoint x: 1181, startPoint y: 410, endPoint x: 1138, endPoint y: 444, distance: 54.8
click at [1361, 540] on div at bounding box center [1206, 385] width 699 height 603
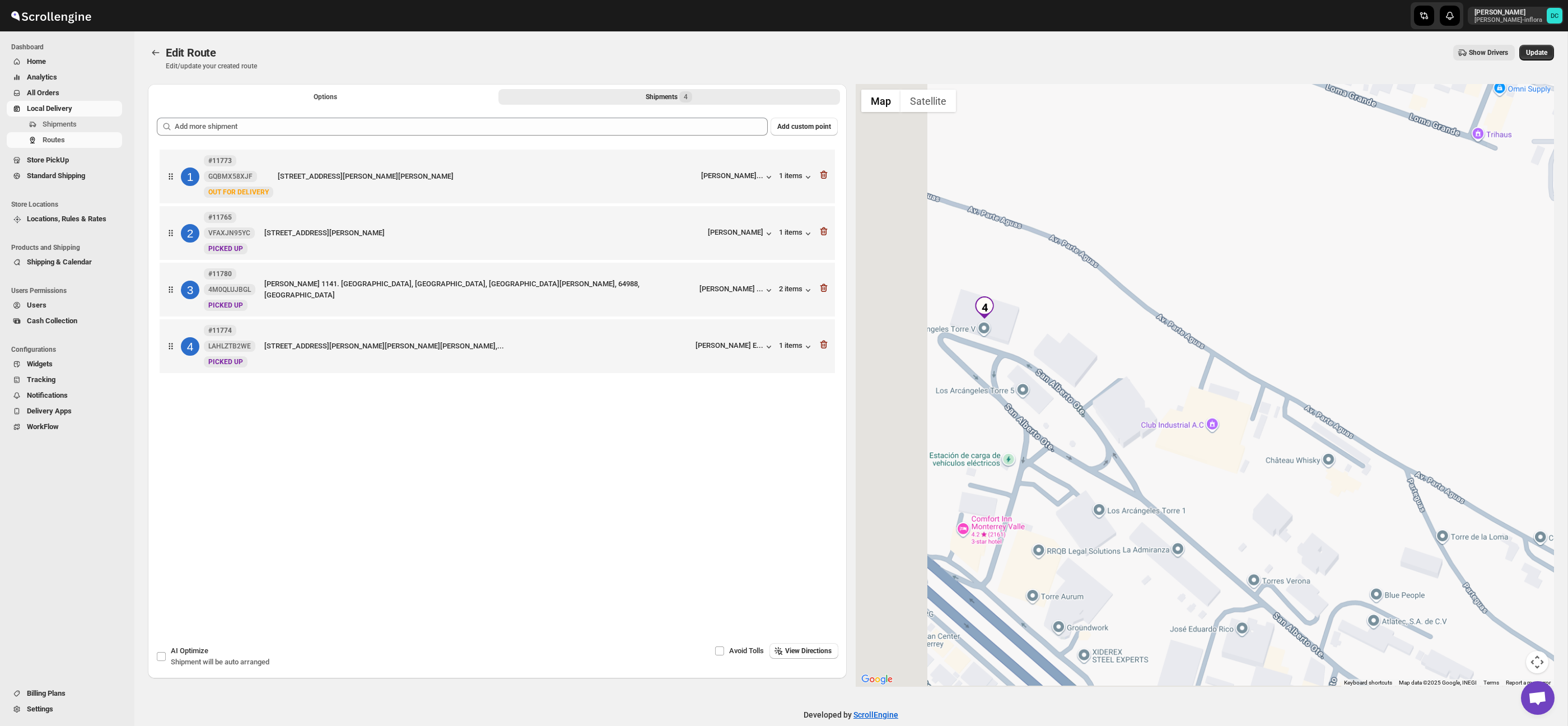
drag, startPoint x: 1059, startPoint y: 389, endPoint x: 1198, endPoint y: 387, distance: 139.0
click at [1197, 387] on div at bounding box center [1206, 385] width 699 height 603
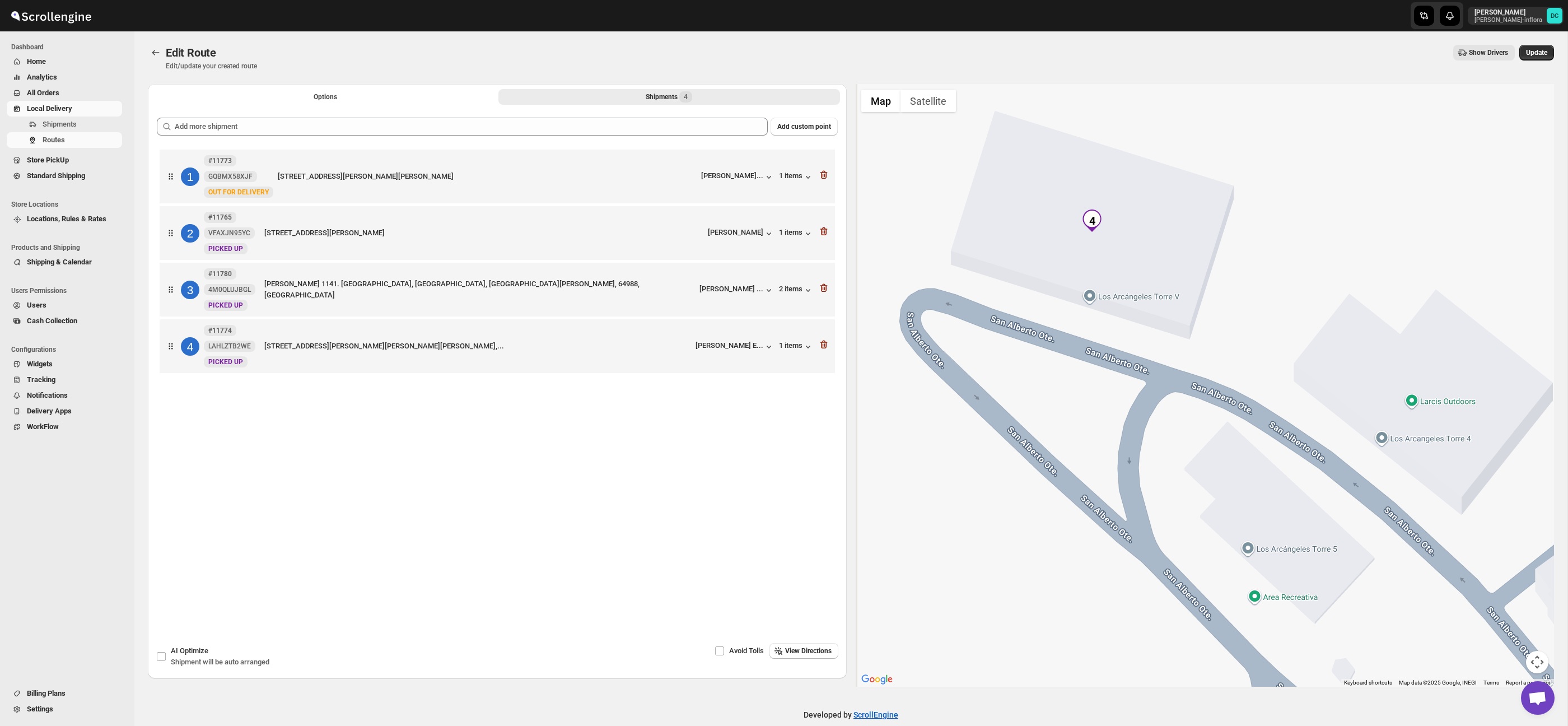
drag, startPoint x: 1024, startPoint y: 345, endPoint x: 1122, endPoint y: 349, distance: 98.1
click at [1122, 349] on div at bounding box center [1206, 385] width 699 height 603
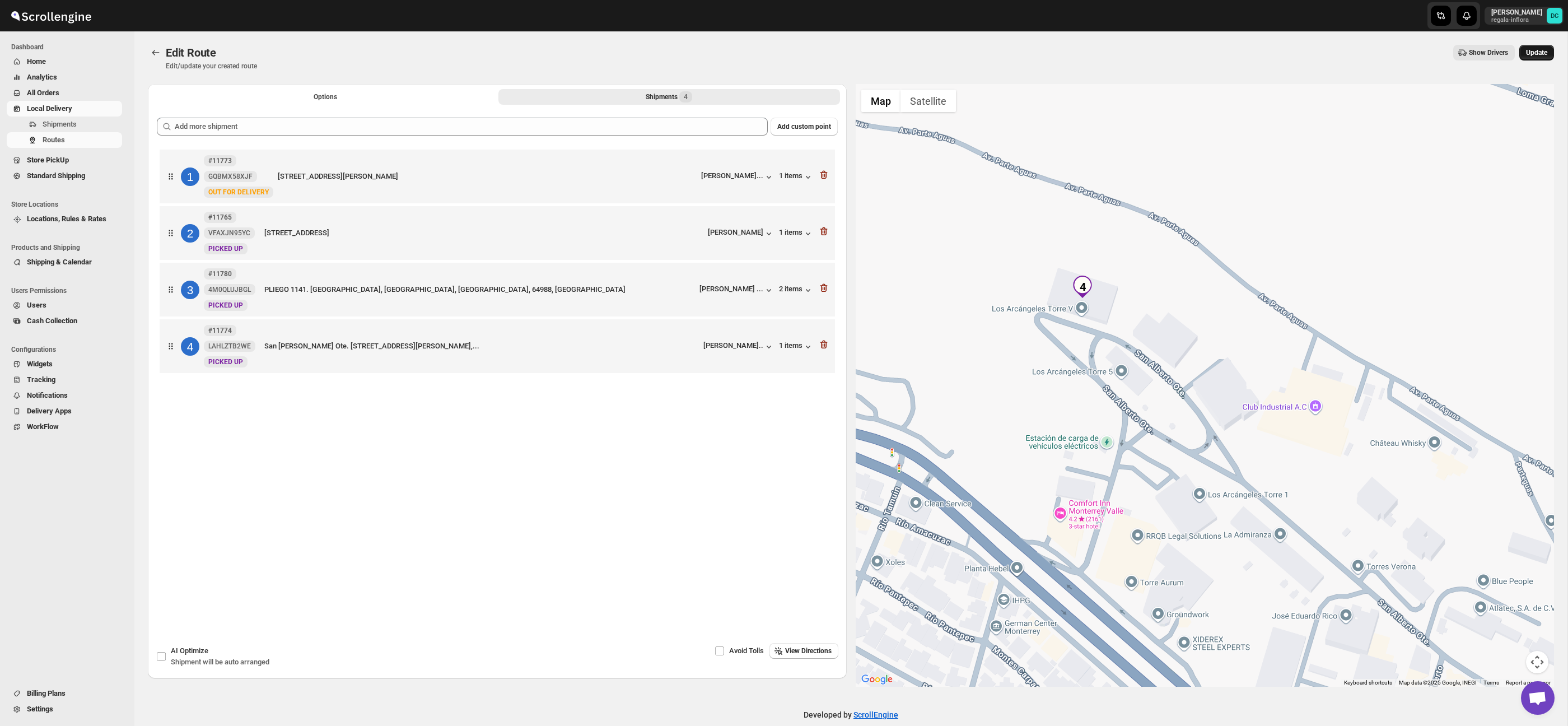
click at [1543, 53] on span "Update" at bounding box center [1536, 52] width 21 height 9
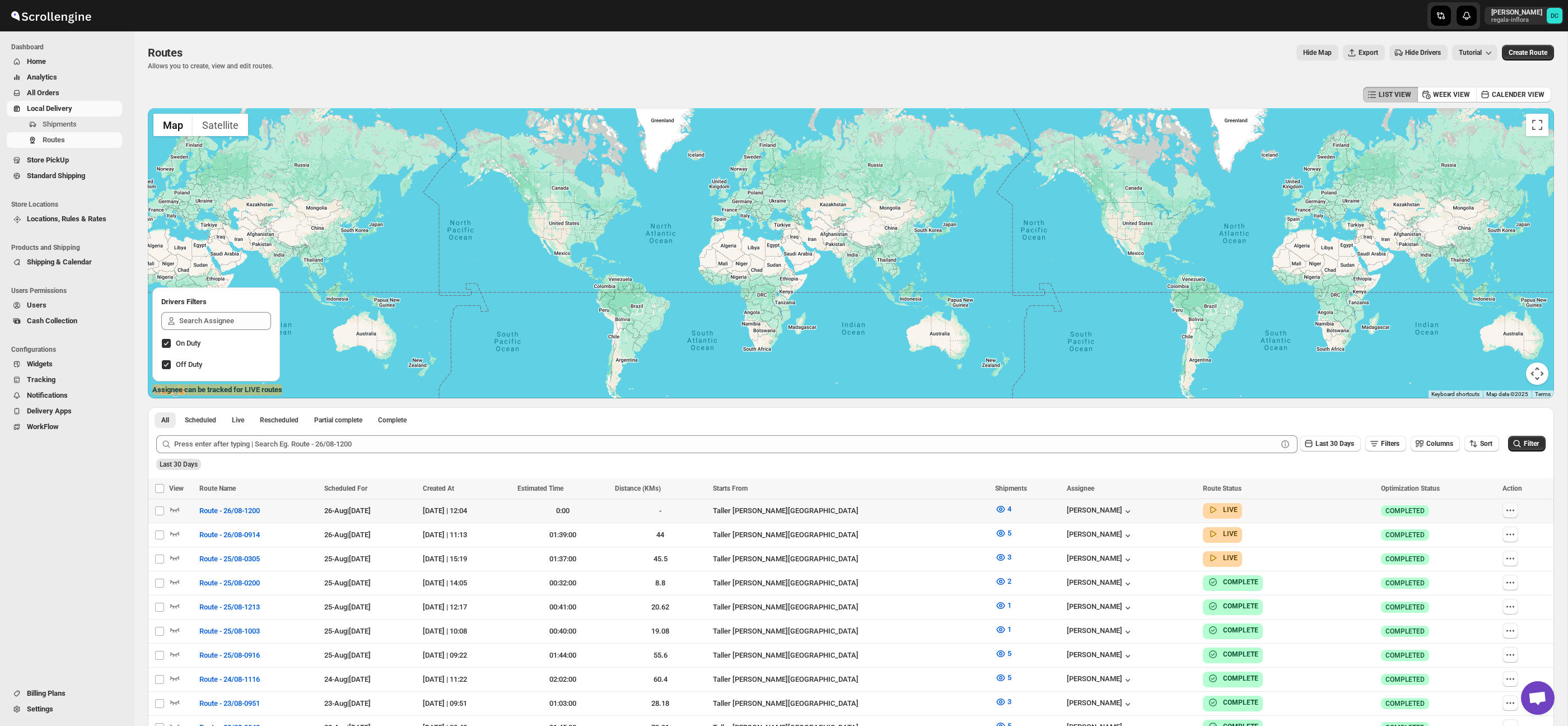
click at [1518, 511] on button "button" at bounding box center [1510, 510] width 16 height 16
checkbox input "true"
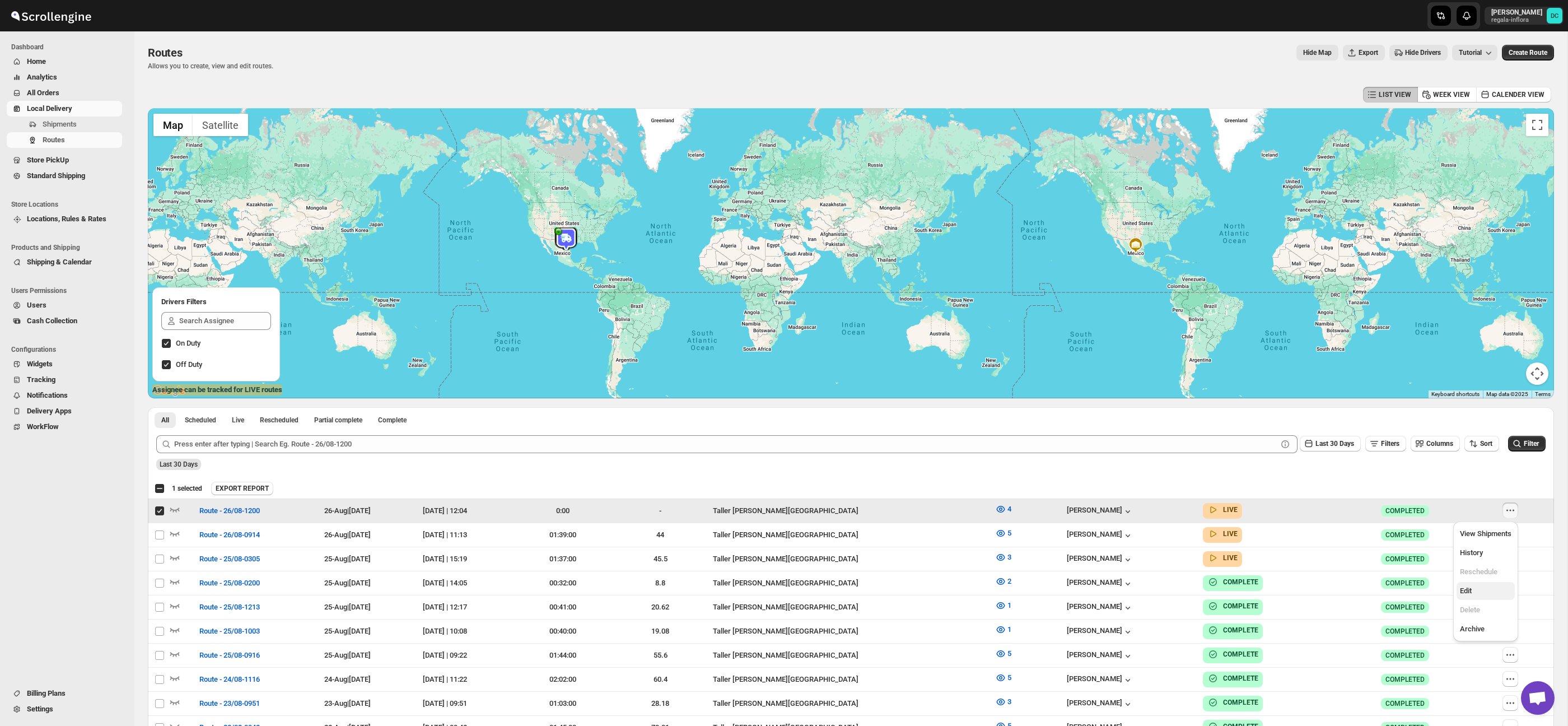
click at [1474, 593] on span "Edit" at bounding box center [1486, 590] width 52 height 11
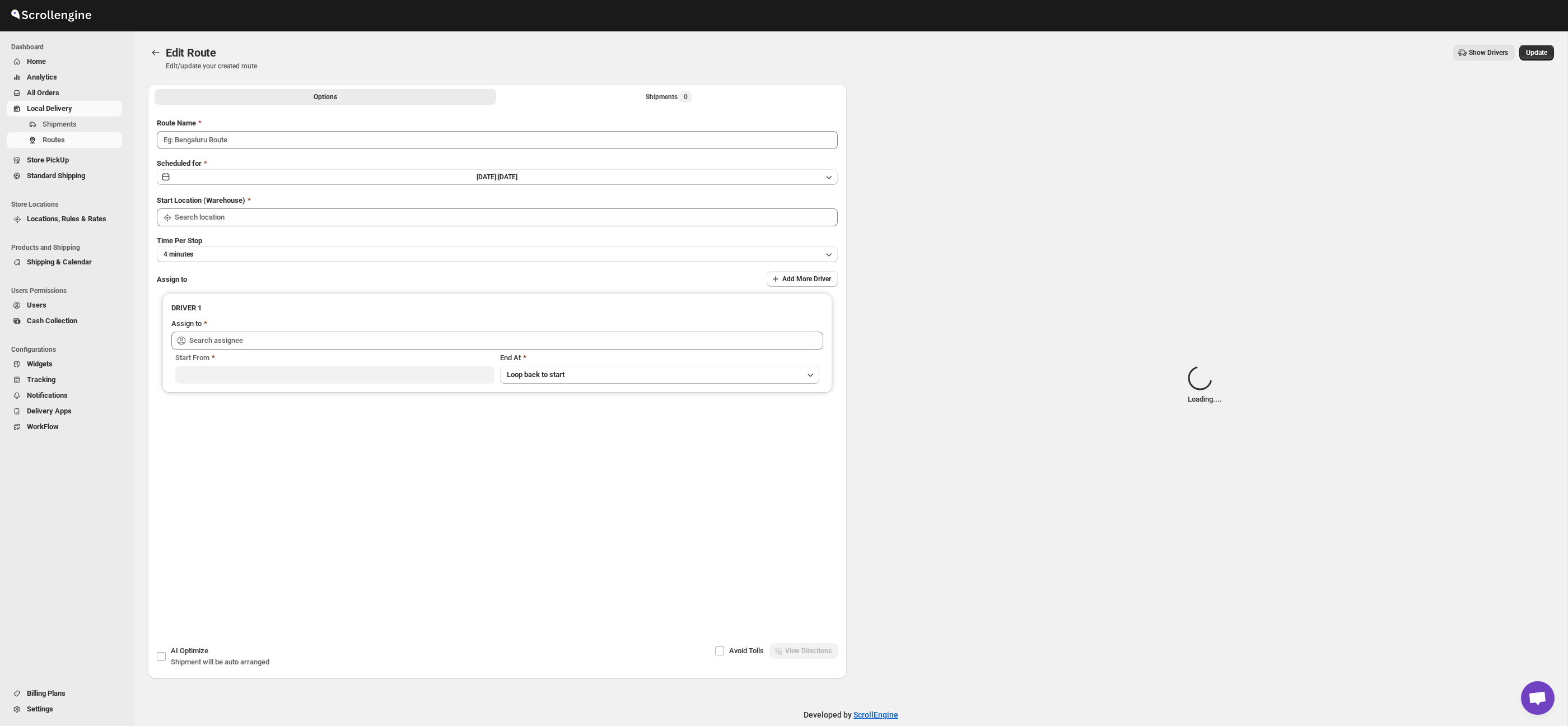
type input "Route - 26/08-1200"
type input "Taller [PERSON_NAME][GEOGRAPHIC_DATA]"
type input "[PERSON_NAME] ([EMAIL_ADDRESS][DOMAIN_NAME])"
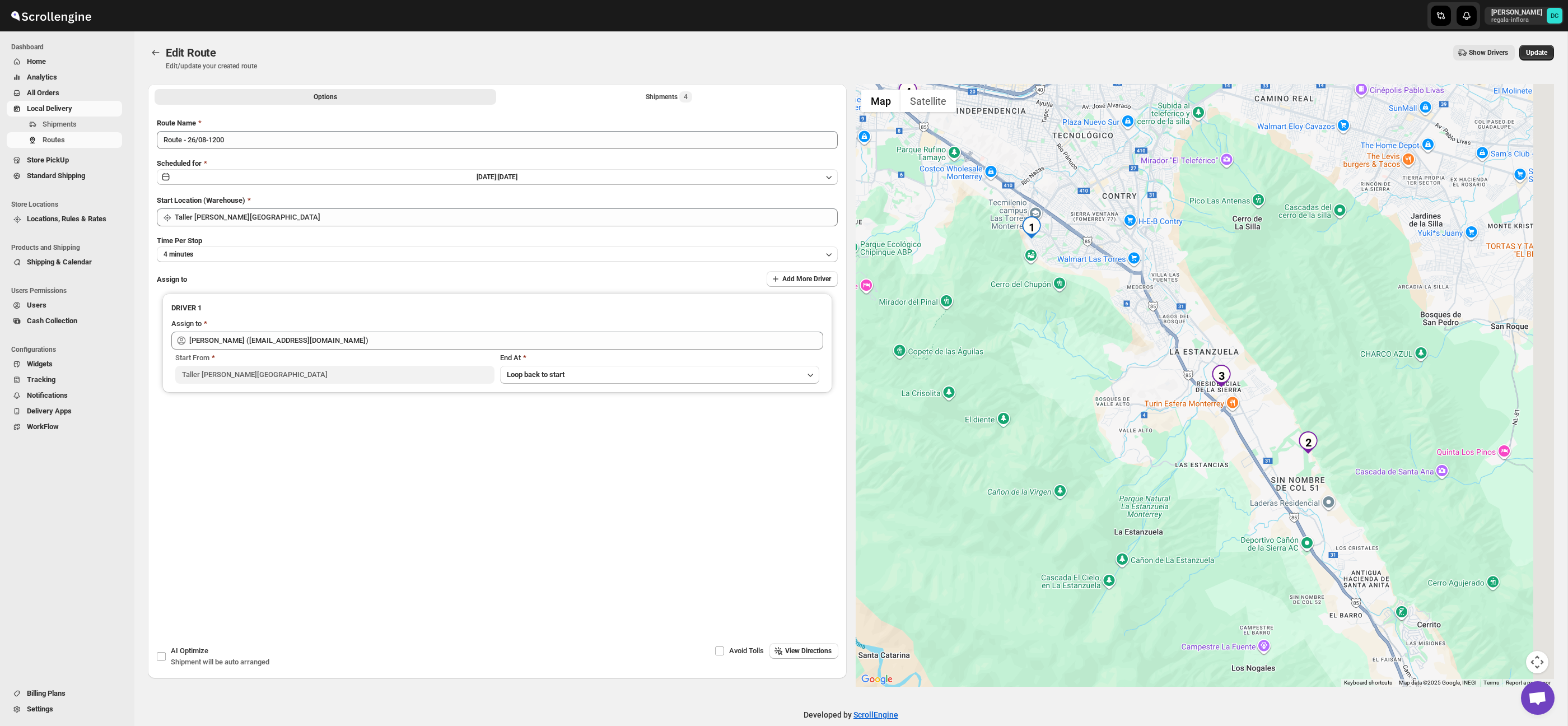
drag, startPoint x: 1478, startPoint y: 501, endPoint x: 1333, endPoint y: 390, distance: 182.6
click at [1342, 388] on div at bounding box center [1206, 385] width 699 height 603
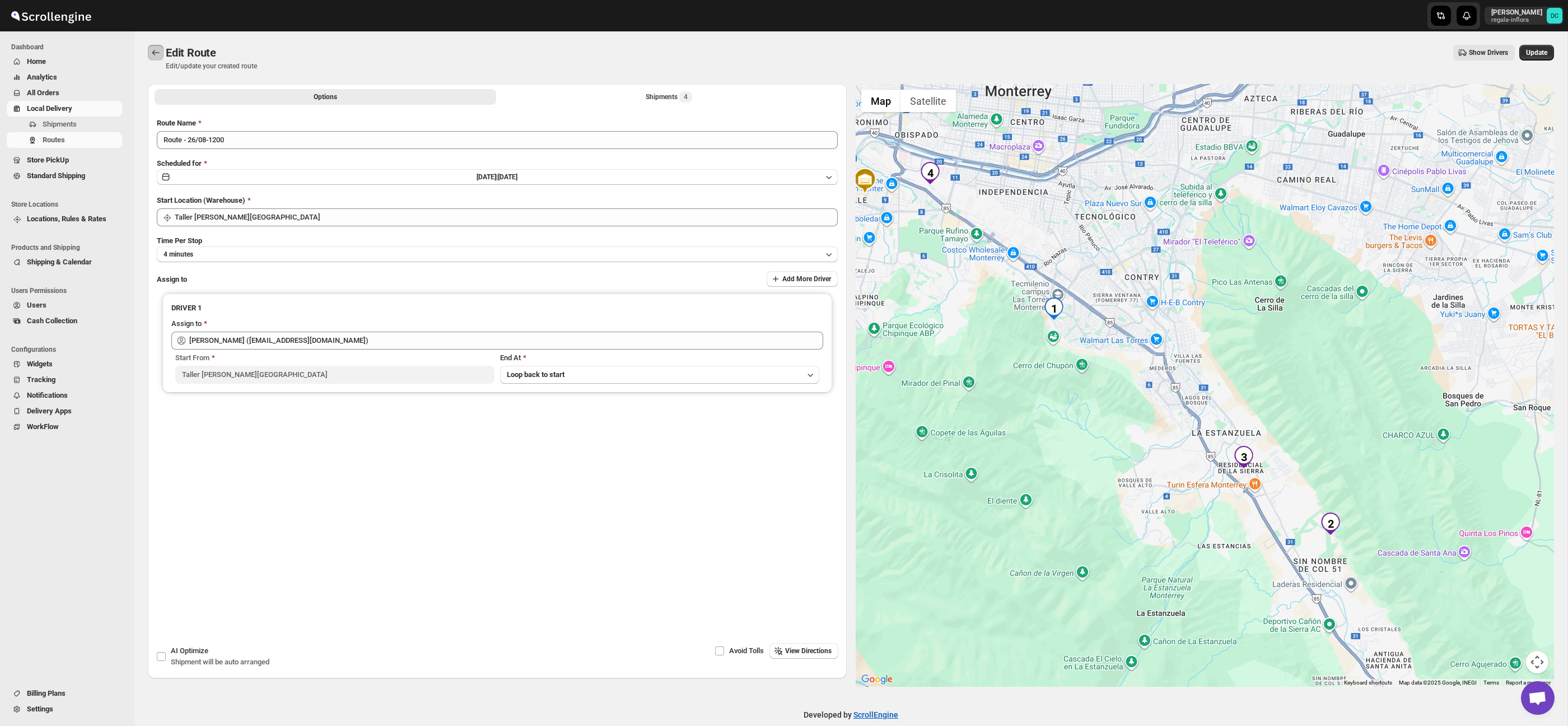
click at [158, 54] on icon "Routes" at bounding box center [155, 52] width 11 height 11
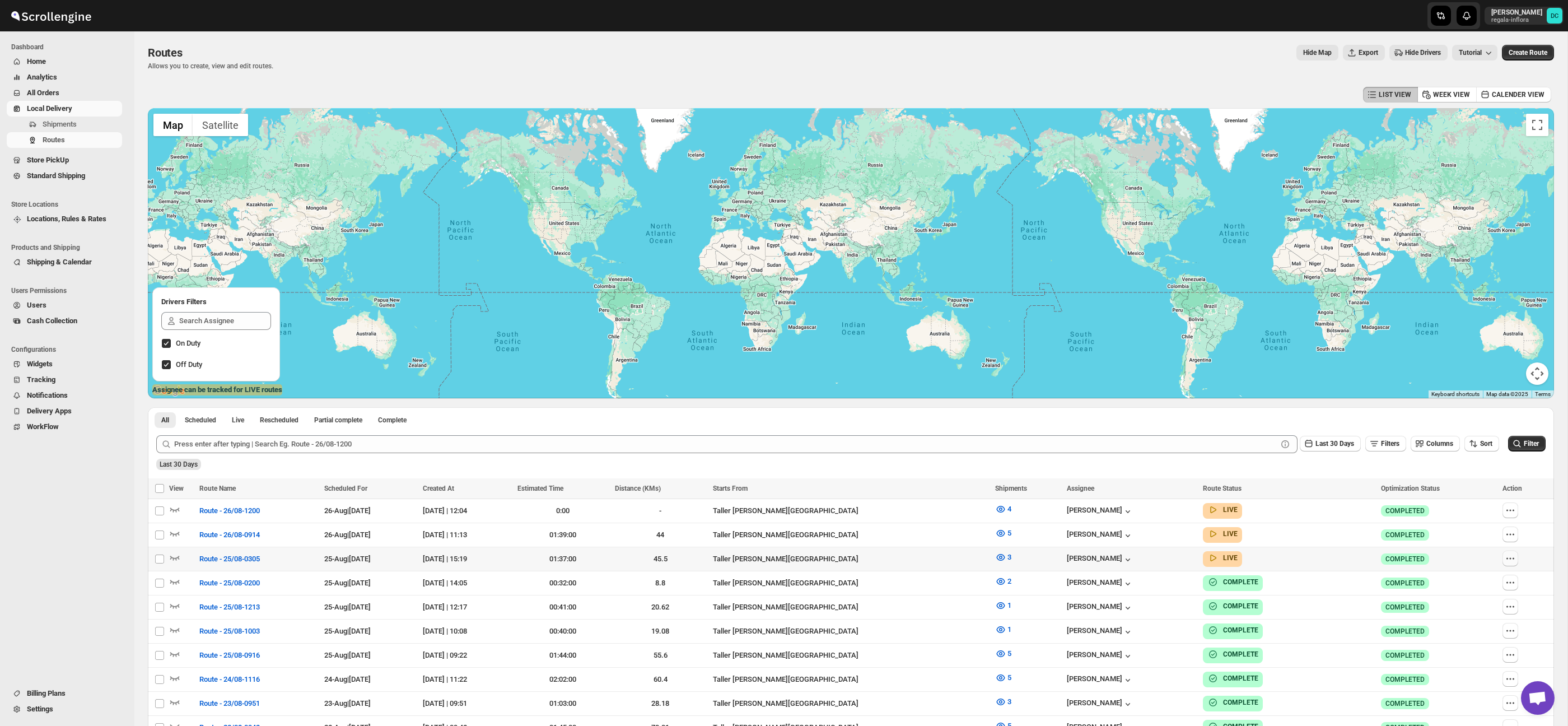
click at [1515, 560] on icon "button" at bounding box center [1509, 558] width 11 height 11
checkbox input "true"
click at [1413, 472] on div "Submit Last 30 Days Filters Columns Sort Filter Last 30 Days" at bounding box center [851, 453] width 1406 height 52
click at [1509, 535] on icon "button" at bounding box center [1509, 533] width 11 height 11
checkbox input "true"
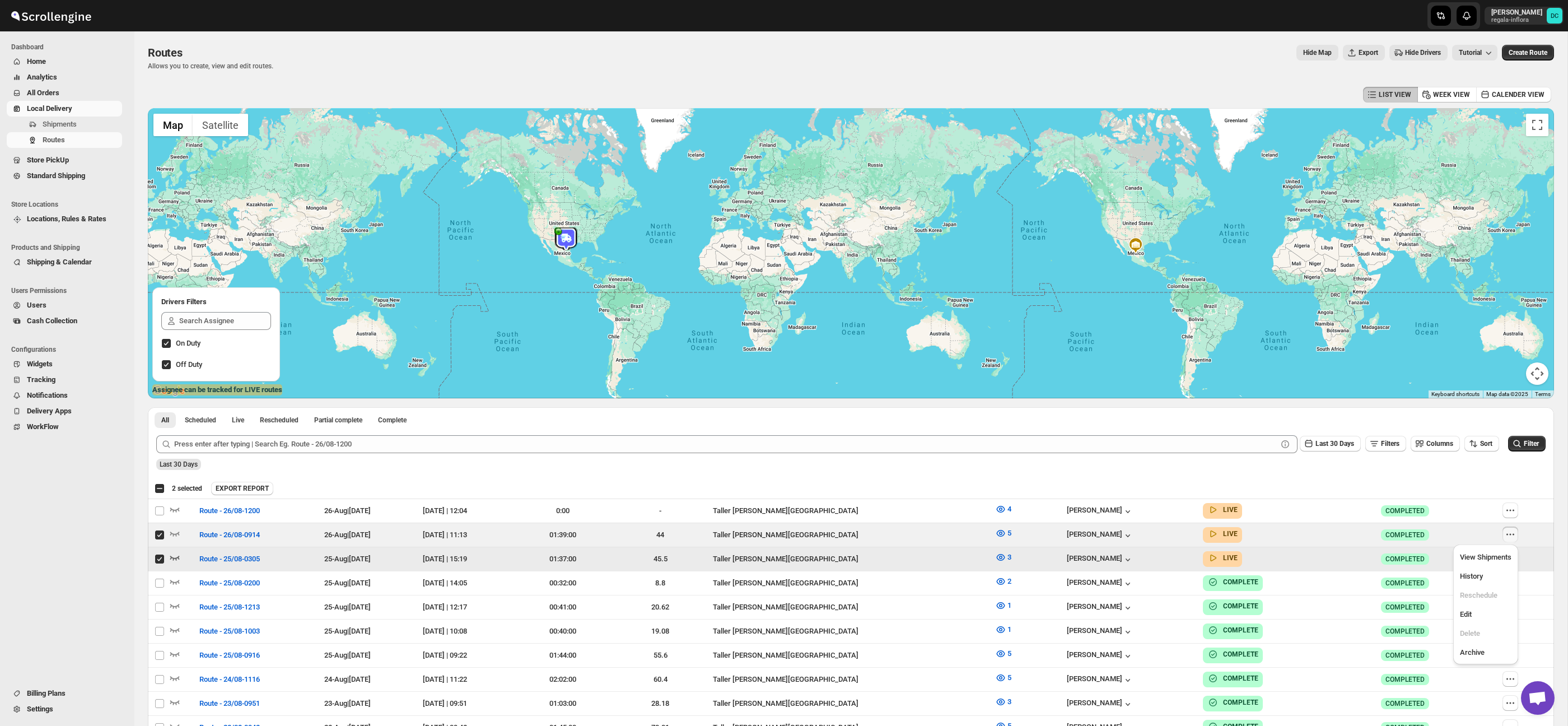
drag, startPoint x: 156, startPoint y: 560, endPoint x: 174, endPoint y: 557, distance: 18.2
click at [156, 560] on input "Select route" at bounding box center [159, 558] width 9 height 9
checkbox input "false"
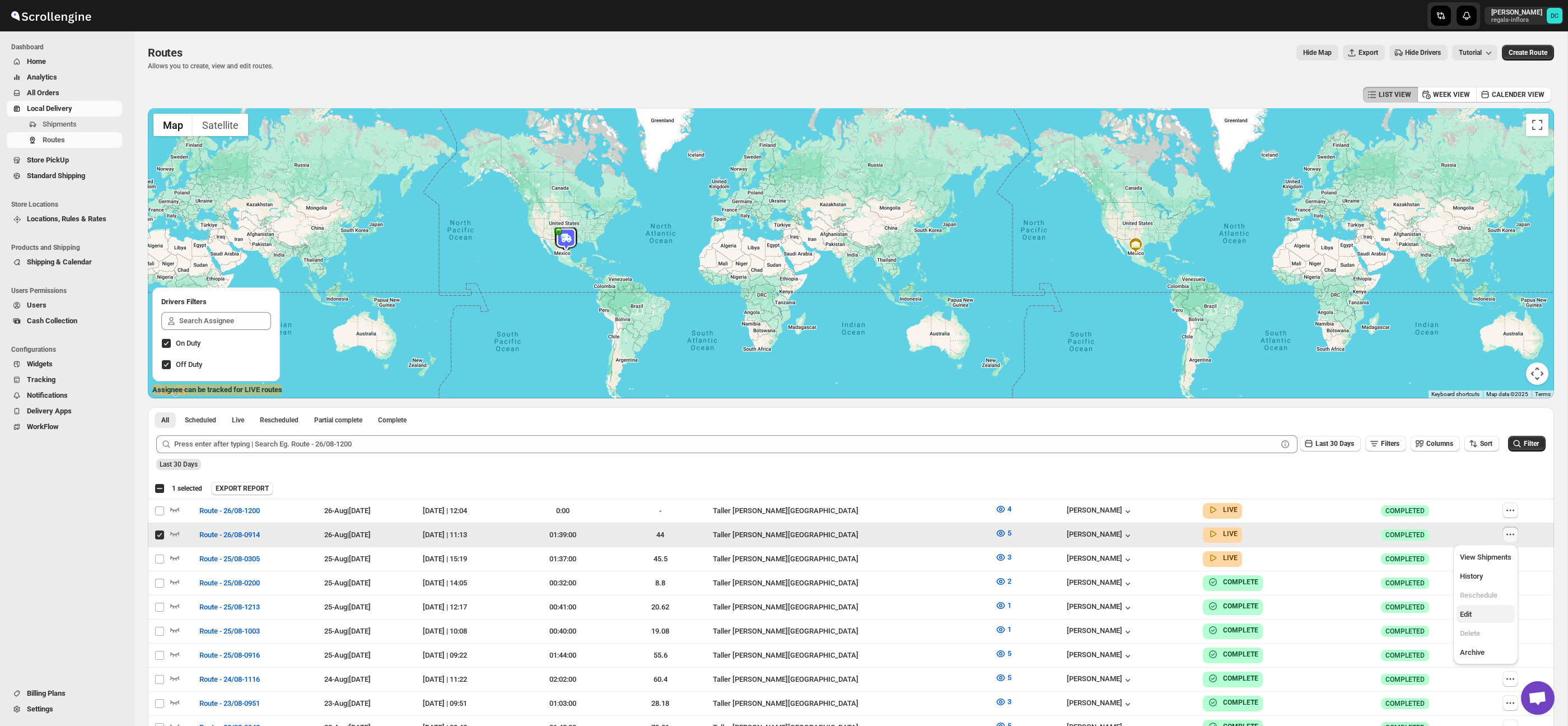
click at [1497, 611] on span "Edit" at bounding box center [1486, 614] width 52 height 11
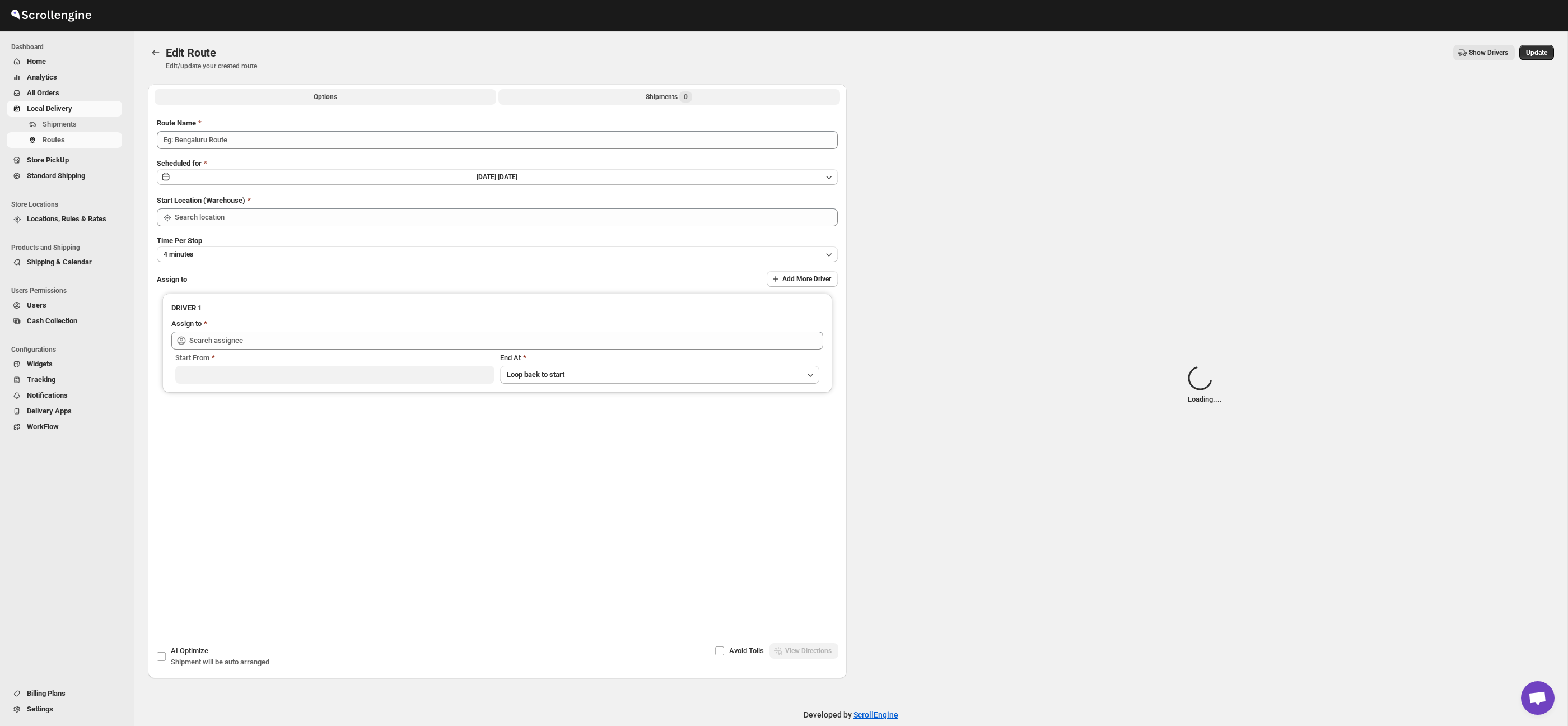
click at [704, 91] on button "Shipments 0" at bounding box center [669, 97] width 342 height 16
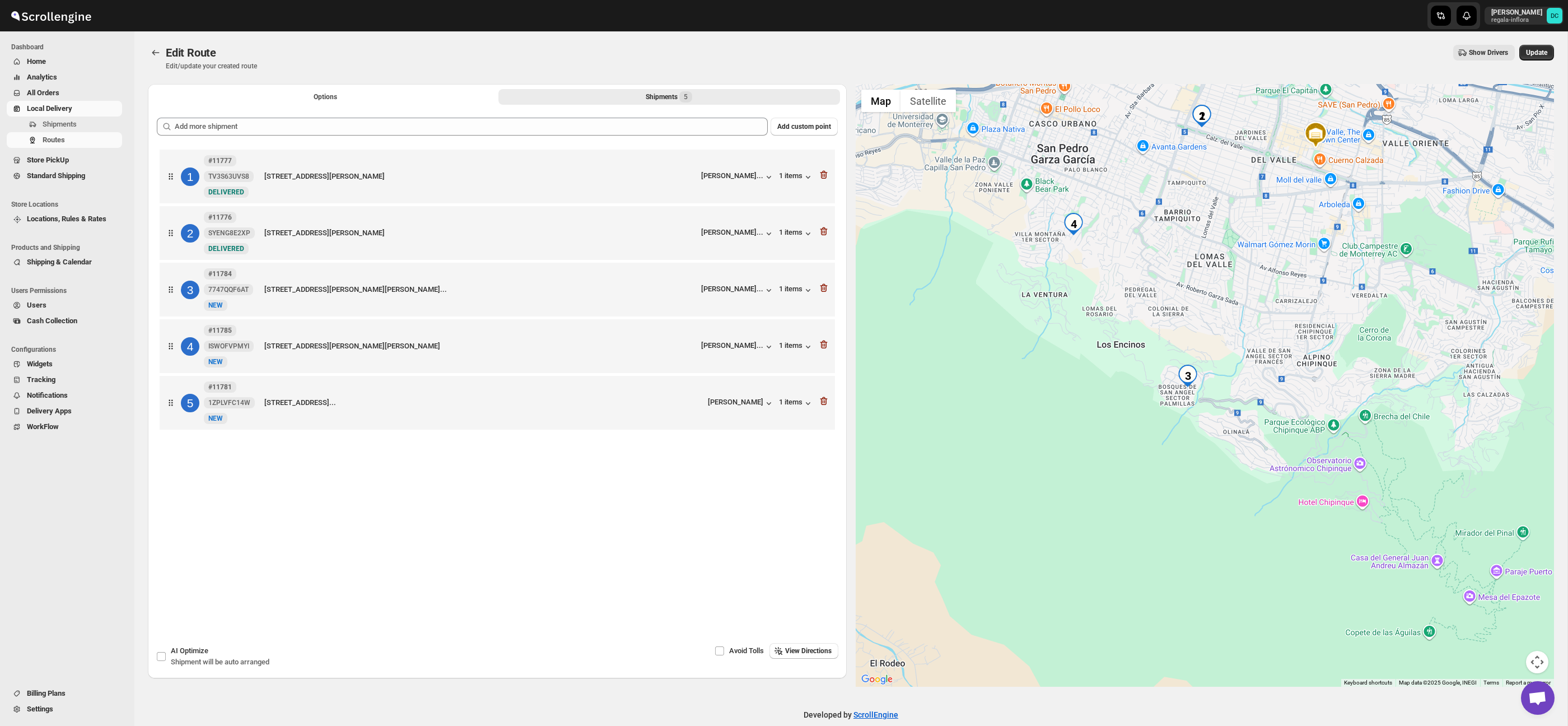
drag, startPoint x: 1323, startPoint y: 444, endPoint x: 1182, endPoint y: 313, distance: 192.5
click at [1182, 313] on div at bounding box center [1206, 385] width 699 height 603
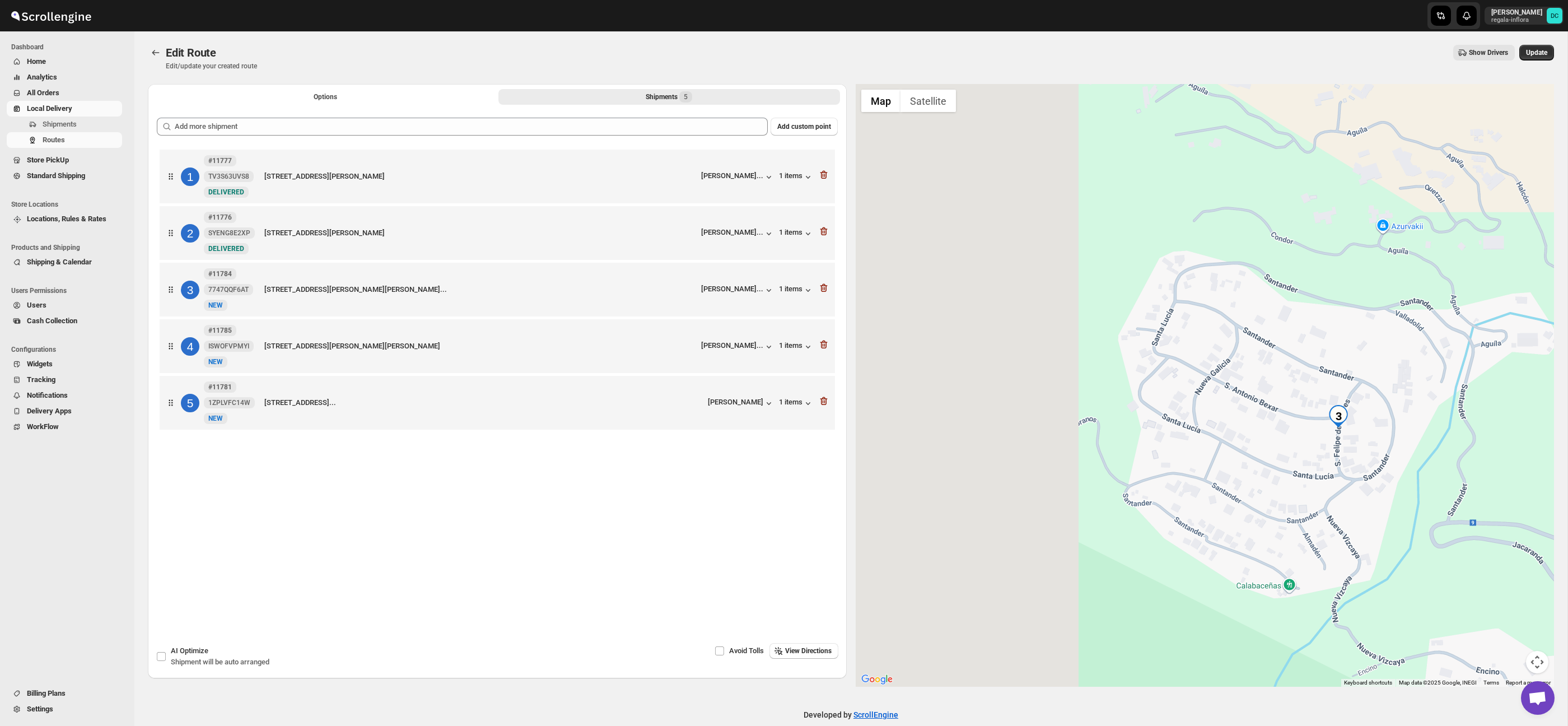
drag, startPoint x: 994, startPoint y: 408, endPoint x: 1323, endPoint y: 398, distance: 329.2
click at [1326, 397] on div at bounding box center [1206, 385] width 699 height 603
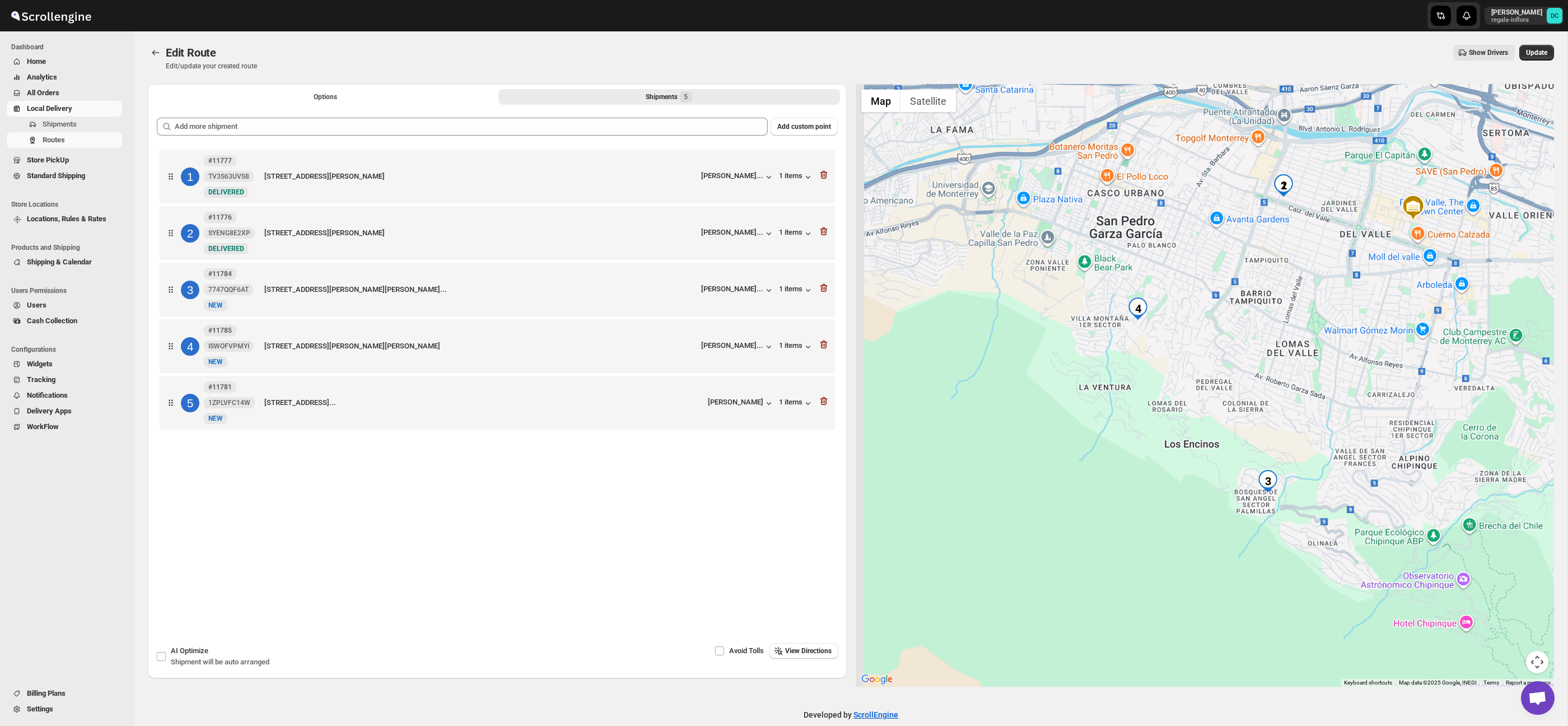
drag, startPoint x: 1178, startPoint y: 387, endPoint x: 1212, endPoint y: 423, distance: 49.5
click at [1216, 427] on div at bounding box center [1206, 385] width 699 height 603
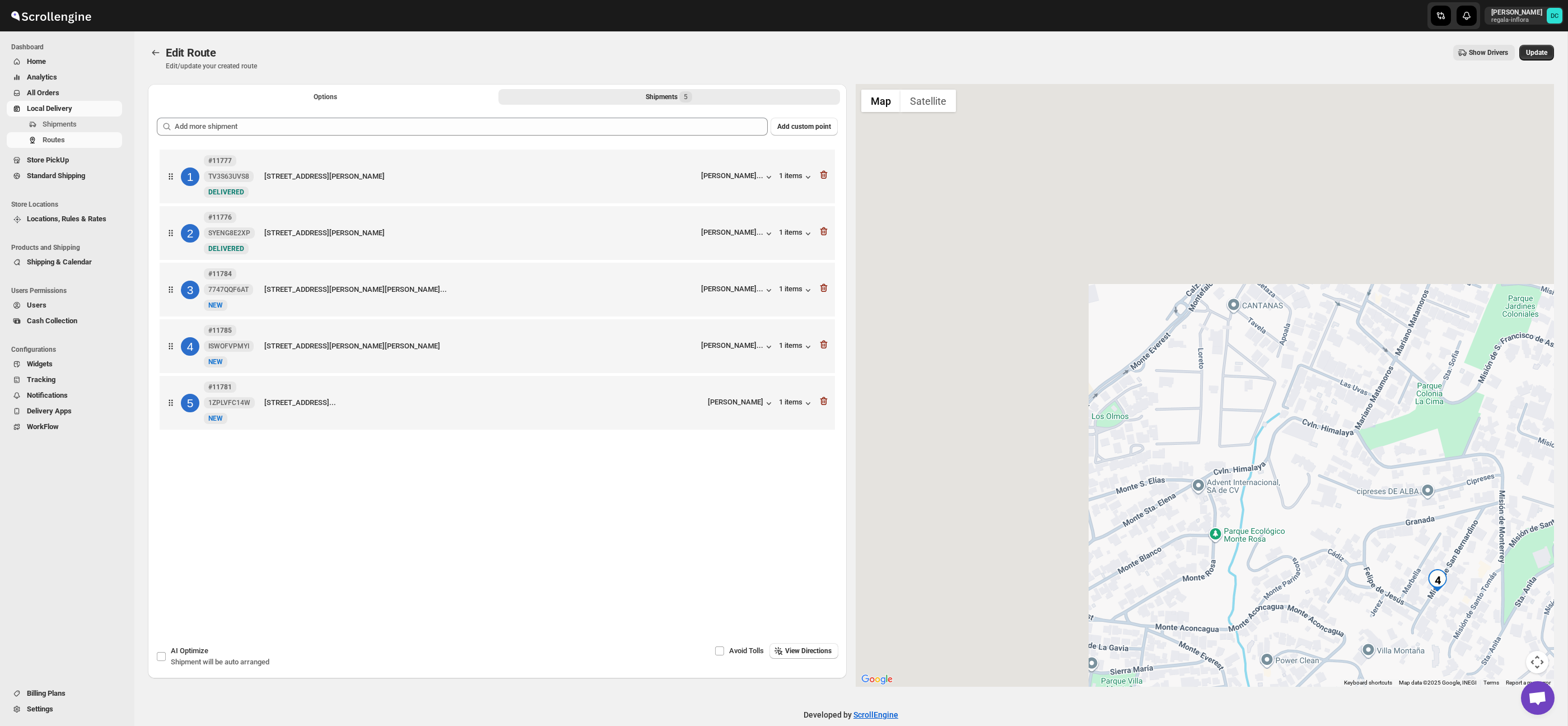
drag, startPoint x: 993, startPoint y: 277, endPoint x: 1378, endPoint y: 567, distance: 482.0
click at [1381, 570] on div at bounding box center [1206, 385] width 699 height 603
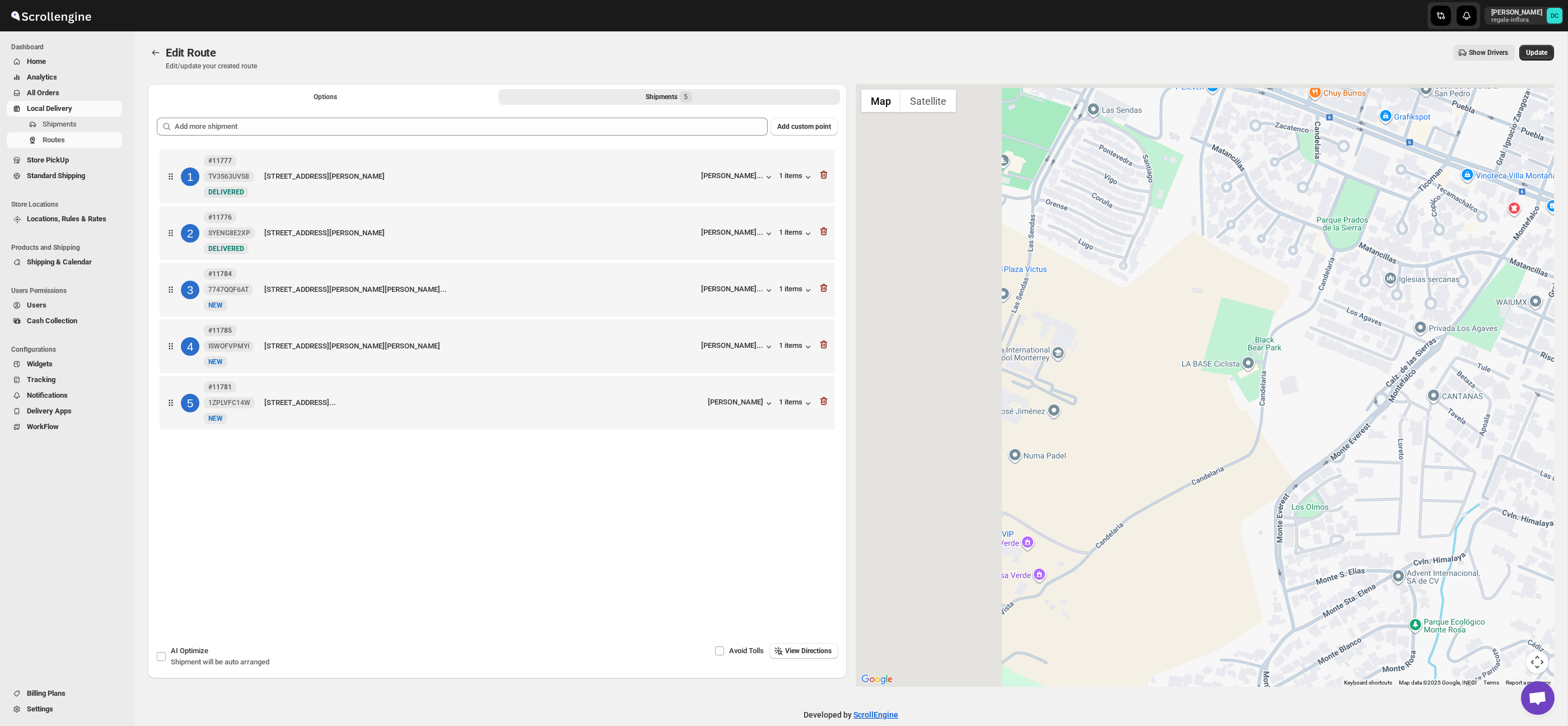
drag, startPoint x: 1222, startPoint y: 417, endPoint x: 1351, endPoint y: 464, distance: 137.3
click at [1440, 506] on div at bounding box center [1206, 385] width 699 height 603
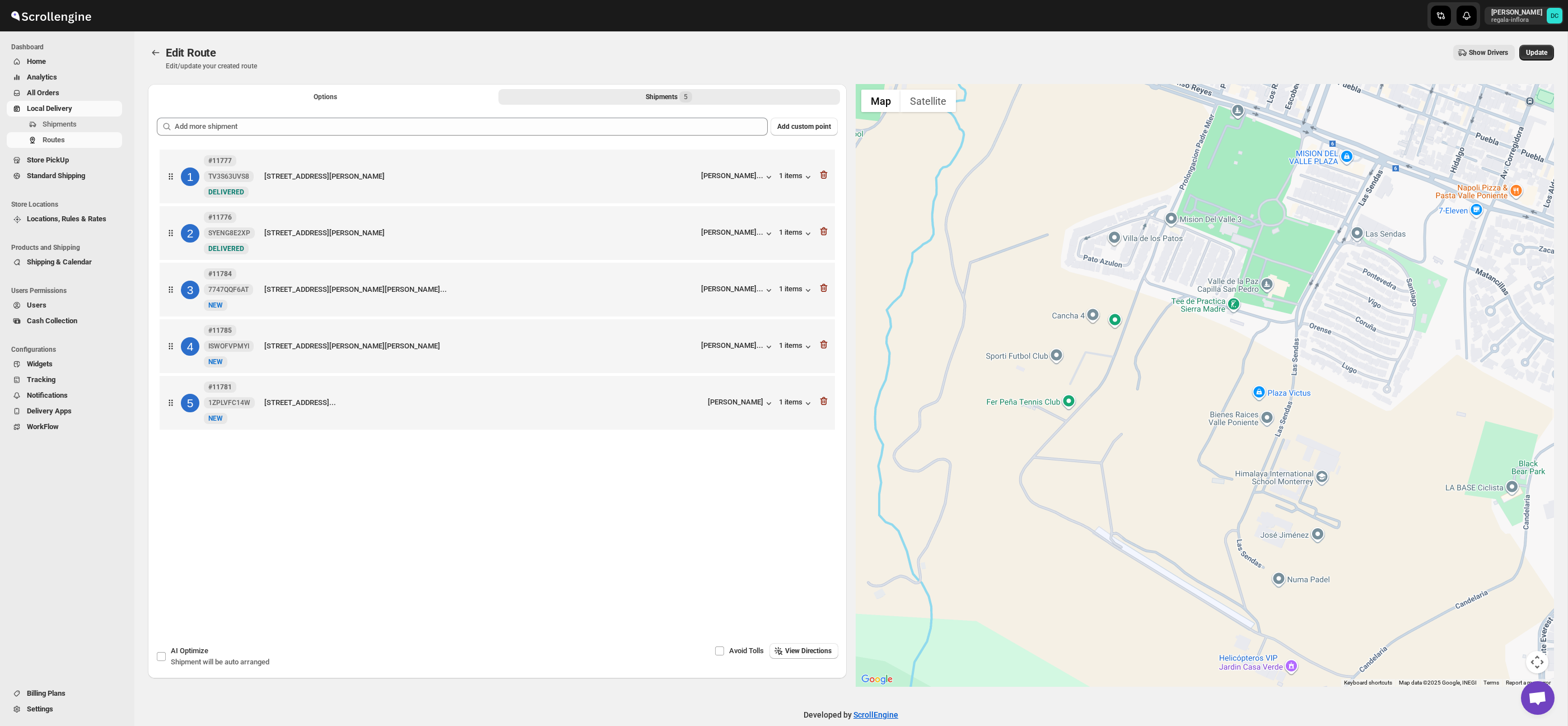
drag, startPoint x: 1244, startPoint y: 418, endPoint x: 1311, endPoint y: 468, distance: 83.6
click at [1311, 468] on div at bounding box center [1206, 385] width 699 height 603
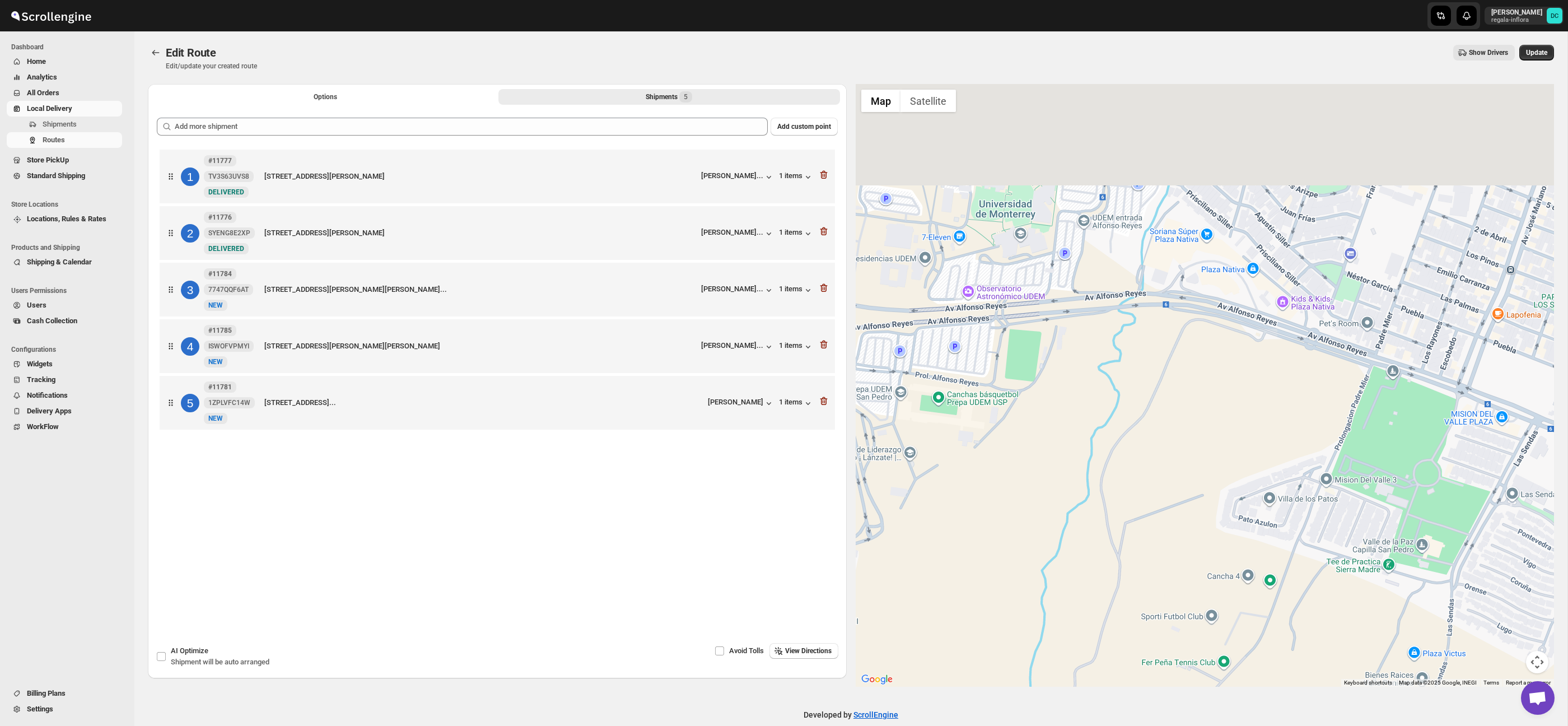
drag, startPoint x: 1129, startPoint y: 332, endPoint x: 1212, endPoint y: 534, distance: 218.4
click at [1220, 546] on div at bounding box center [1206, 385] width 699 height 603
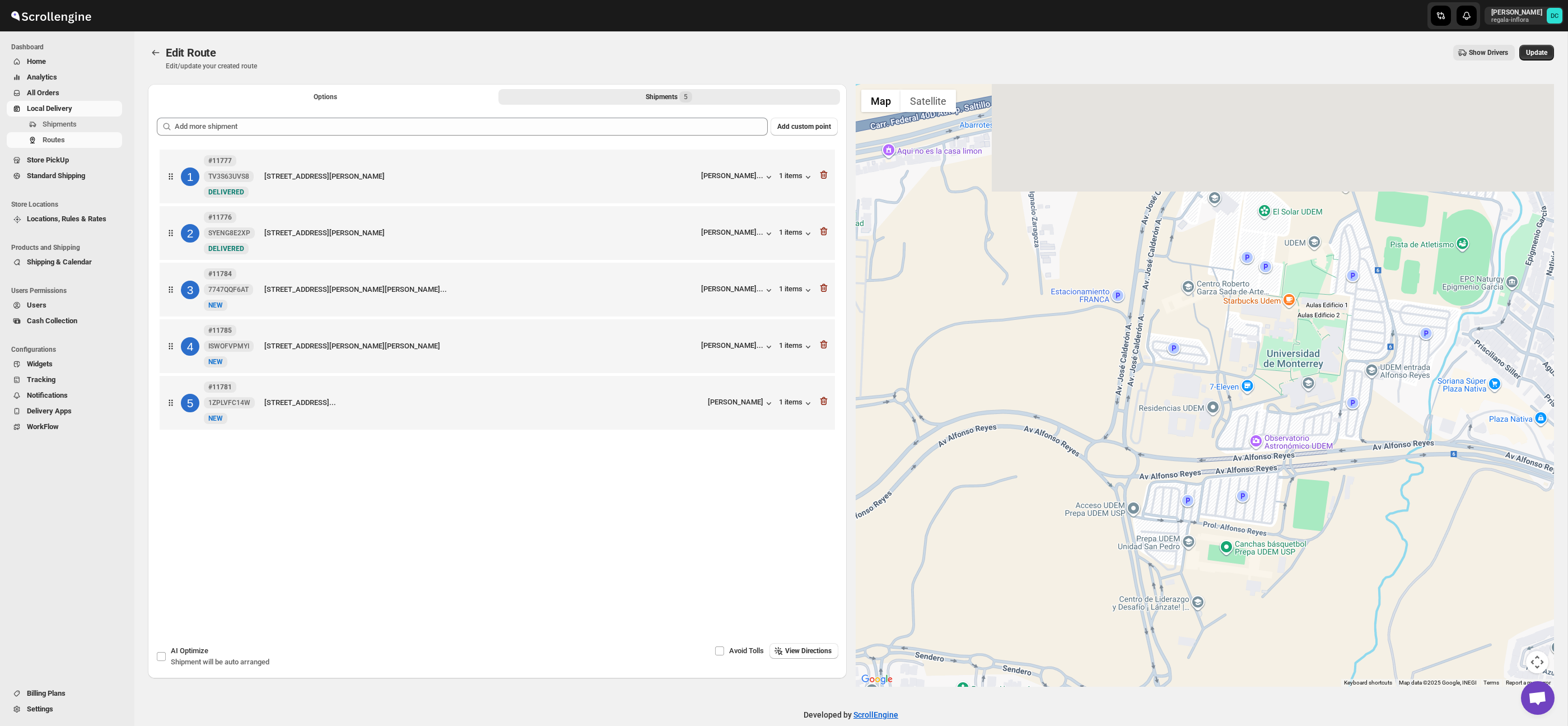
drag, startPoint x: 1177, startPoint y: 439, endPoint x: 1349, endPoint y: 507, distance: 185.0
click at [1361, 508] on div at bounding box center [1206, 385] width 699 height 603
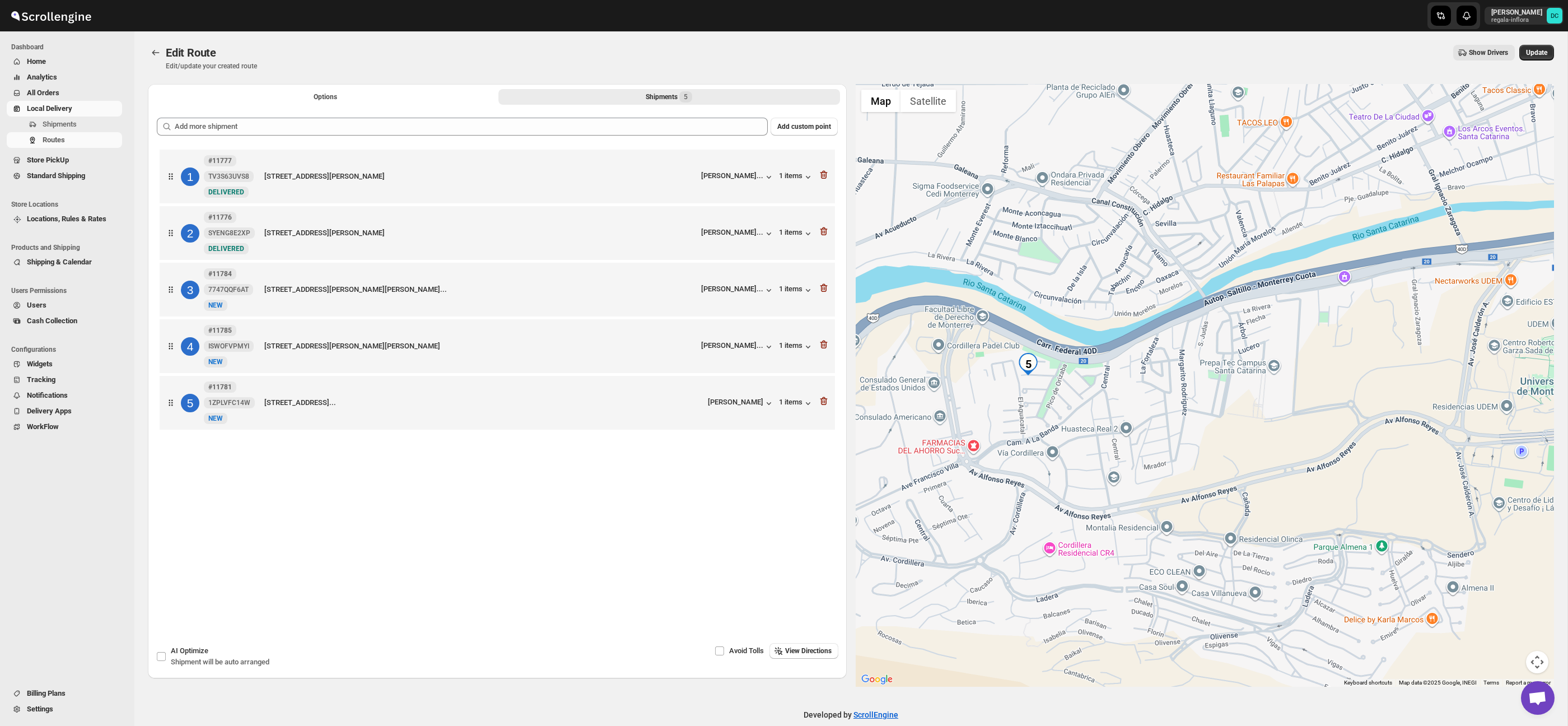
drag, startPoint x: 1089, startPoint y: 420, endPoint x: 1419, endPoint y: 363, distance: 334.9
click at [1419, 363] on div at bounding box center [1206, 385] width 699 height 603
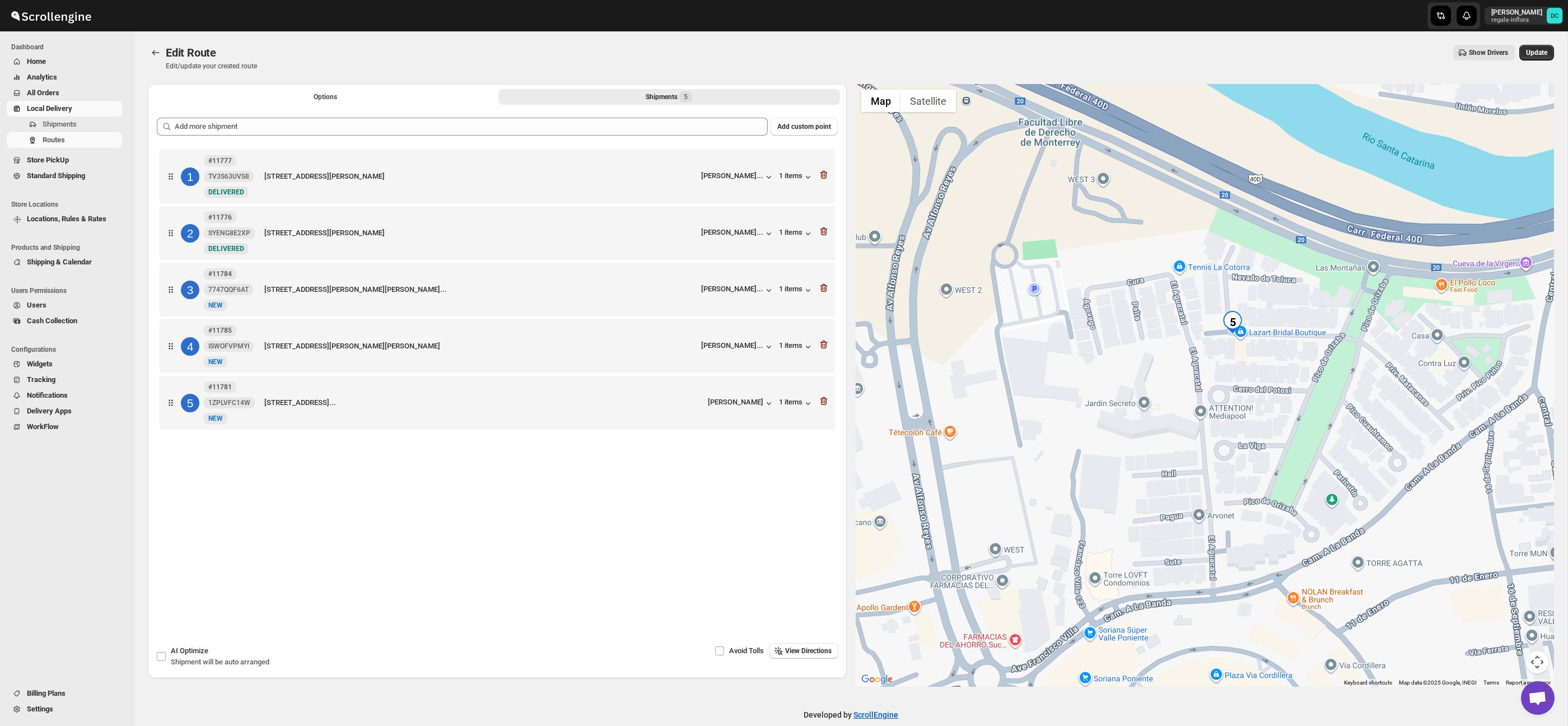
drag, startPoint x: 1299, startPoint y: 350, endPoint x: 1185, endPoint y: 395, distance: 122.6
click at [1185, 395] on div at bounding box center [1206, 385] width 699 height 603
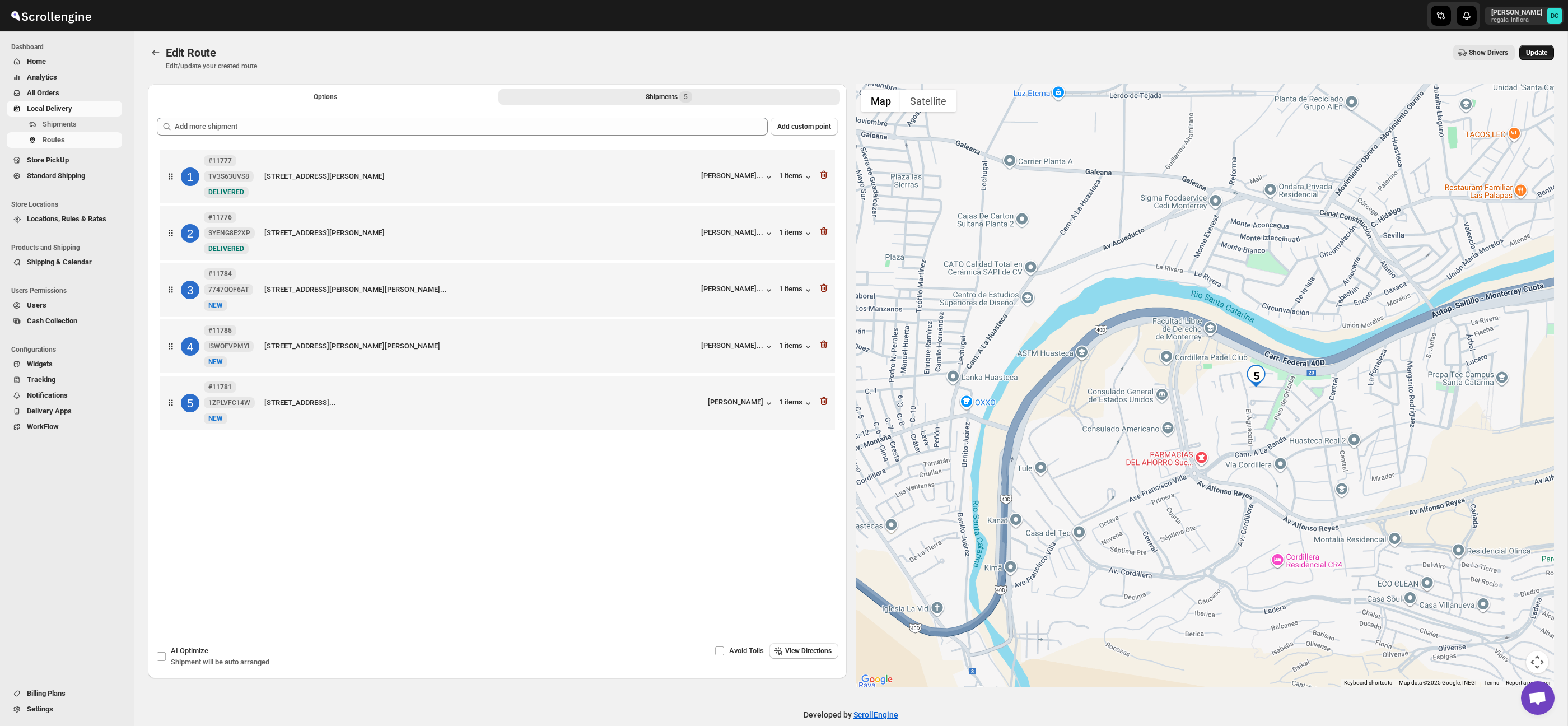
click at [1544, 54] on span "Update" at bounding box center [1536, 52] width 21 height 9
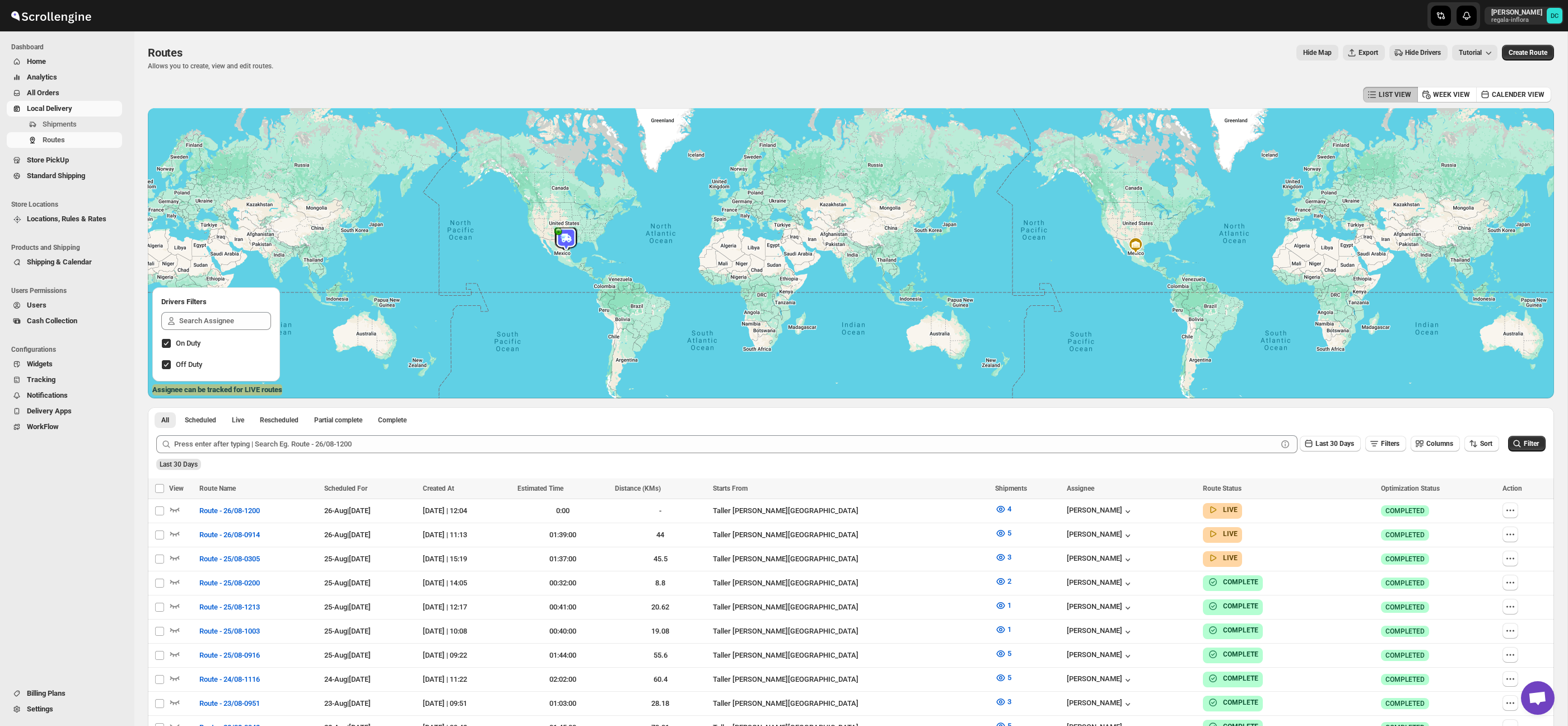
click at [68, 93] on span "All Orders" at bounding box center [73, 92] width 93 height 11
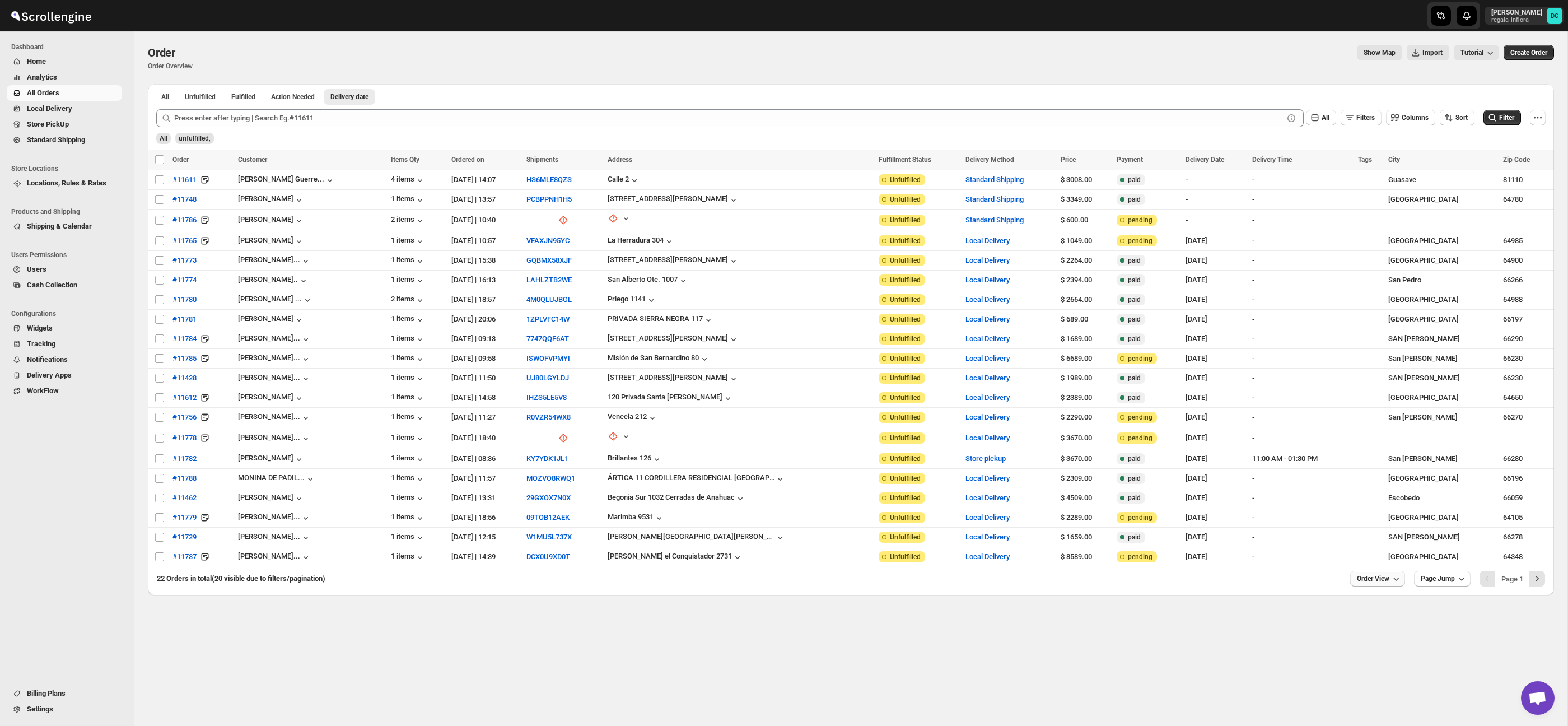
click at [1364, 580] on span "Order View" at bounding box center [1372, 578] width 33 height 9
click at [1366, 555] on div "Set" at bounding box center [1372, 555] width 56 height 12
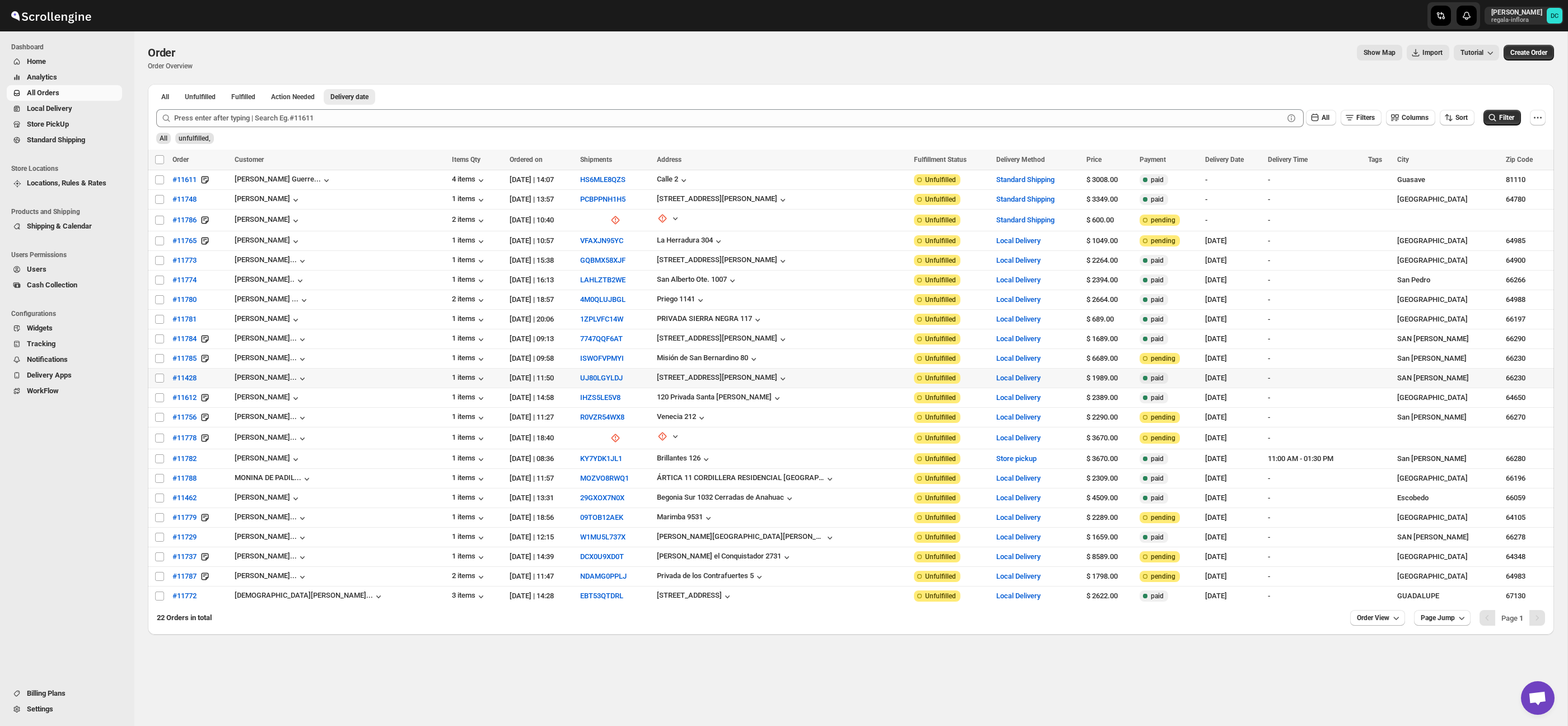
drag, startPoint x: 160, startPoint y: 378, endPoint x: 161, endPoint y: 389, distance: 11.0
click at [160, 379] on input "Select order" at bounding box center [159, 377] width 9 height 9
checkbox input "true"
click at [160, 399] on input "Select order" at bounding box center [159, 397] width 9 height 9
checkbox input "true"
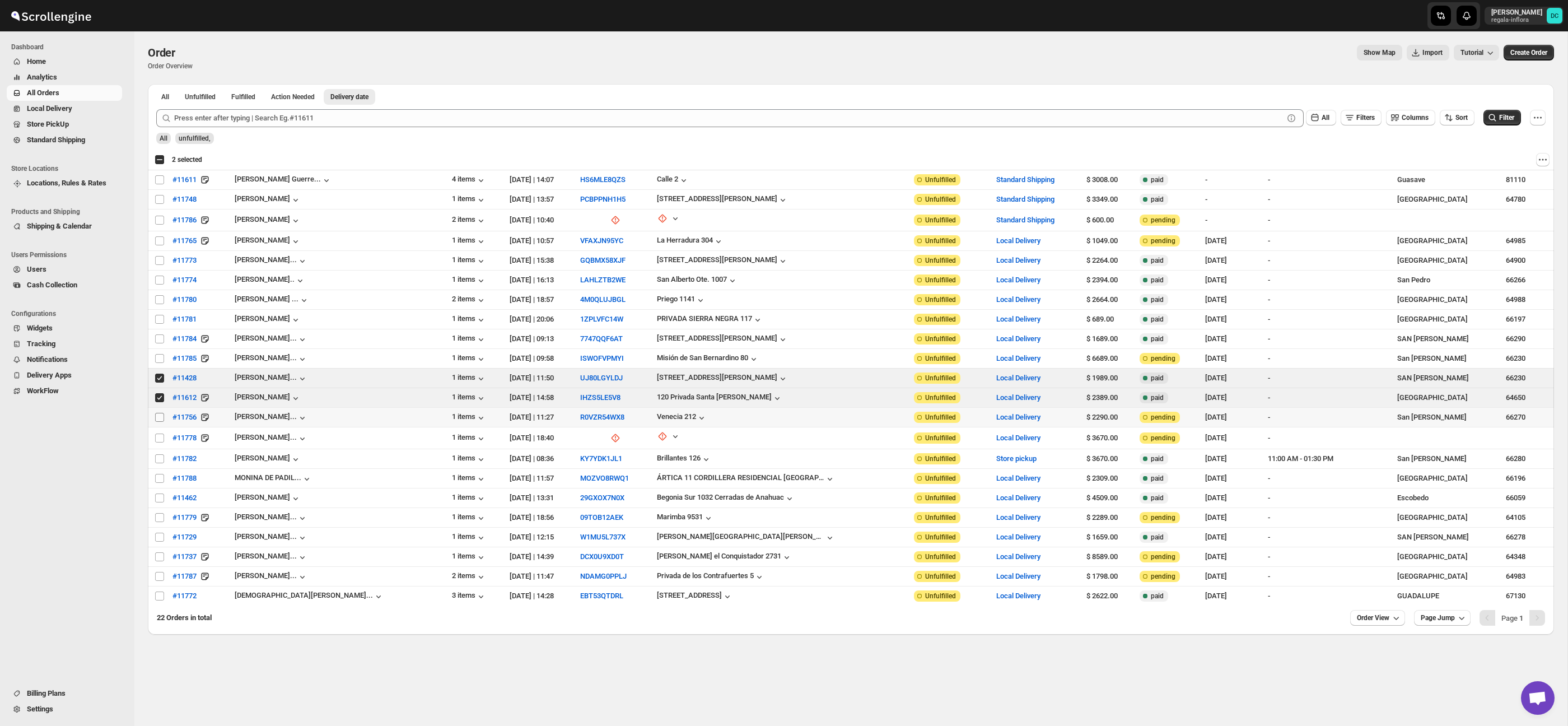
click at [160, 419] on input "Select order" at bounding box center [159, 417] width 9 height 9
checkbox input "true"
click at [156, 436] on input "Select order" at bounding box center [159, 437] width 9 height 9
checkbox input "true"
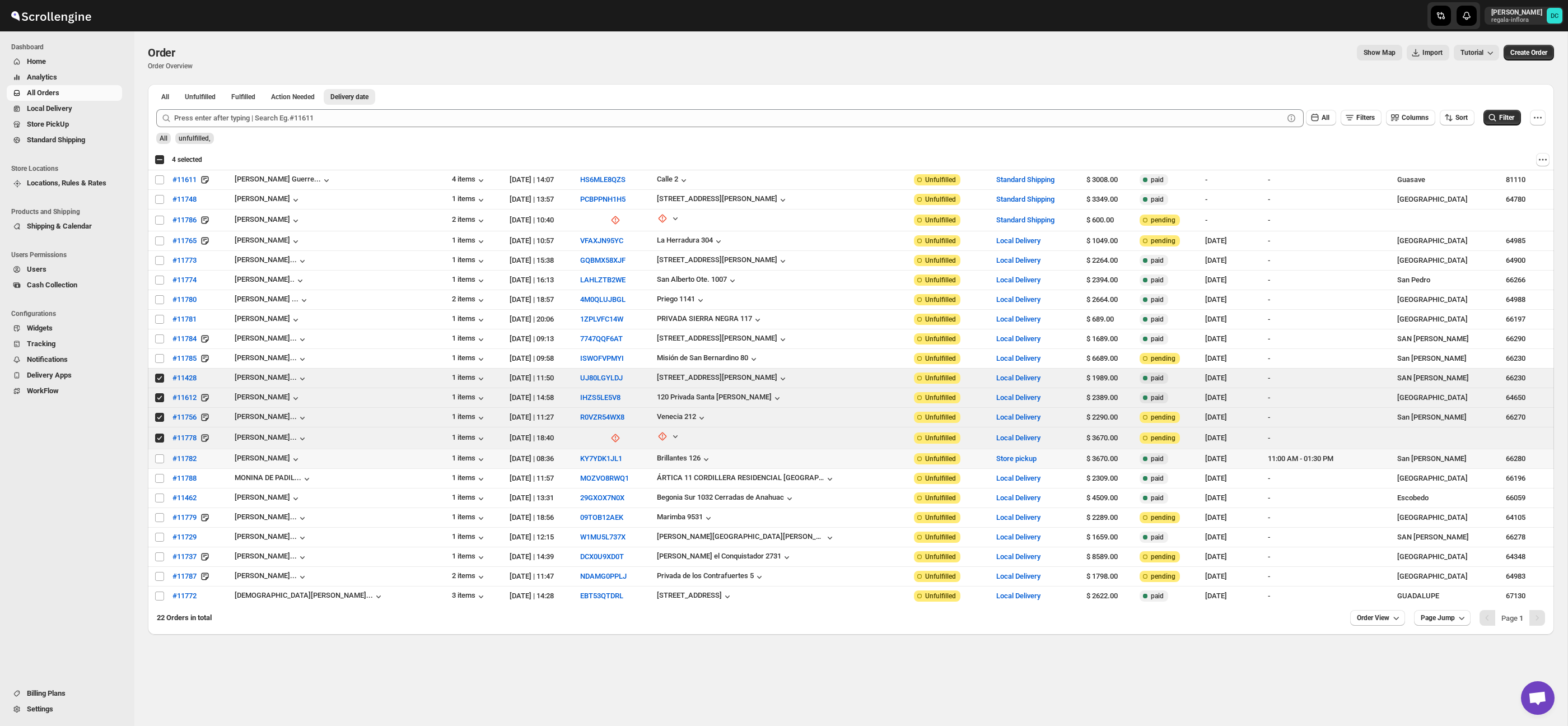
click at [155, 449] on td "Select order" at bounding box center [158, 459] width 21 height 20
checkbox input "true"
click at [160, 480] on input "Select order" at bounding box center [159, 478] width 9 height 9
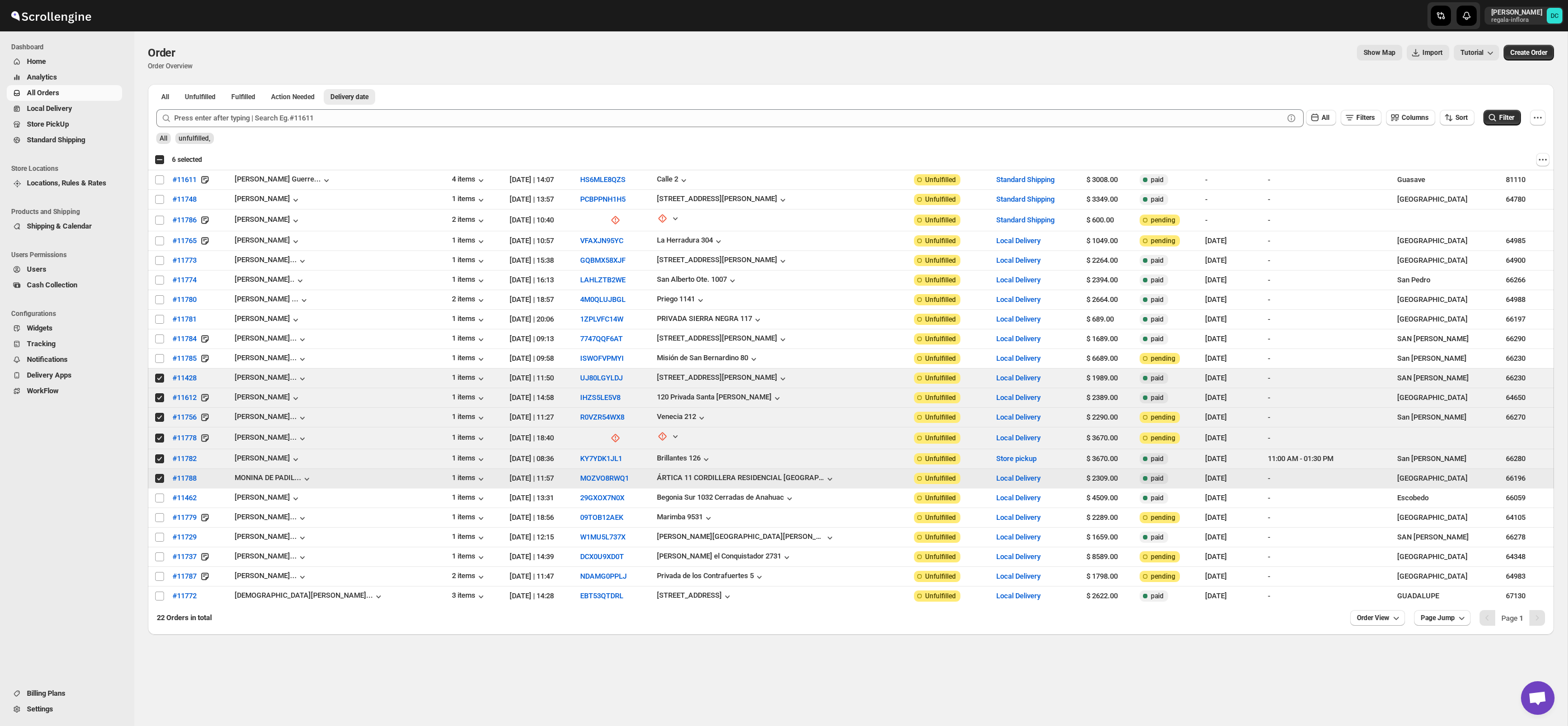
drag, startPoint x: 157, startPoint y: 476, endPoint x: 161, endPoint y: 467, distance: 9.8
click at [158, 475] on input "Select order" at bounding box center [159, 478] width 9 height 9
checkbox input "false"
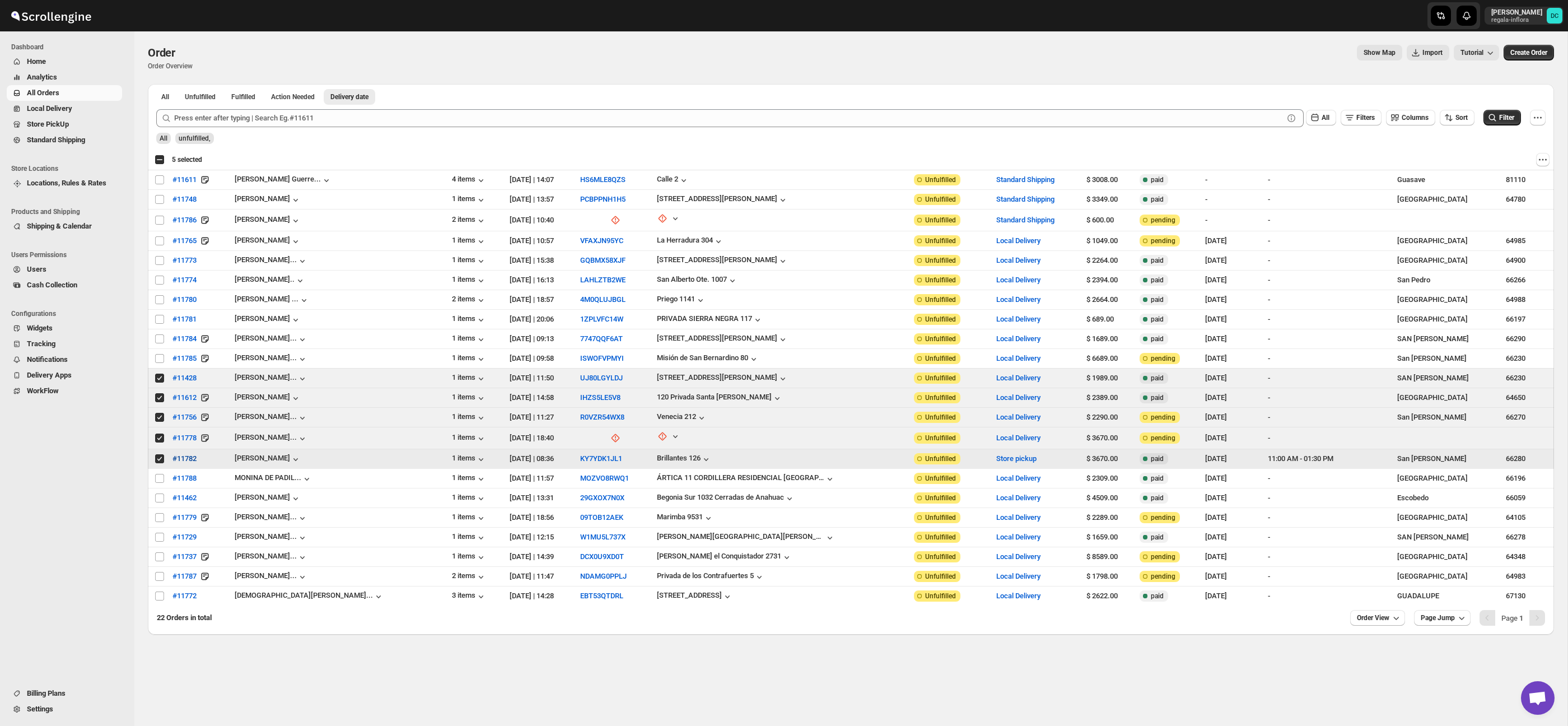
drag, startPoint x: 160, startPoint y: 457, endPoint x: 174, endPoint y: 457, distance: 14.0
click at [160, 457] on input "Select order" at bounding box center [159, 458] width 9 height 9
checkbox input "false"
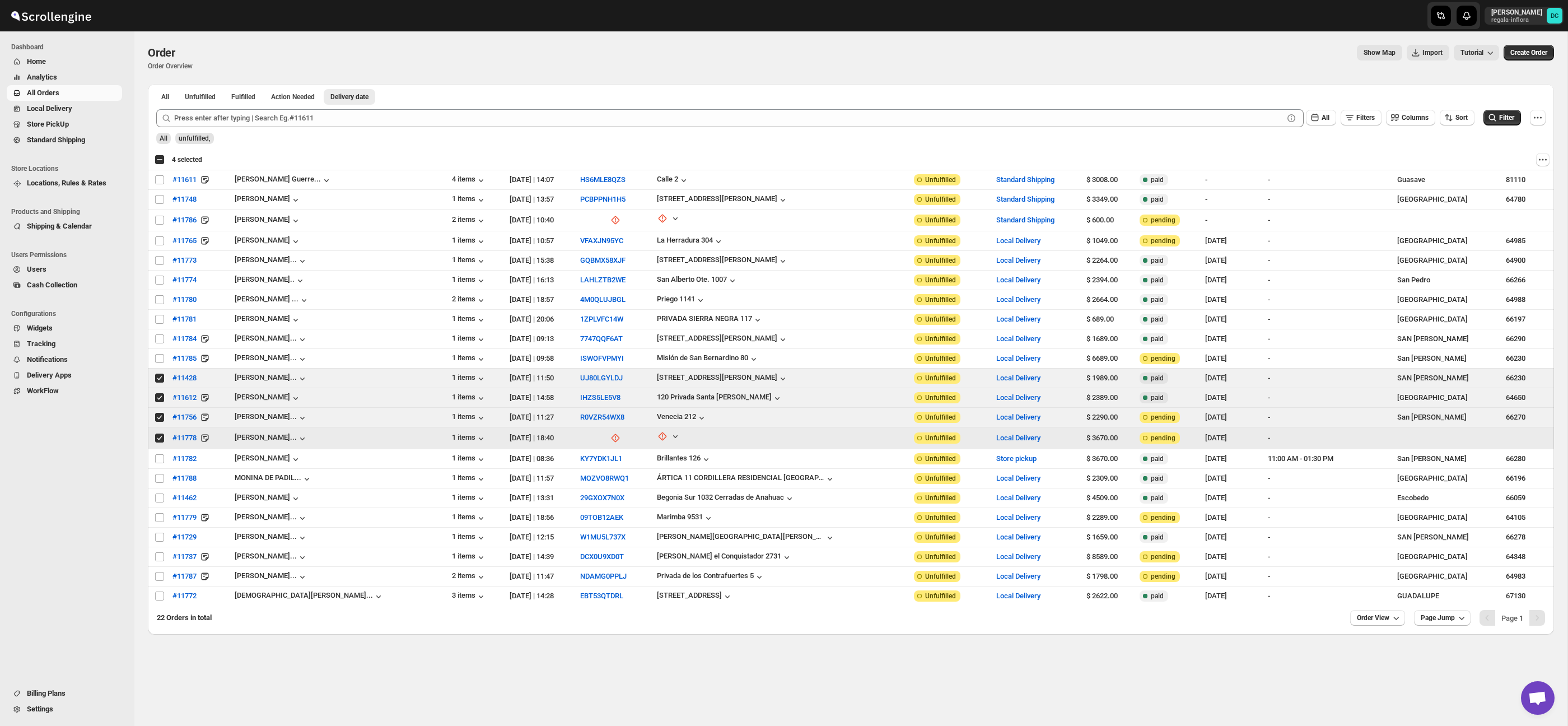
click at [159, 437] on input "Select order" at bounding box center [159, 437] width 9 height 9
checkbox input "false"
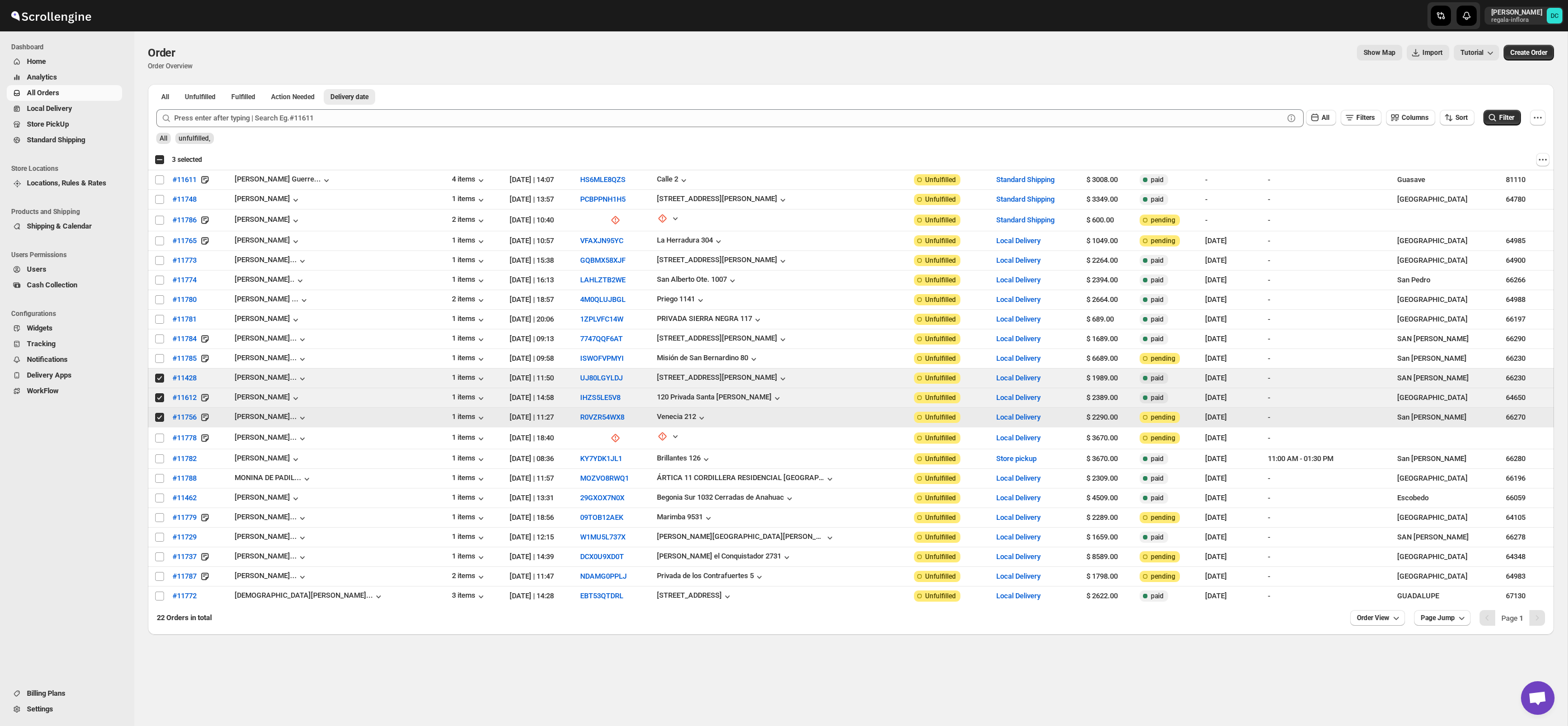
drag, startPoint x: 160, startPoint y: 418, endPoint x: 157, endPoint y: 406, distance: 12.4
click at [159, 418] on input "Select order" at bounding box center [159, 417] width 9 height 9
checkbox input "false"
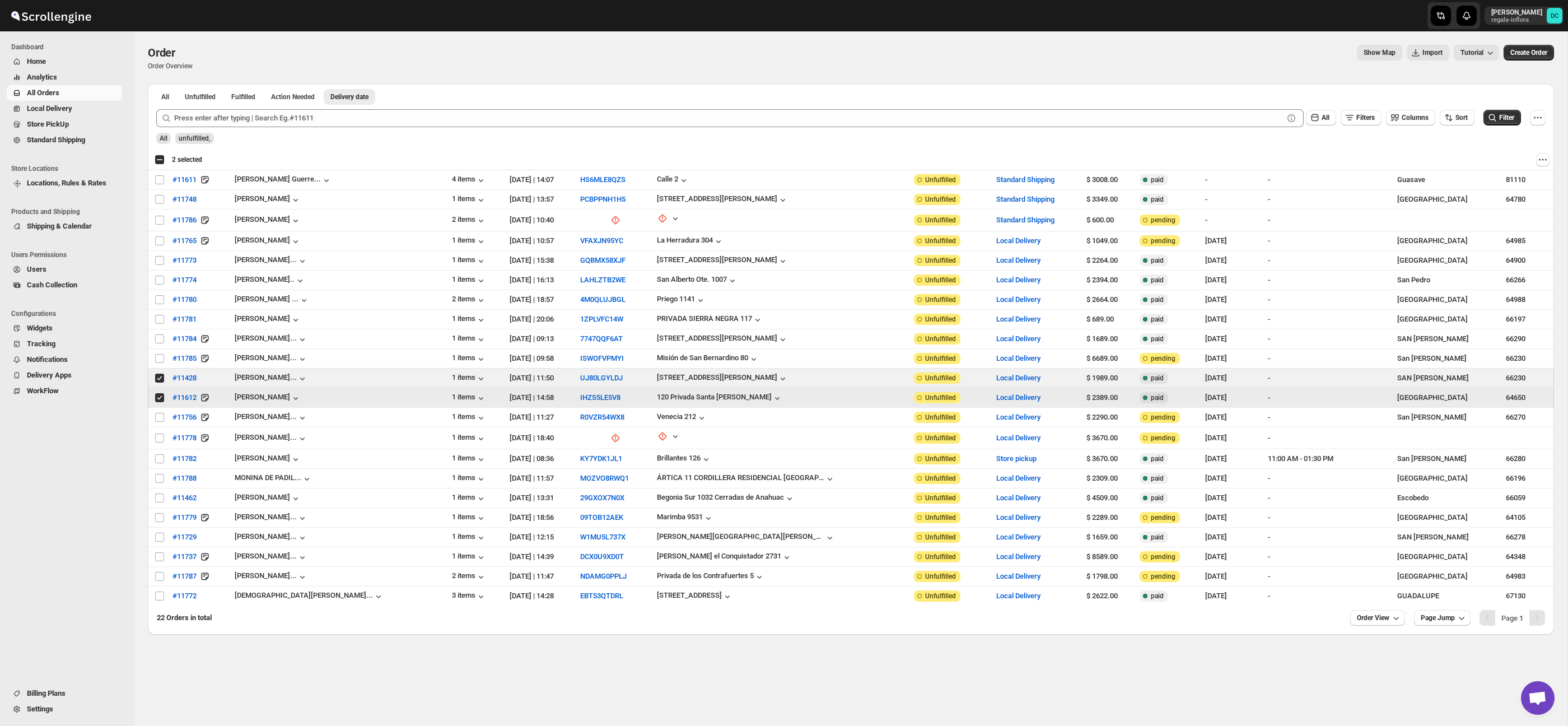
click at [159, 396] on input "Select order" at bounding box center [159, 397] width 9 height 9
checkbox input "false"
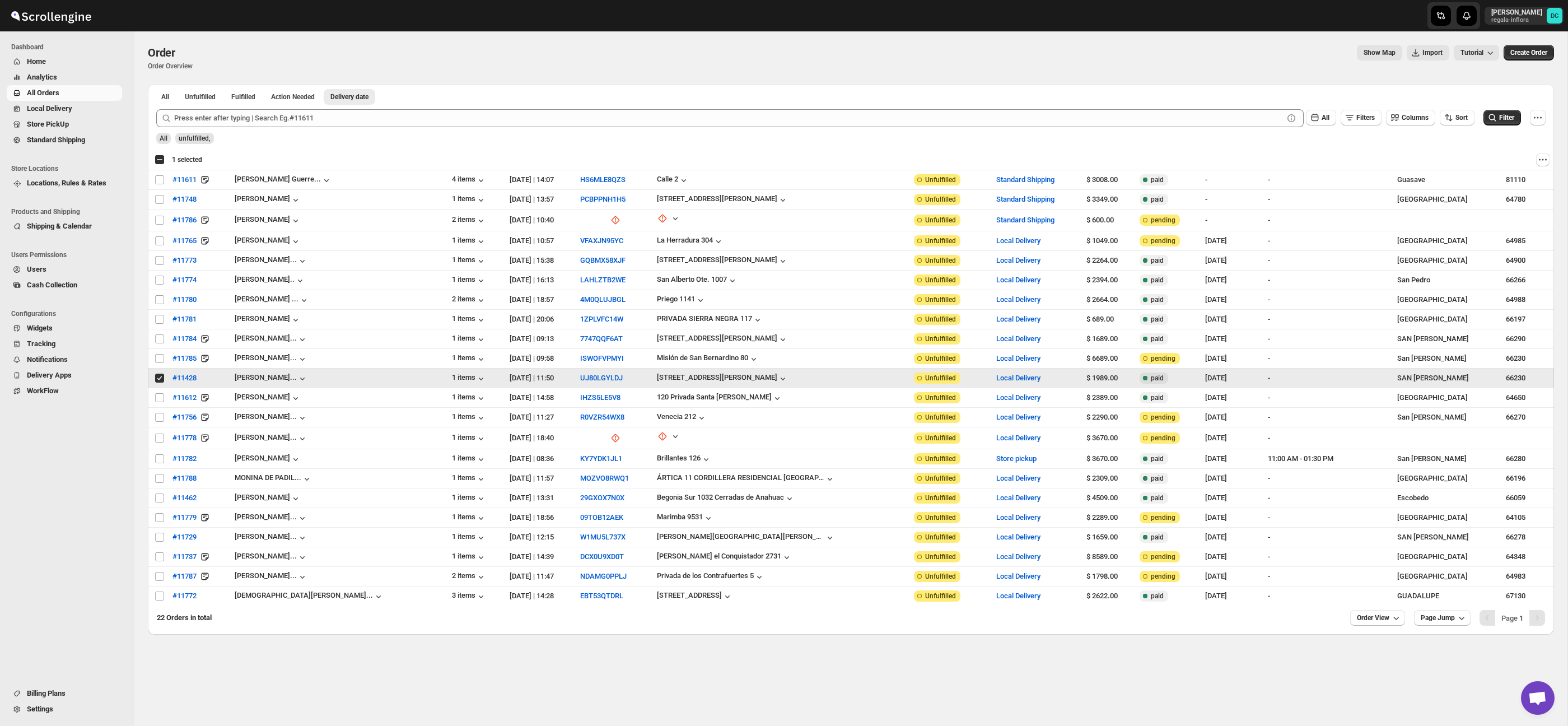
click at [160, 378] on input "Select order" at bounding box center [159, 377] width 9 height 9
checkbox input "false"
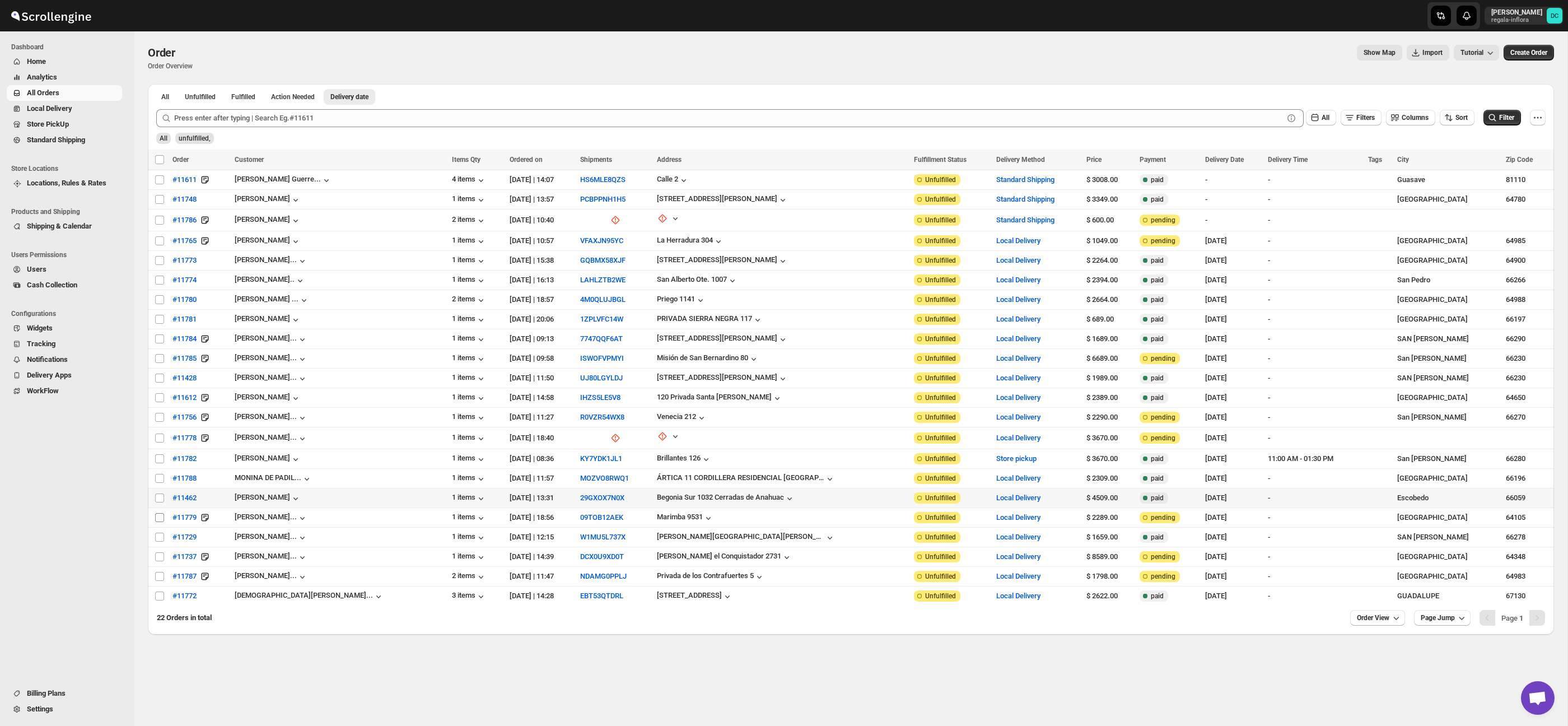
drag, startPoint x: 158, startPoint y: 497, endPoint x: 159, endPoint y: 513, distance: 16.0
click at [159, 499] on input "Select order" at bounding box center [159, 498] width 9 height 9
checkbox input "true"
drag, startPoint x: 159, startPoint y: 517, endPoint x: 176, endPoint y: 468, distance: 51.9
click at [159, 517] on input "Select order" at bounding box center [159, 517] width 9 height 9
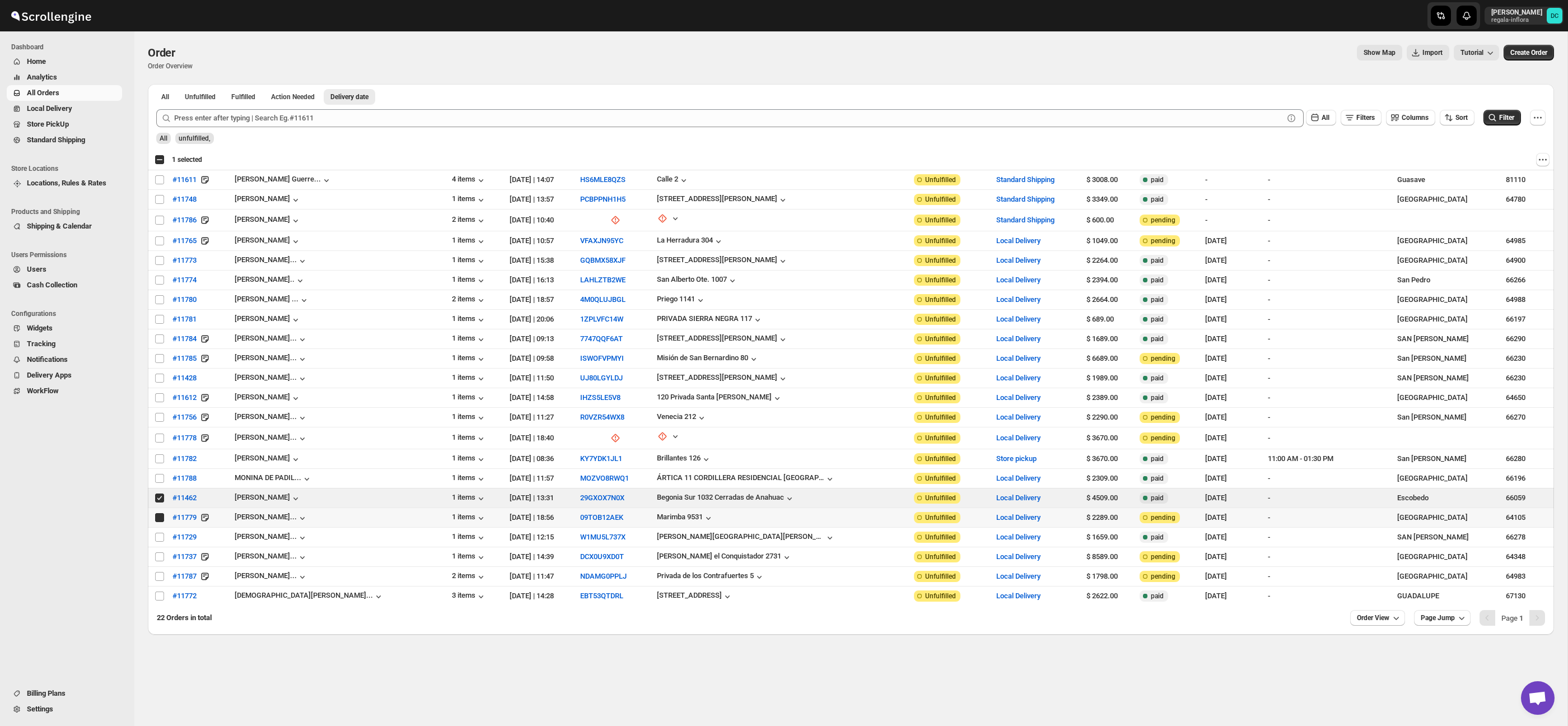
checkbox input "true"
drag, startPoint x: 156, startPoint y: 500, endPoint x: 159, endPoint y: 516, distance: 16.3
click at [156, 500] on input "Select order" at bounding box center [159, 498] width 9 height 9
checkbox input "false"
click at [159, 519] on input "Select order" at bounding box center [159, 517] width 9 height 9
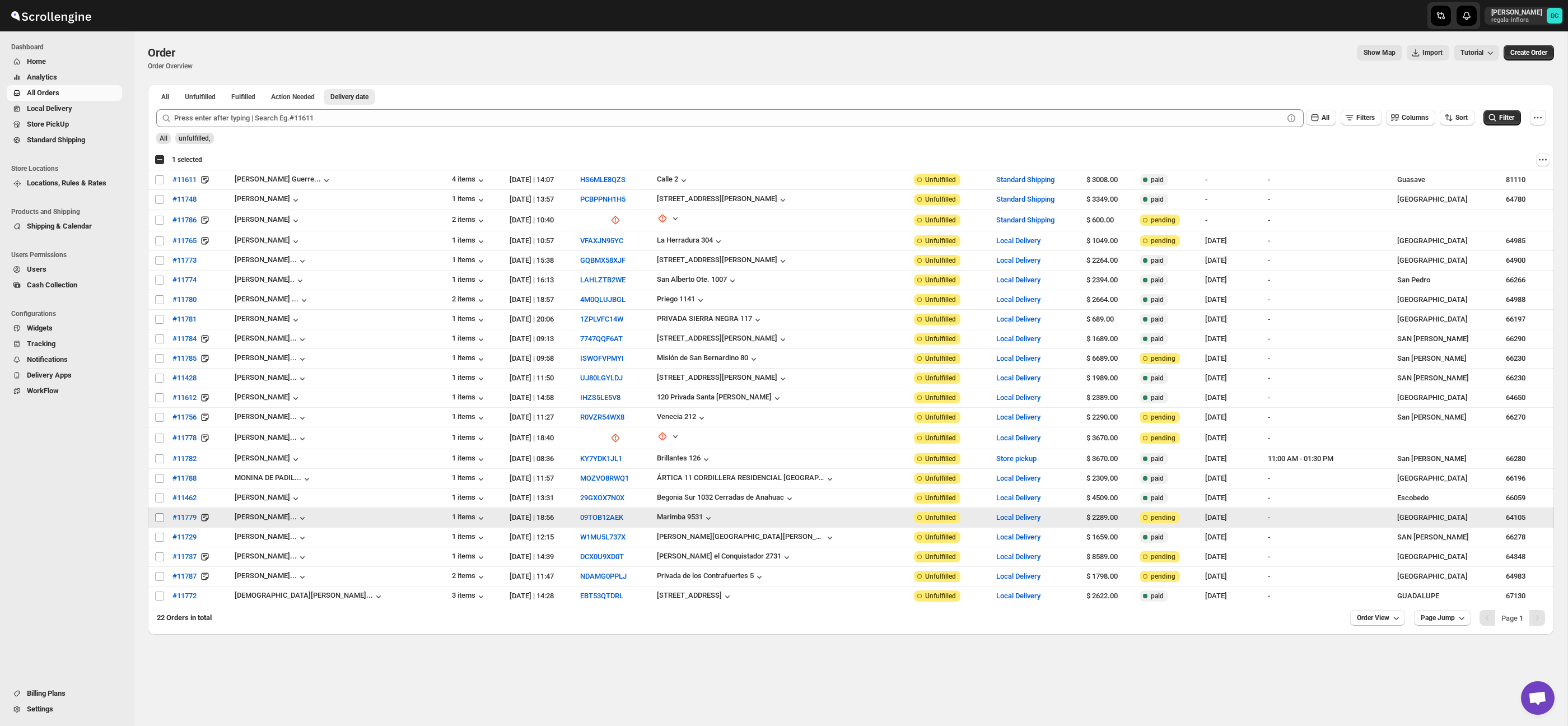
checkbox input "false"
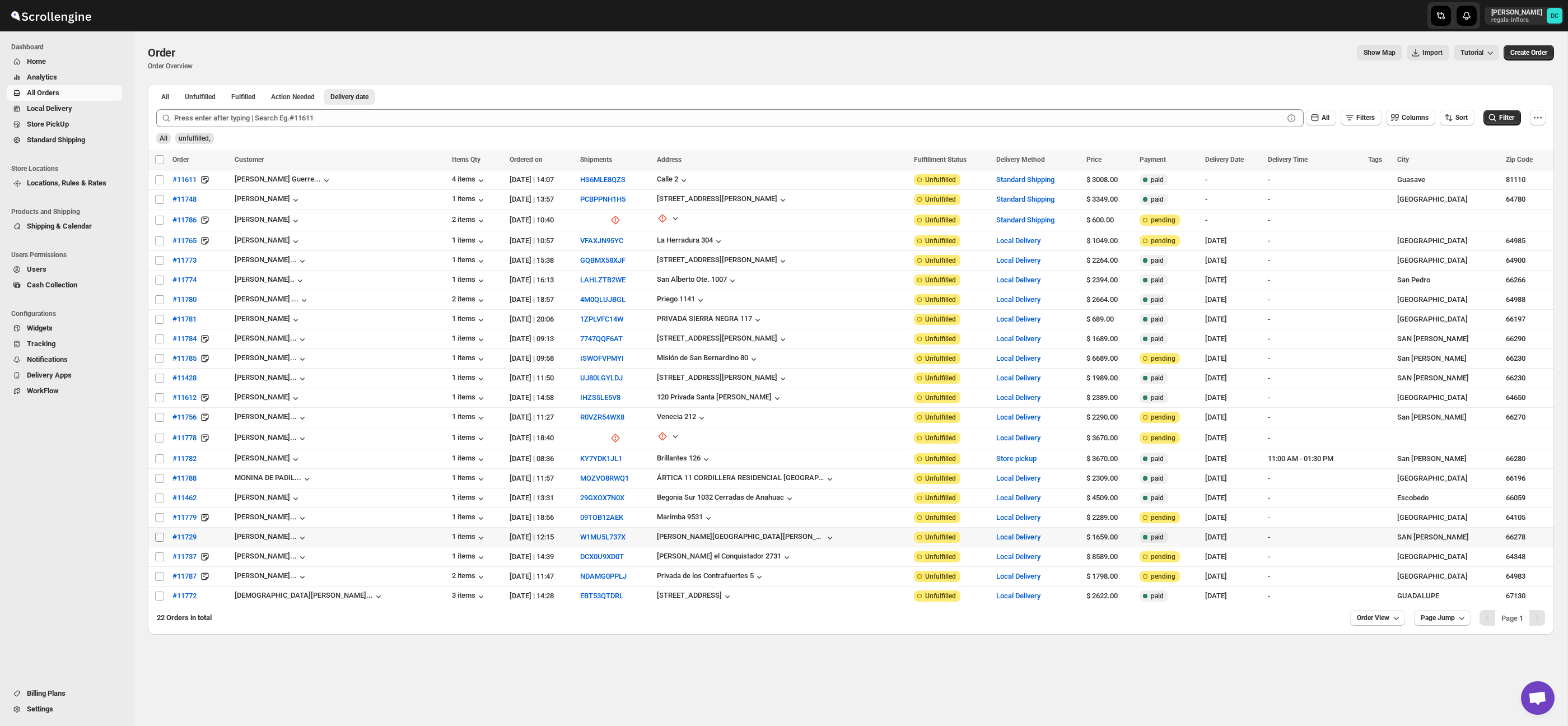
click at [159, 536] on input "Select order" at bounding box center [159, 536] width 9 height 9
checkbox input "true"
click at [158, 555] on input "Select order" at bounding box center [159, 556] width 9 height 9
checkbox input "true"
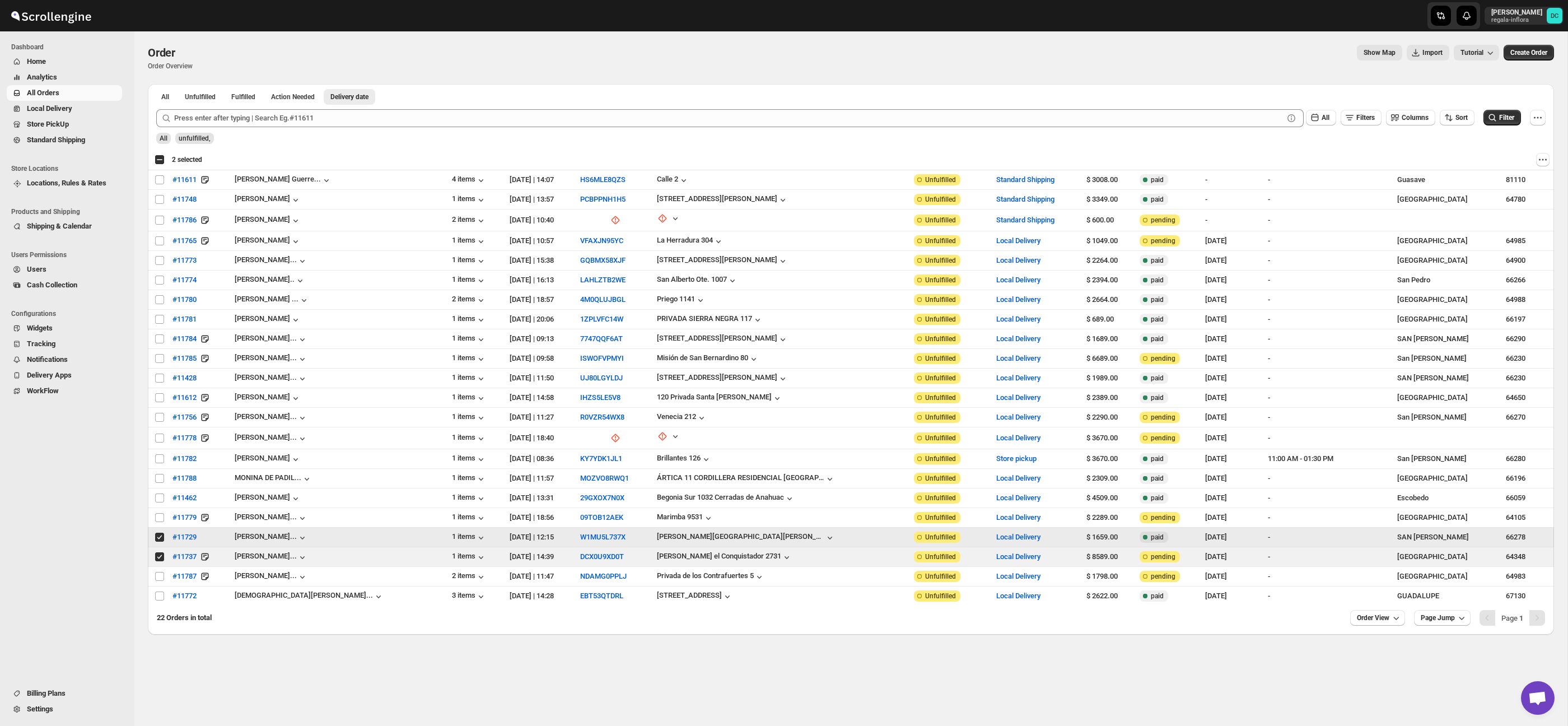
drag, startPoint x: 157, startPoint y: 537, endPoint x: 159, endPoint y: 550, distance: 13.2
click at [157, 537] on input "Select order" at bounding box center [159, 536] width 9 height 9
checkbox input "false"
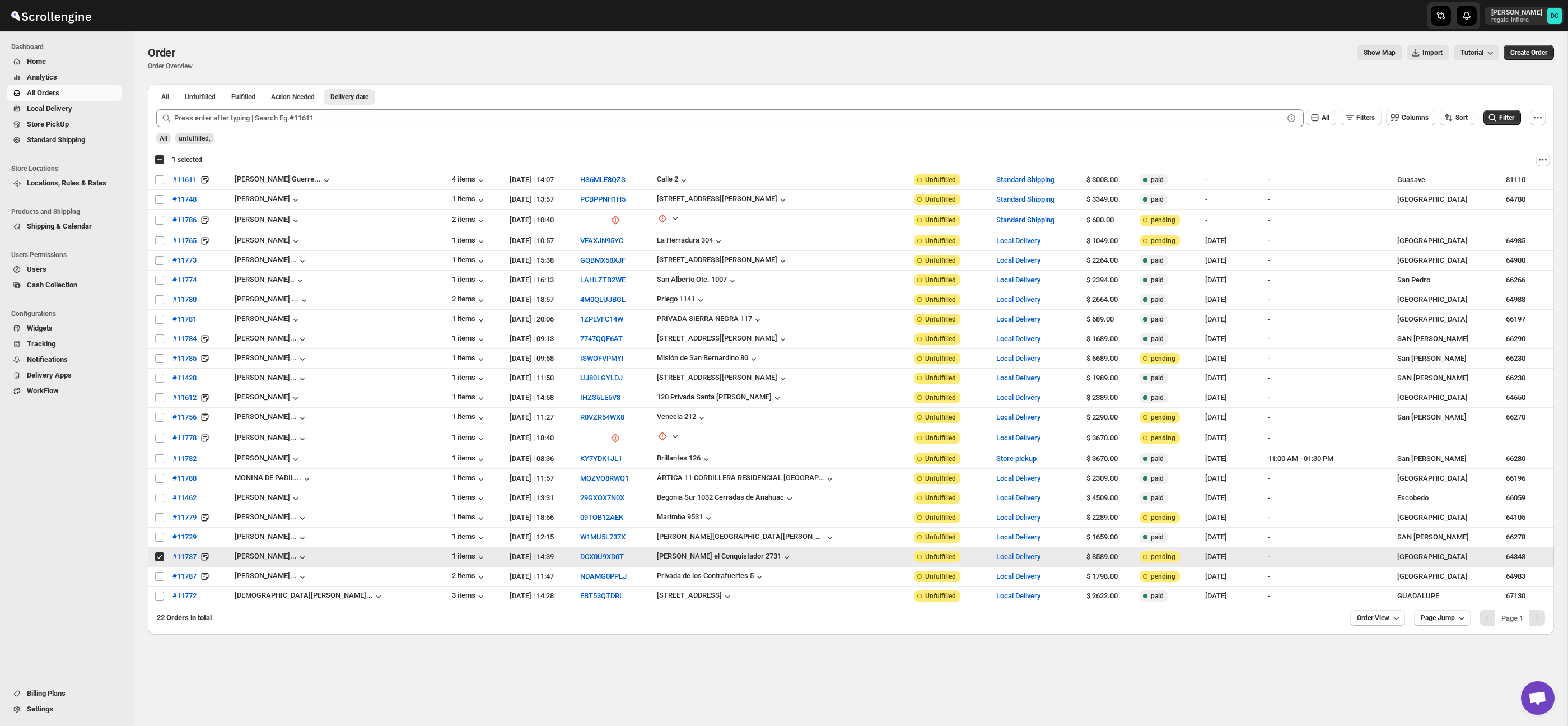
click at [160, 554] on input "Select order" at bounding box center [159, 556] width 9 height 9
checkbox input "false"
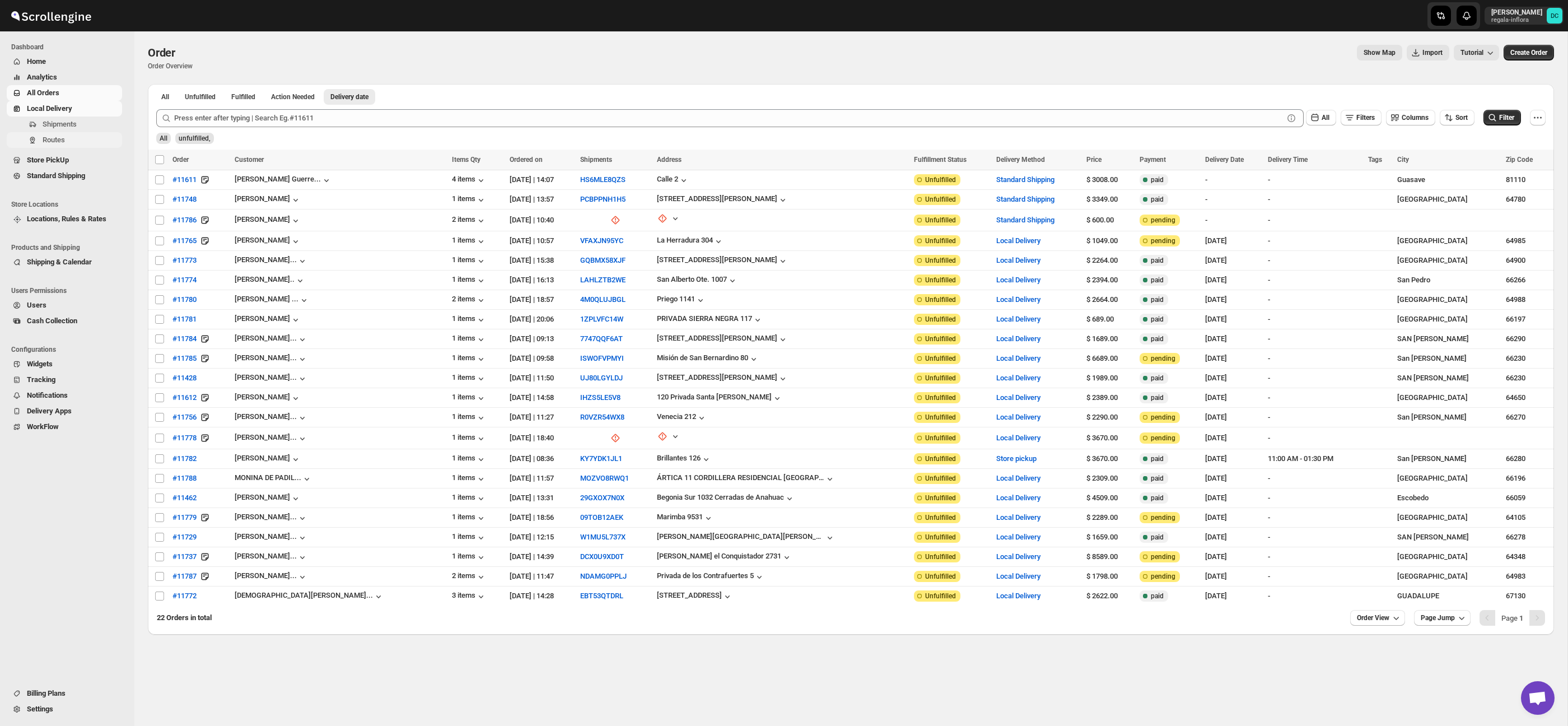
click at [96, 141] on span "Routes" at bounding box center [81, 139] width 77 height 11
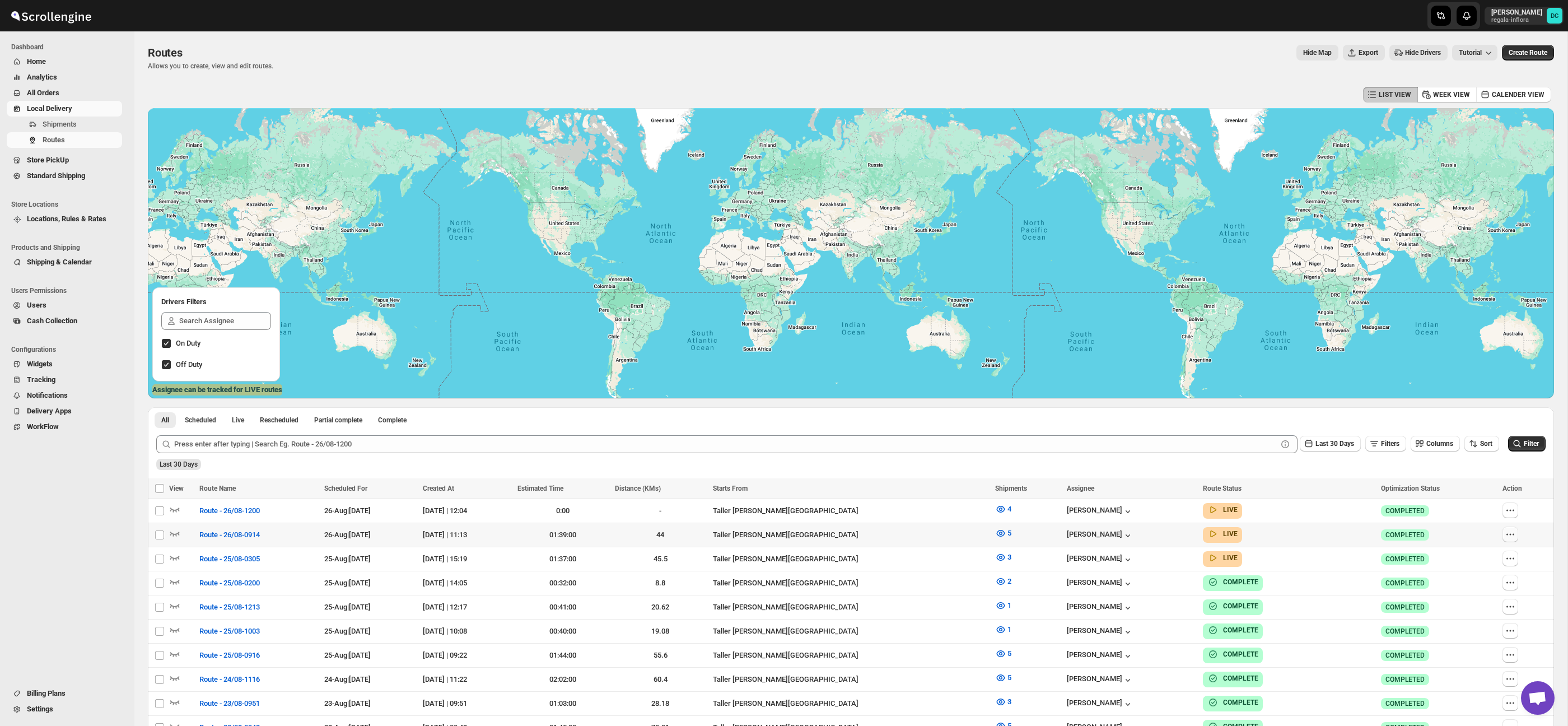
click at [1515, 532] on icon "button" at bounding box center [1509, 533] width 11 height 11
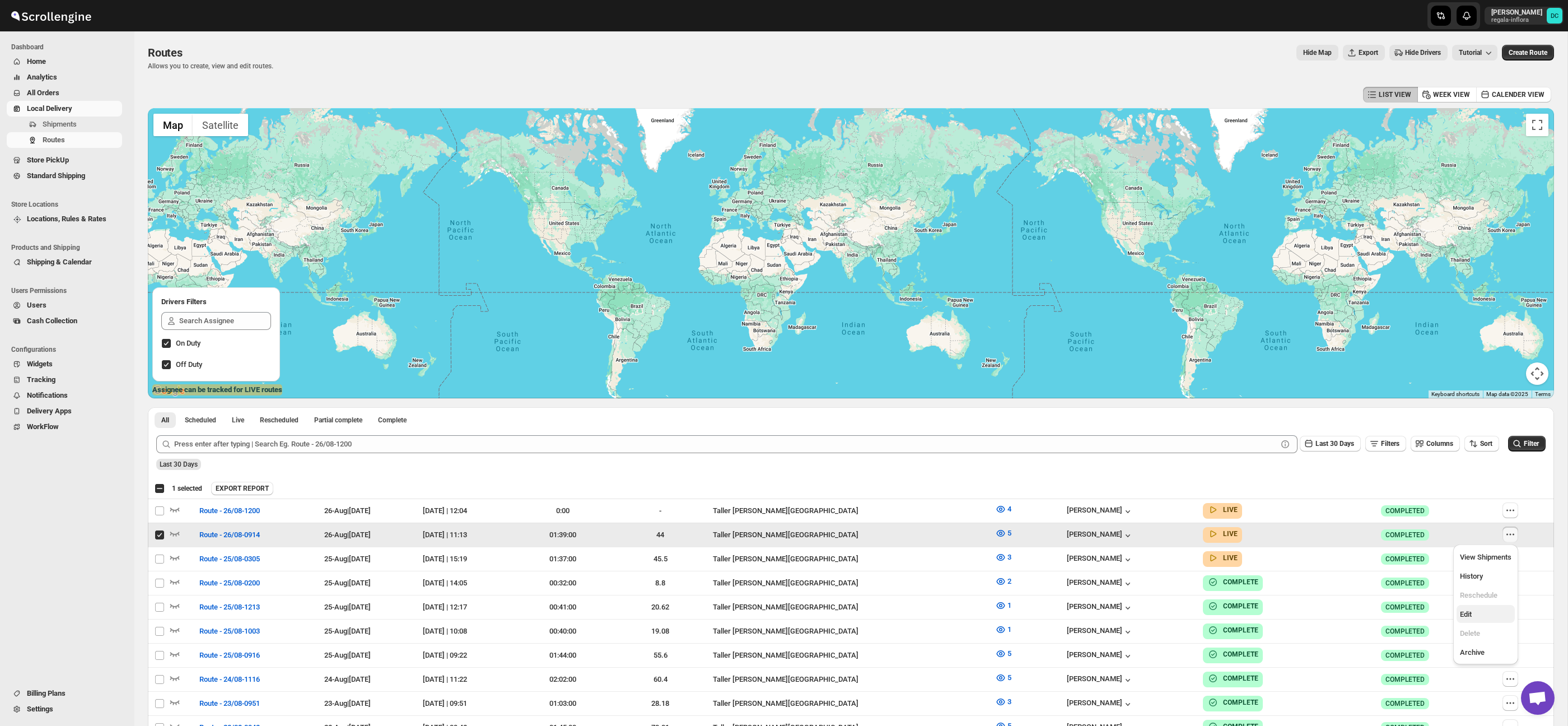
click at [1490, 613] on span "Edit" at bounding box center [1486, 614] width 52 height 11
checkbox input "false"
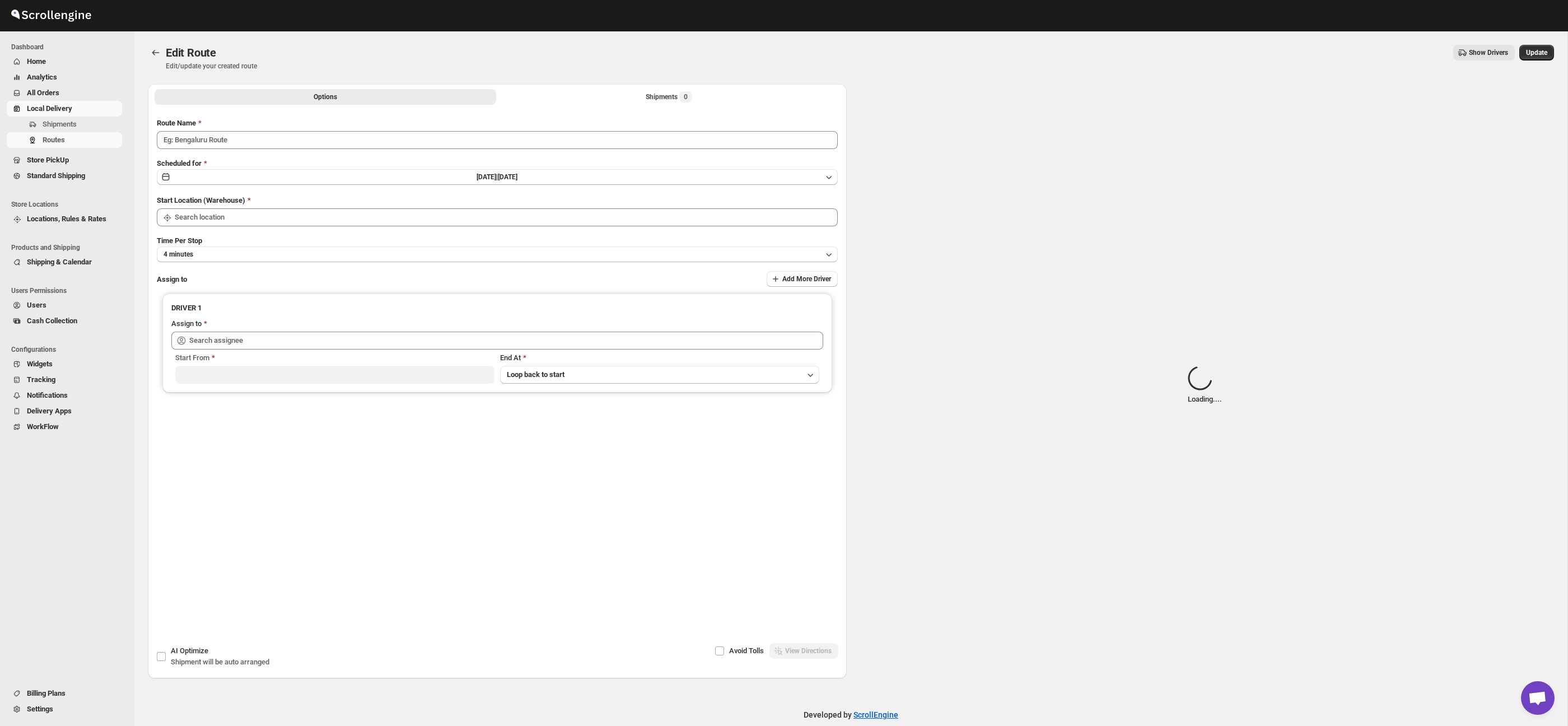
type input "Route - 26/08-0914"
type input "Taller [PERSON_NAME][GEOGRAPHIC_DATA]"
type input "[PERSON_NAME] ([EMAIL_ADDRESS][DOMAIN_NAME])"
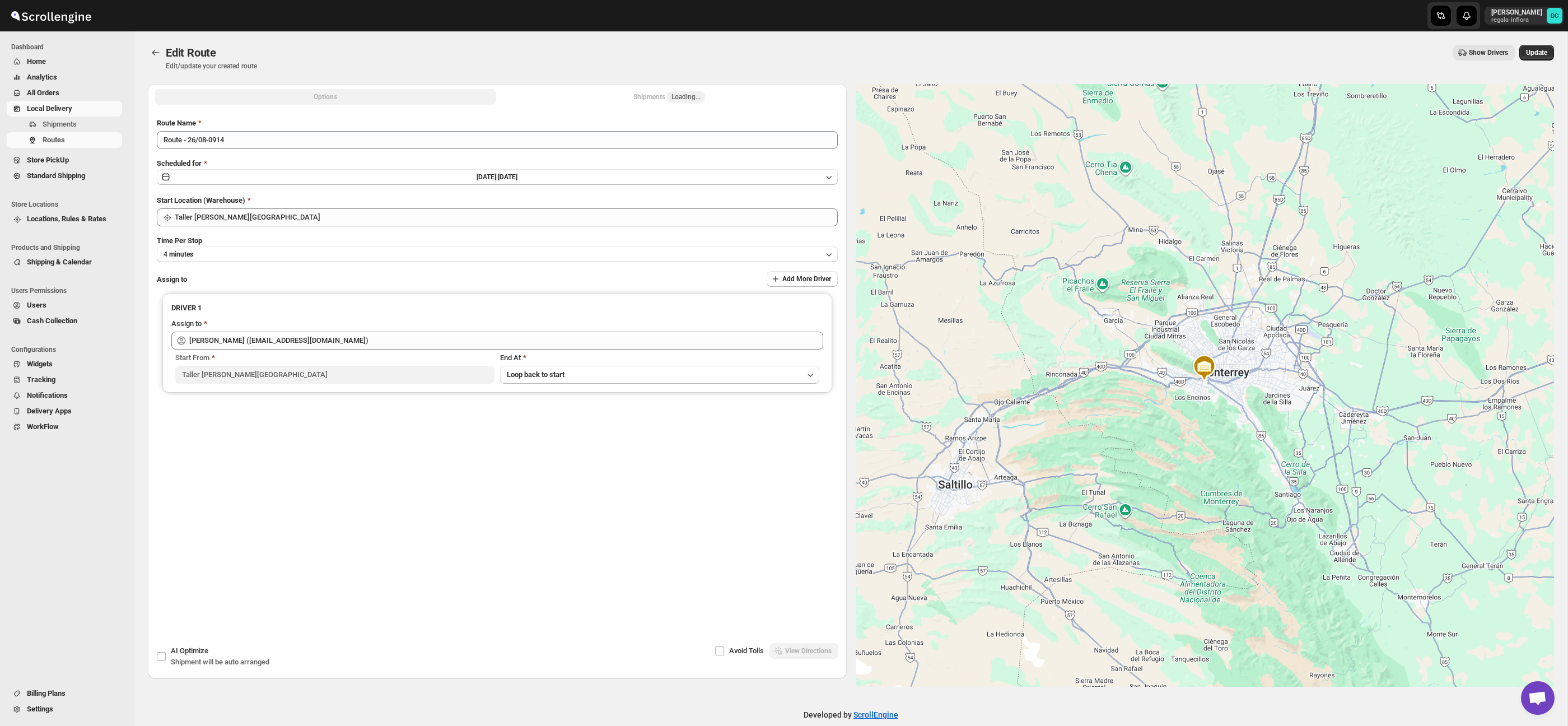
drag, startPoint x: 653, startPoint y: 97, endPoint x: 646, endPoint y: 97, distance: 7.0
click at [653, 97] on div "Shipments Loading..." at bounding box center [669, 96] width 71 height 11
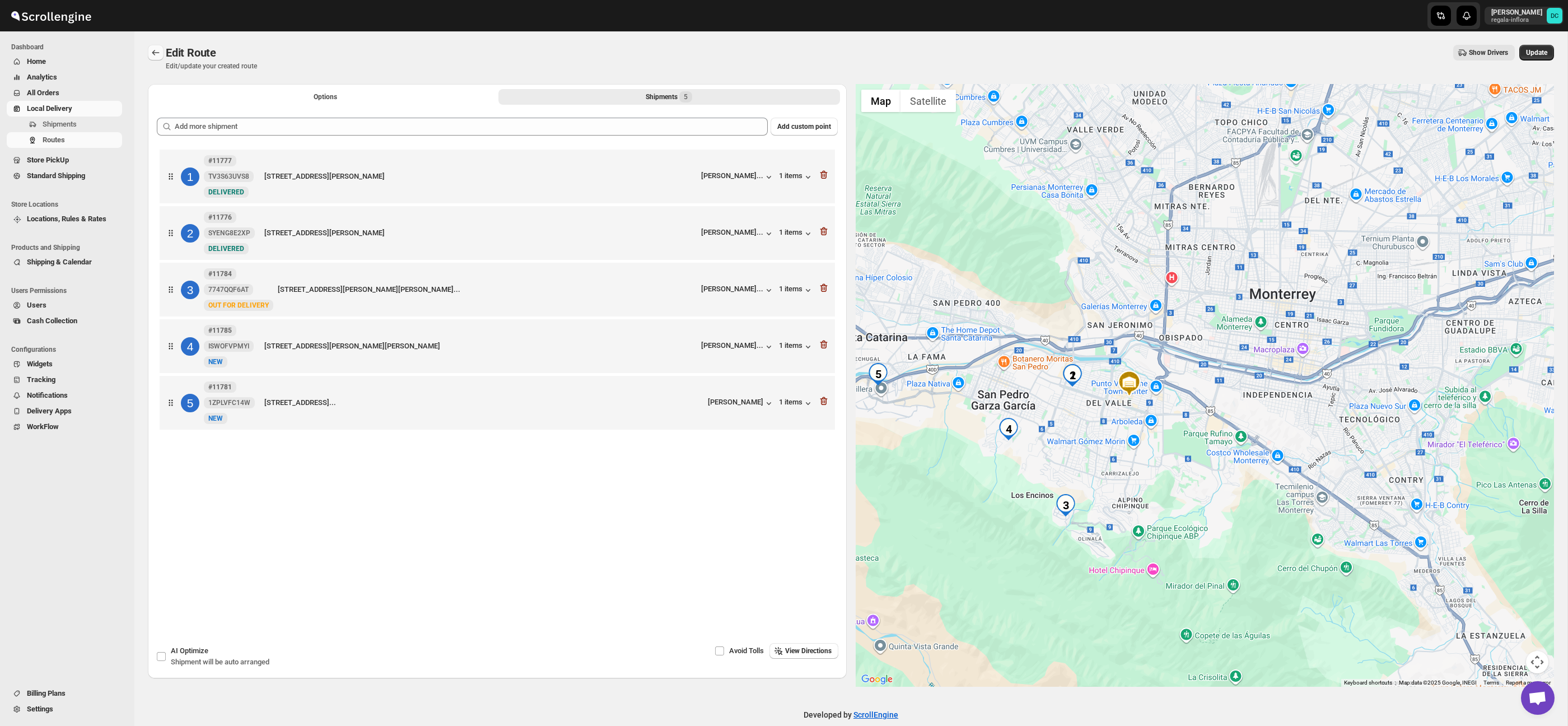
click at [159, 51] on icon "Routes" at bounding box center [155, 52] width 11 height 11
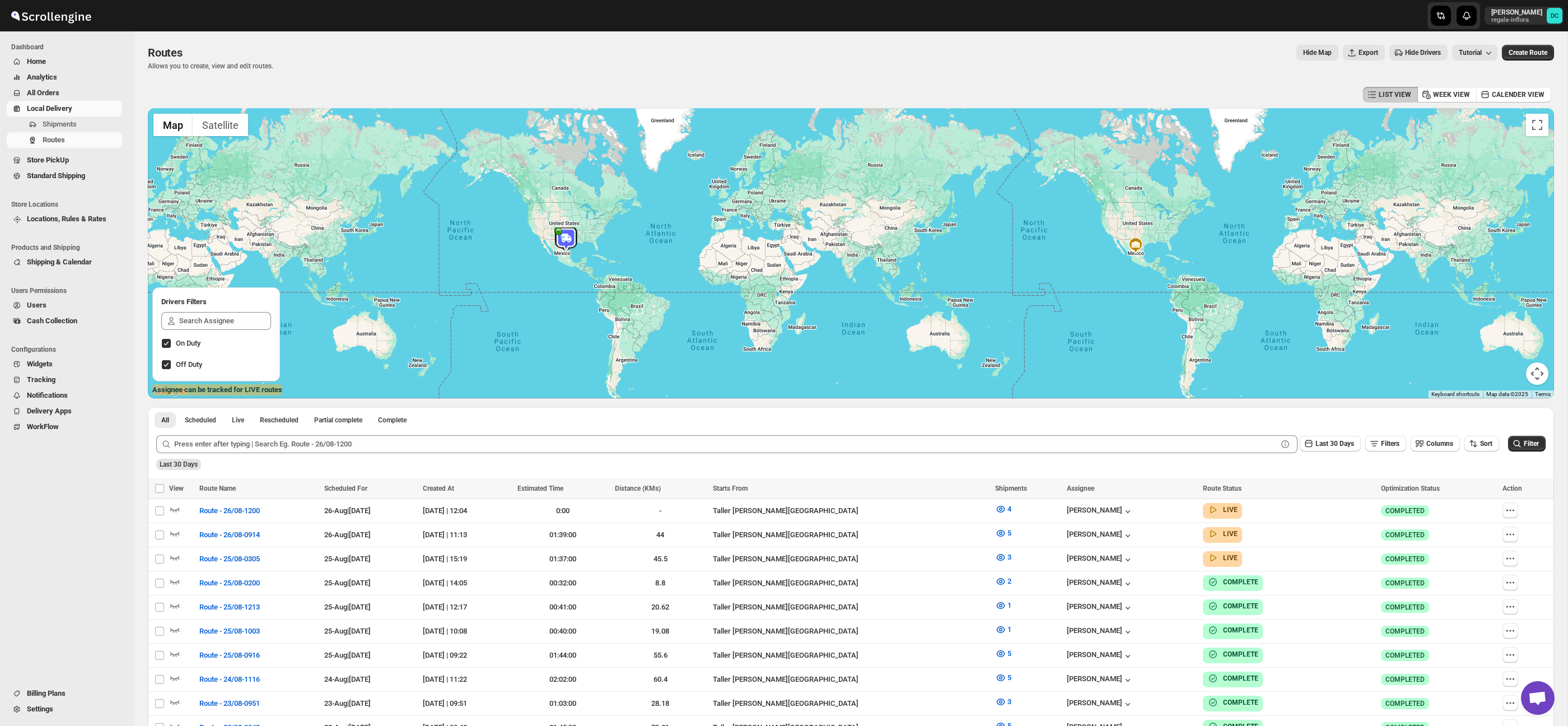
click at [67, 92] on span "All Orders" at bounding box center [73, 92] width 93 height 11
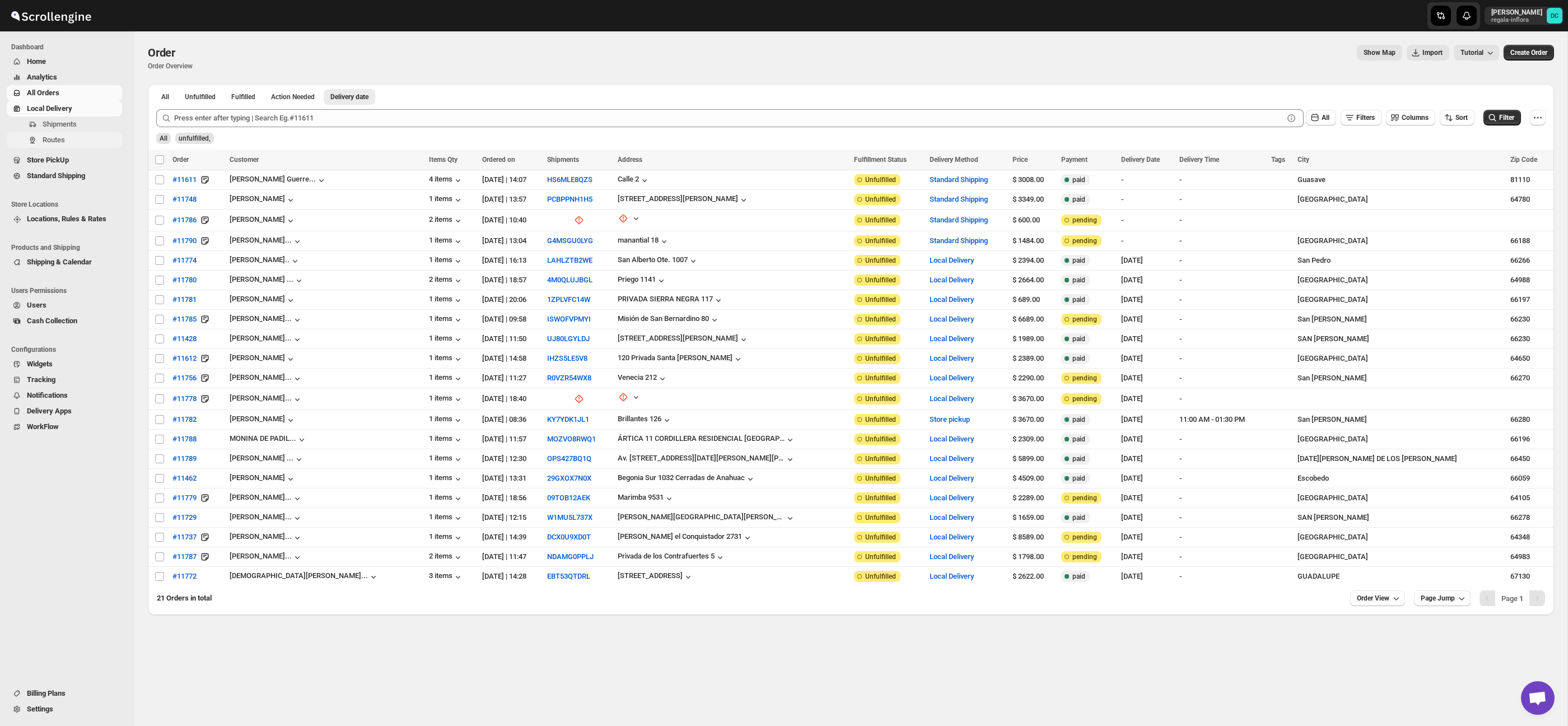
click at [84, 138] on span "Routes" at bounding box center [81, 139] width 77 height 11
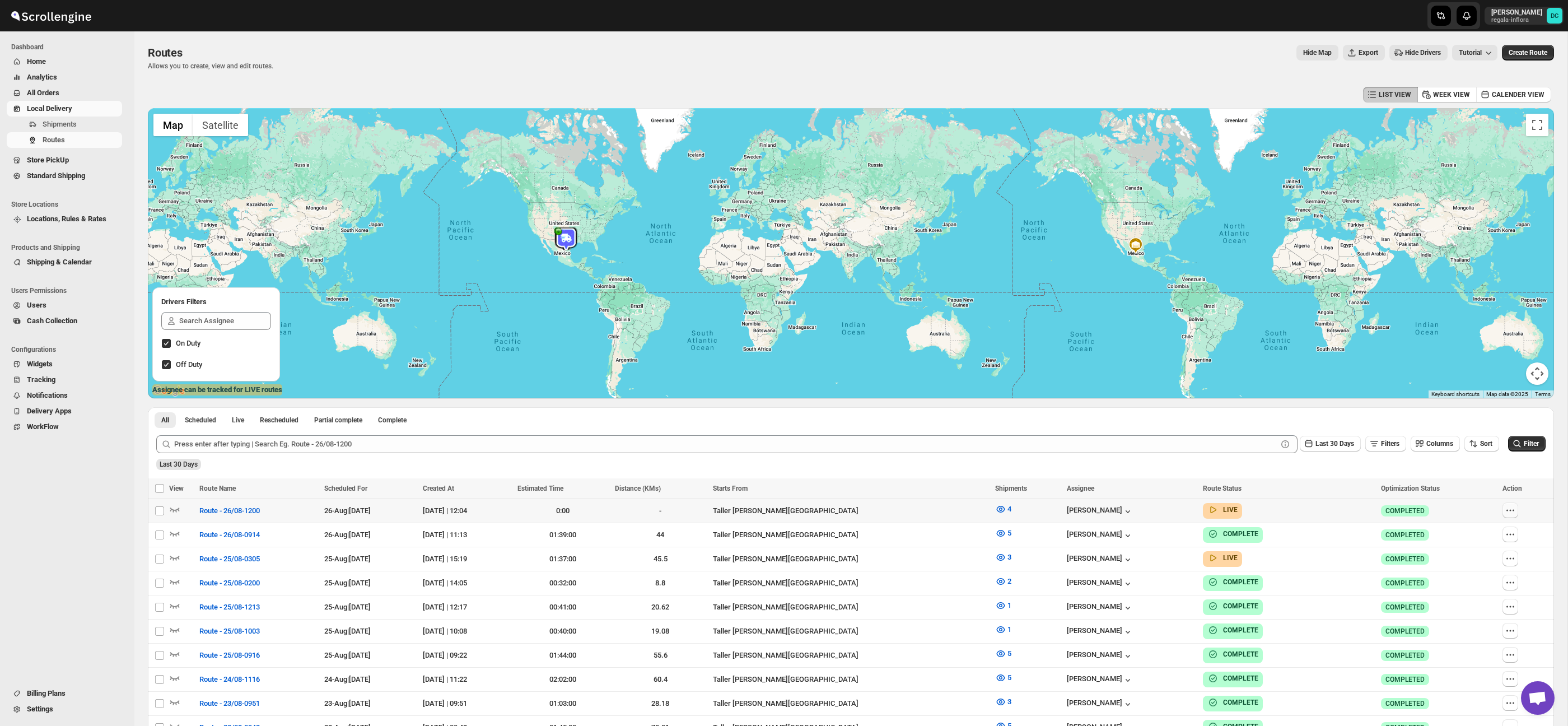
click at [1515, 509] on icon "button" at bounding box center [1509, 509] width 11 height 11
checkbox input "true"
click at [1491, 590] on span "Edit" at bounding box center [1486, 590] width 52 height 11
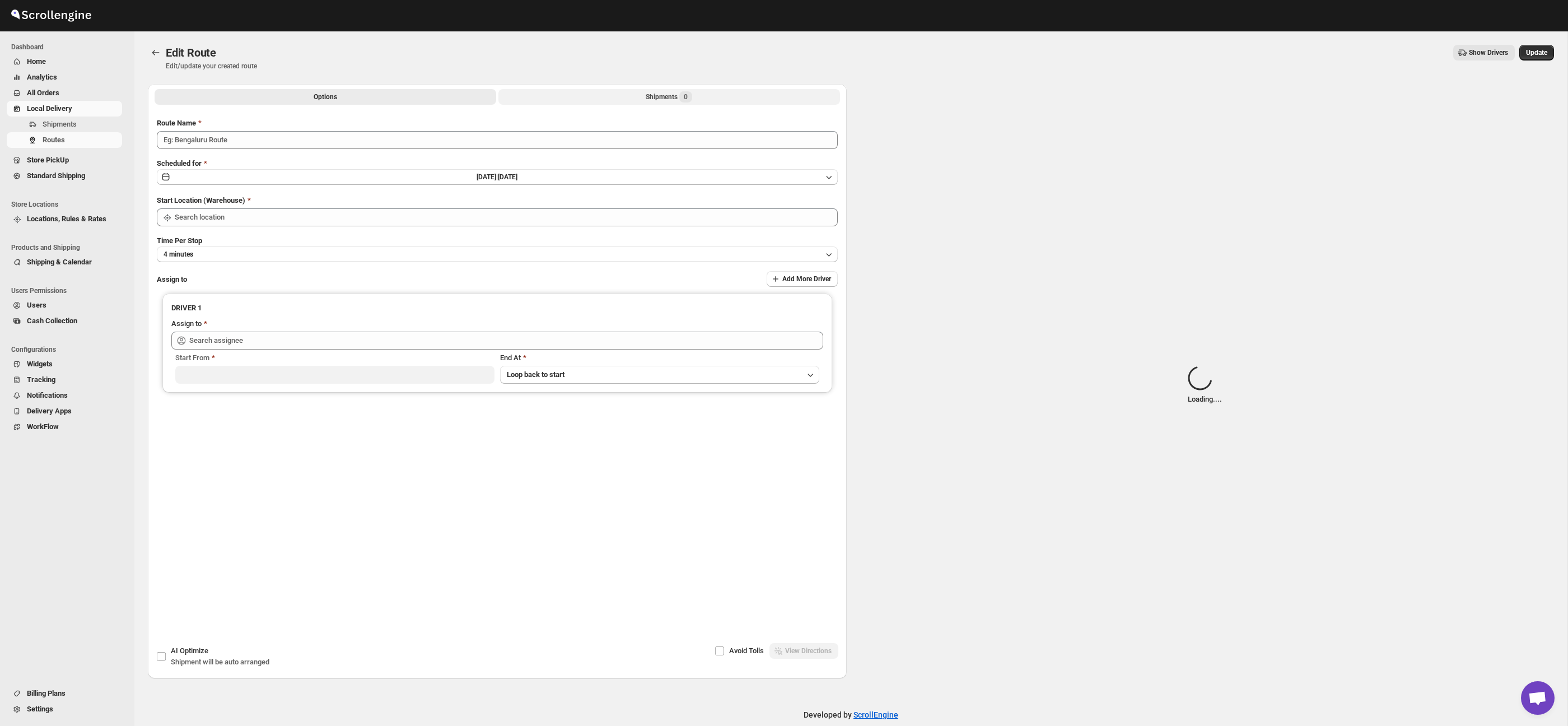
type input "Route - 26/08-1200"
type input "Taller [PERSON_NAME][GEOGRAPHIC_DATA]"
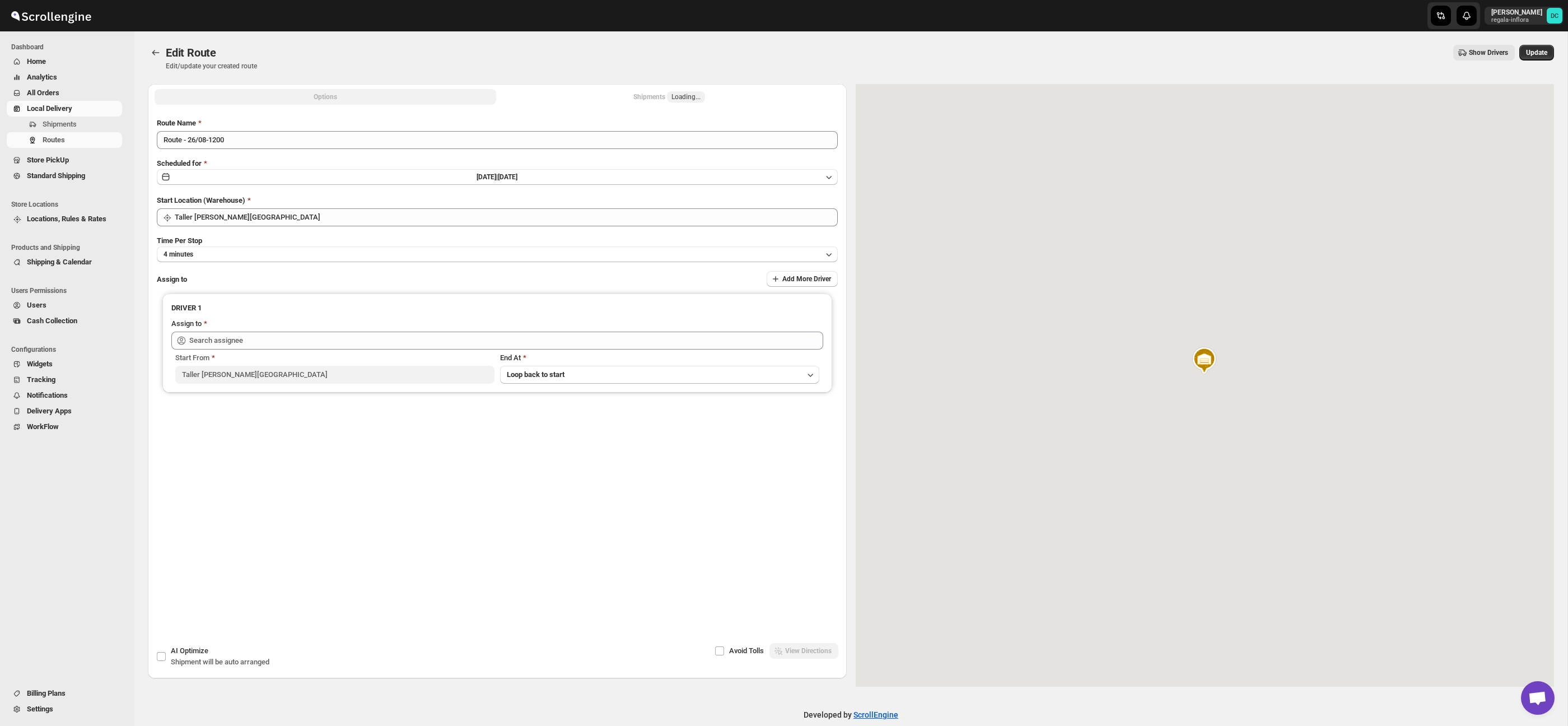
type input "[PERSON_NAME] ([EMAIL_ADDRESS][DOMAIN_NAME])"
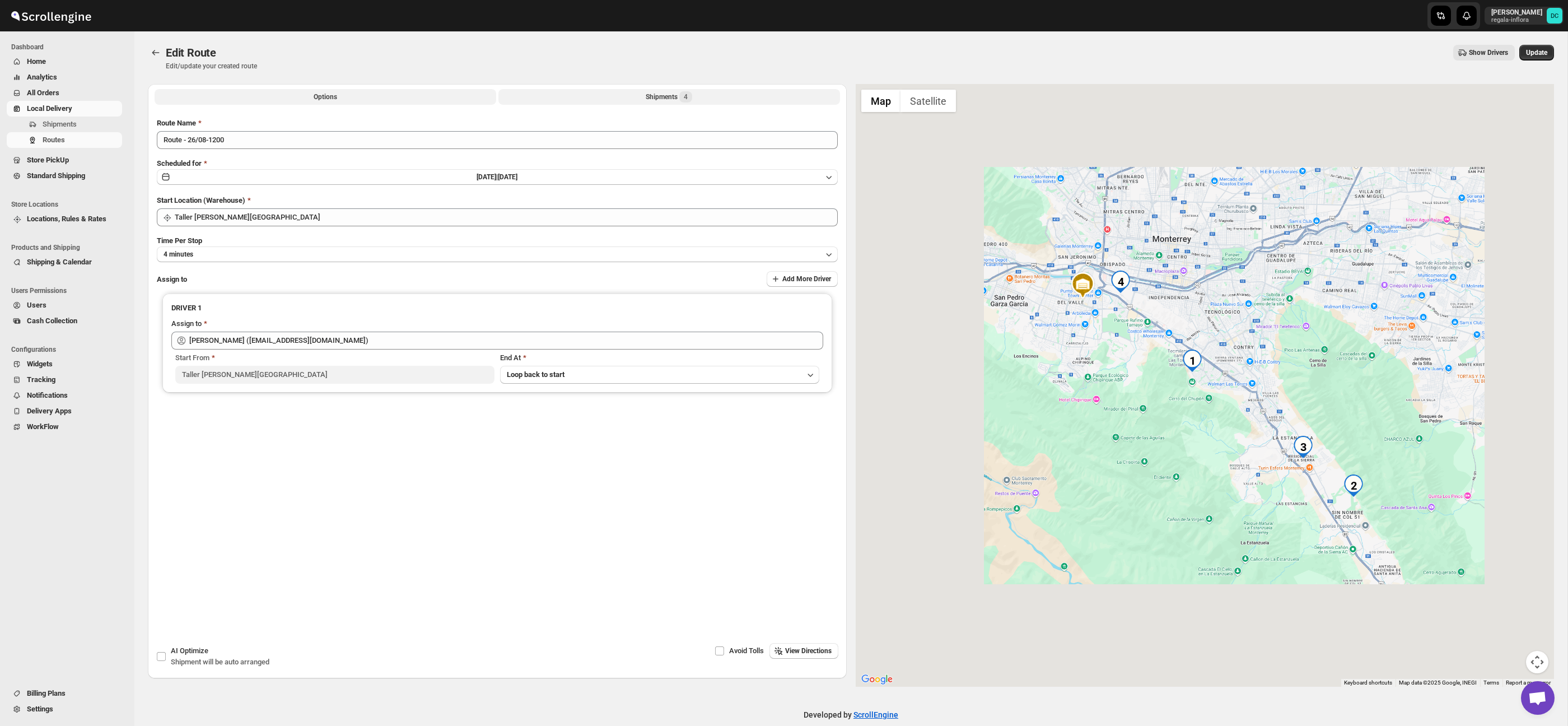
click at [708, 102] on button "Shipments 4" at bounding box center [669, 97] width 342 height 16
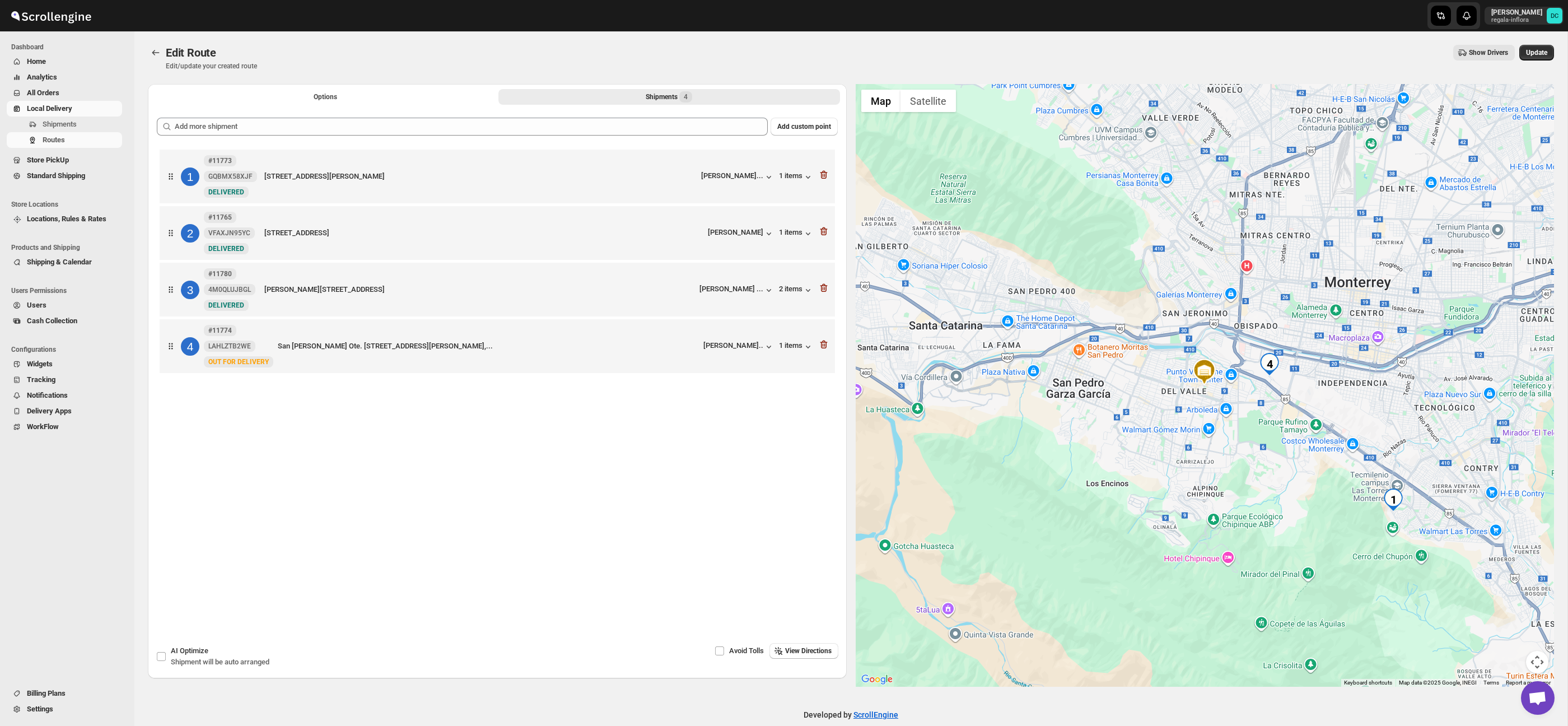
click at [363, 56] on div "Show Drivers" at bounding box center [890, 53] width 1248 height 16
click at [287, 53] on div "Show Drivers" at bounding box center [890, 53] width 1248 height 16
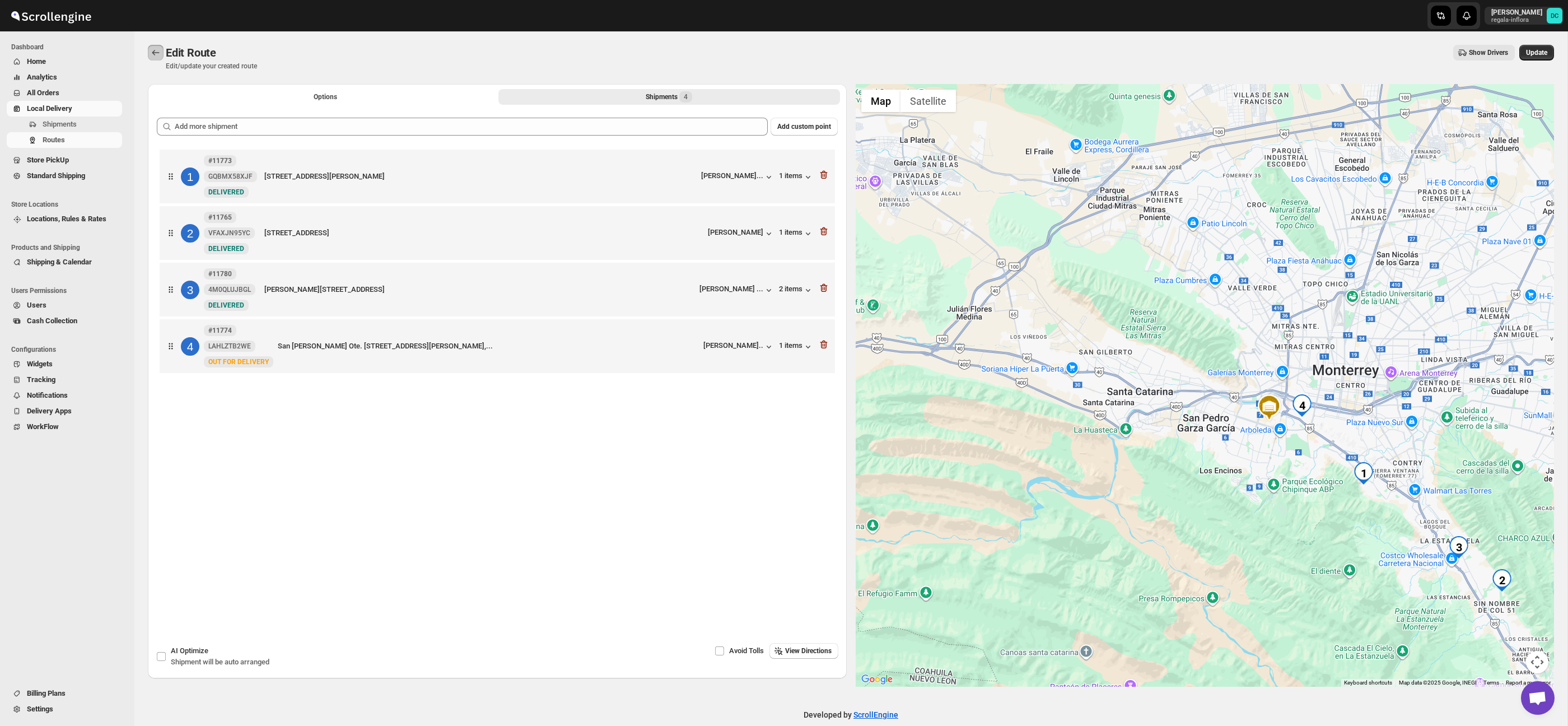
click at [155, 48] on icon "Routes" at bounding box center [155, 52] width 11 height 11
